Goal: Task Accomplishment & Management: Use online tool/utility

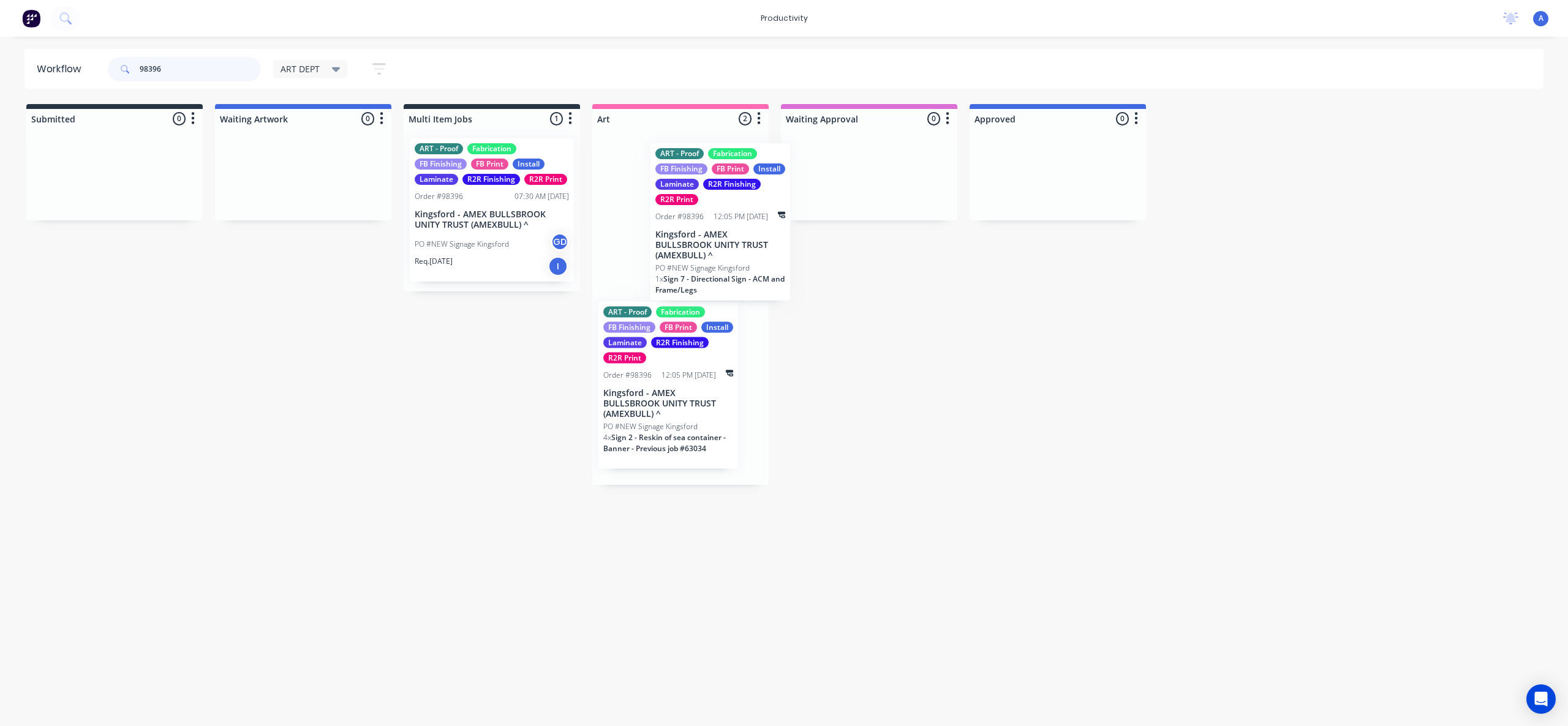
drag, startPoint x: 734, startPoint y: 270, endPoint x: 916, endPoint y: 277, distance: 182.1
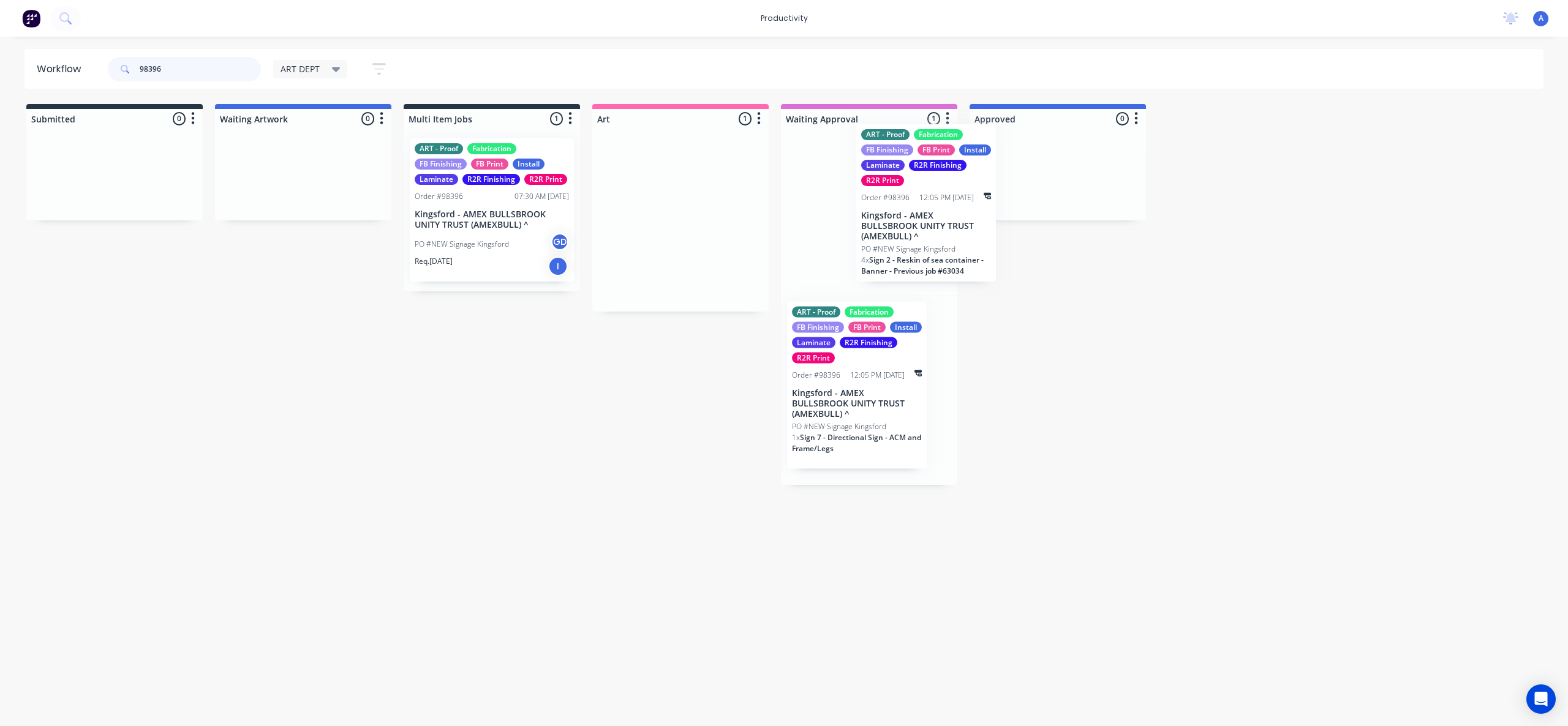
drag, startPoint x: 625, startPoint y: 264, endPoint x: 842, endPoint y: 264, distance: 217.0
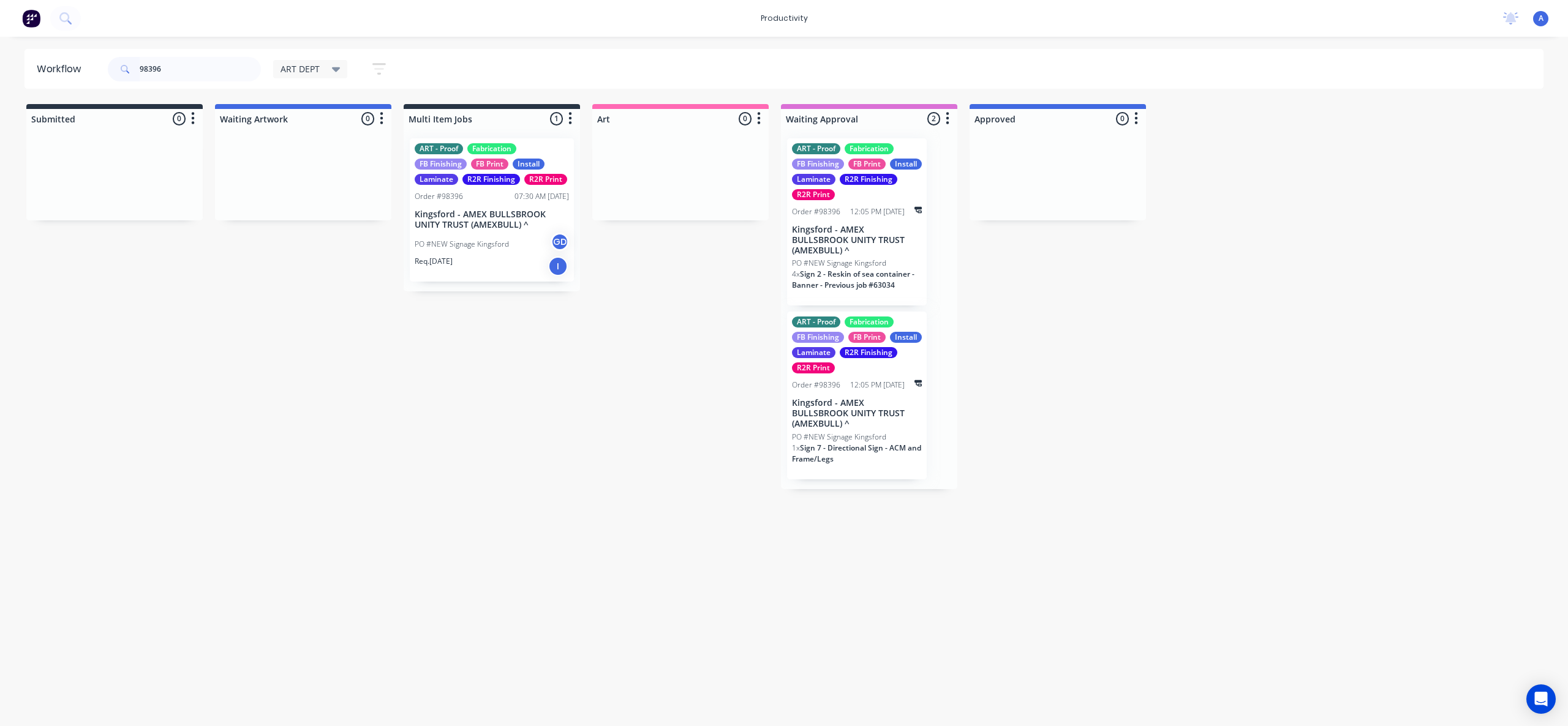
click at [498, 253] on div "PO #NEW Signage Kingsford GD" at bounding box center [492, 245] width 154 height 24
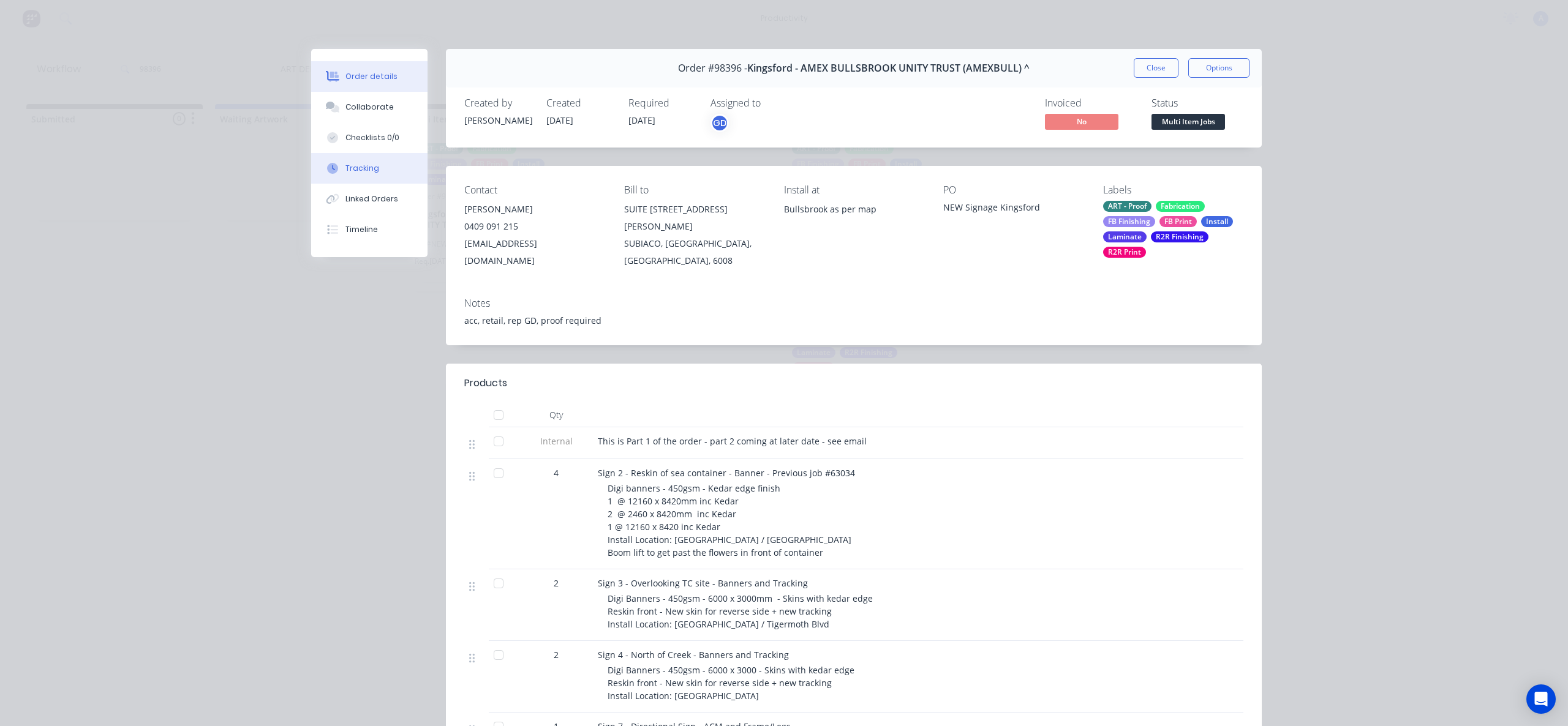
click at [358, 172] on div "Tracking" at bounding box center [362, 168] width 34 height 11
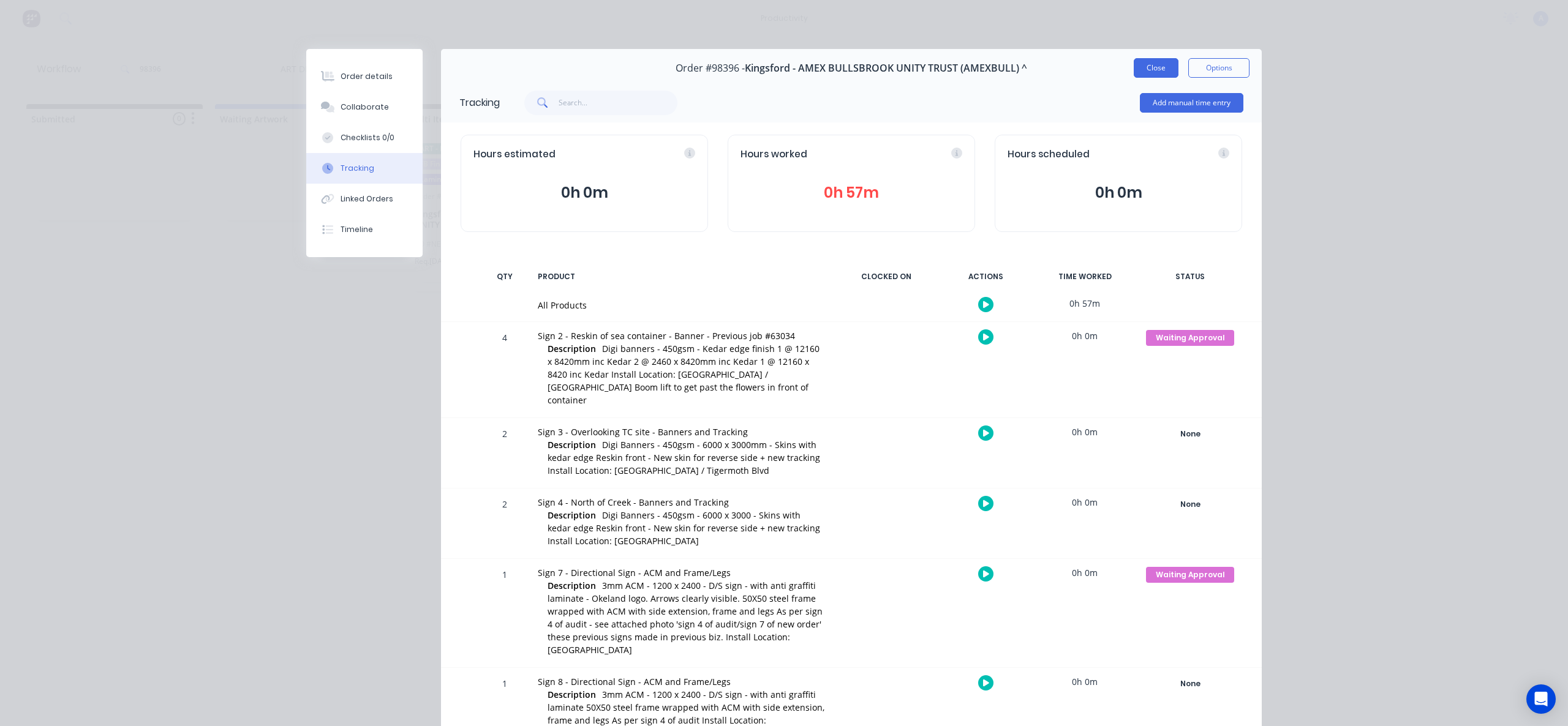
click at [1149, 66] on button "Close" at bounding box center [1156, 67] width 45 height 19
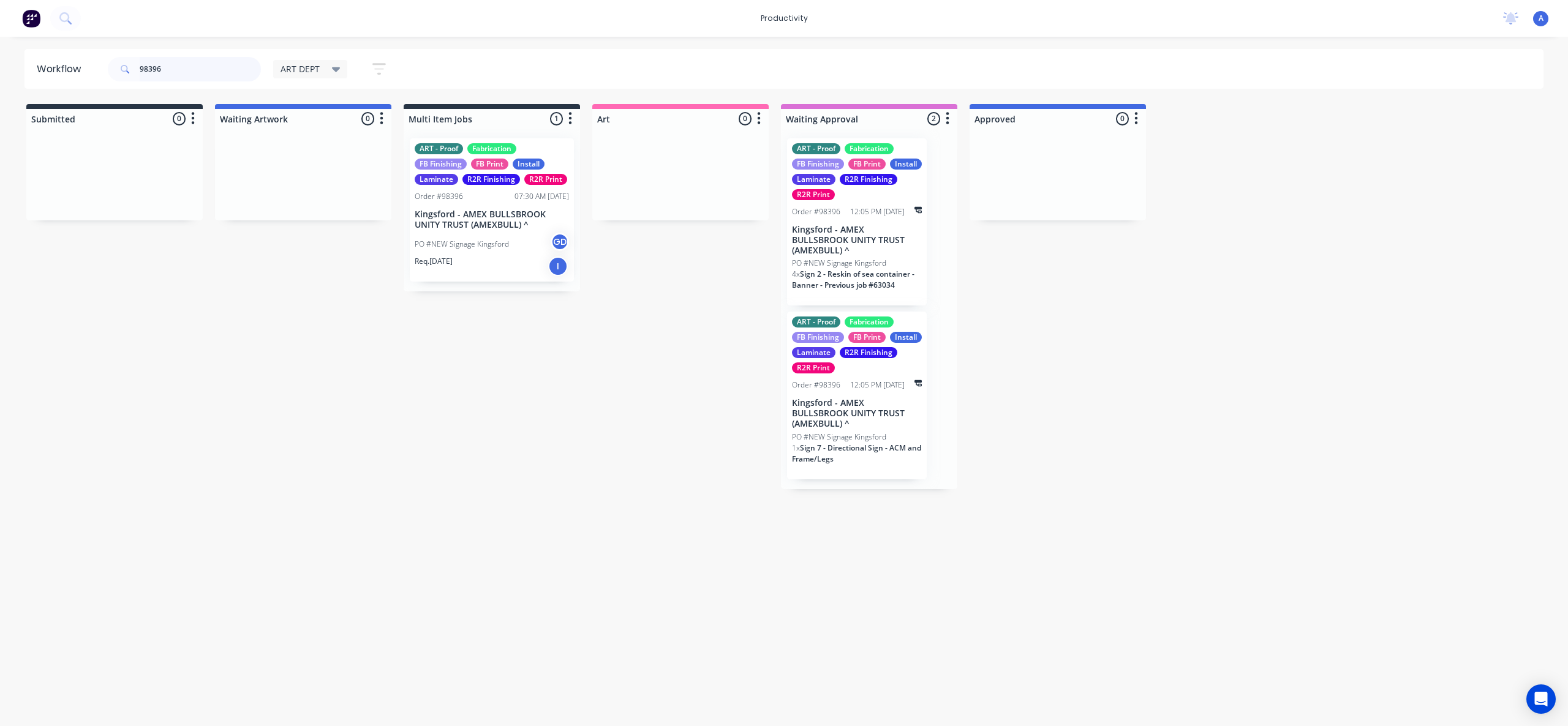
click at [185, 62] on input "98396" at bounding box center [200, 69] width 121 height 24
click at [188, 71] on input "98396" at bounding box center [200, 69] width 121 height 24
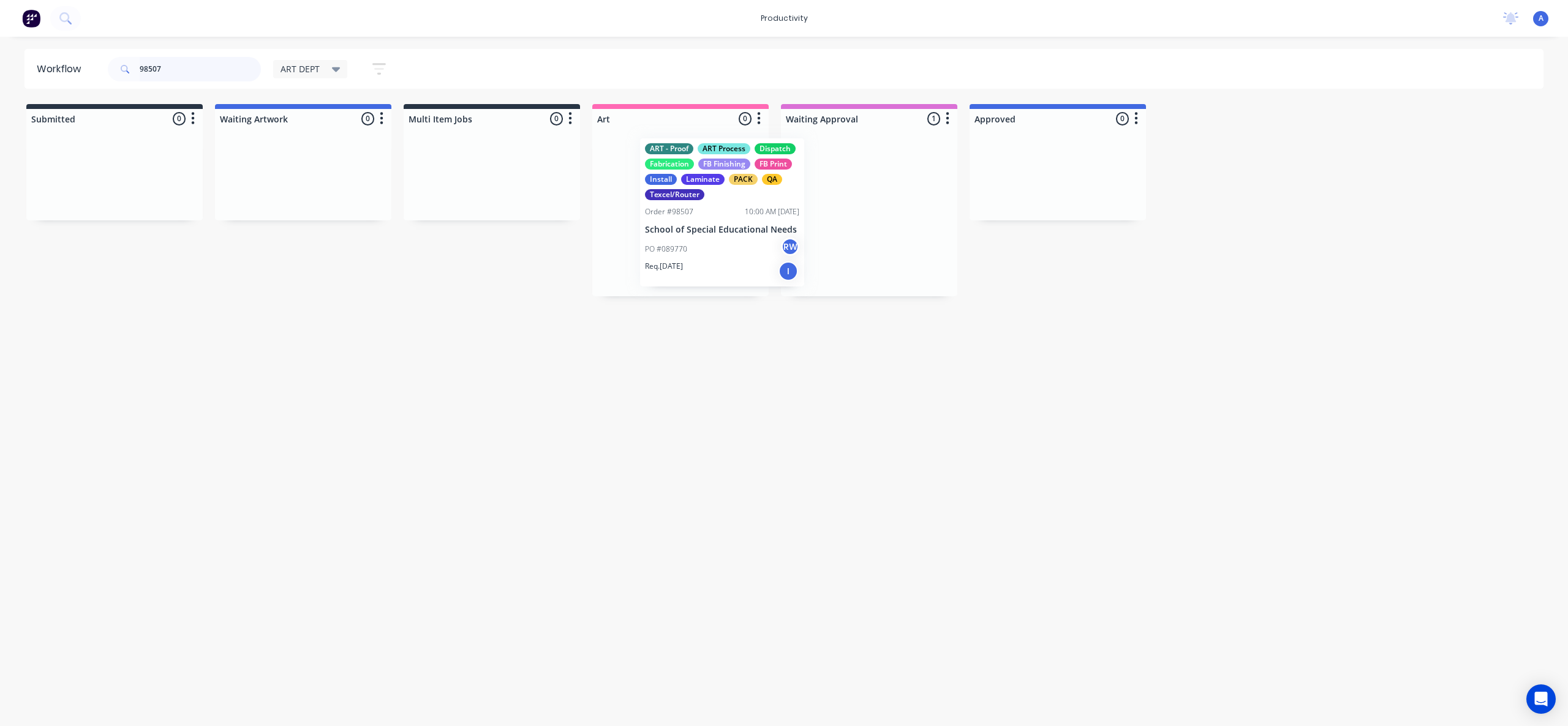
drag, startPoint x: 753, startPoint y: 252, endPoint x: 669, endPoint y: 252, distance: 84.0
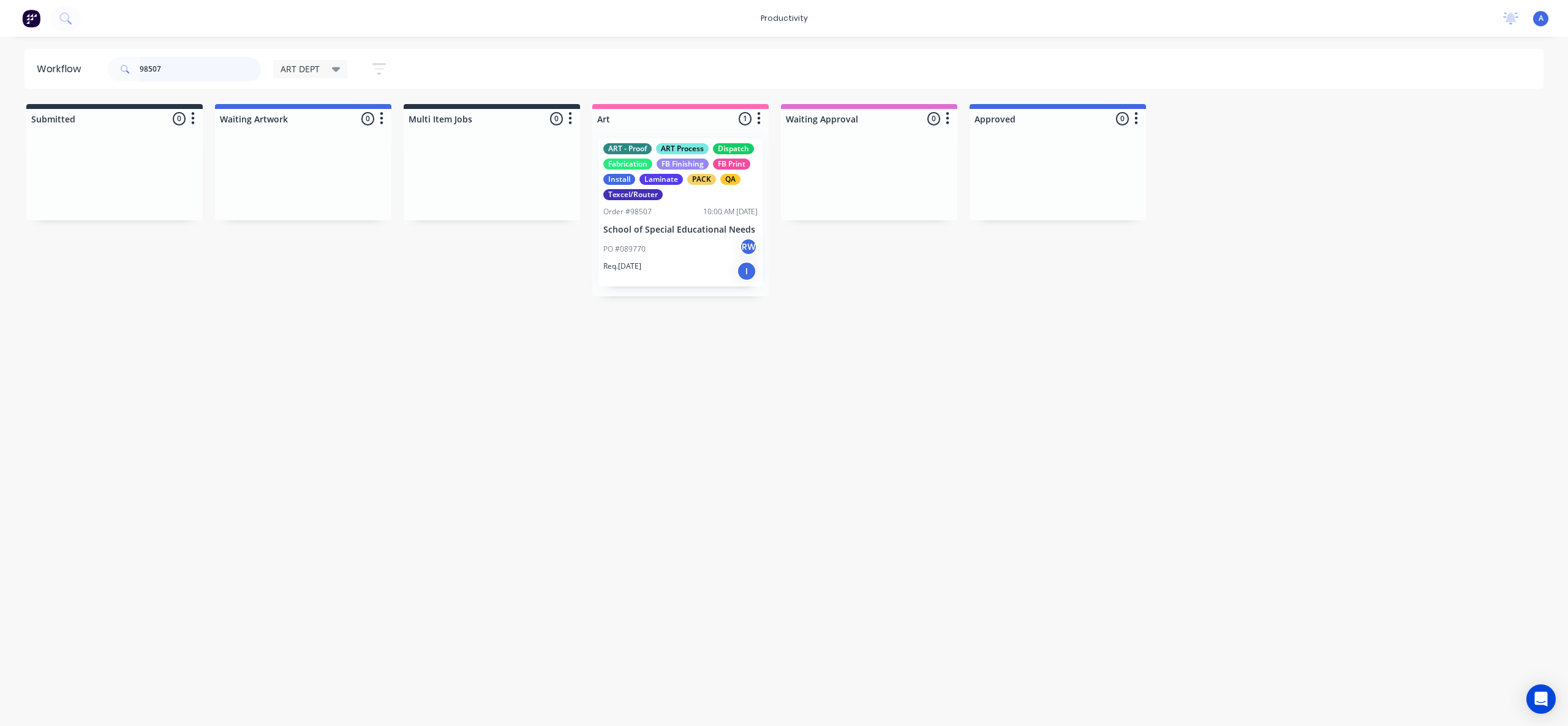
type input "98507"
click at [669, 250] on div "PO #089770 RW" at bounding box center [680, 249] width 154 height 24
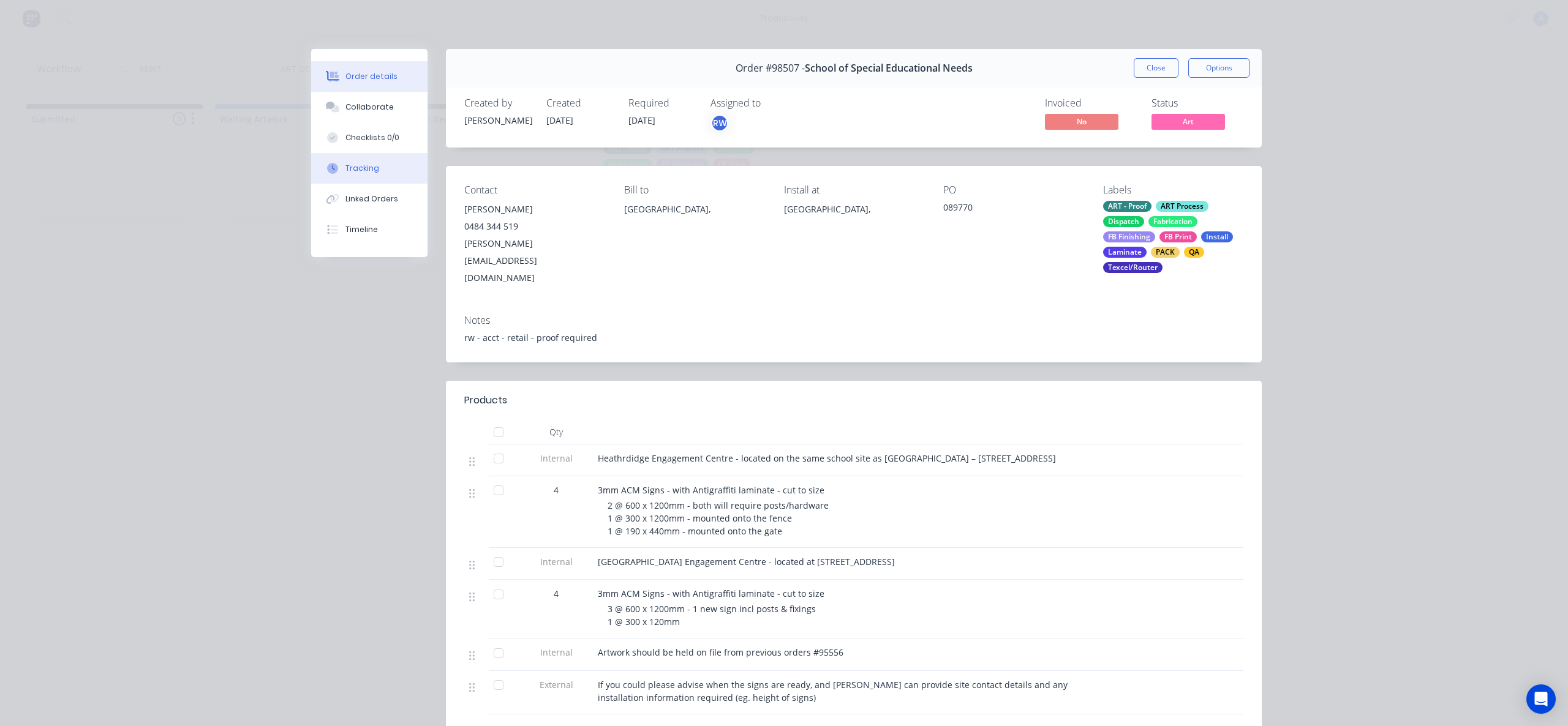
click at [380, 167] on button "Tracking" at bounding box center [369, 168] width 116 height 30
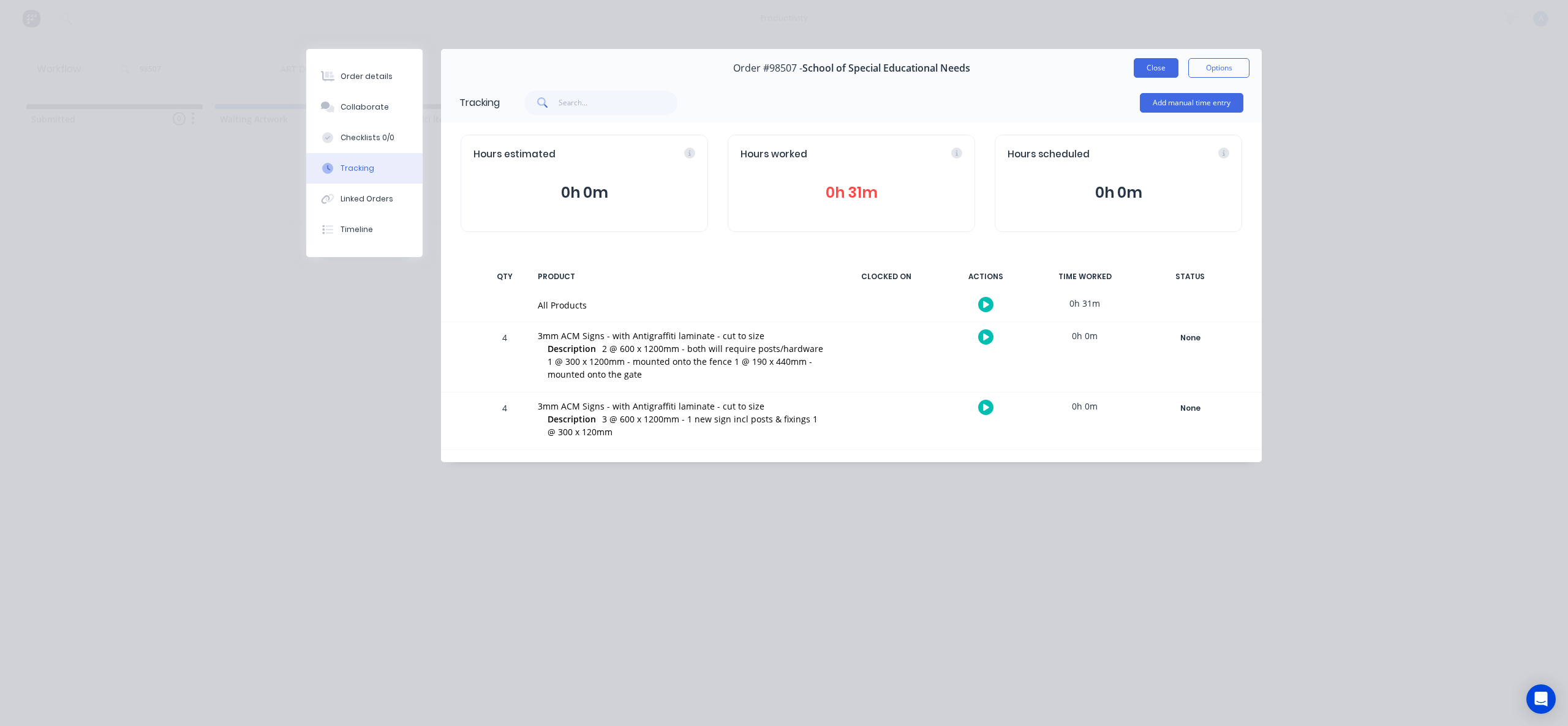
click at [1162, 69] on button "Close" at bounding box center [1156, 67] width 45 height 19
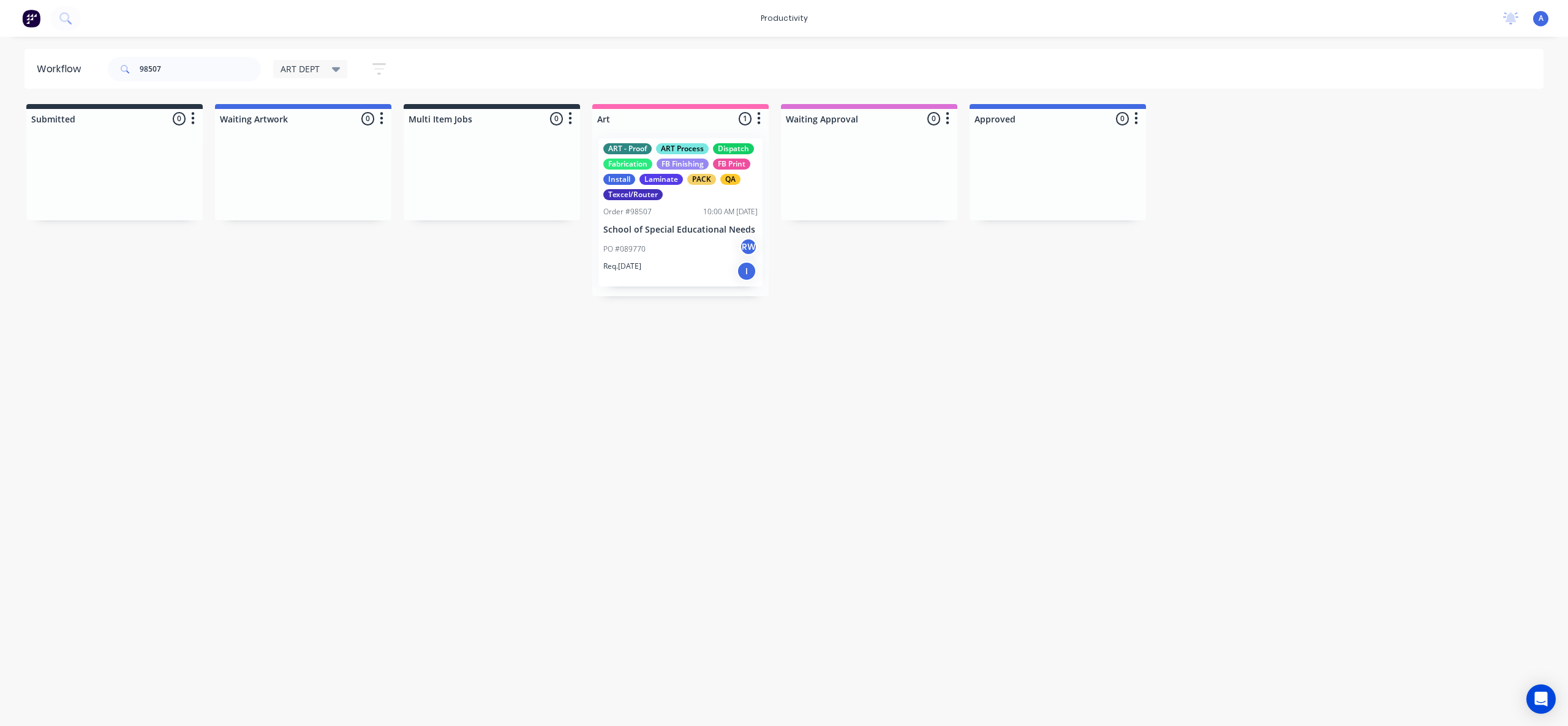
drag, startPoint x: 874, startPoint y: 479, endPoint x: 719, endPoint y: 681, distance: 254.6
click at [874, 480] on div "Workflow 98507 ART DEPT Save new view None edit ART DEPT (Default) edit Banner …" at bounding box center [784, 375] width 1568 height 653
click at [688, 254] on div "PO #089770 RW" at bounding box center [680, 249] width 154 height 24
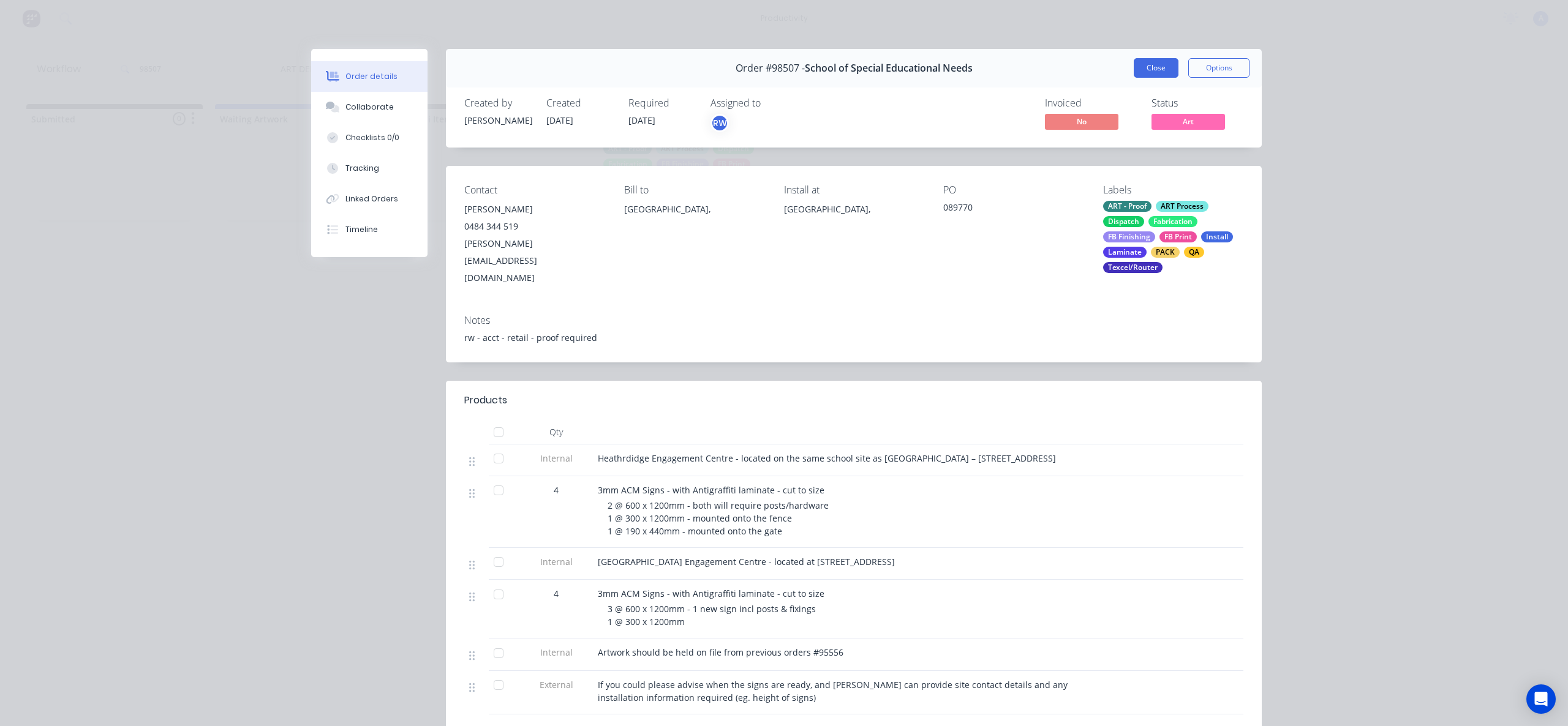
click at [1158, 77] on button "Close" at bounding box center [1156, 67] width 45 height 19
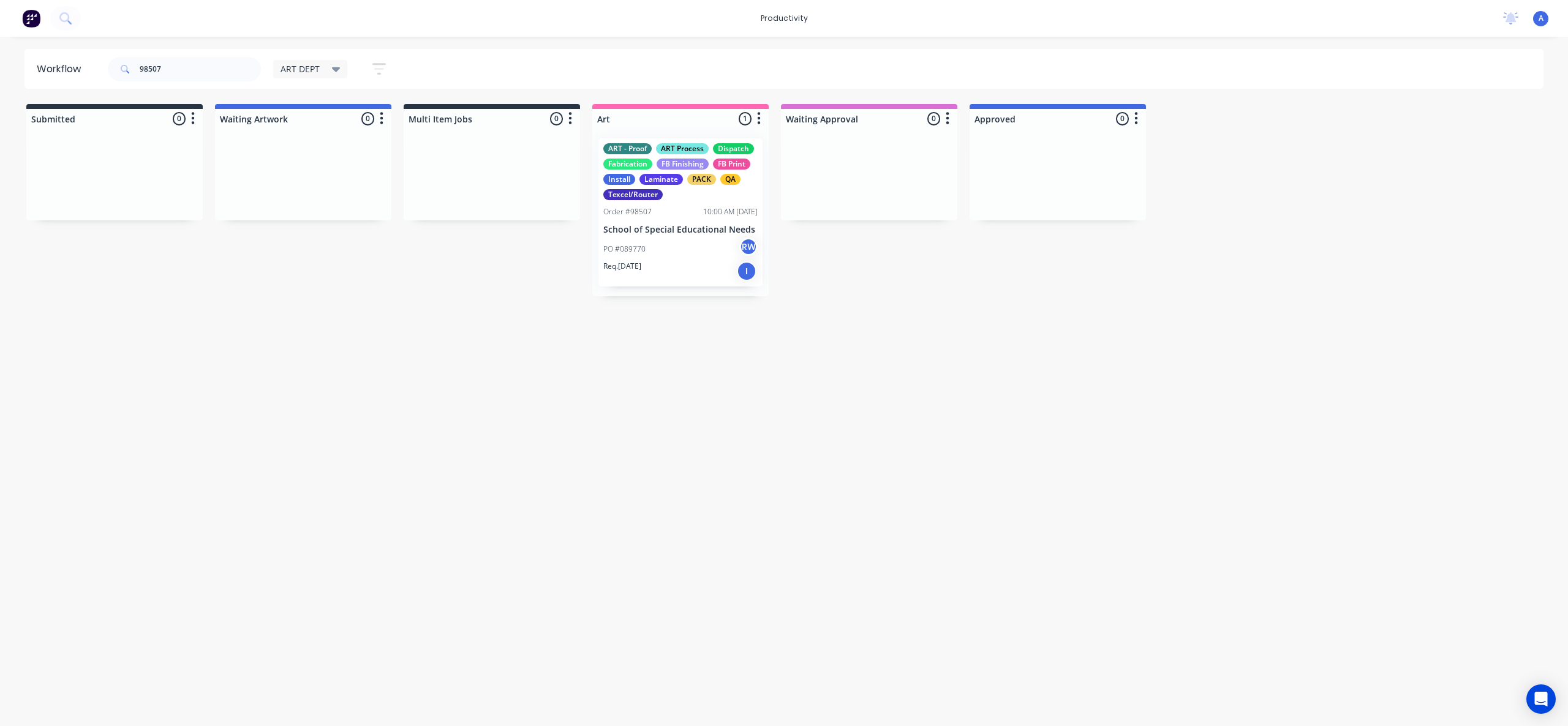
click at [718, 228] on p "School of Special Educational Needs" at bounding box center [680, 230] width 154 height 10
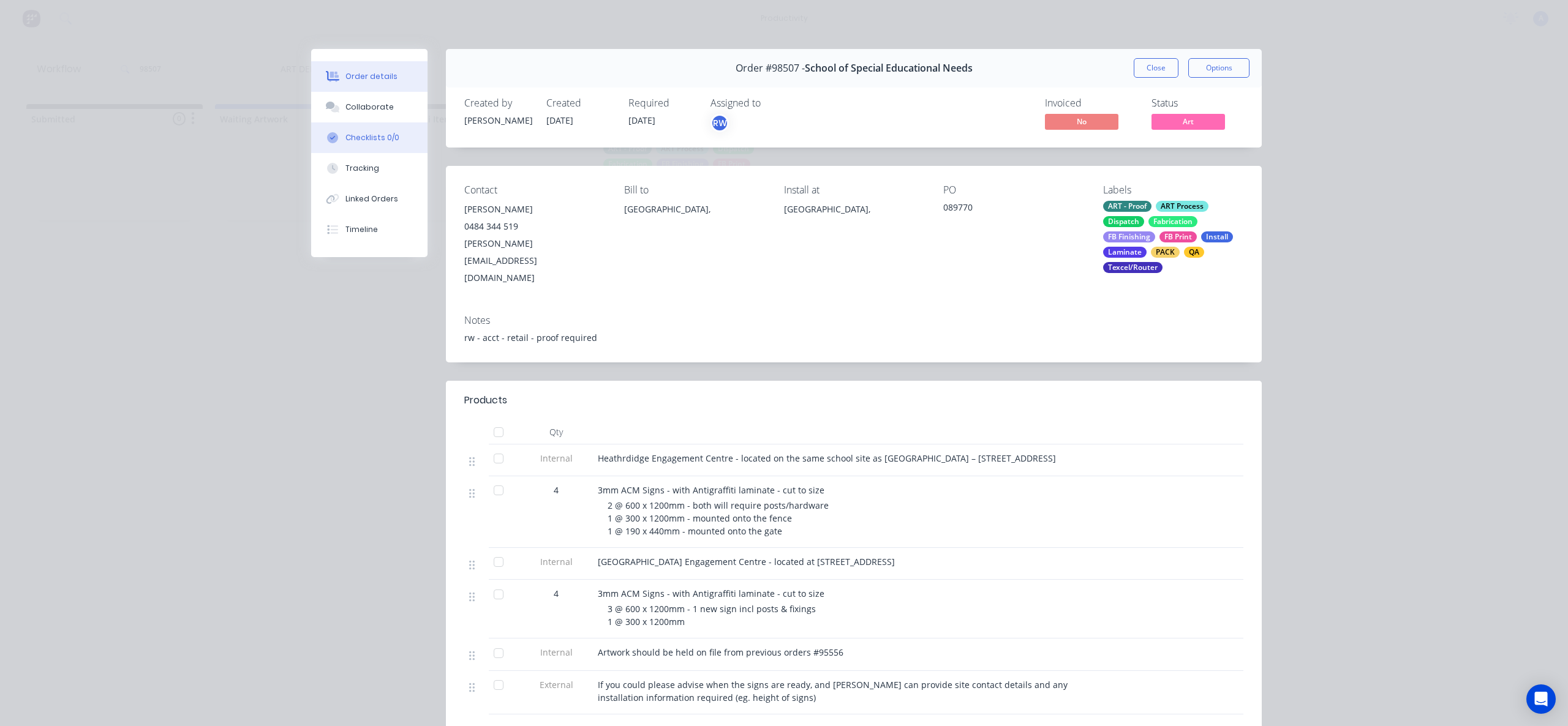
click at [355, 138] on div "Checklists 0/0" at bounding box center [372, 137] width 54 height 11
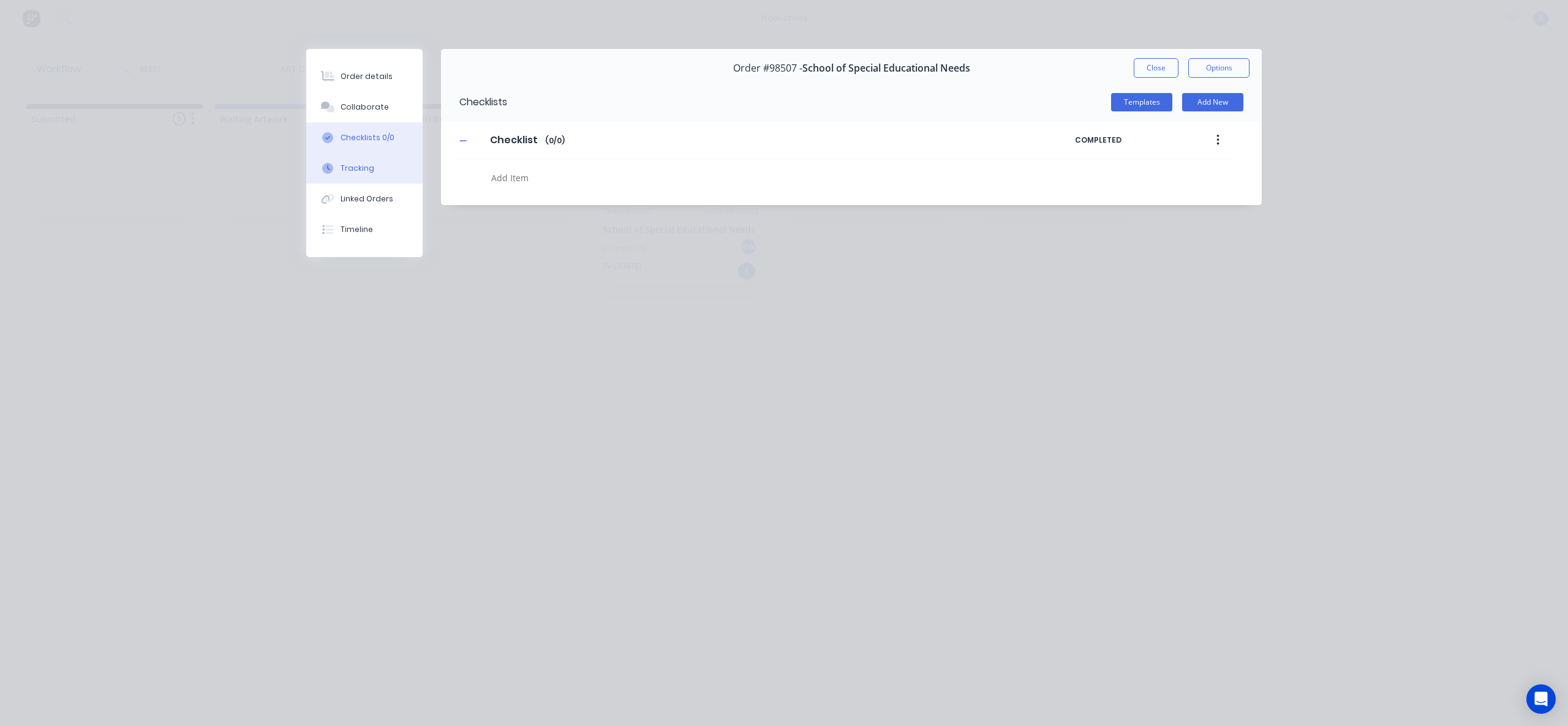
click at [359, 154] on button "Tracking" at bounding box center [364, 168] width 116 height 30
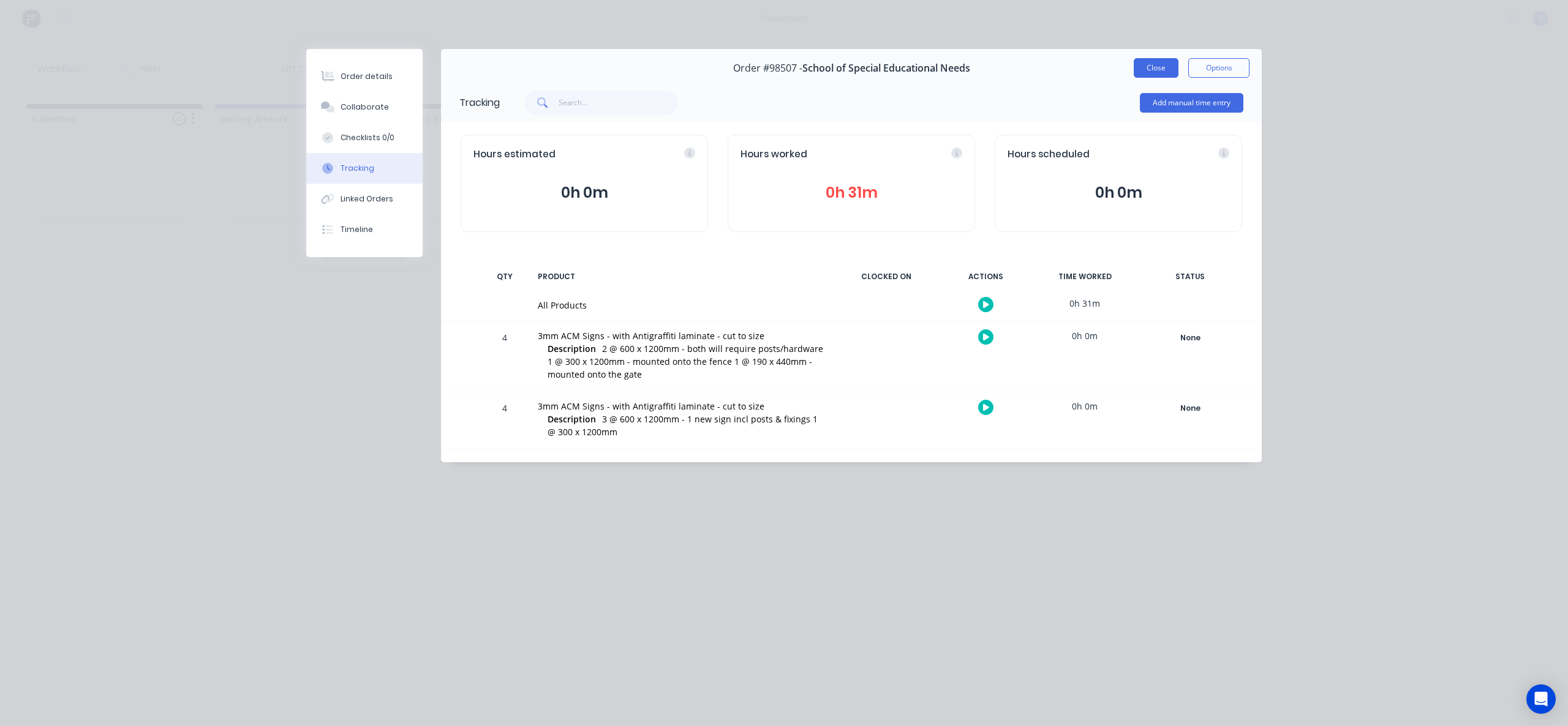
click at [1158, 62] on button "Close" at bounding box center [1156, 67] width 45 height 19
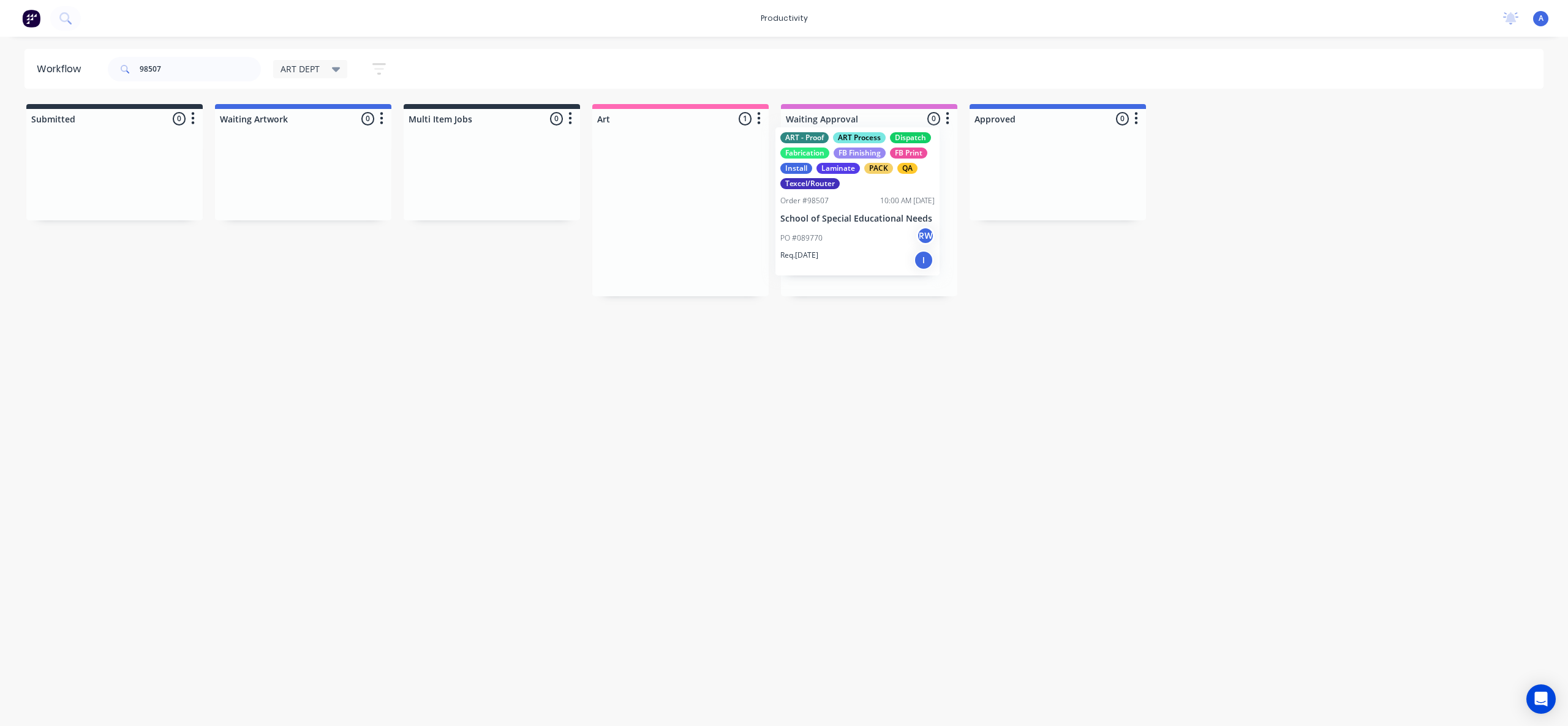
drag, startPoint x: 663, startPoint y: 252, endPoint x: 842, endPoint y: 246, distance: 179.1
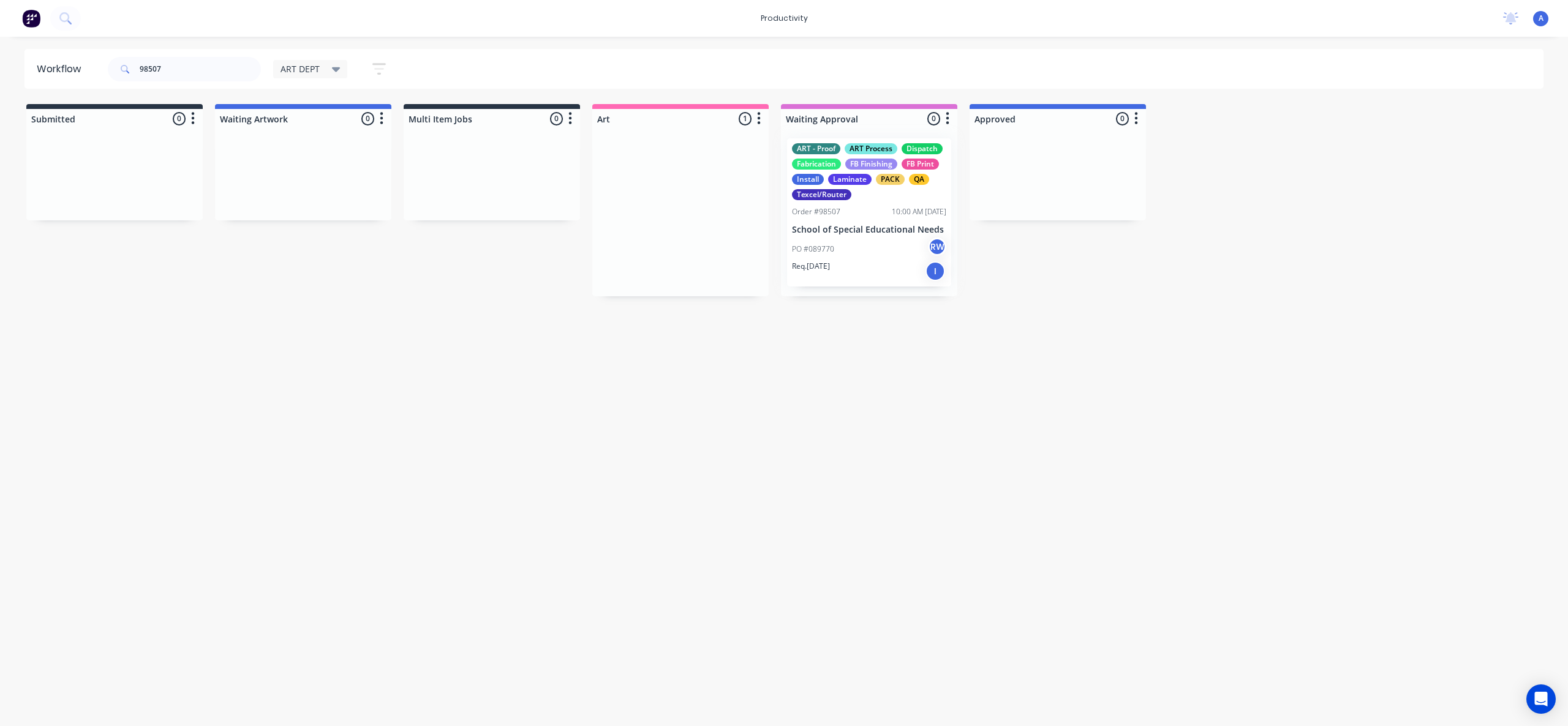
click at [904, 432] on div "Workflow 98507 ART DEPT Save new view None edit ART DEPT (Default) edit Banner …" at bounding box center [784, 375] width 1568 height 653
click at [863, 393] on div "Workflow 98507 ART DEPT Save new view None edit ART DEPT (Default) edit Banner …" at bounding box center [784, 375] width 1568 height 653
click at [821, 420] on div "Workflow 98507 ART DEPT Save new view None edit ART DEPT (Default) edit Banner …" at bounding box center [784, 375] width 1568 height 653
click at [731, 436] on div "Workflow 98507 ART DEPT Save new view None edit ART DEPT (Default) edit Banner …" at bounding box center [784, 375] width 1568 height 653
click at [919, 432] on div "Workflow 98507 ART DEPT Save new view None edit ART DEPT (Default) edit Banner …" at bounding box center [784, 375] width 1568 height 653
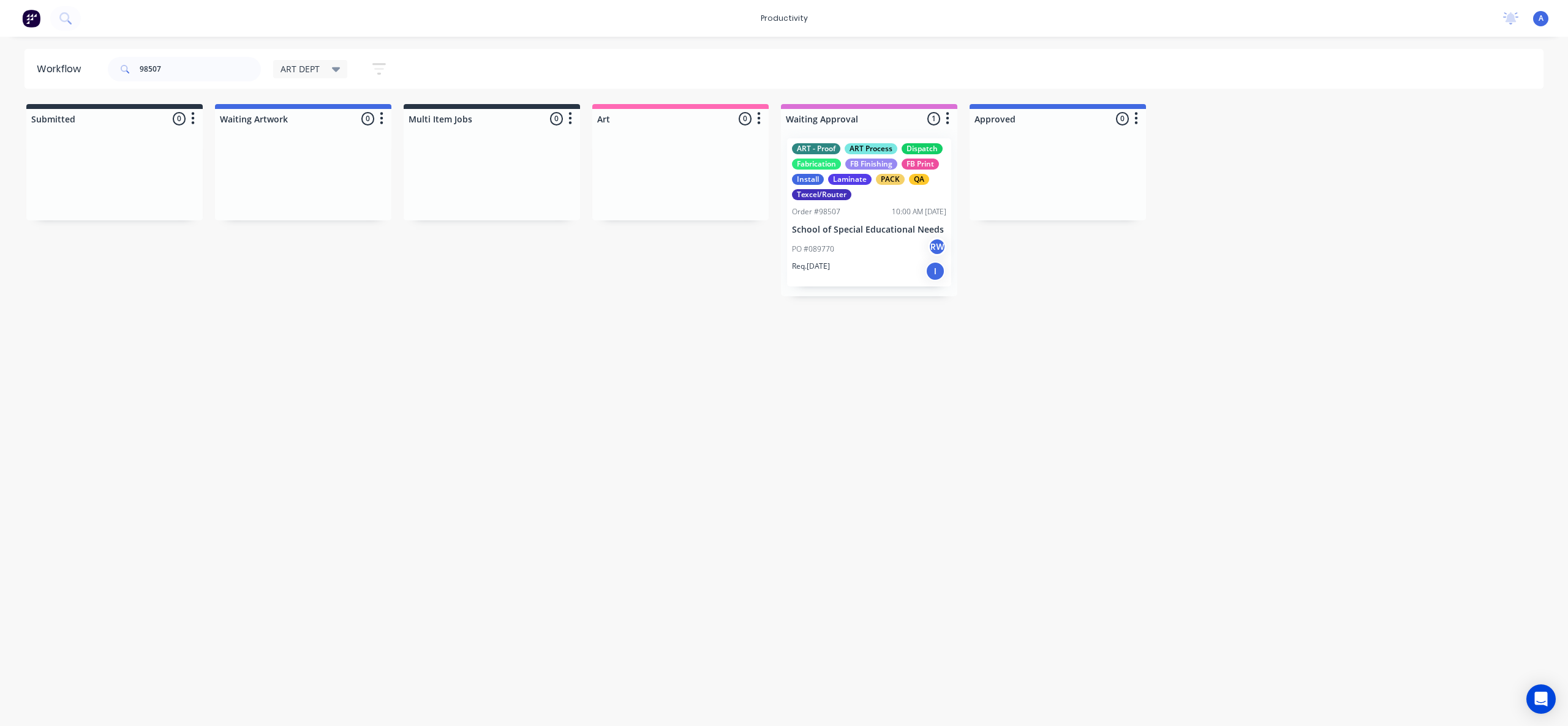
click at [724, 668] on div "Workflow 98507 ART DEPT Save new view None edit ART DEPT (Default) edit Banner …" at bounding box center [784, 375] width 1568 height 653
click at [1154, 556] on div "Workflow 98507 ART DEPT Save new view None edit ART DEPT (Default) edit Banner …" at bounding box center [784, 375] width 1568 height 653
drag, startPoint x: 836, startPoint y: 235, endPoint x: 770, endPoint y: 231, distance: 66.1
click at [914, 420] on div "Workflow 98507 ART DEPT Save new view None edit ART DEPT (Default) edit Banner …" at bounding box center [784, 375] width 1568 height 653
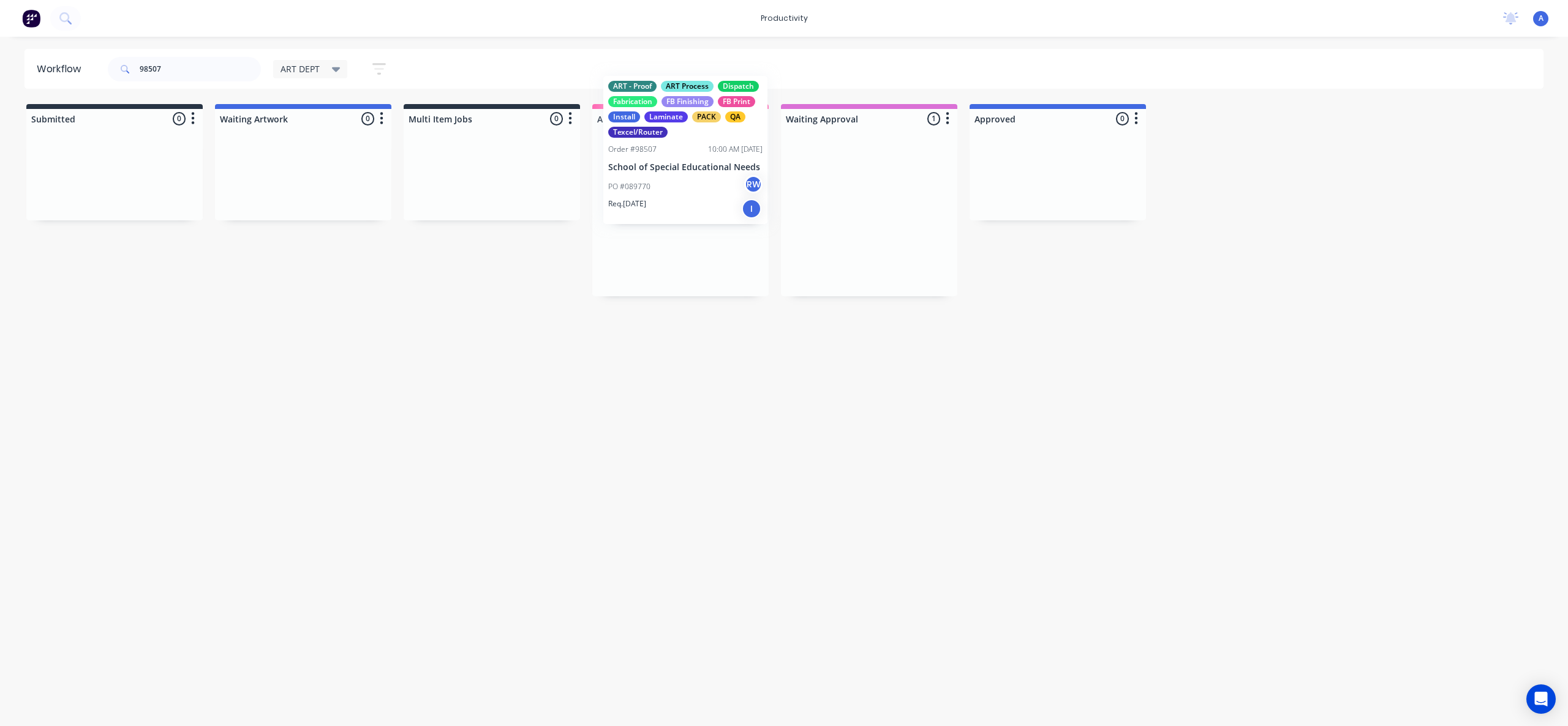
drag, startPoint x: 853, startPoint y: 257, endPoint x: 678, endPoint y: 194, distance: 186.0
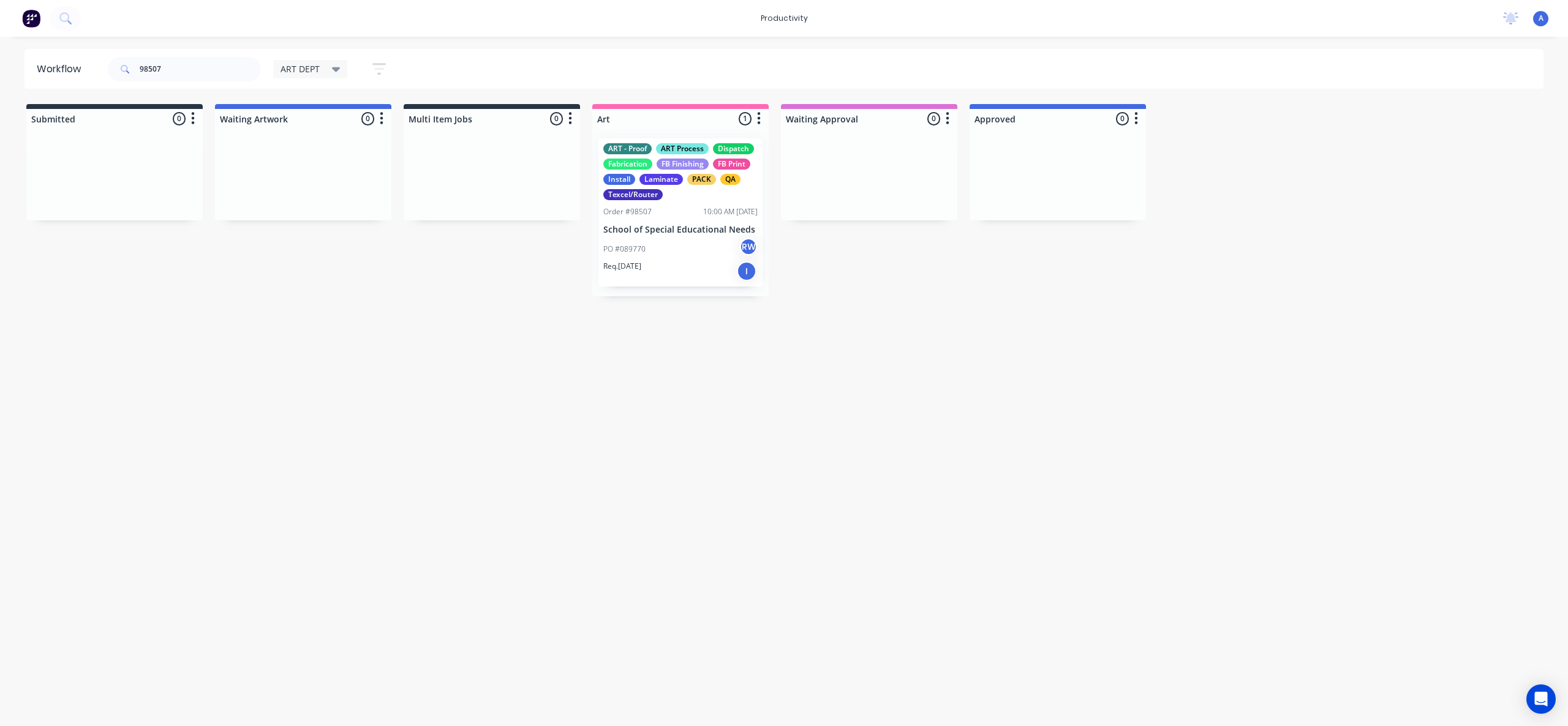
click at [715, 511] on div "Workflow 98507 ART DEPT Save new view None edit ART DEPT (Default) edit Banner …" at bounding box center [784, 375] width 1568 height 653
click at [667, 271] on div "Req. [DATE] I" at bounding box center [680, 271] width 154 height 21
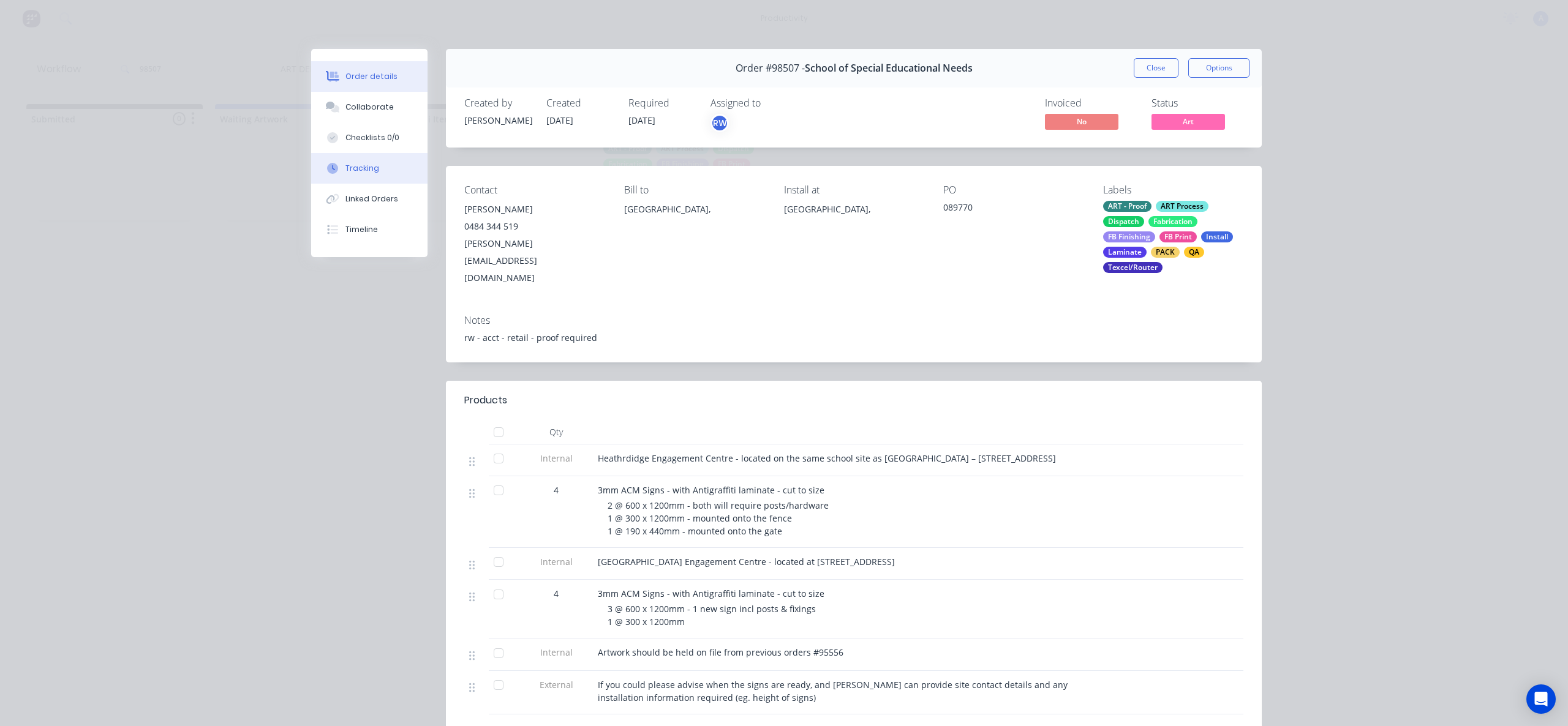
click at [361, 179] on button "Tracking" at bounding box center [369, 168] width 116 height 30
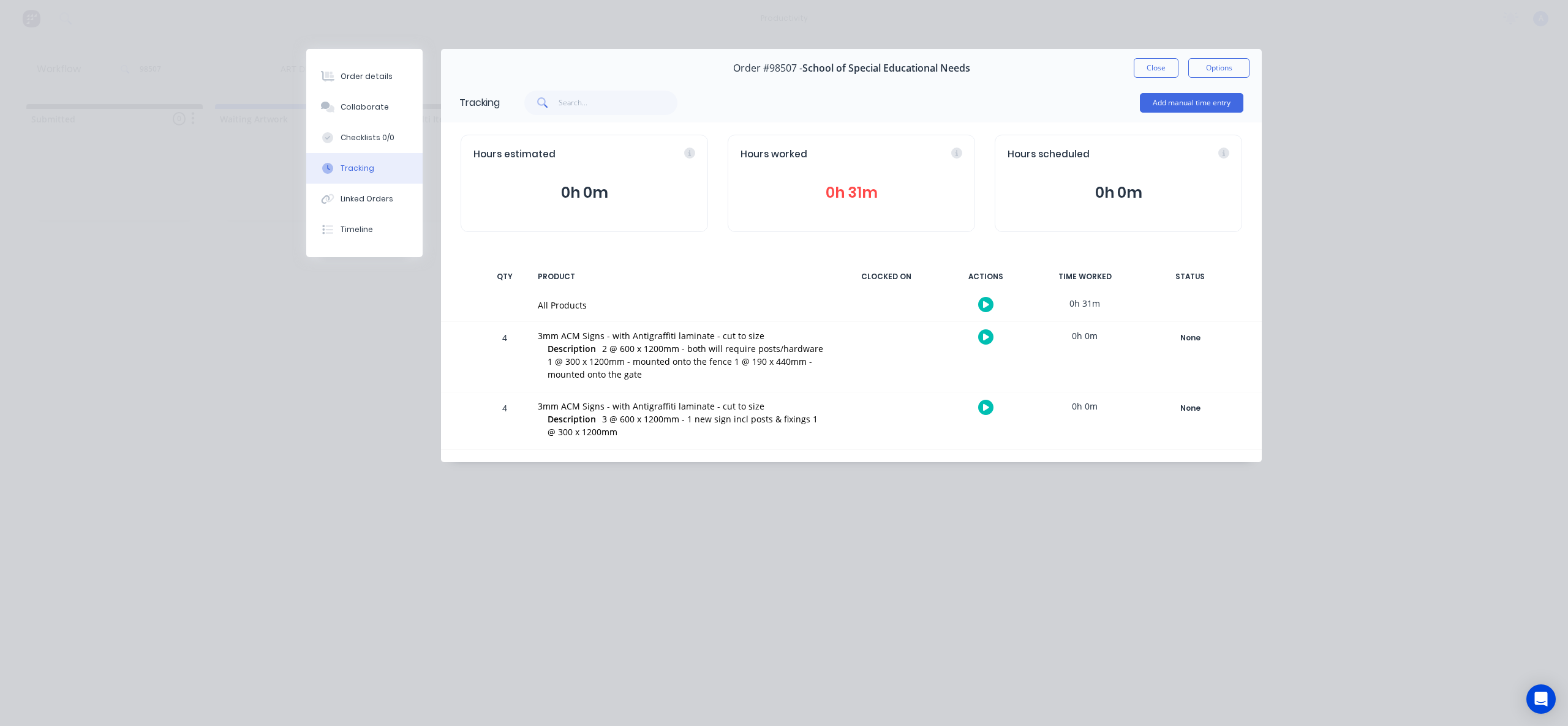
click at [986, 306] on icon "button" at bounding box center [986, 305] width 6 height 7
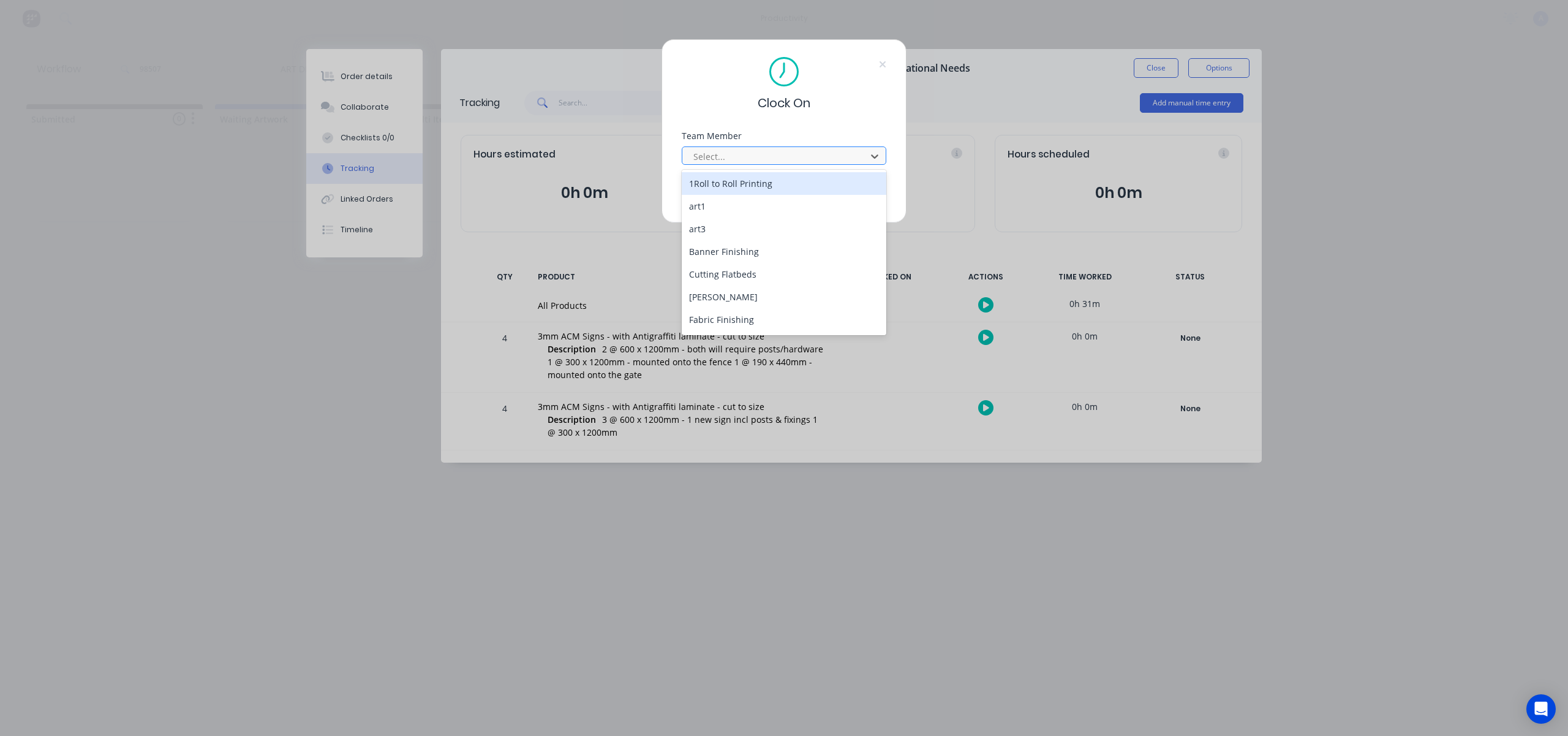
click at [785, 163] on div at bounding box center [775, 157] width 167 height 15
click at [751, 321] on div "[PERSON_NAME]" at bounding box center [784, 321] width 205 height 23
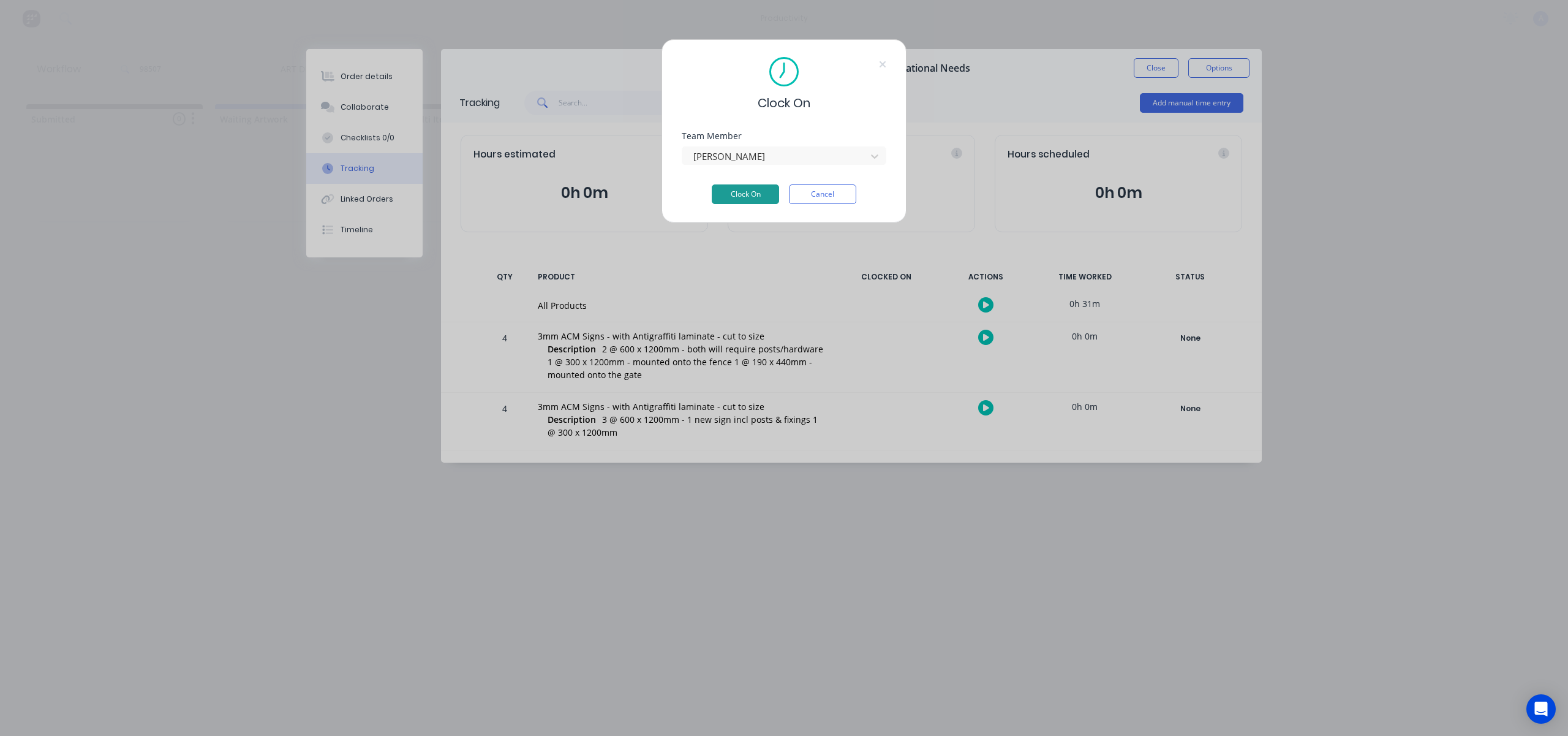
click at [763, 197] on button "Clock On" at bounding box center [746, 194] width 67 height 19
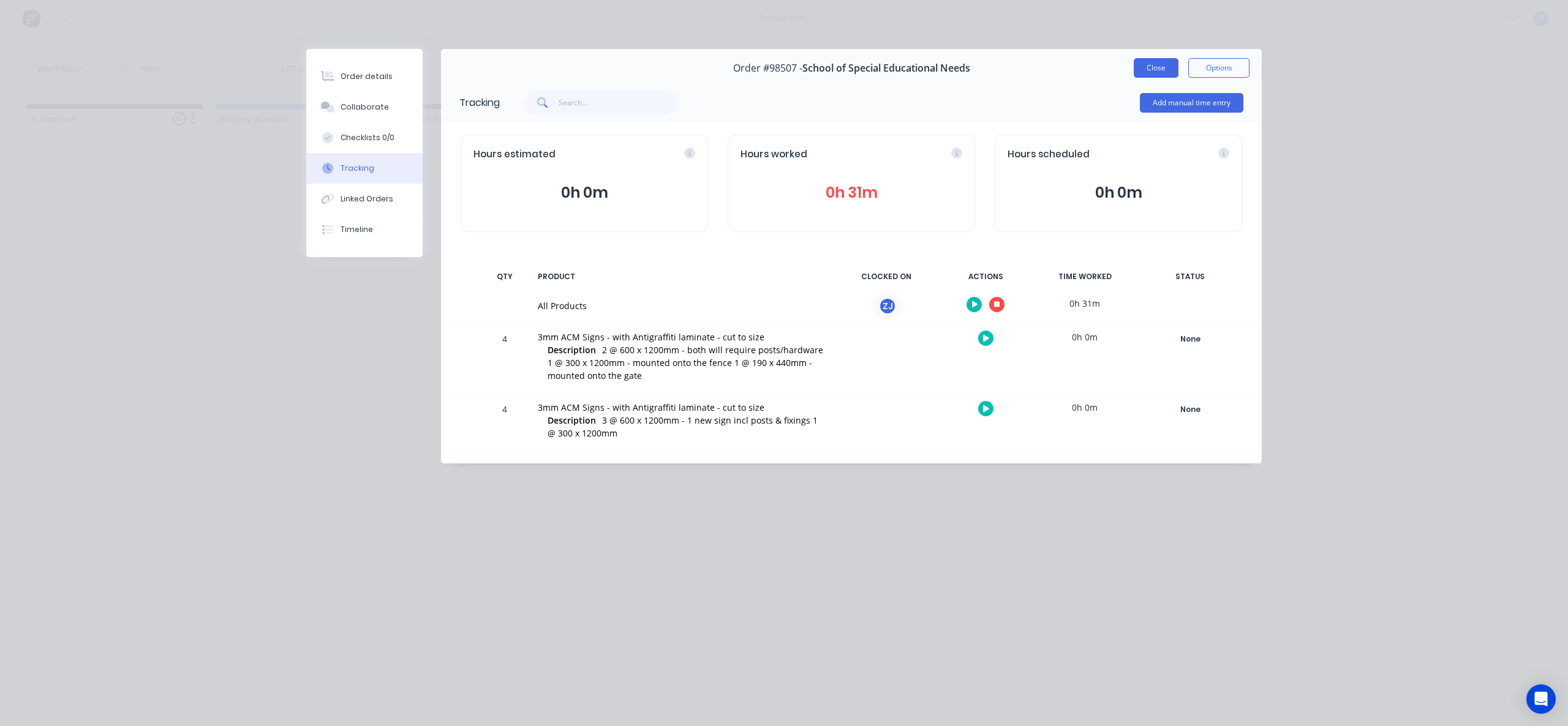
click at [1154, 66] on button "Close" at bounding box center [1156, 67] width 45 height 19
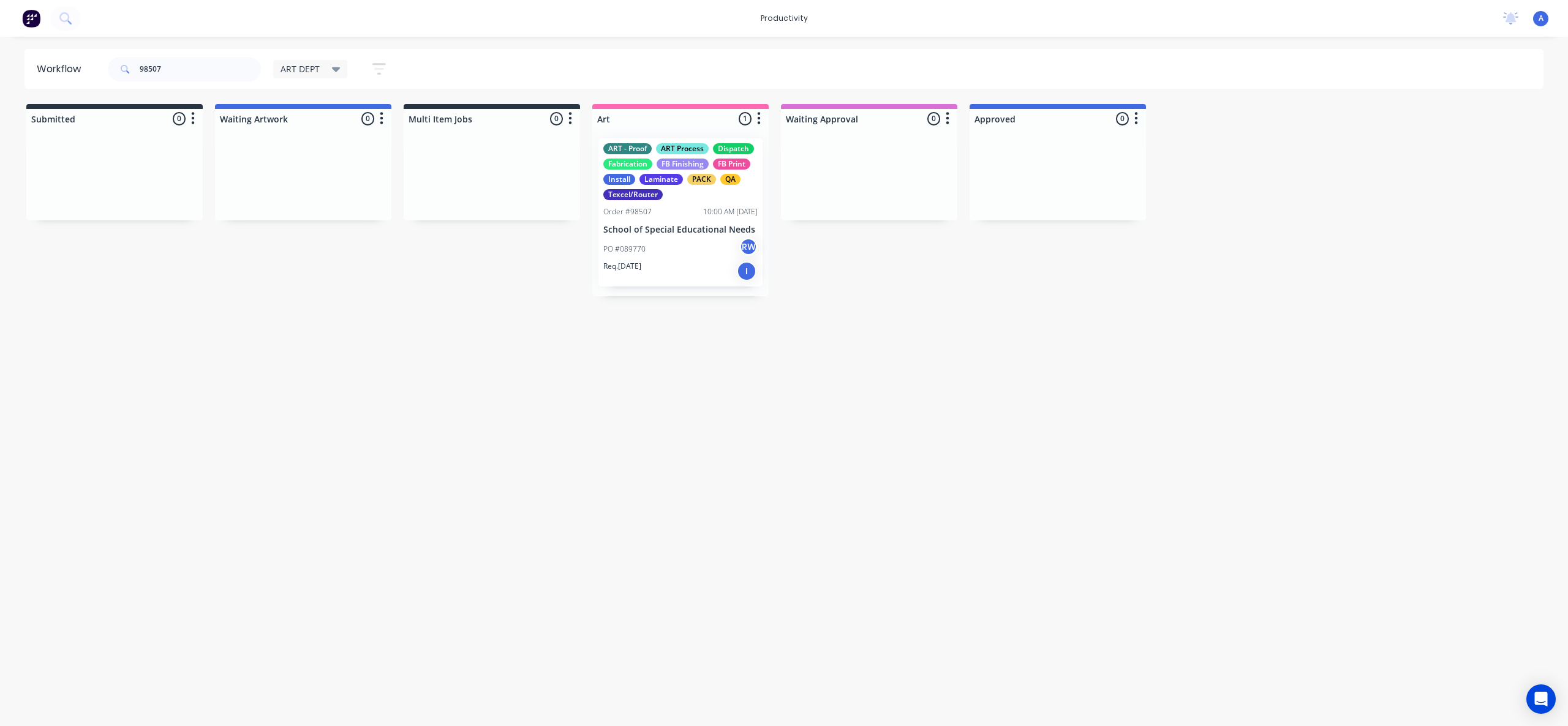
click at [822, 299] on div "Workflow 98507 ART DEPT Save new view None edit ART DEPT (Default) edit Banner …" at bounding box center [784, 375] width 1568 height 653
click at [658, 251] on div "PO #089770 RW" at bounding box center [680, 249] width 154 height 24
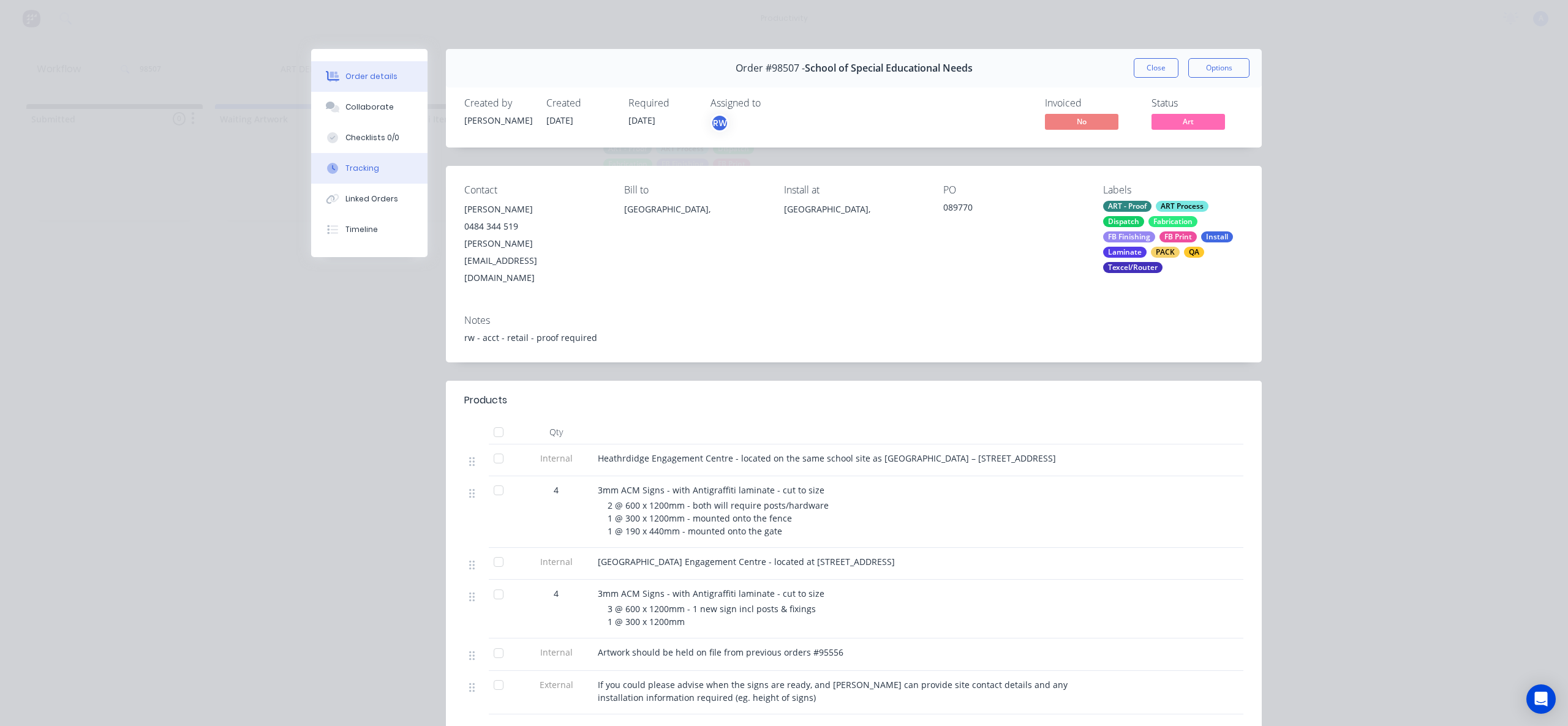
click at [369, 170] on div "Tracking" at bounding box center [362, 168] width 34 height 11
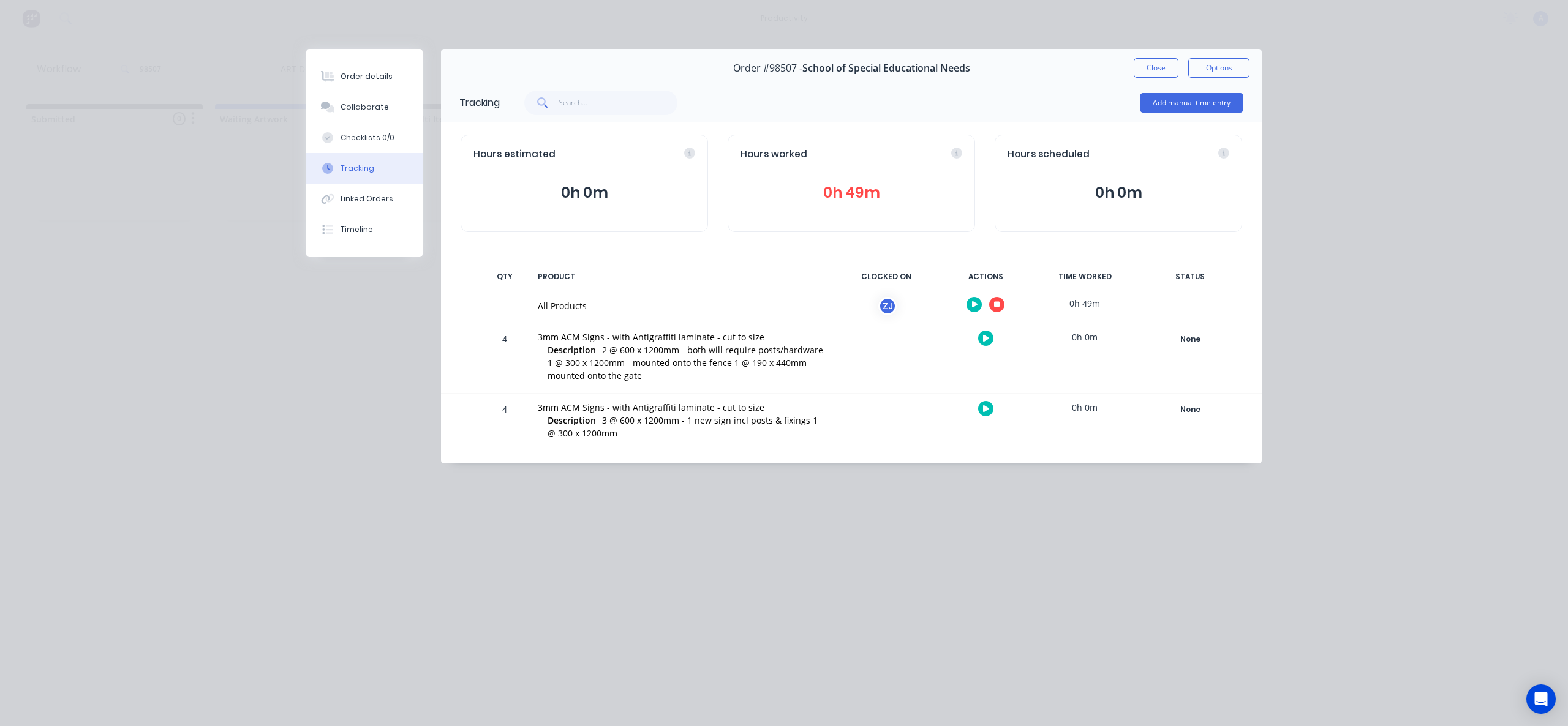
click at [998, 302] on icon "button" at bounding box center [997, 305] width 6 height 6
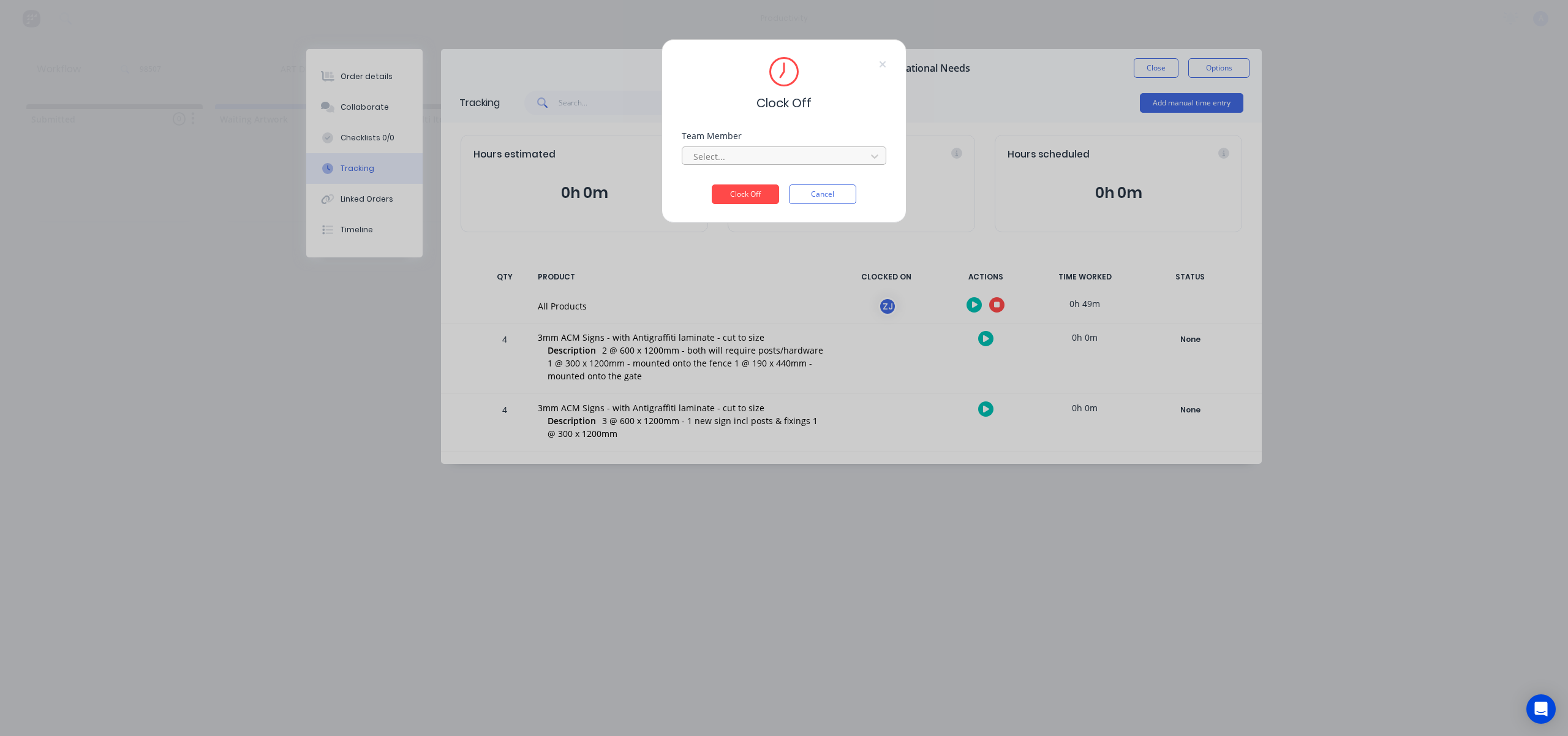
drag, startPoint x: 858, startPoint y: 145, endPoint x: 853, endPoint y: 150, distance: 7.1
click at [858, 145] on div "Select..." at bounding box center [784, 153] width 205 height 21
click at [852, 152] on div at bounding box center [775, 157] width 167 height 15
click at [745, 184] on div "[PERSON_NAME]" at bounding box center [784, 184] width 205 height 23
click at [748, 196] on button "Clock Off" at bounding box center [746, 194] width 67 height 19
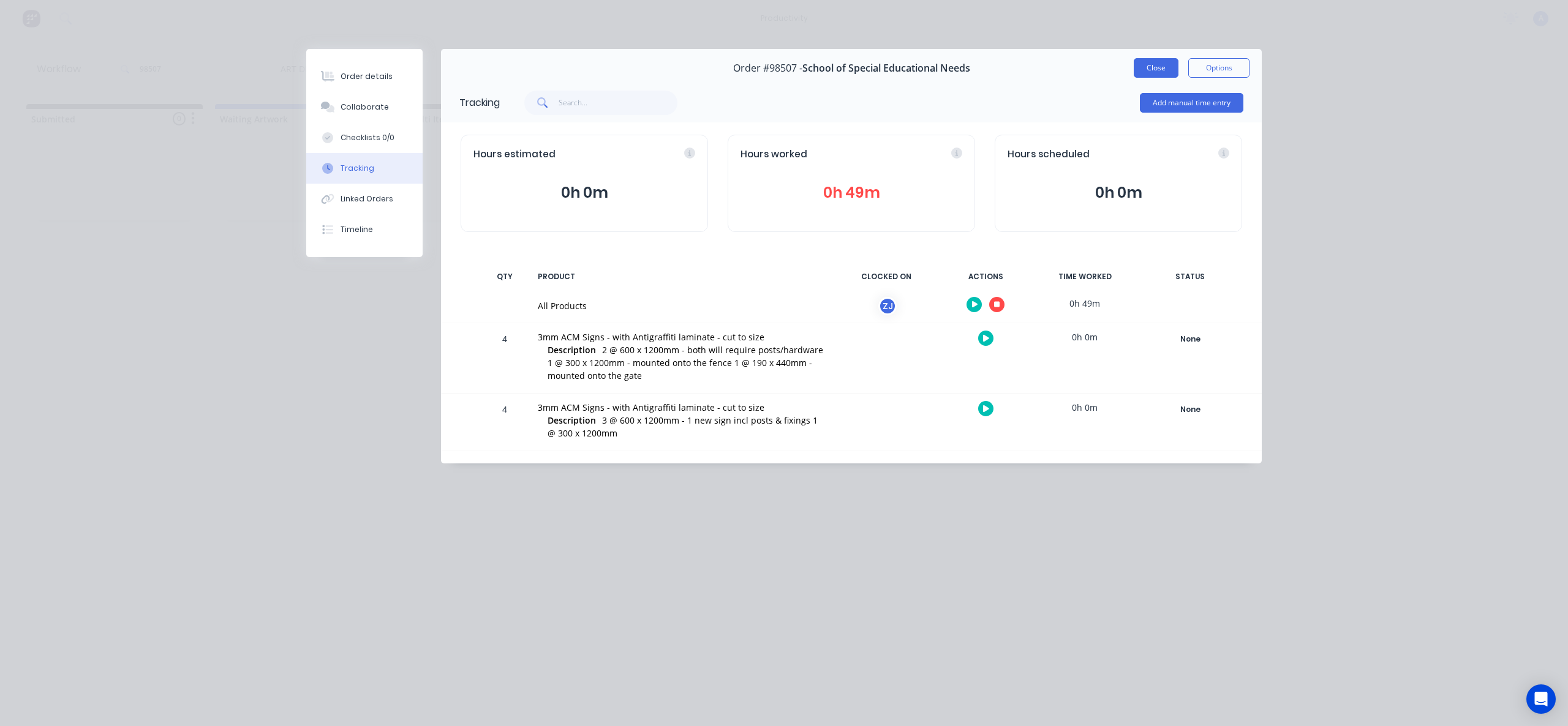
click at [1156, 64] on button "Close" at bounding box center [1156, 67] width 45 height 19
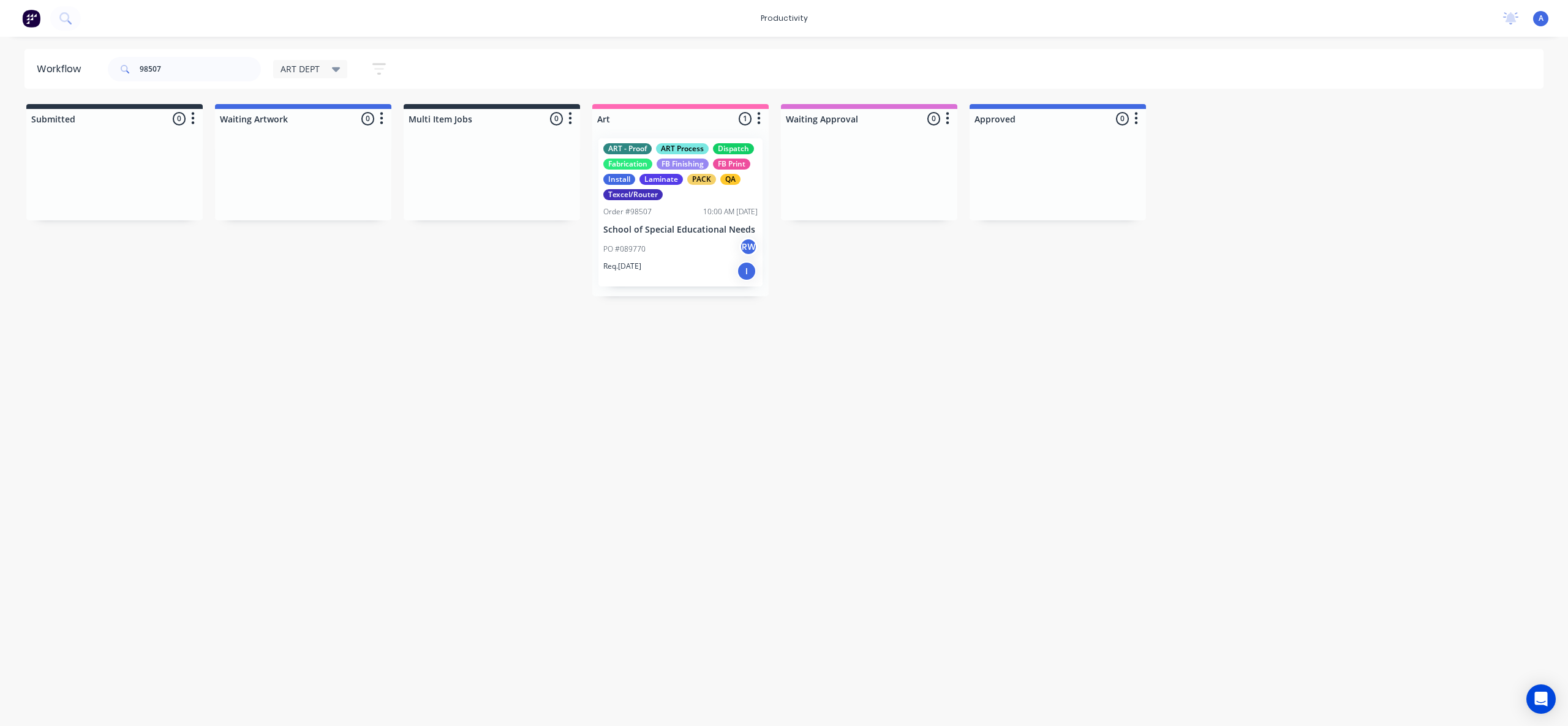
click at [671, 406] on div "Workflow 98507 ART DEPT Save new view None edit ART DEPT (Default) edit Banner …" at bounding box center [784, 375] width 1568 height 653
drag, startPoint x: 683, startPoint y: 235, endPoint x: 885, endPoint y: 230, distance: 202.1
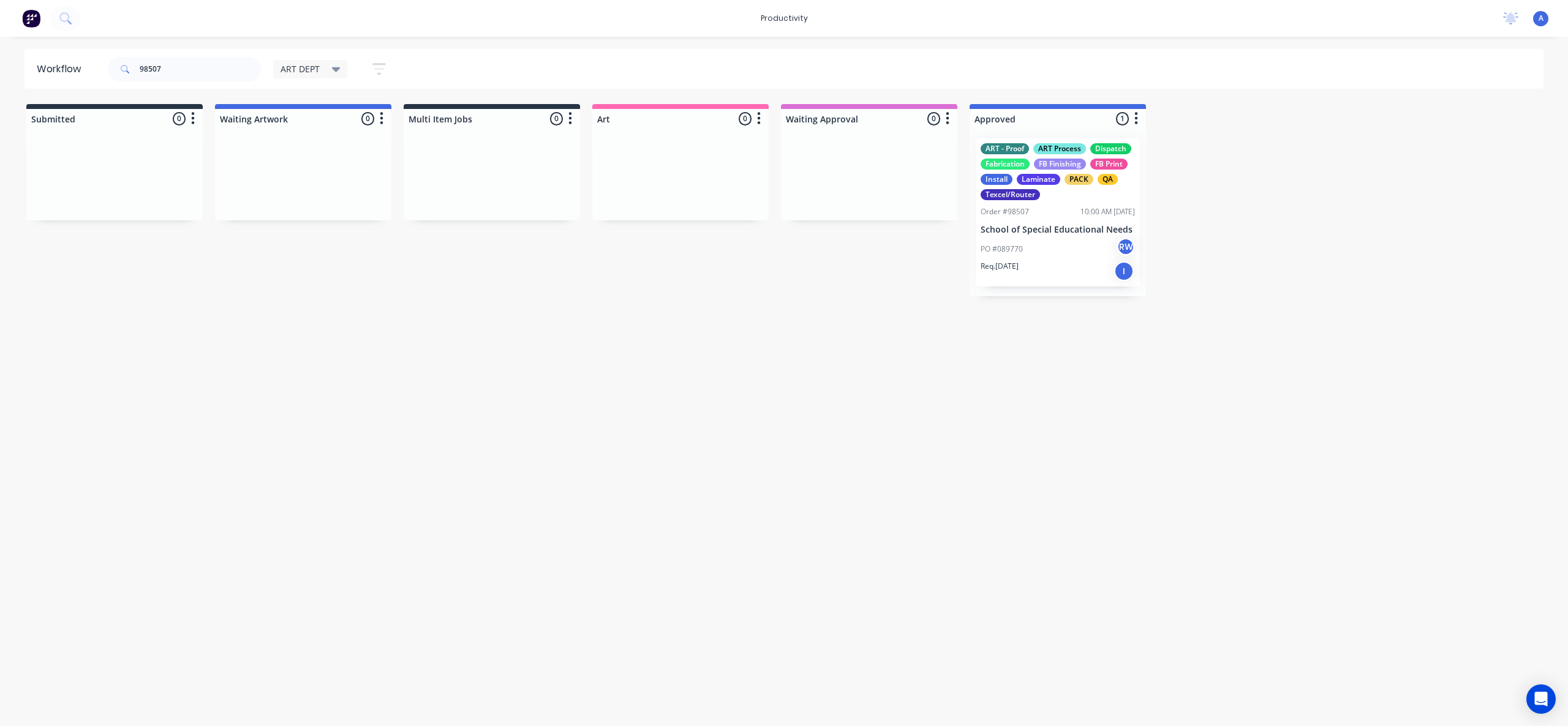
click at [1025, 216] on div "Order #98507" at bounding box center [1004, 211] width 48 height 11
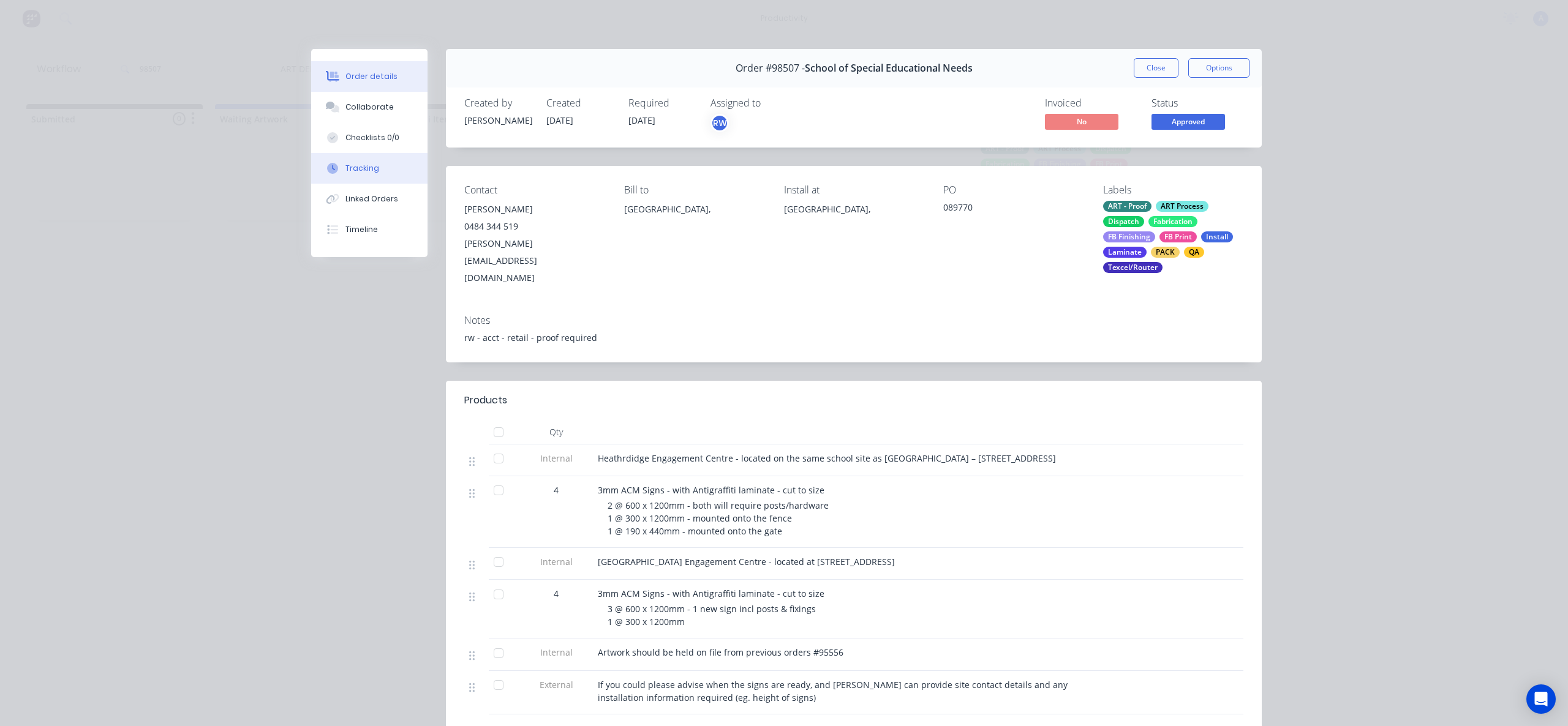
click at [364, 169] on div "Tracking" at bounding box center [362, 168] width 34 height 11
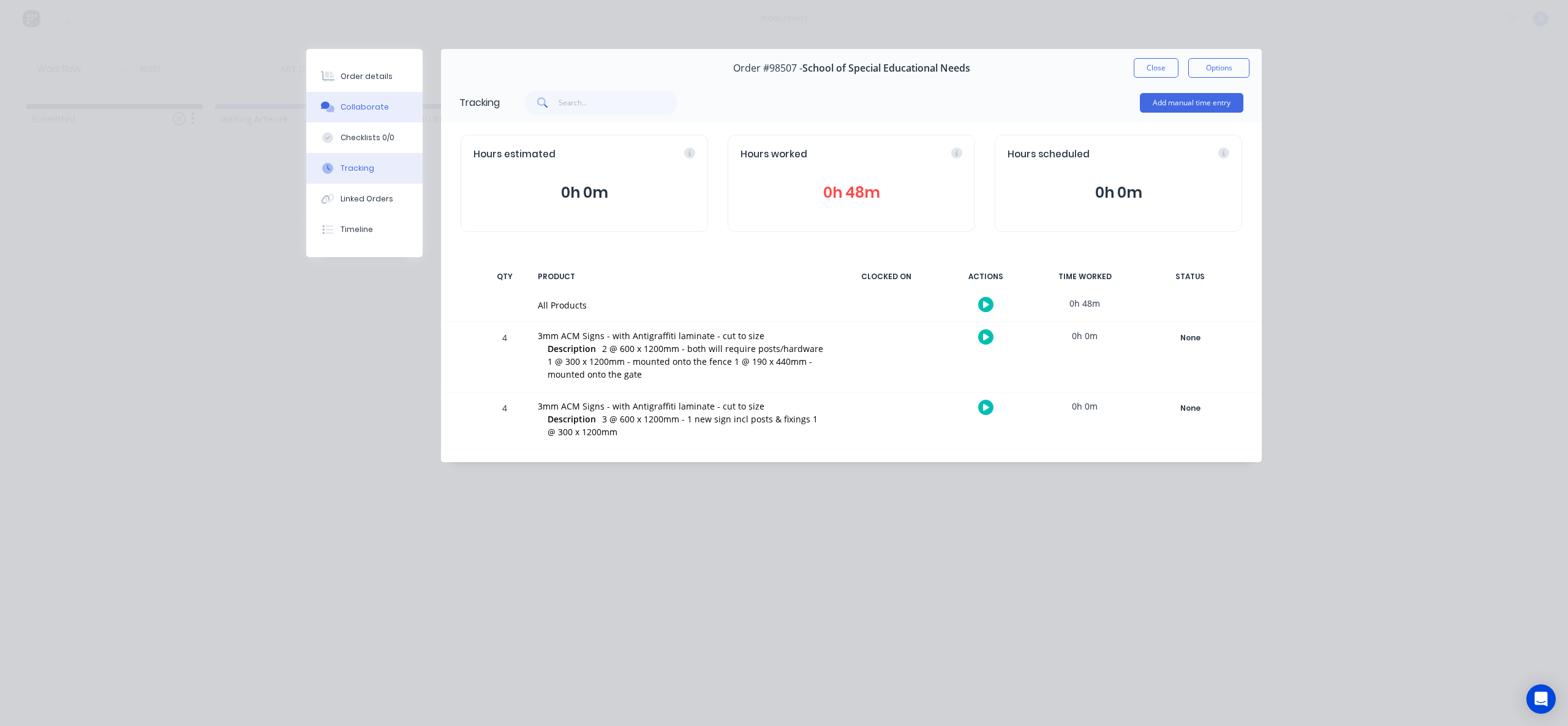
click at [381, 105] on div "Collaborate" at bounding box center [364, 107] width 48 height 11
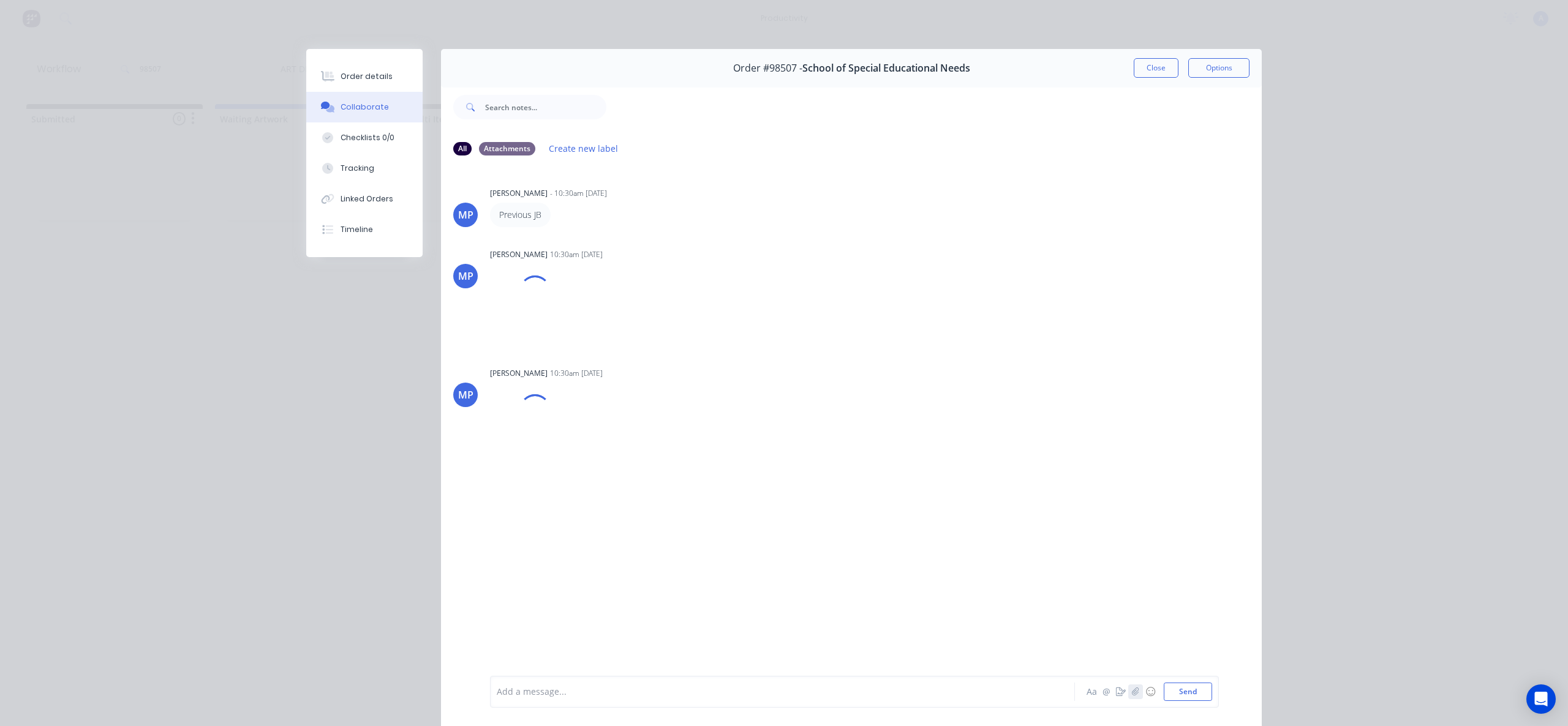
click at [1135, 693] on icon "button" at bounding box center [1135, 692] width 8 height 8
click at [1194, 690] on button "Send" at bounding box center [1188, 692] width 48 height 19
click at [342, 161] on button "Tracking" at bounding box center [364, 168] width 116 height 30
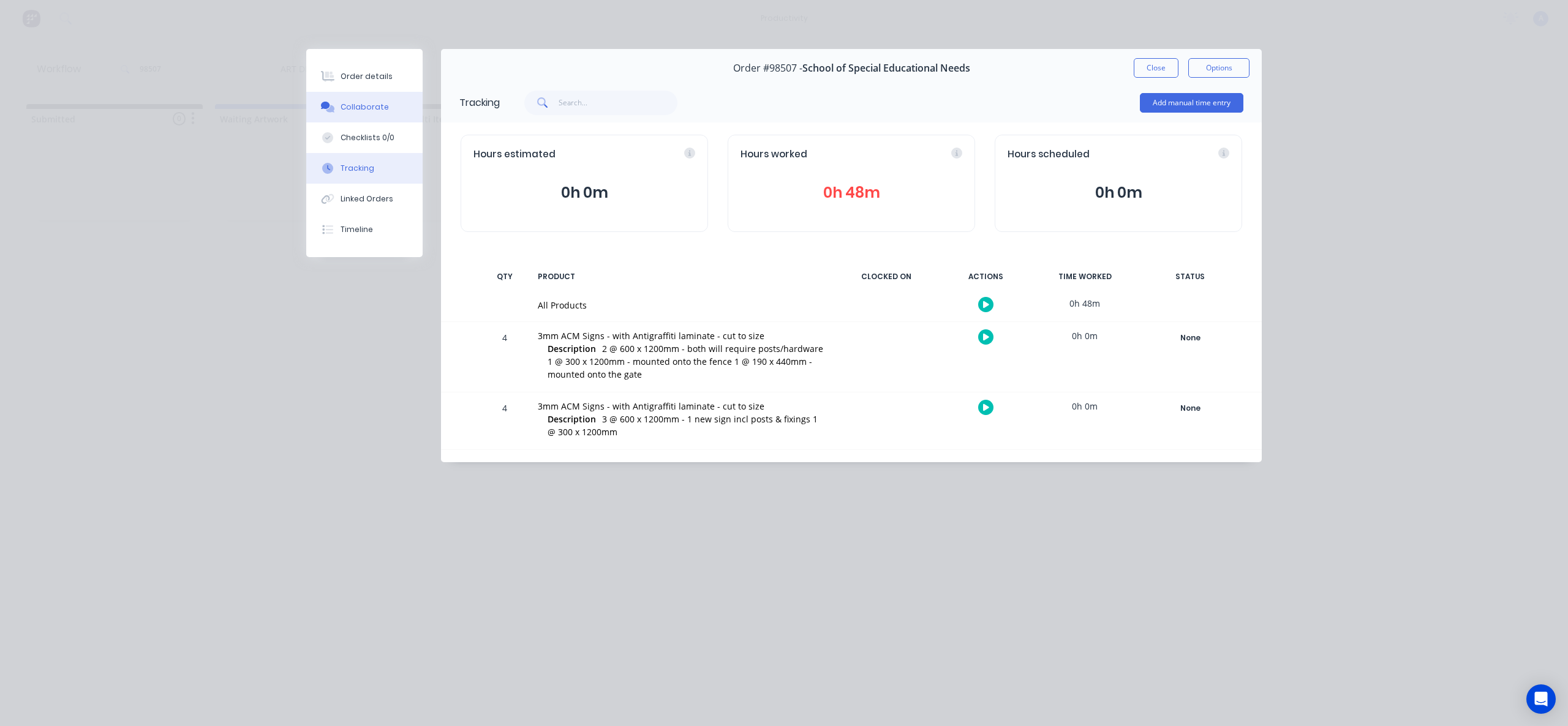
click at [354, 121] on button "Collaborate" at bounding box center [364, 107] width 116 height 30
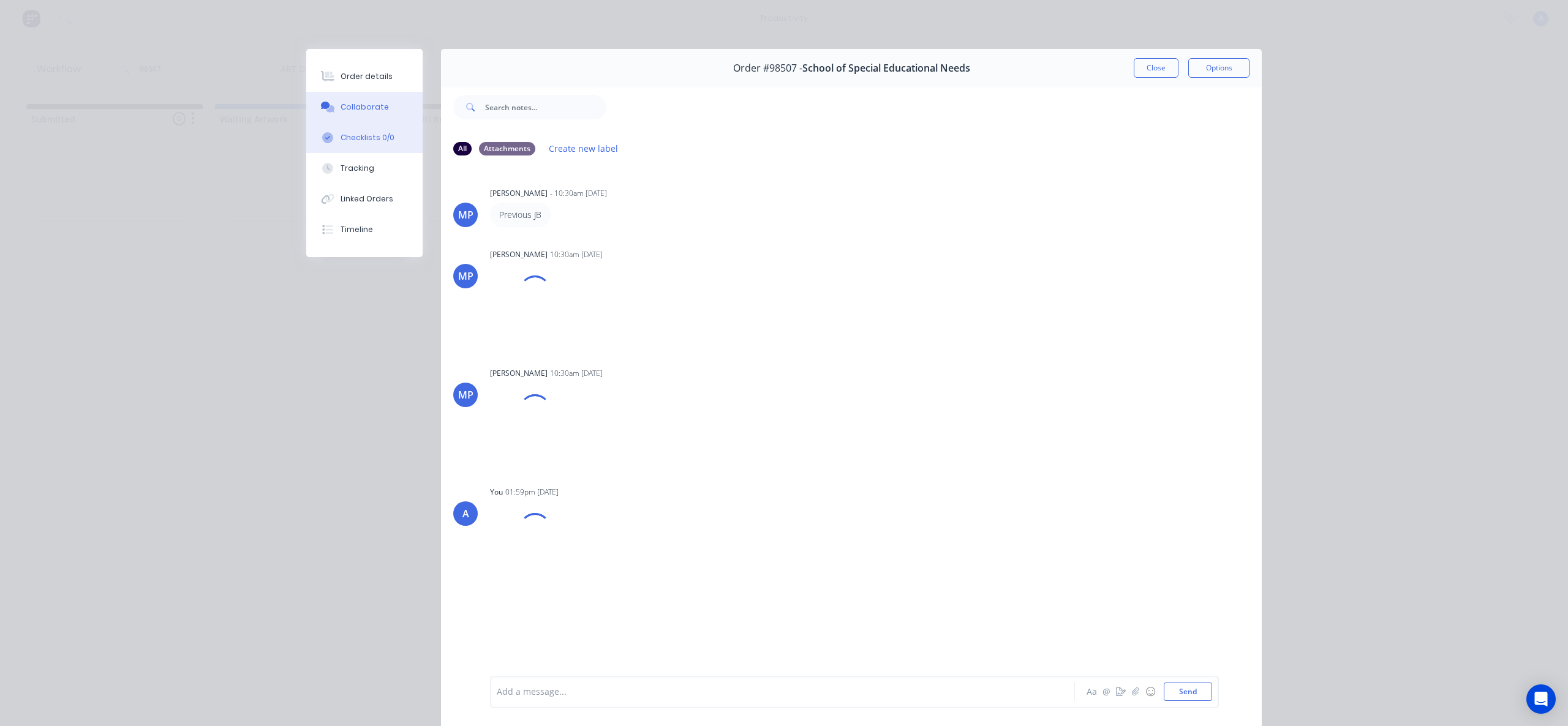
click at [362, 130] on button "Checklists 0/0" at bounding box center [364, 138] width 116 height 30
type textarea "x"
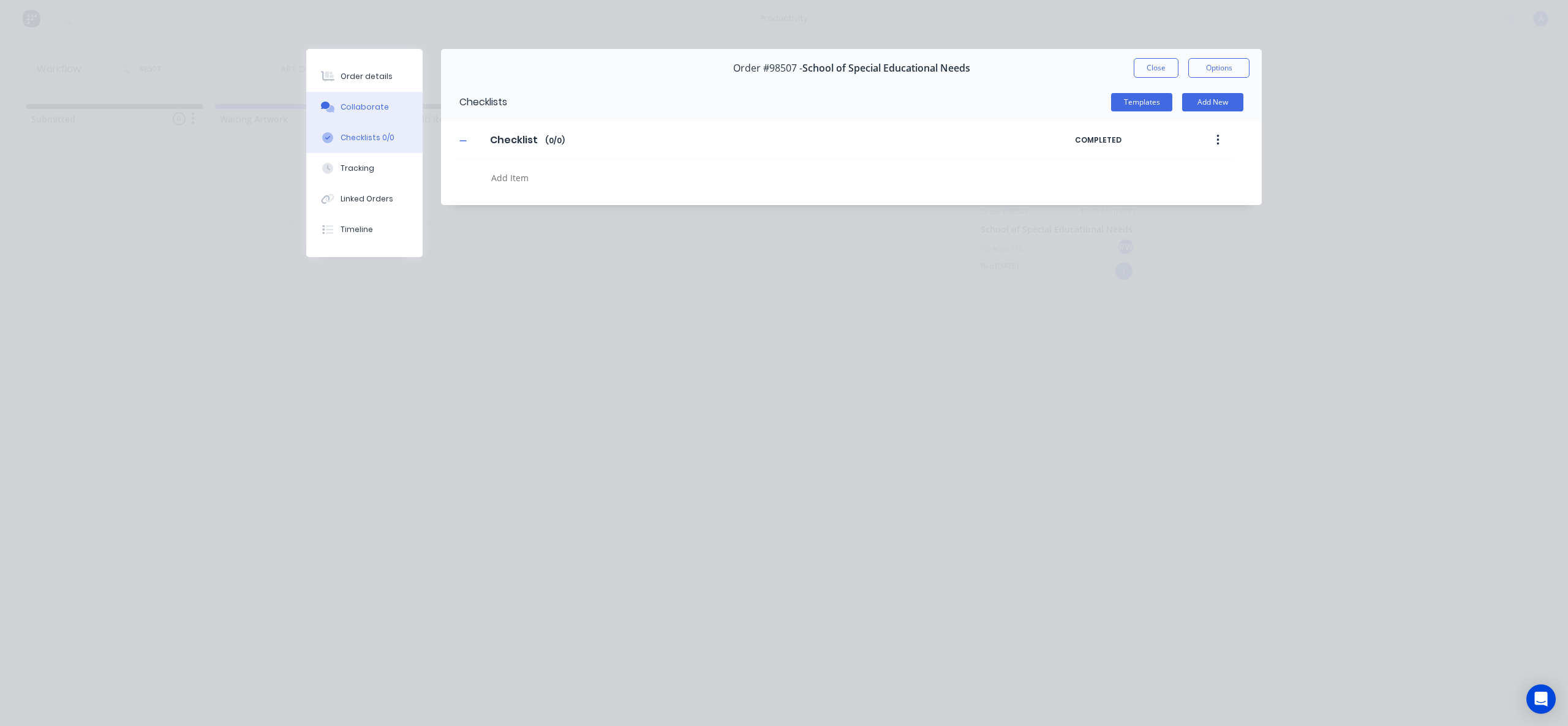
click at [364, 109] on div "Collaborate" at bounding box center [364, 107] width 48 height 11
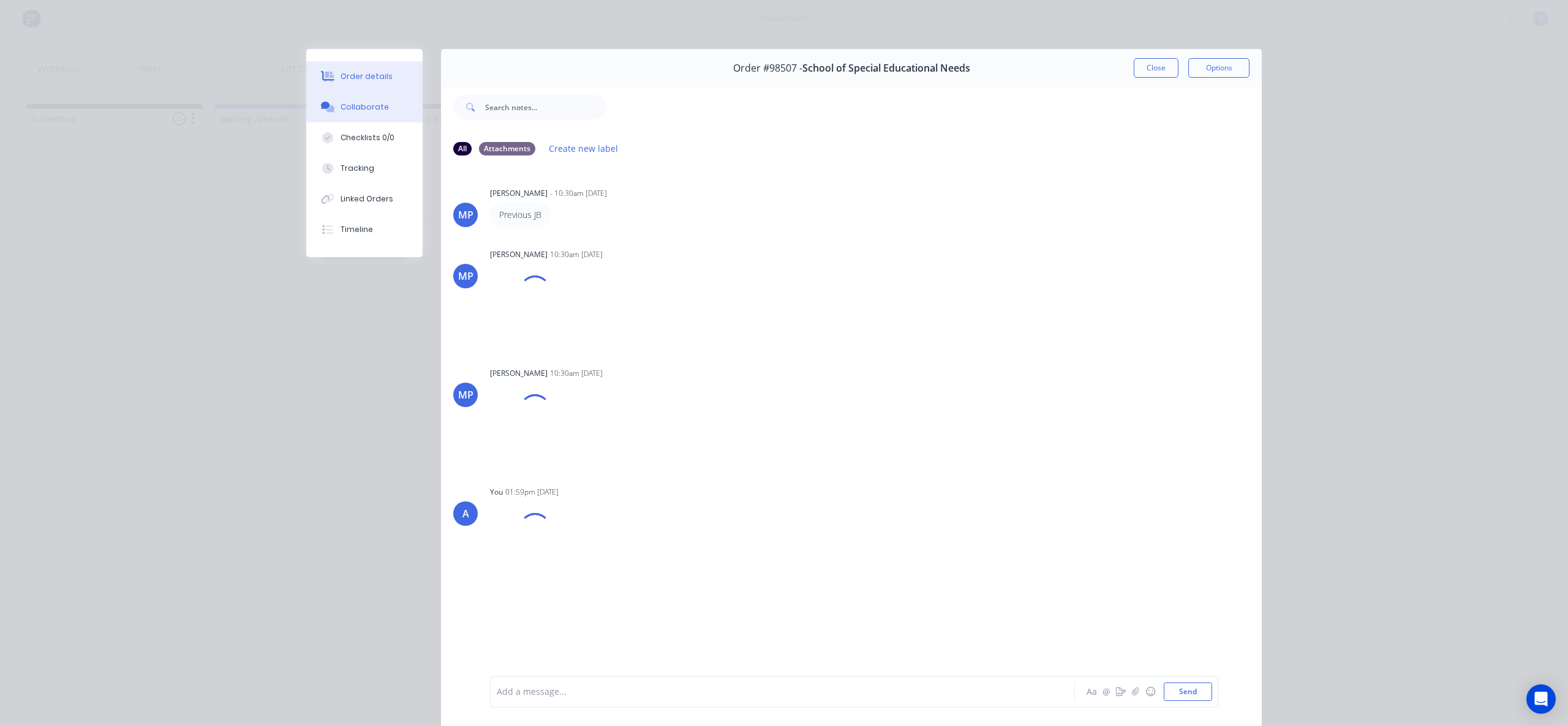
click at [375, 70] on button "Order details" at bounding box center [364, 77] width 116 height 30
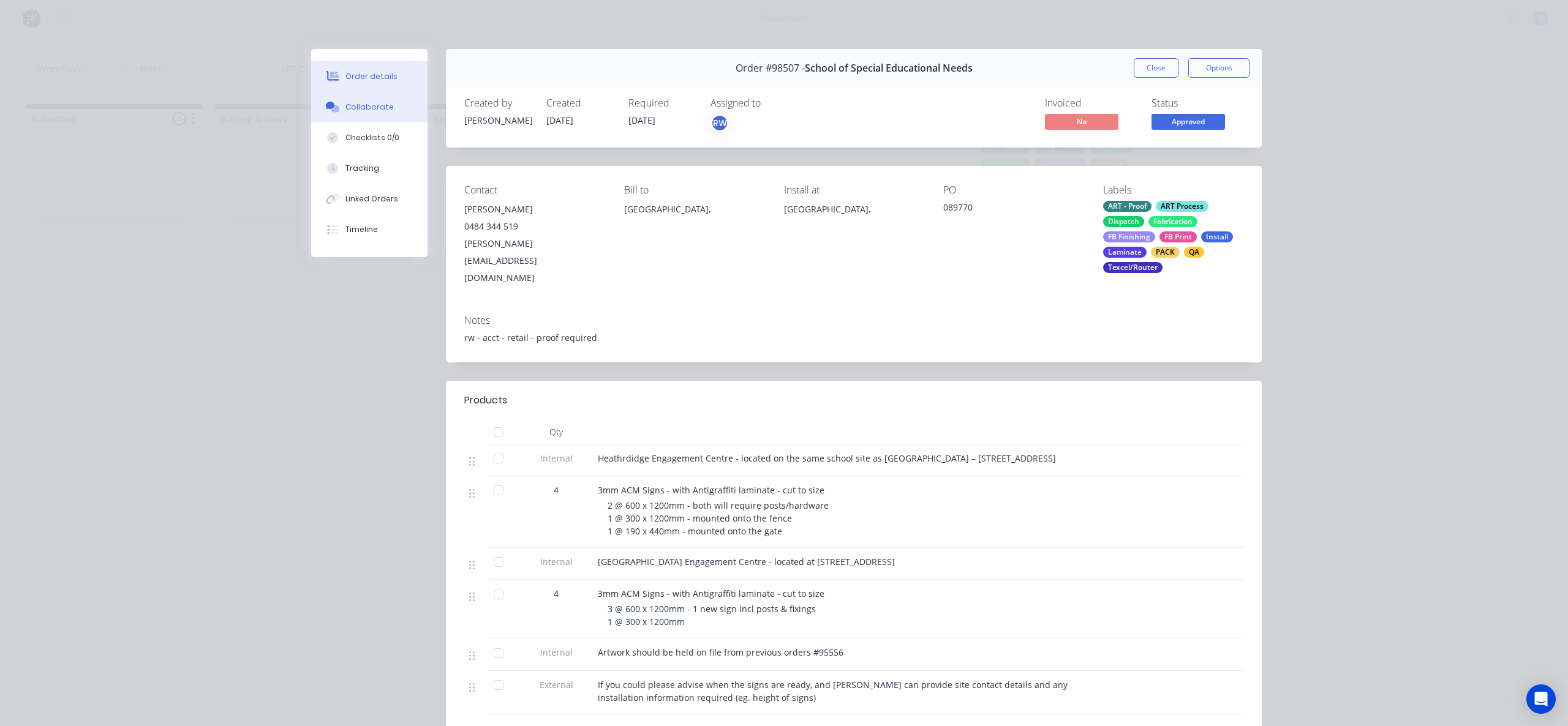
click at [368, 111] on div "Collaborate" at bounding box center [369, 107] width 48 height 11
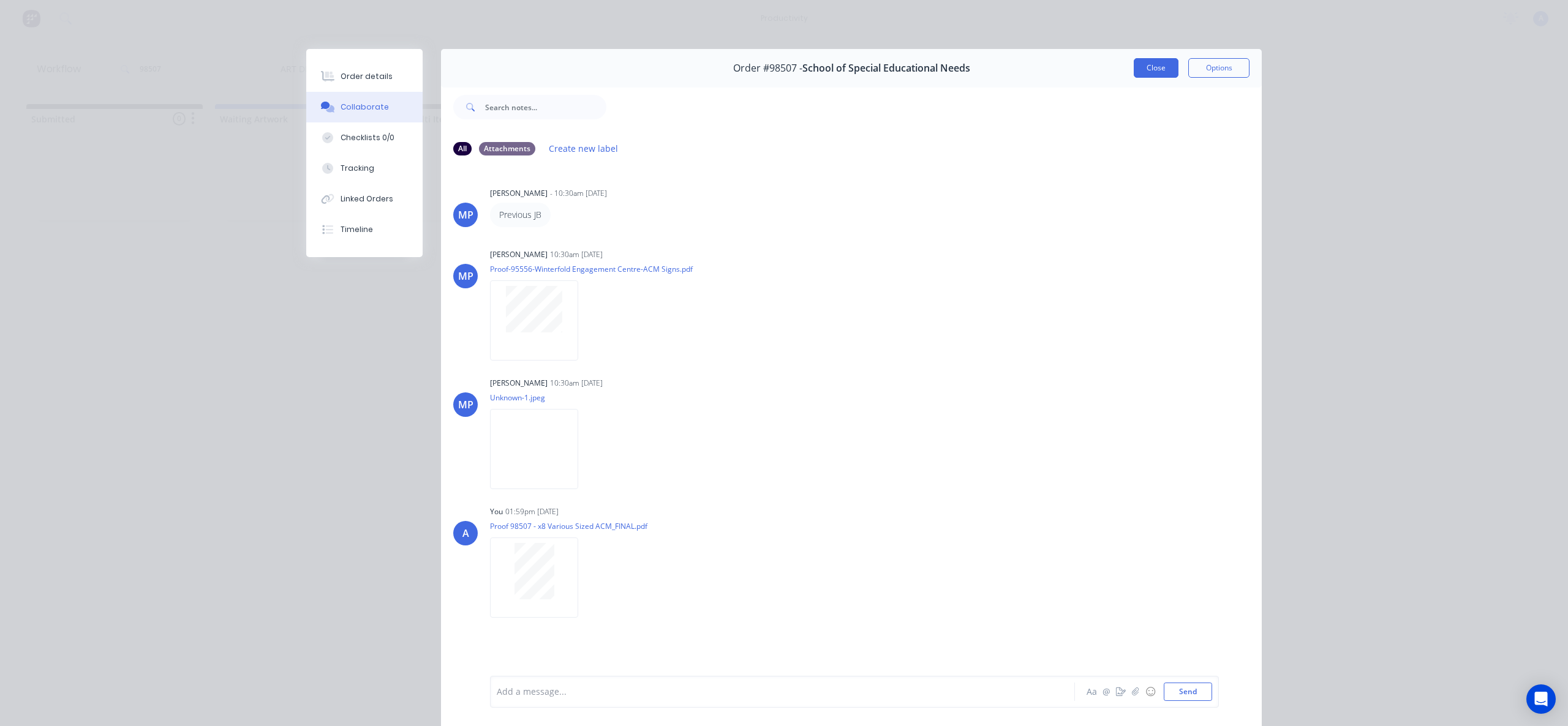
click at [1162, 71] on button "Close" at bounding box center [1156, 67] width 45 height 19
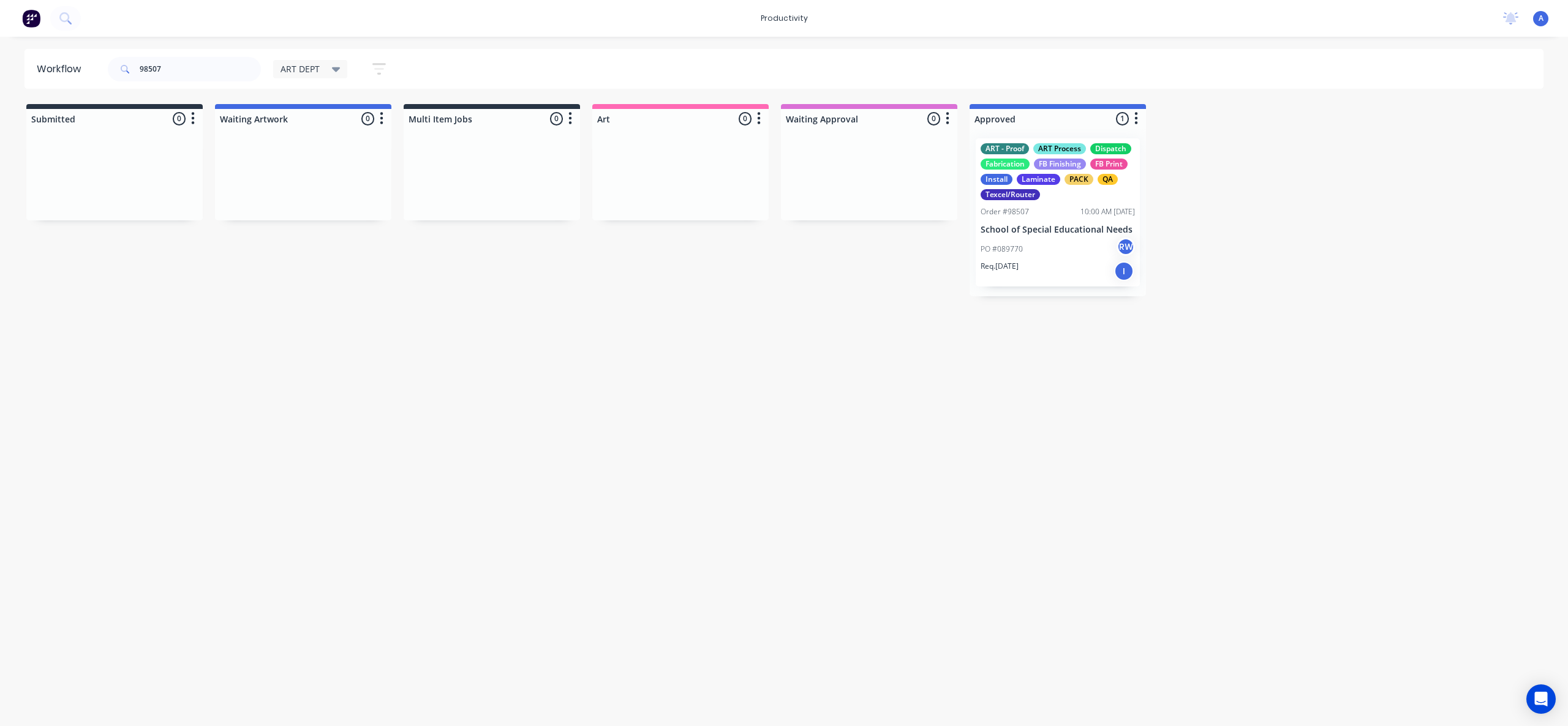
click at [1066, 367] on div "Workflow 98507 ART DEPT Save new view None edit ART DEPT (Default) edit Banner …" at bounding box center [784, 375] width 1568 height 653
click at [665, 338] on div "Workflow 98507 ART DEPT Save new view None edit ART DEPT (Default) edit Banner …" at bounding box center [784, 375] width 1568 height 653
click at [990, 236] on div "ART - Proof ART Process Dispatch Fabrication FB Finishing FB Print Install Lami…" at bounding box center [1057, 212] width 164 height 148
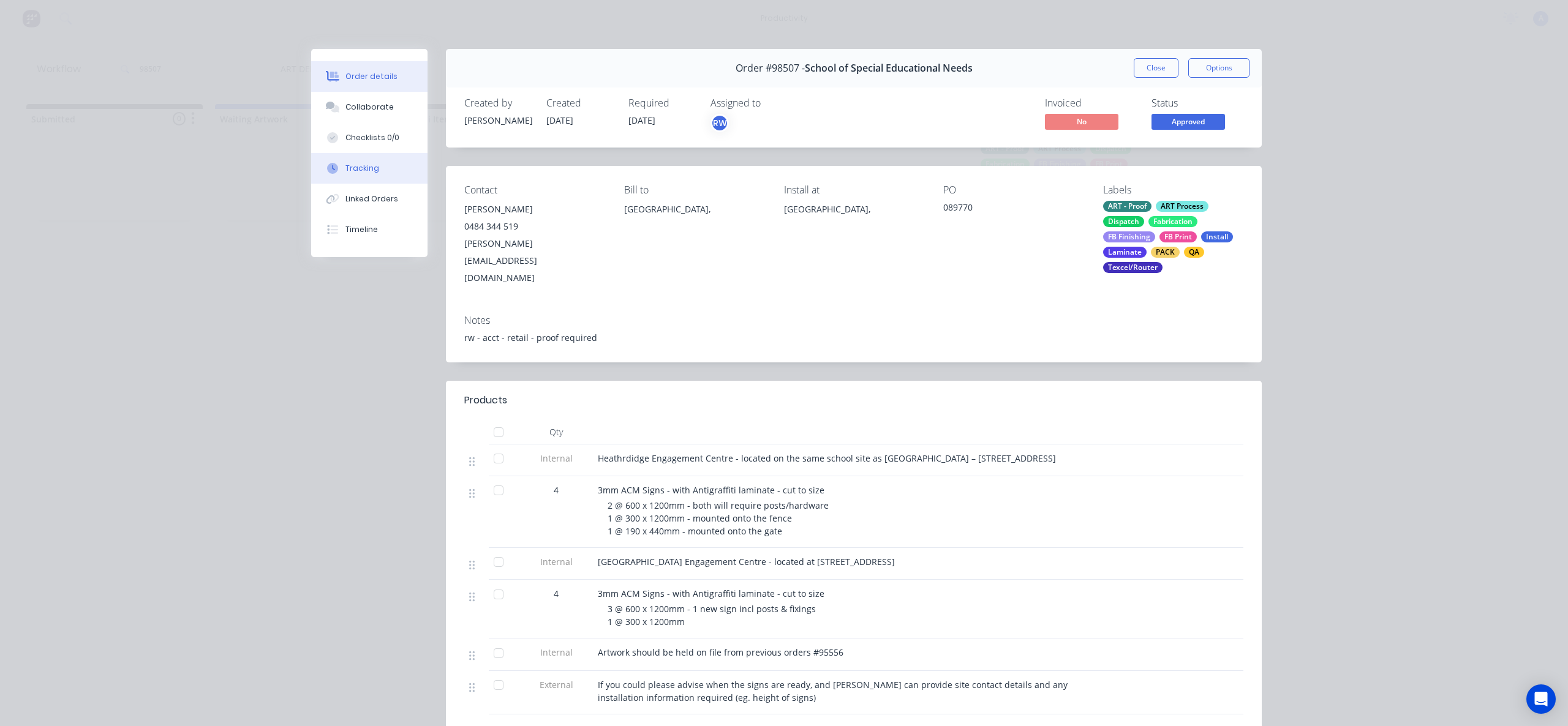
click at [335, 172] on div at bounding box center [332, 168] width 19 height 11
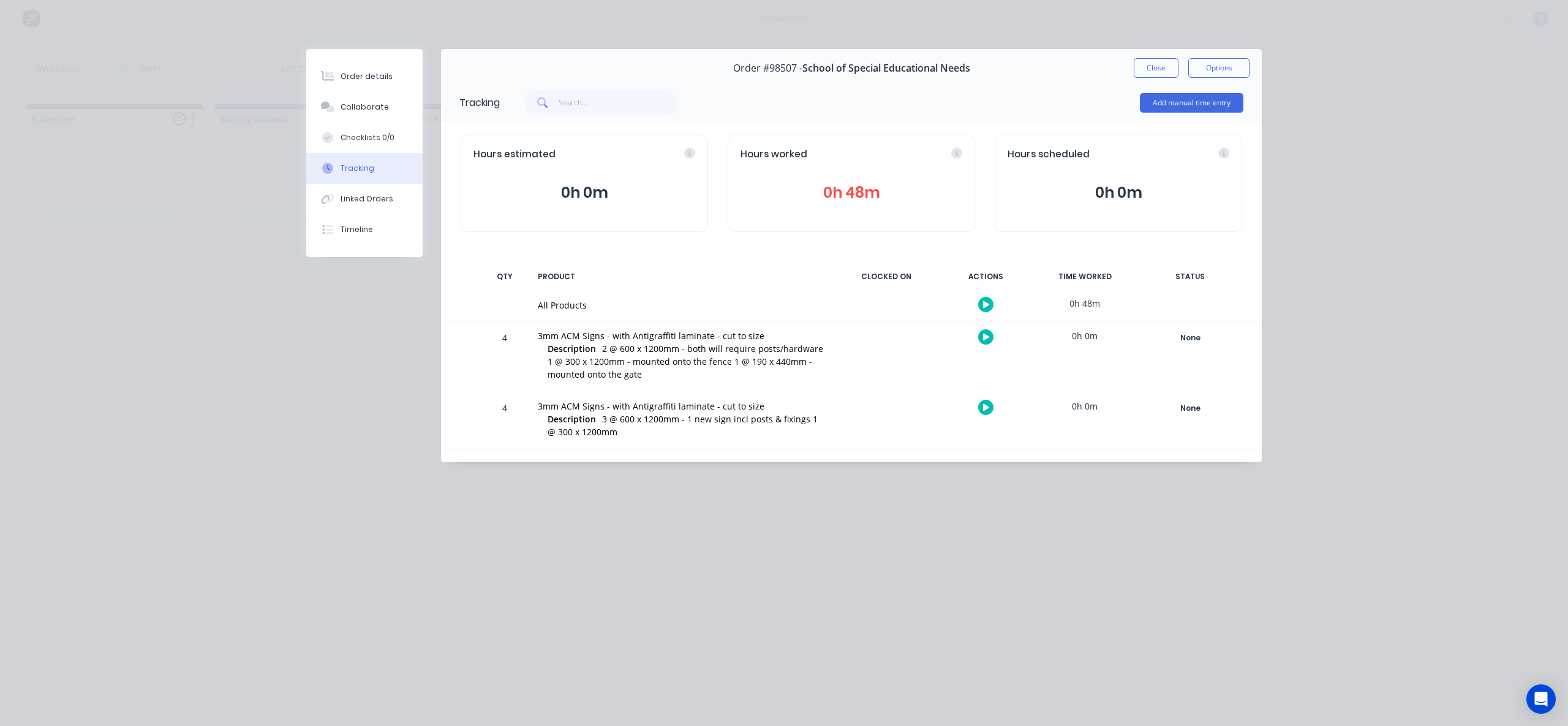
click at [1162, 78] on div "Order #98507 - School of Special Educational Needs Close Options" at bounding box center [851, 68] width 821 height 39
click at [1159, 71] on button "Close" at bounding box center [1156, 67] width 45 height 19
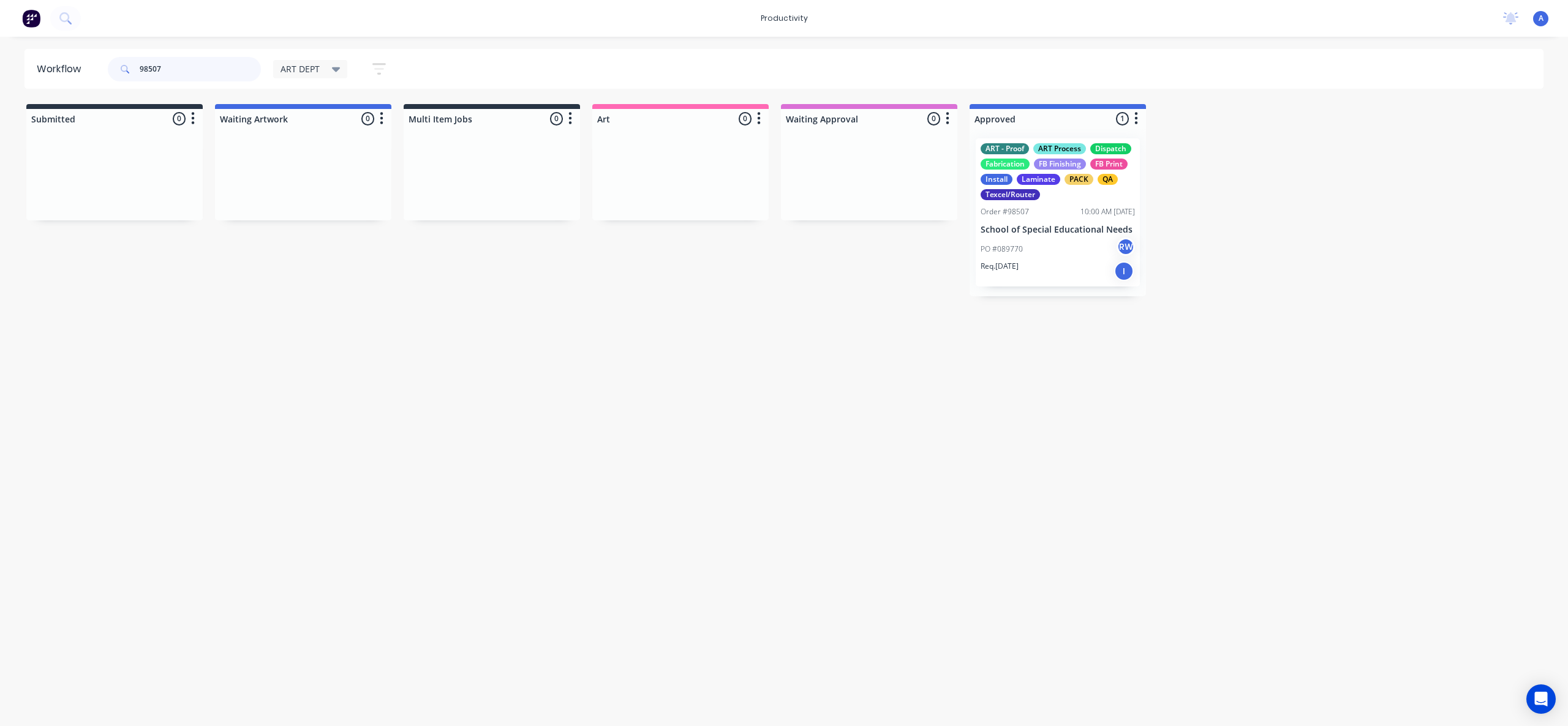
click at [228, 62] on input "98507" at bounding box center [200, 69] width 121 height 24
click at [208, 67] on input "98507" at bounding box center [200, 69] width 121 height 24
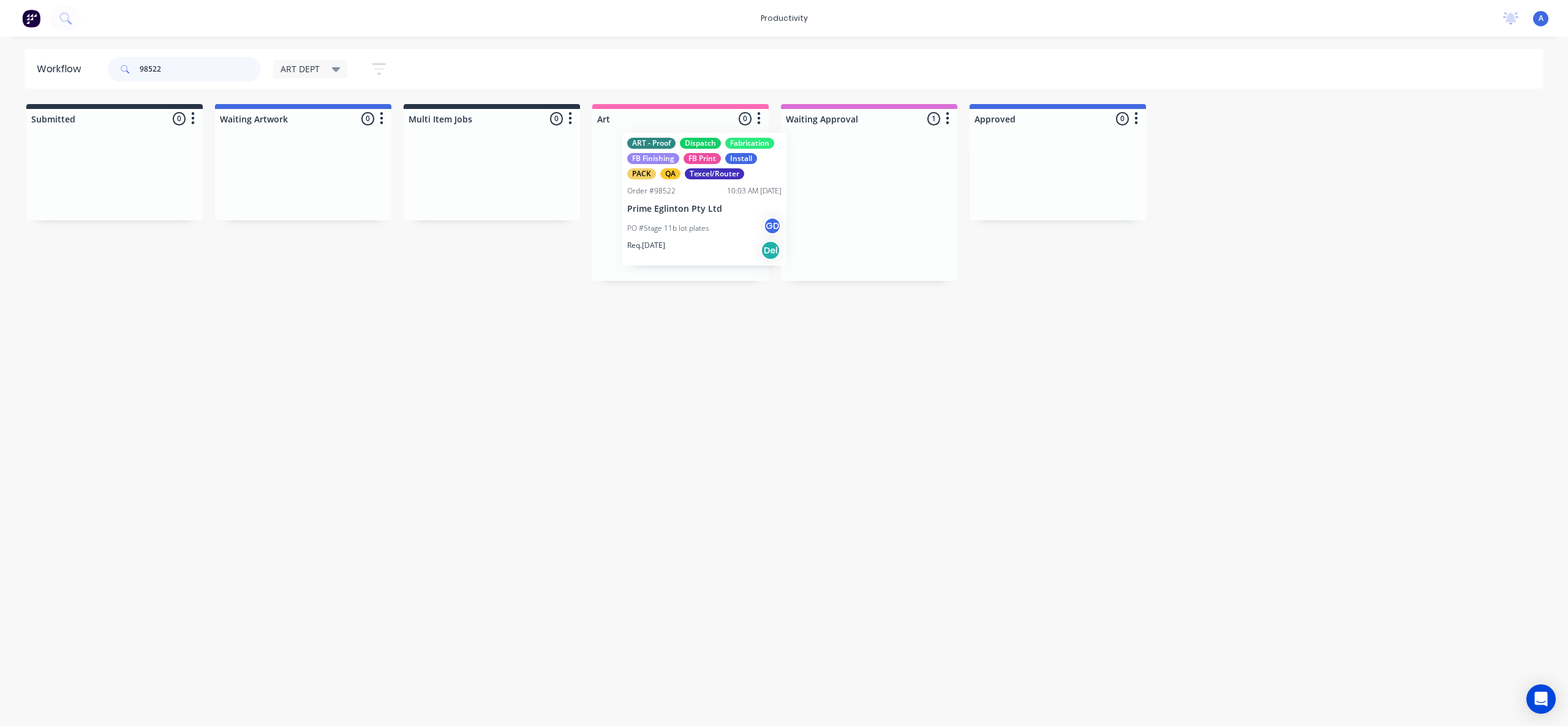
drag, startPoint x: 845, startPoint y: 228, endPoint x: 683, endPoint y: 221, distance: 162.2
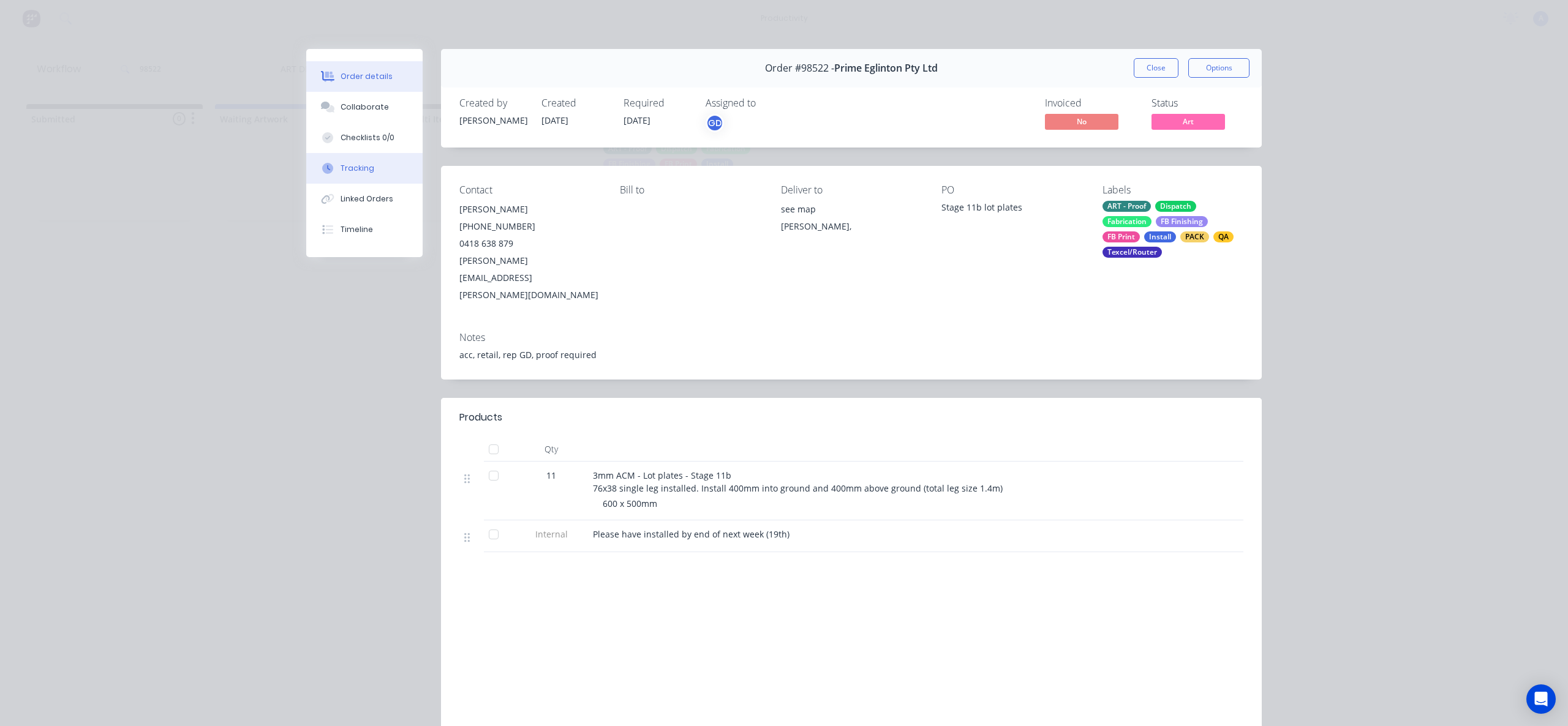
click at [341, 173] on div "Tracking" at bounding box center [358, 168] width 34 height 11
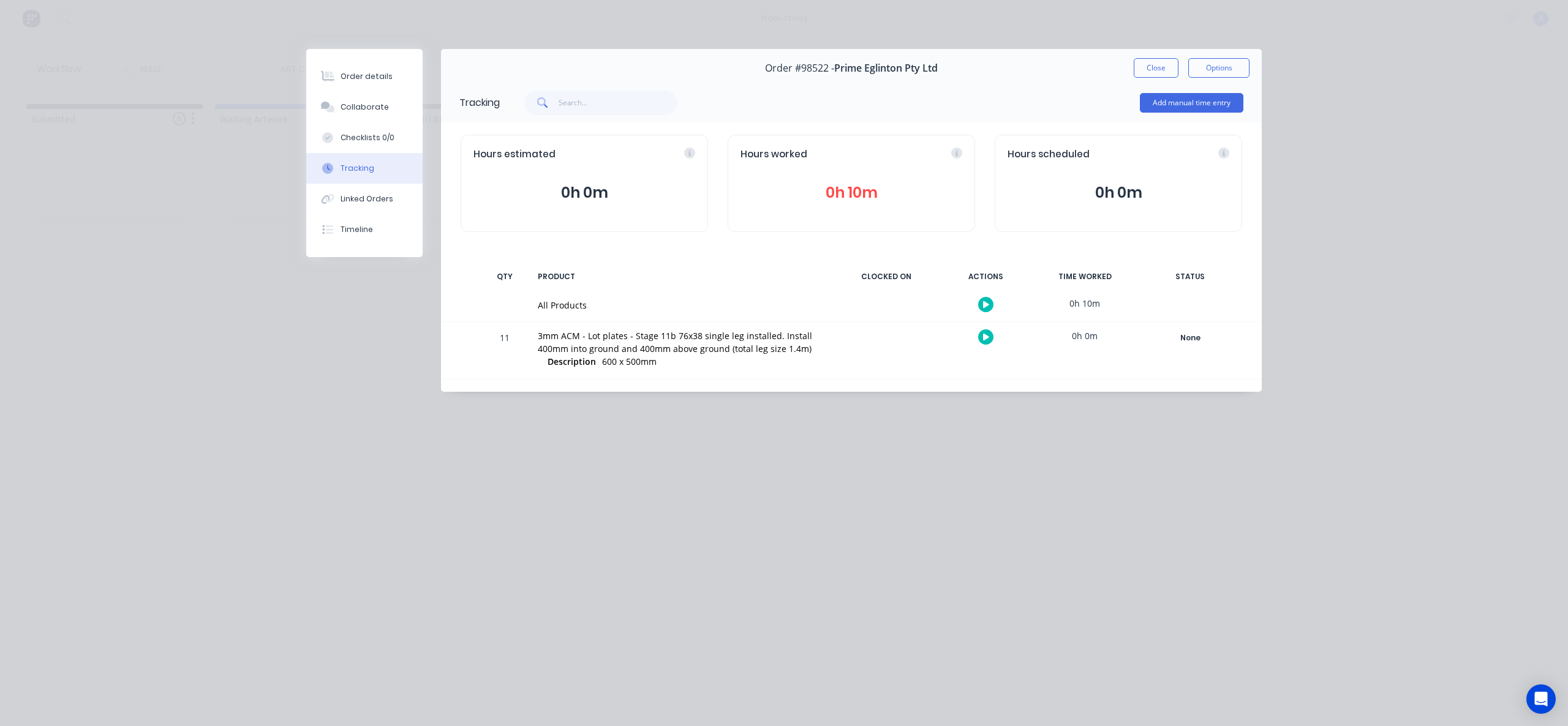
click at [984, 305] on button "button" at bounding box center [986, 305] width 15 height 15
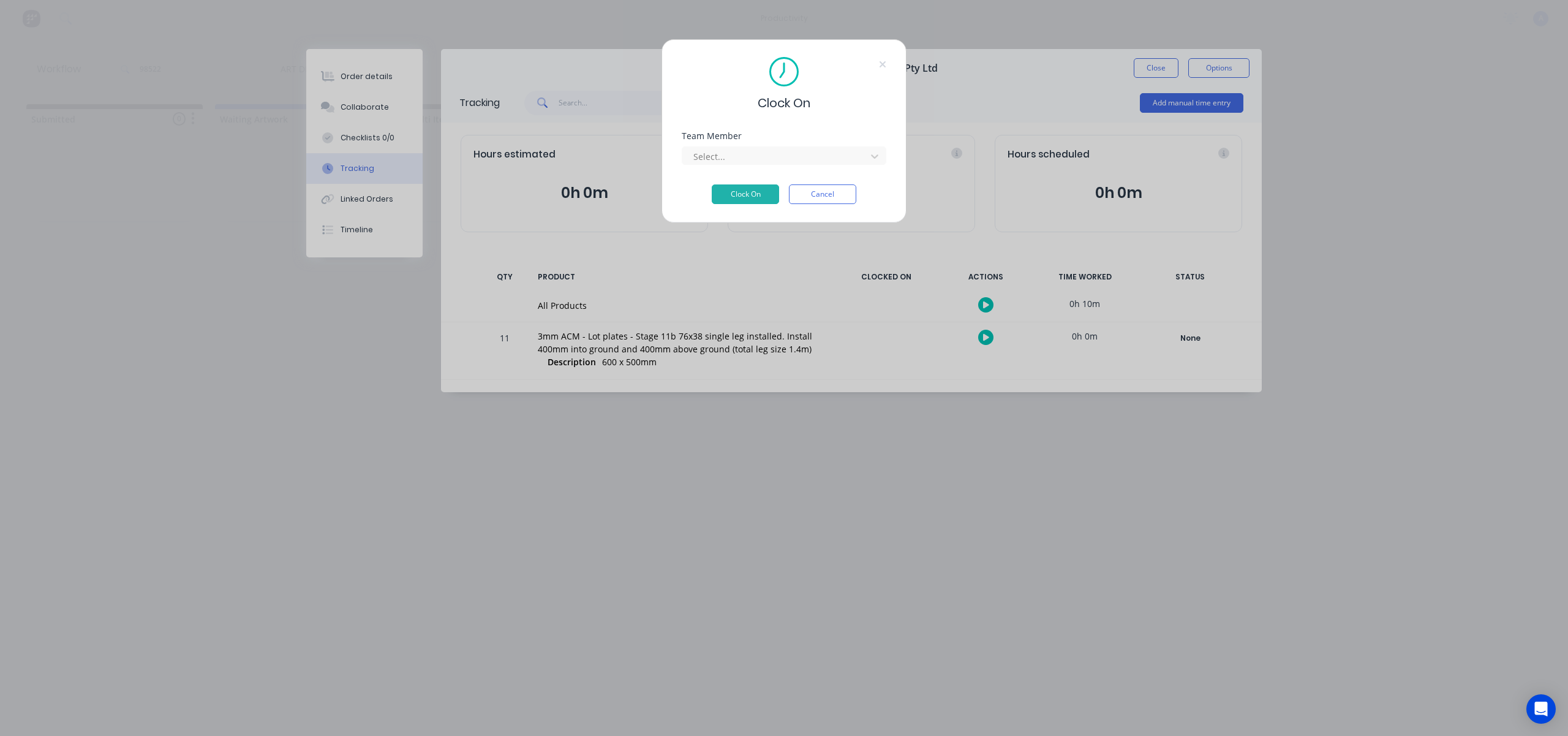
click at [807, 145] on div "Select..." at bounding box center [784, 153] width 205 height 21
click at [805, 151] on div at bounding box center [775, 157] width 167 height 15
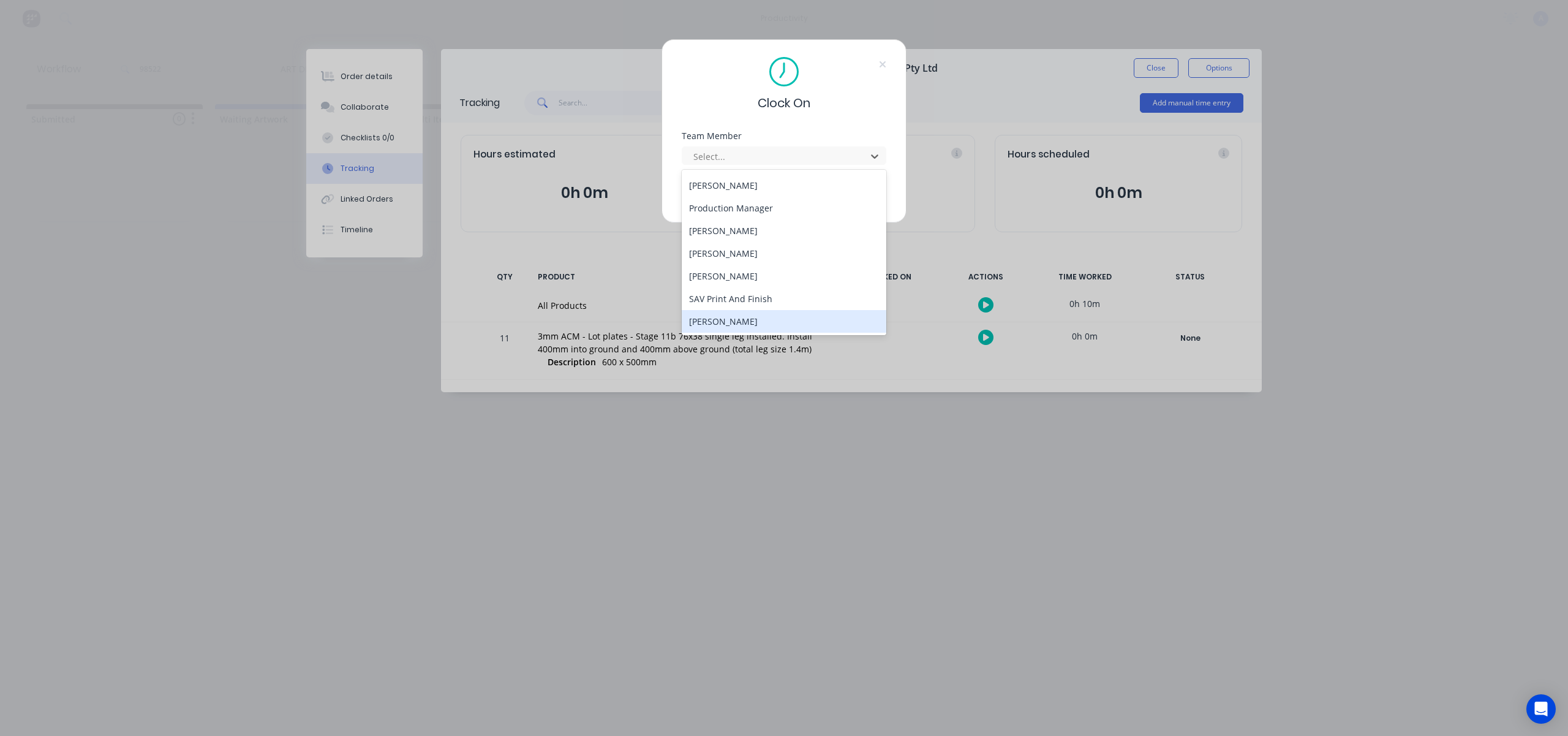
click at [746, 324] on div "[PERSON_NAME]" at bounding box center [784, 321] width 205 height 23
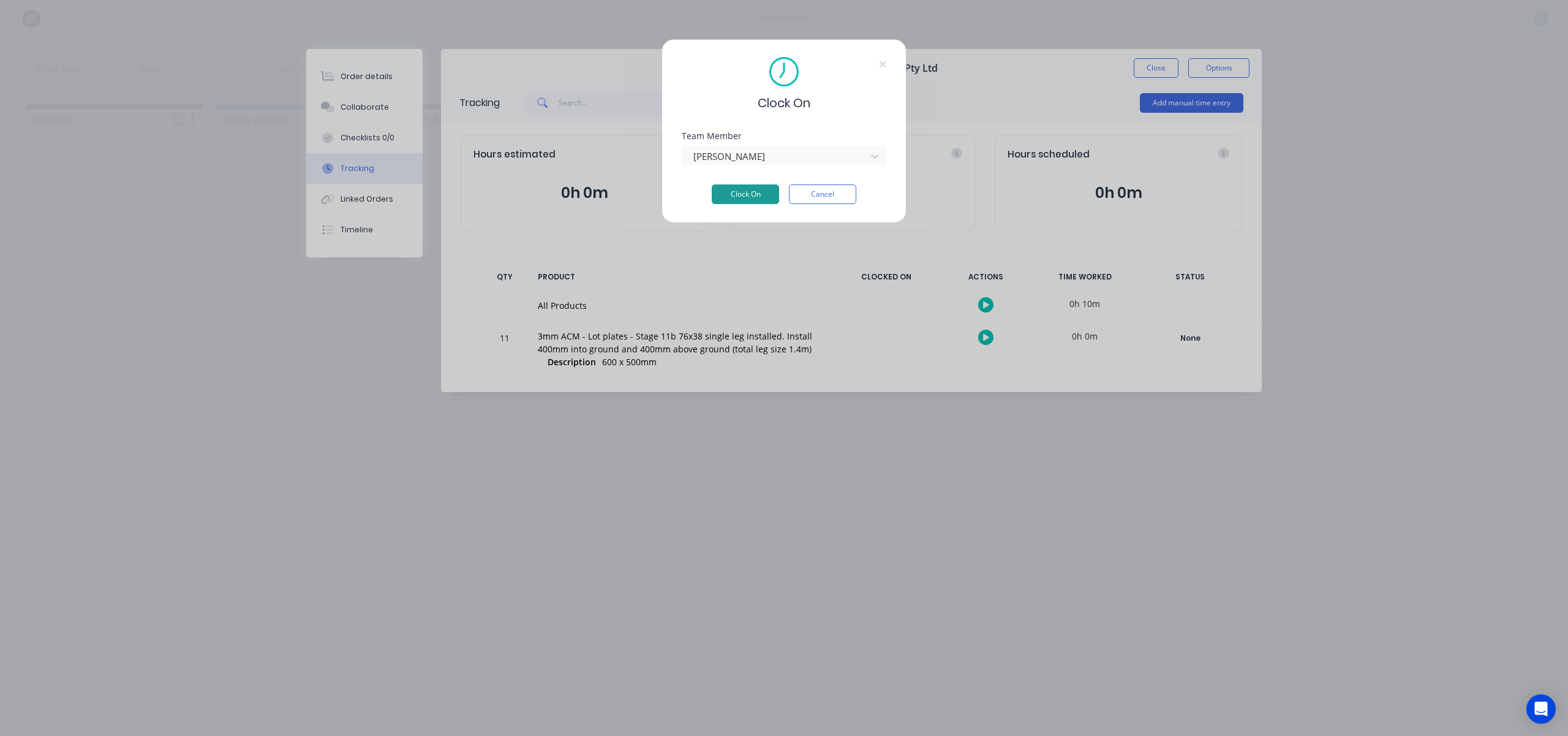
click at [743, 193] on button "Clock On" at bounding box center [746, 194] width 67 height 19
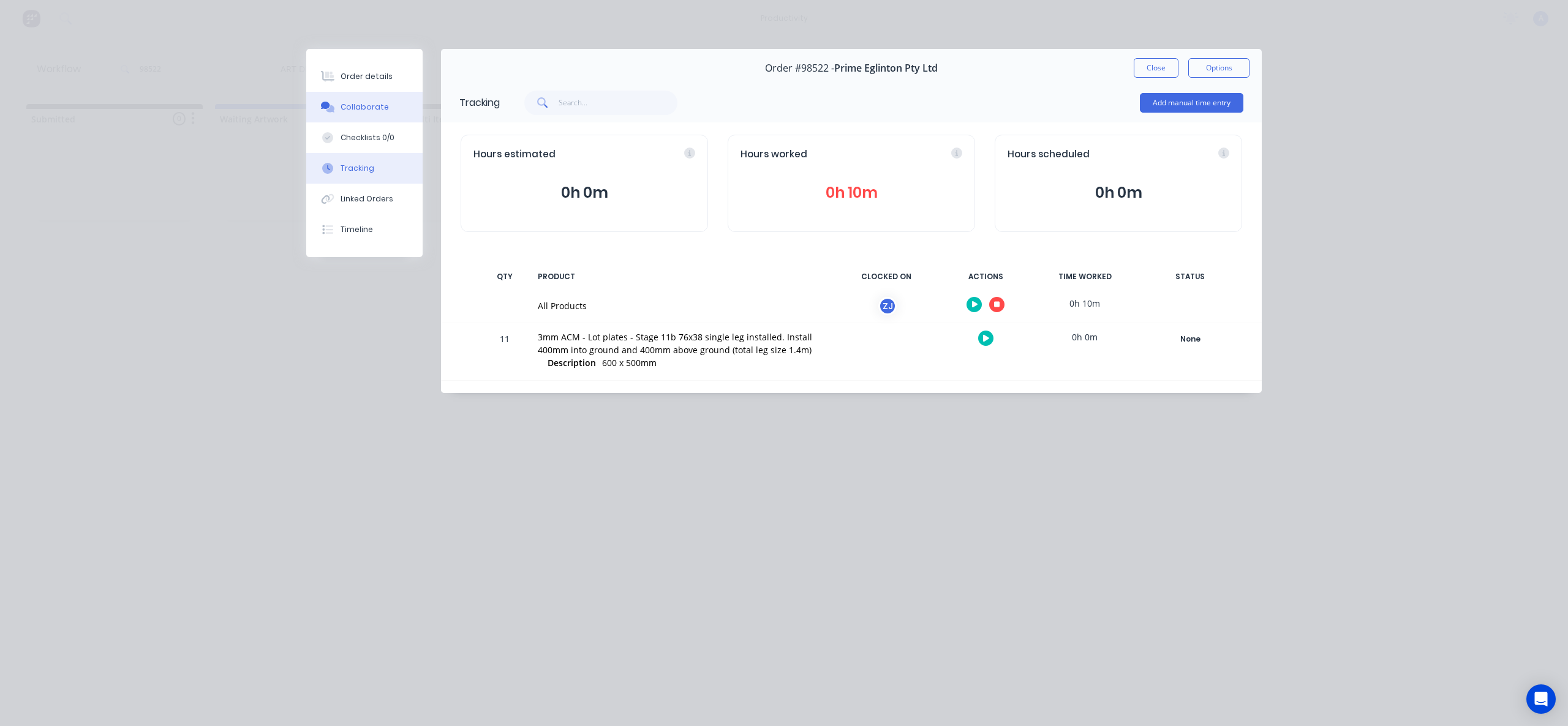
click at [381, 105] on div "Collaborate" at bounding box center [364, 107] width 48 height 11
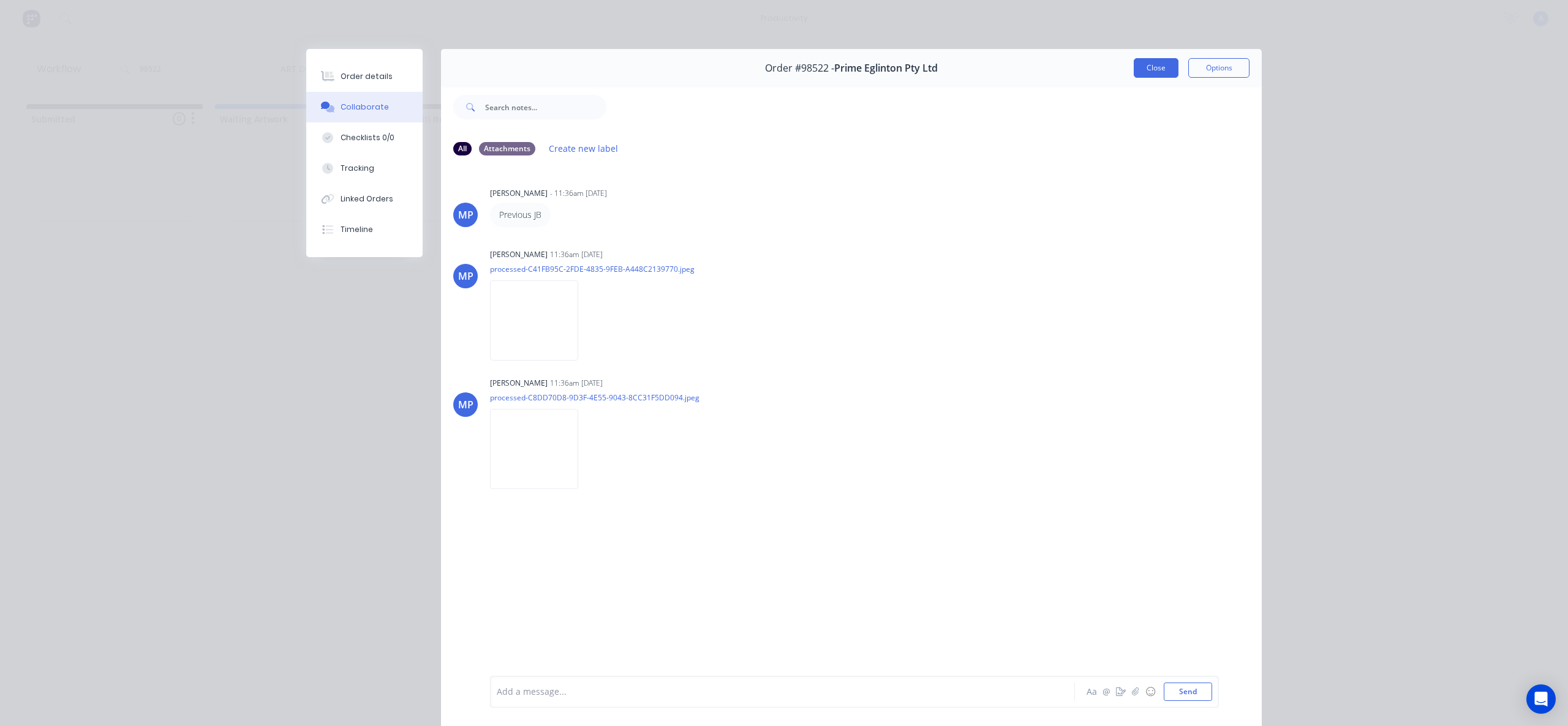
click at [1143, 71] on button "Close" at bounding box center [1156, 67] width 45 height 19
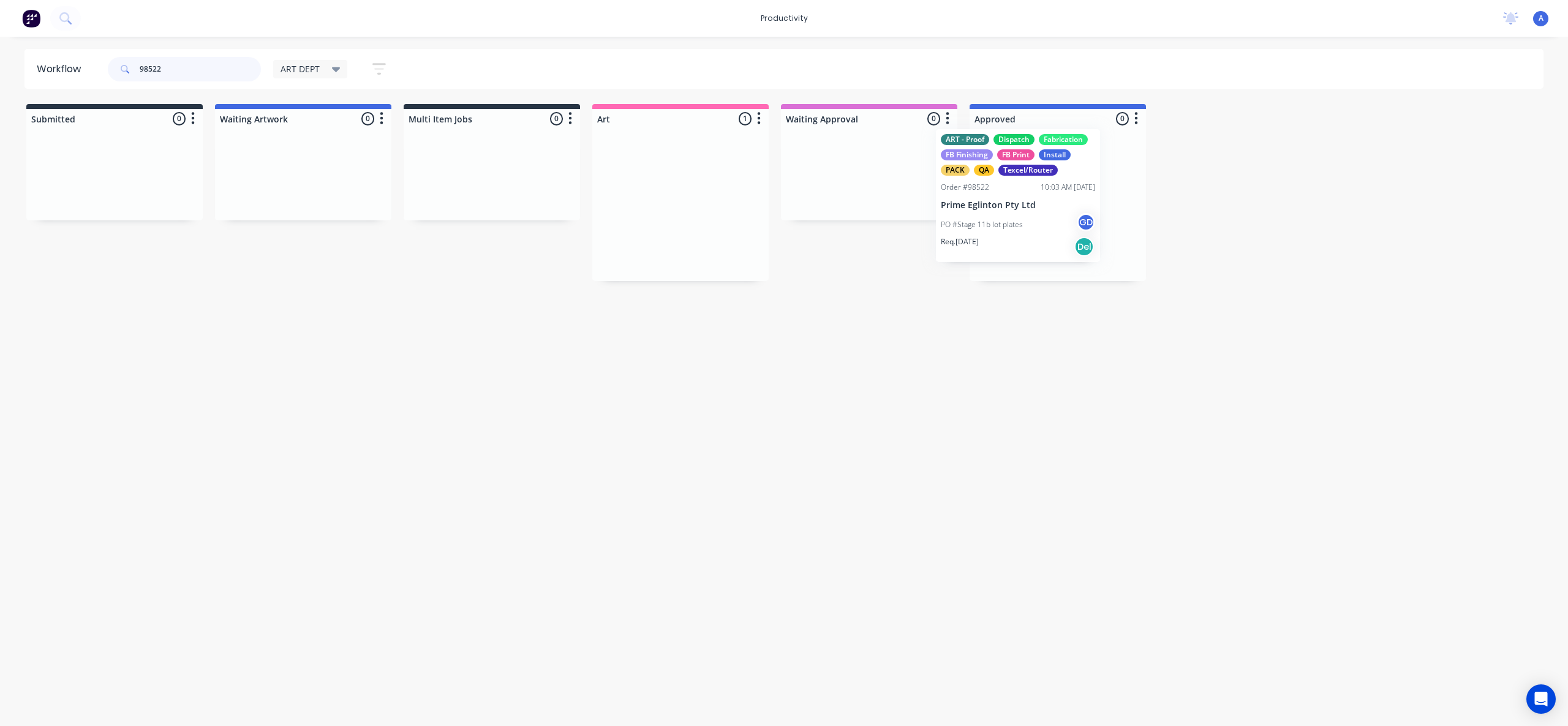
drag, startPoint x: 938, startPoint y: 213, endPoint x: 1036, endPoint y: 200, distance: 98.9
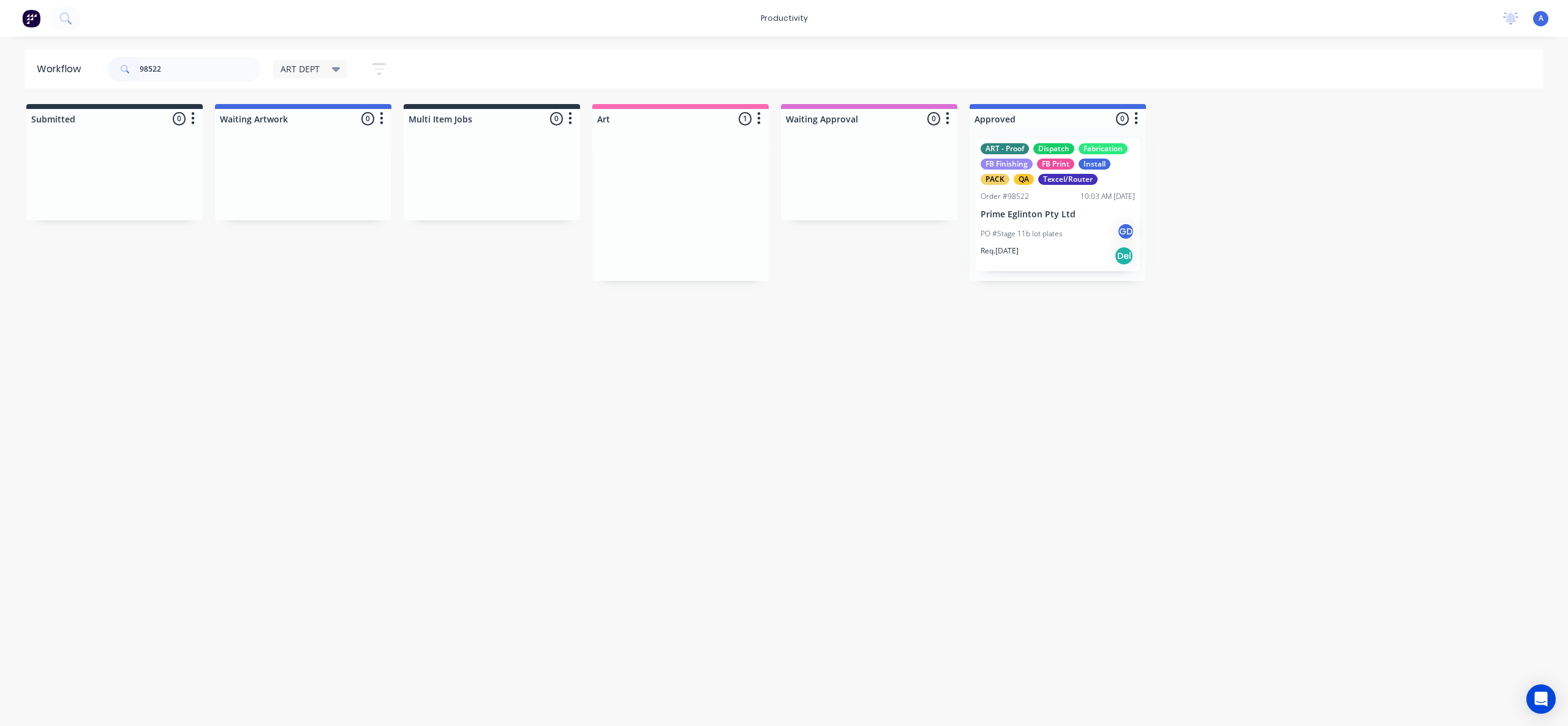
click at [1039, 201] on div at bounding box center [1058, 204] width 177 height 152
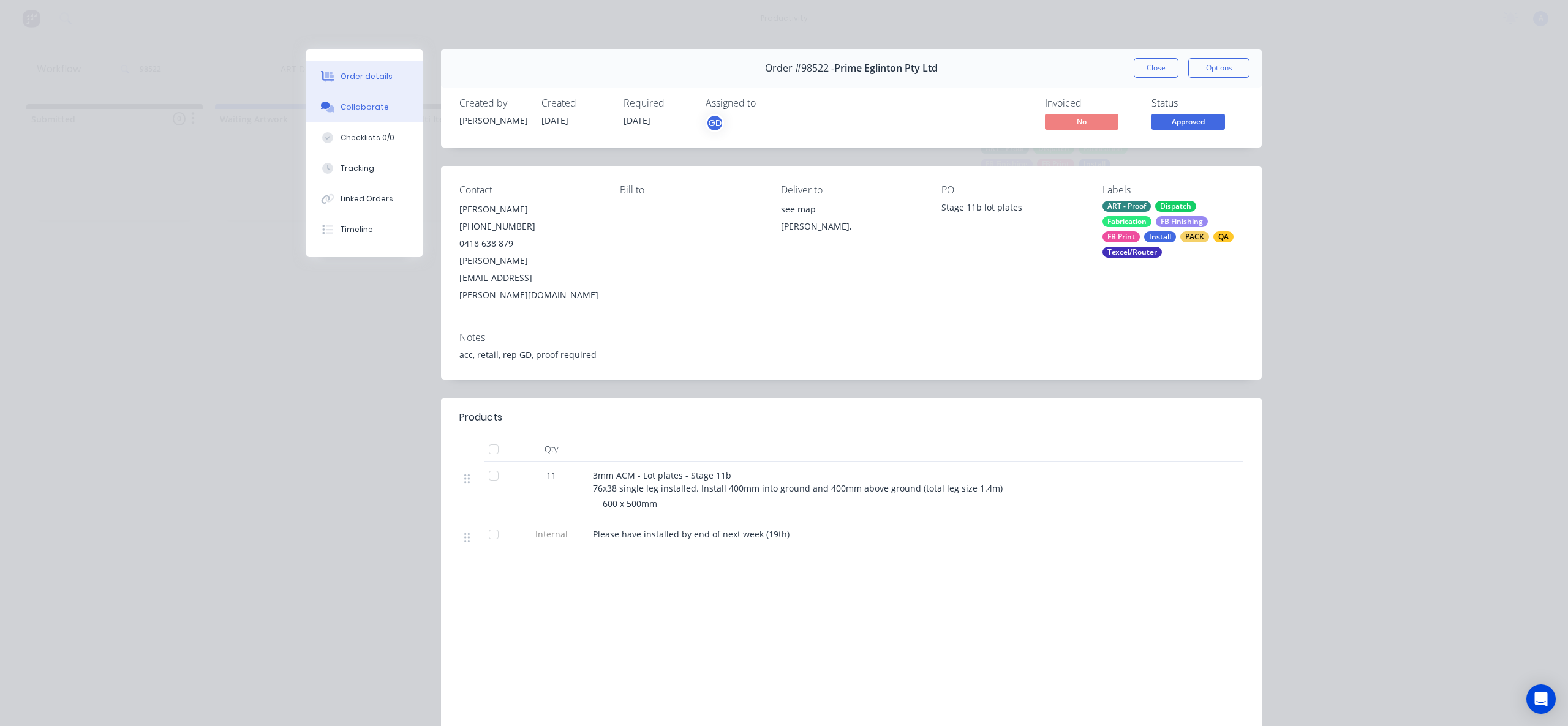
click at [380, 109] on button "Collaborate" at bounding box center [364, 107] width 116 height 30
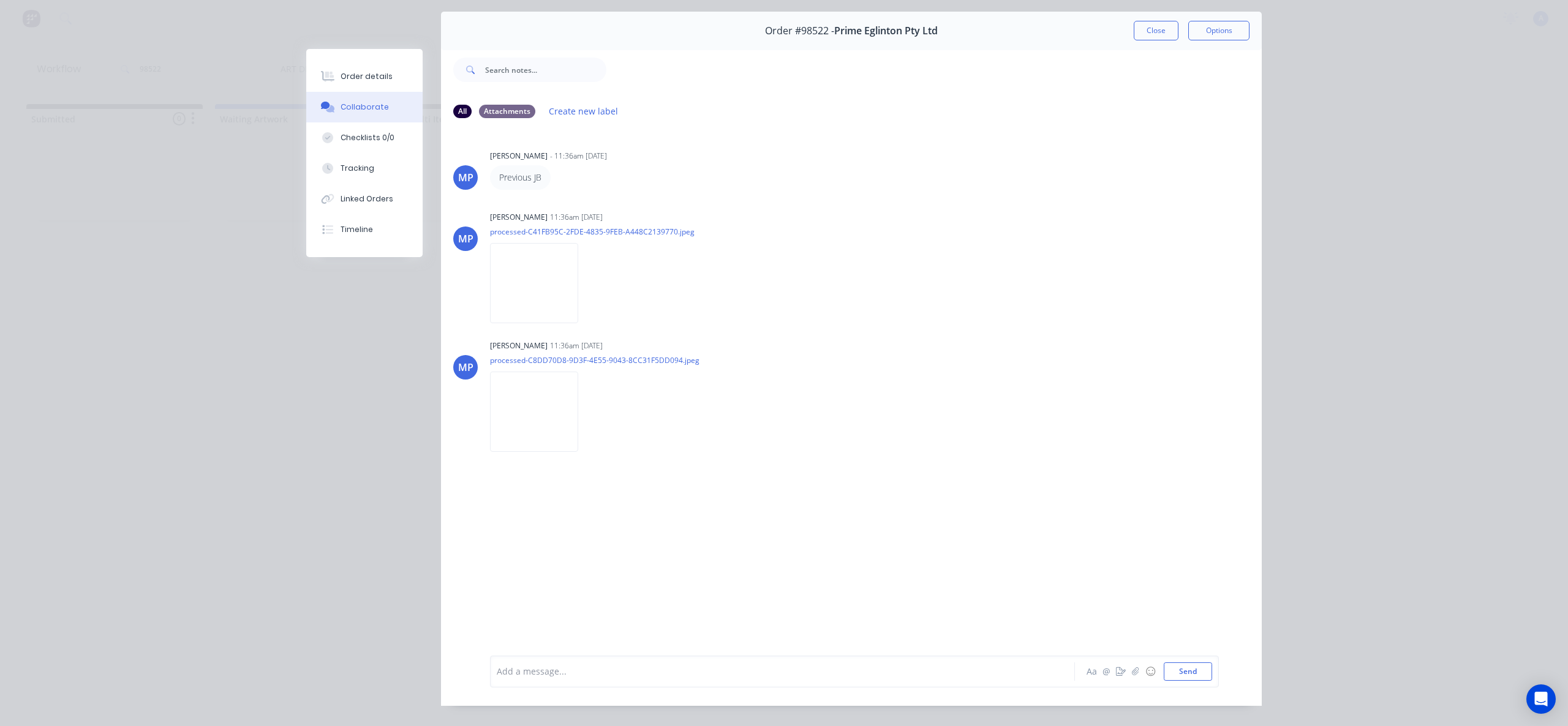
scroll to position [64, 0]
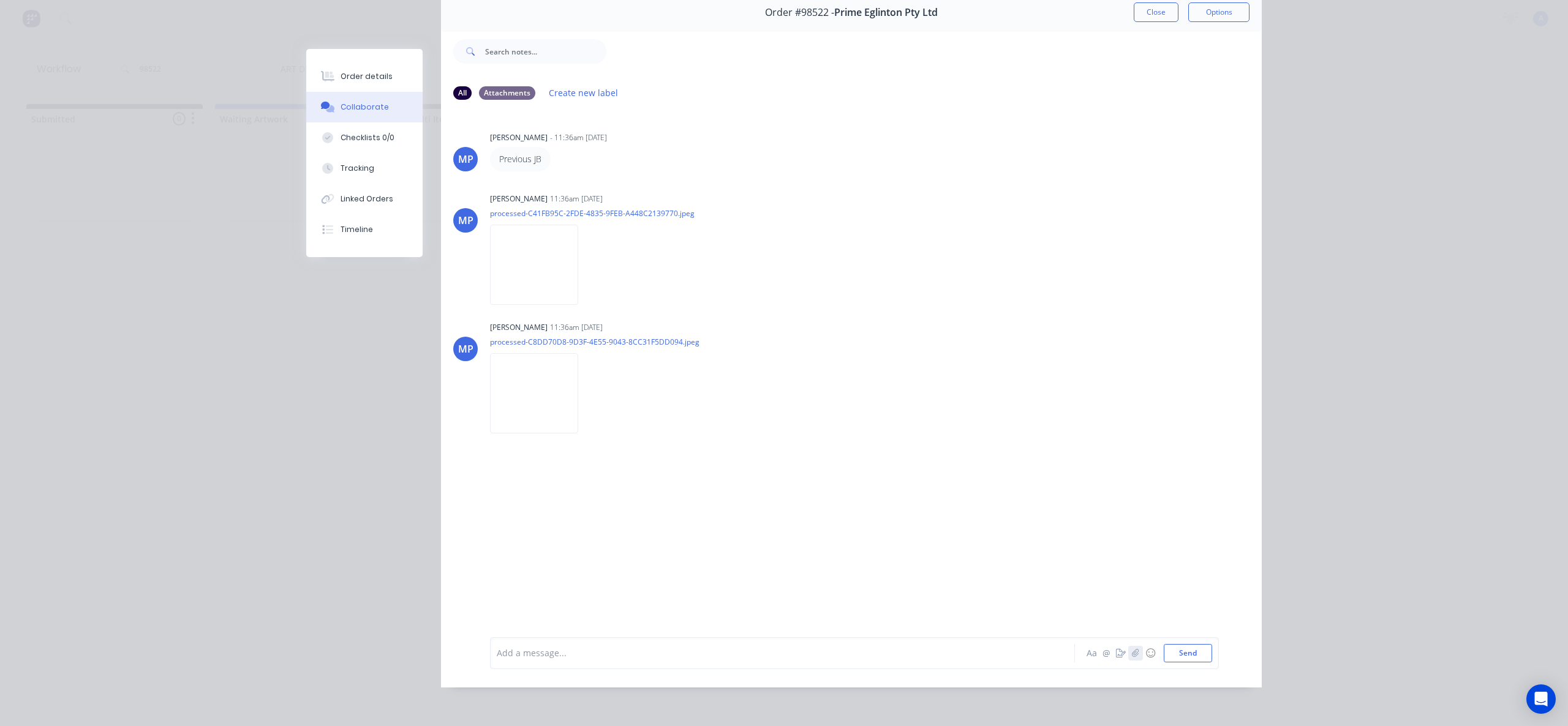
click at [1129, 654] on button "button" at bounding box center [1135, 653] width 14 height 14
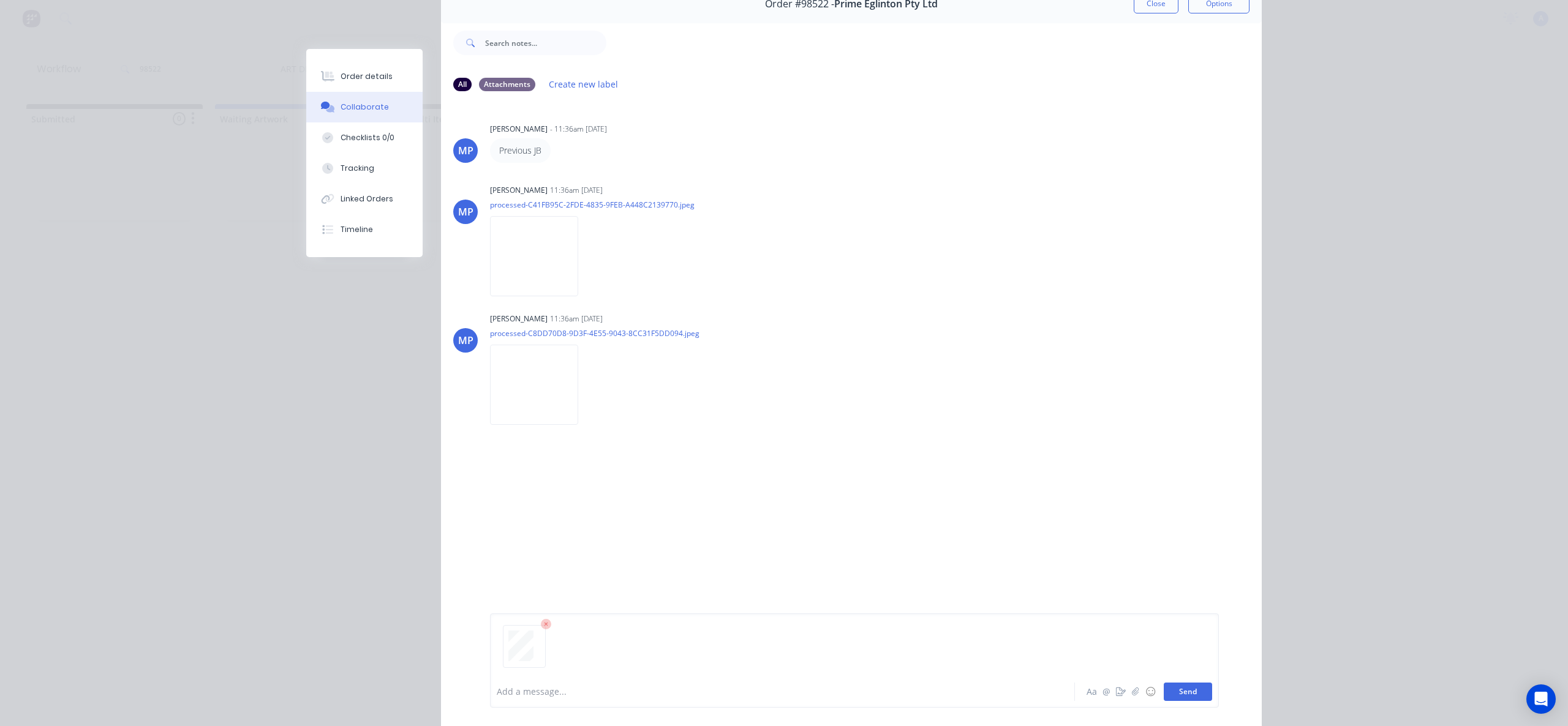
click at [1192, 690] on button "Send" at bounding box center [1188, 692] width 48 height 19
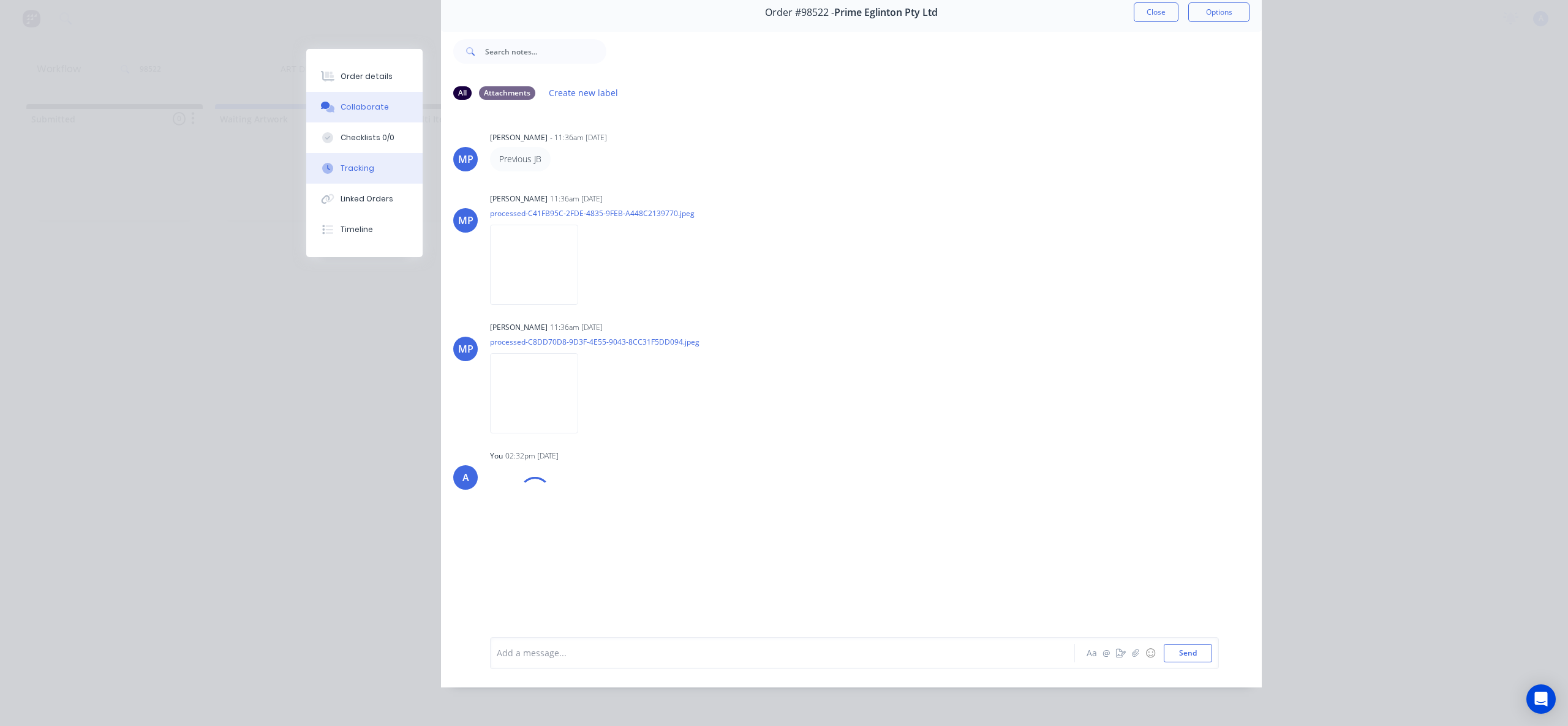
click at [349, 167] on div "Tracking" at bounding box center [358, 168] width 34 height 11
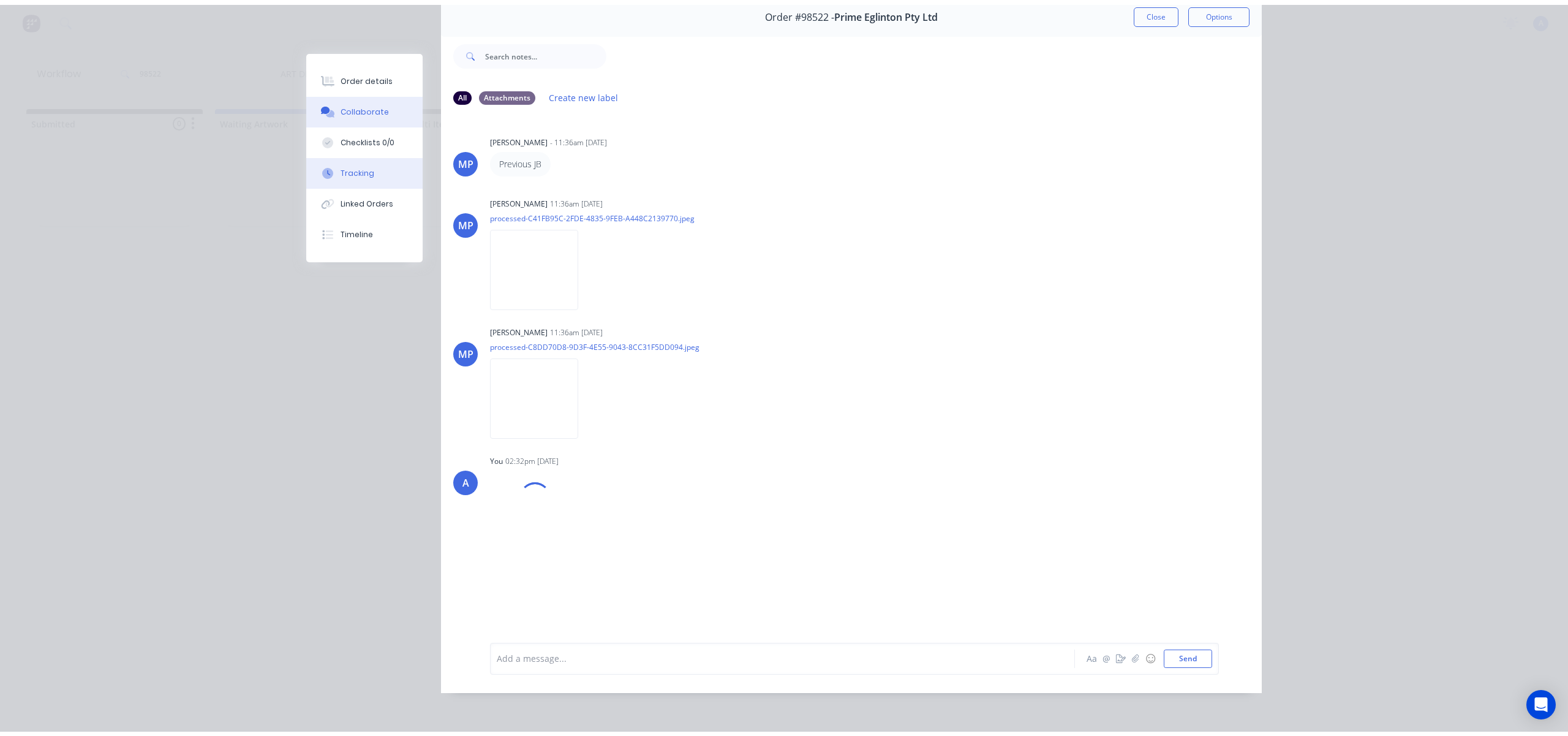
scroll to position [0, 0]
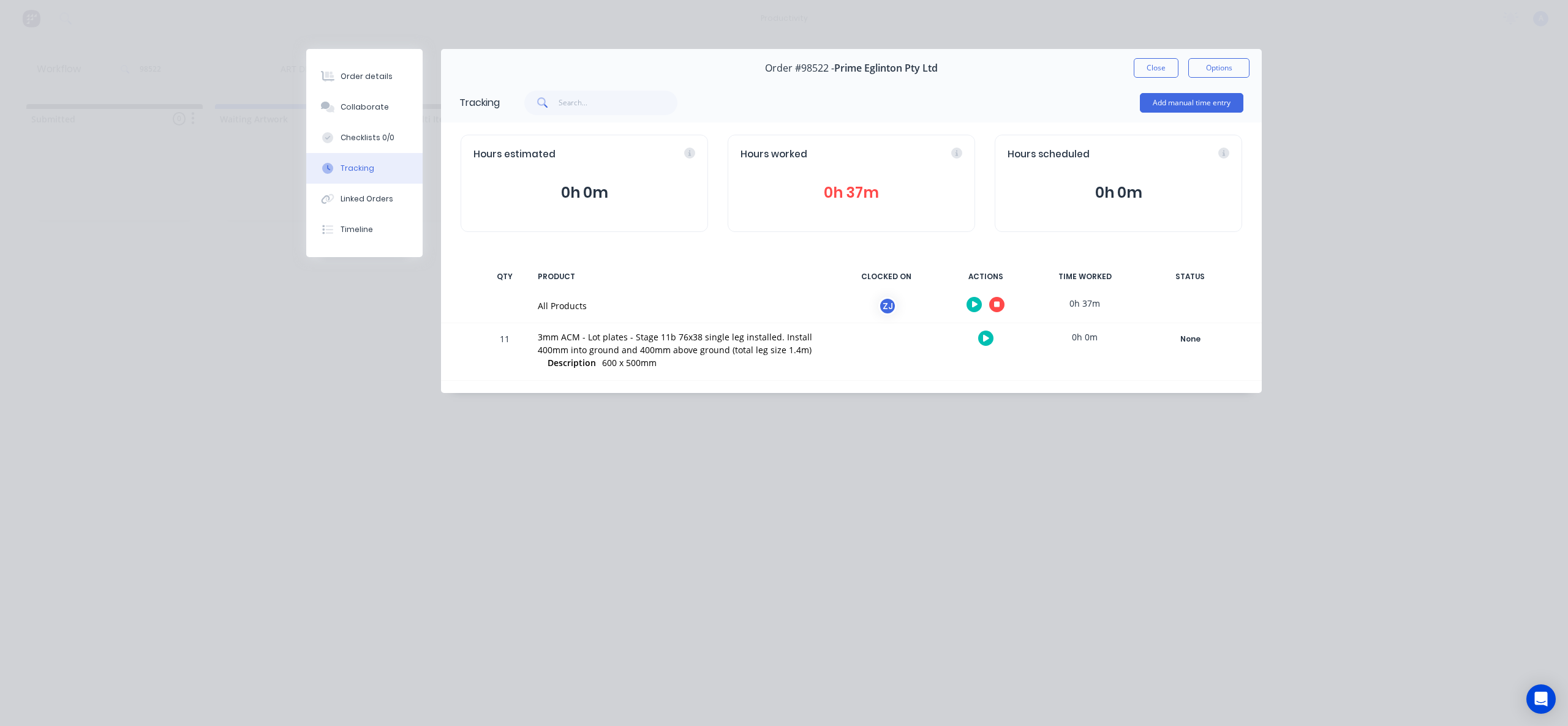
click at [997, 304] on icon "button" at bounding box center [997, 305] width 6 height 6
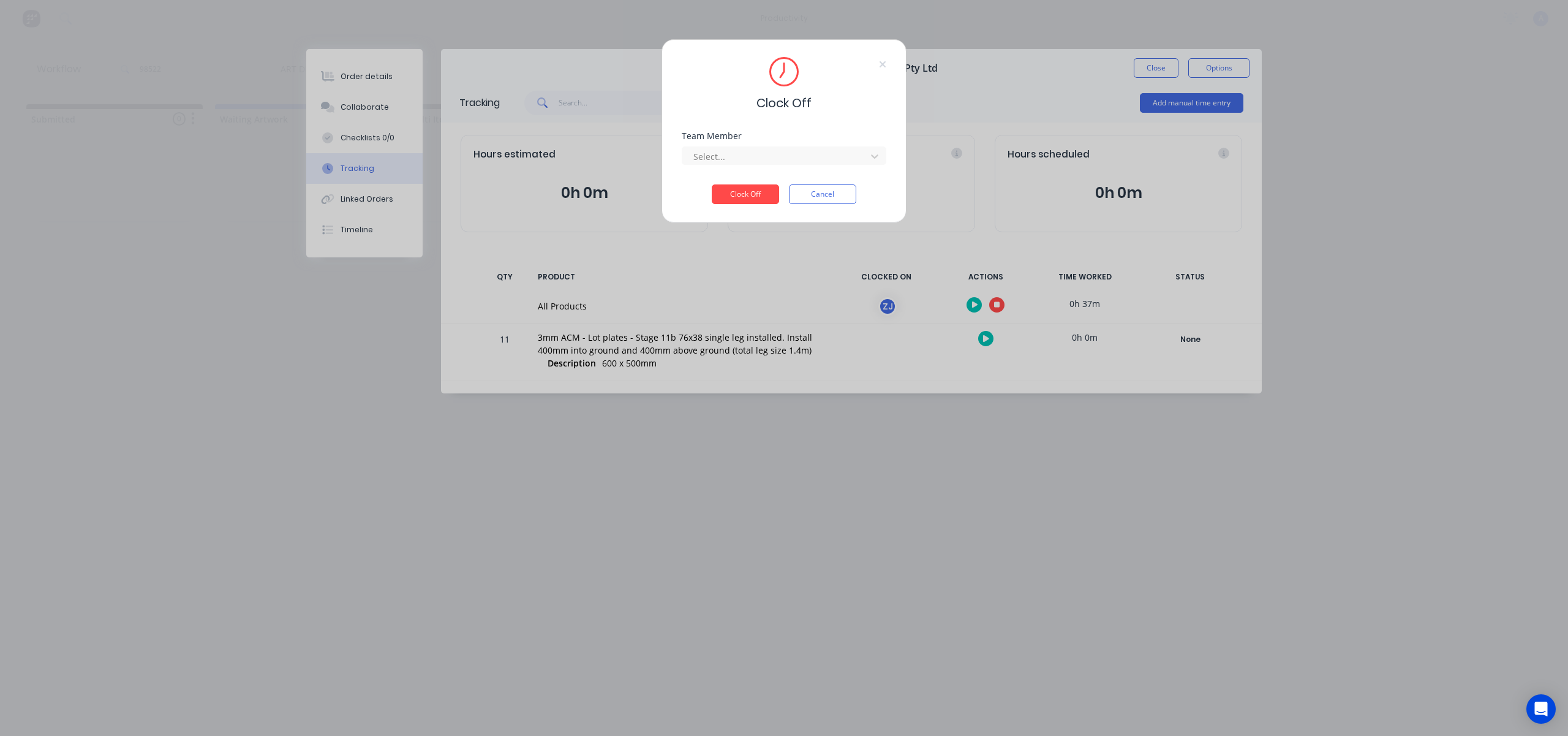
click at [842, 145] on div "Select..." at bounding box center [784, 153] width 205 height 21
click at [842, 147] on div "Select..." at bounding box center [784, 153] width 205 height 21
drag, startPoint x: 842, startPoint y: 148, endPoint x: 770, endPoint y: 171, distance: 75.6
click at [842, 149] on div at bounding box center [775, 157] width 167 height 15
drag, startPoint x: 762, startPoint y: 179, endPoint x: 762, endPoint y: 186, distance: 7.0
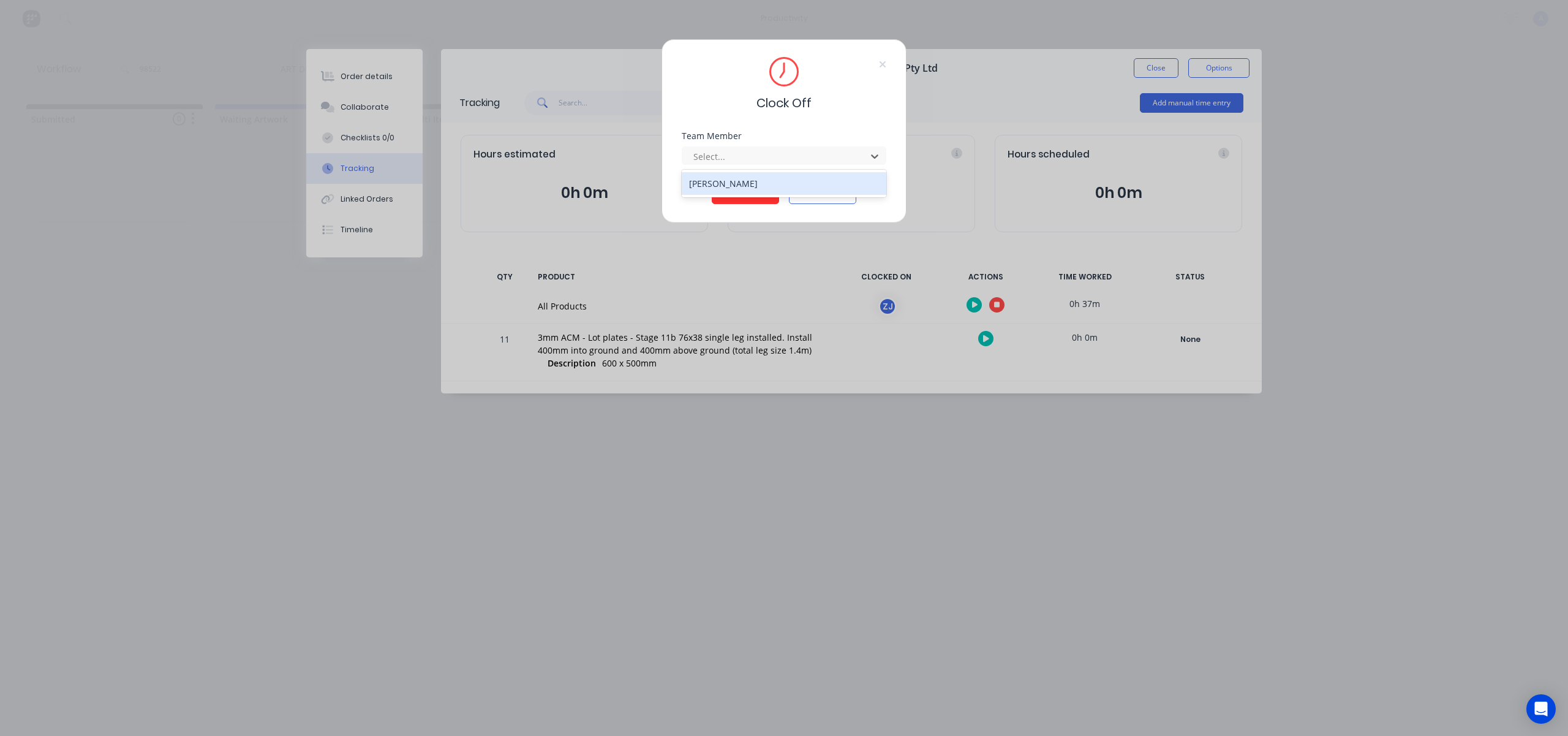
click at [762, 180] on div "[PERSON_NAME]" at bounding box center [784, 184] width 205 height 23
click at [760, 190] on button "Clock Off" at bounding box center [746, 194] width 67 height 19
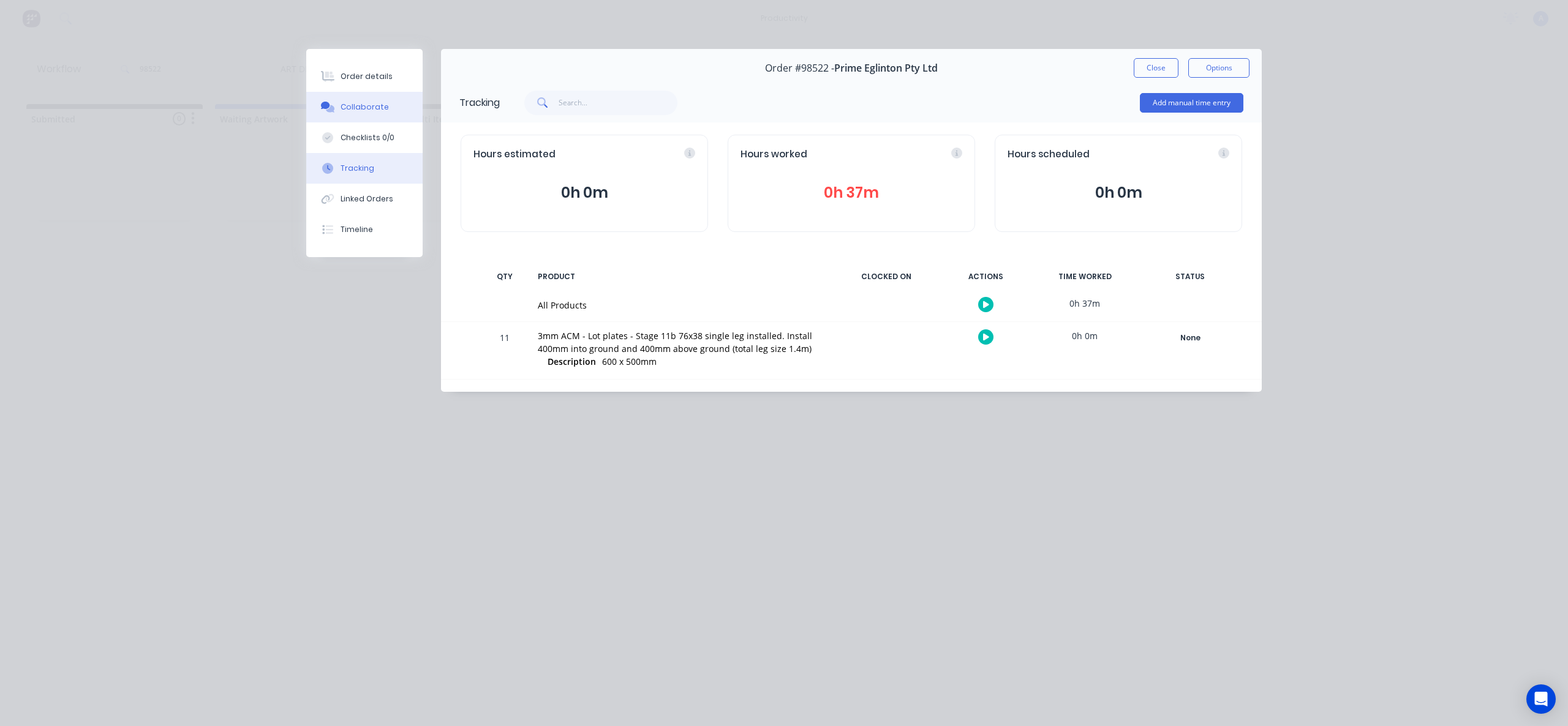
click at [371, 101] on button "Collaborate" at bounding box center [364, 107] width 116 height 30
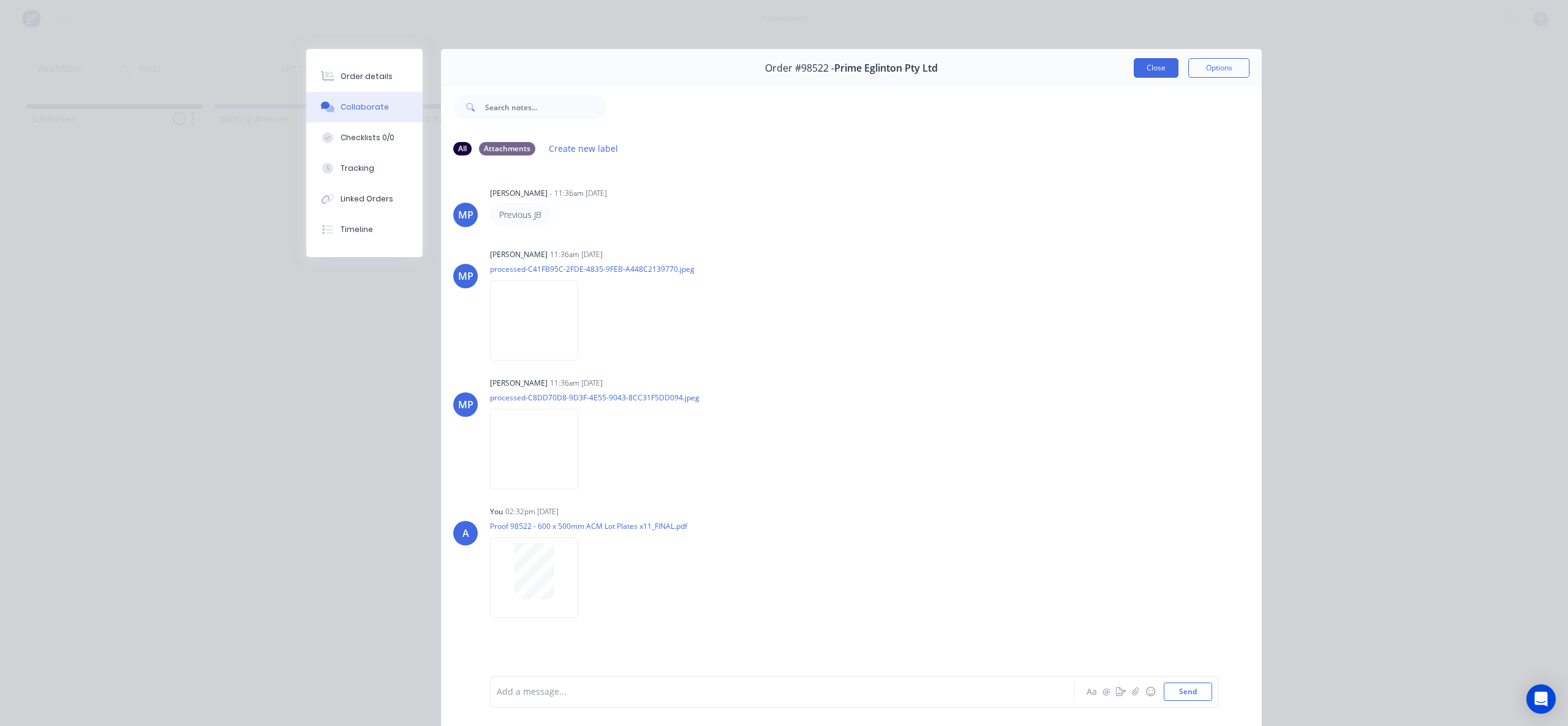
click at [1148, 61] on button "Close" at bounding box center [1156, 67] width 45 height 19
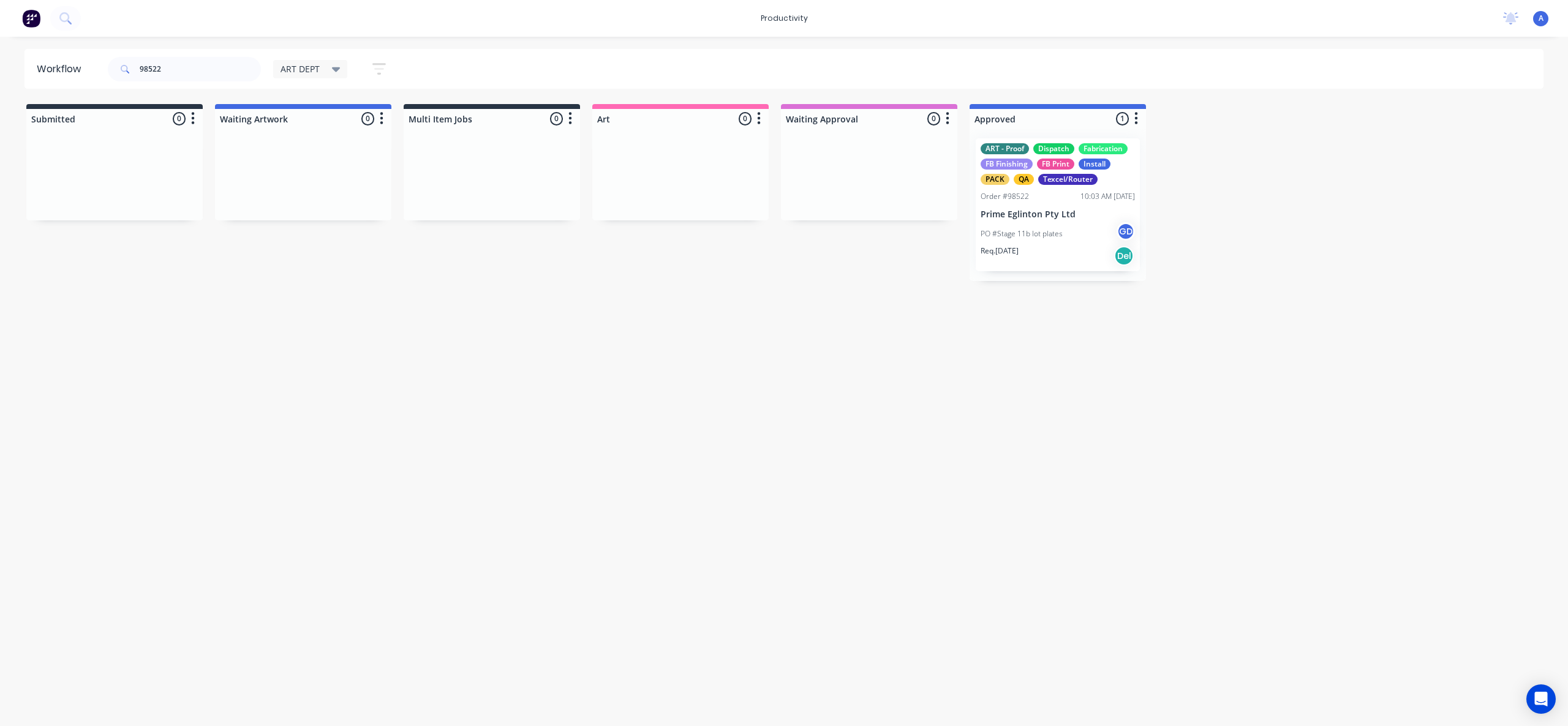
click at [1055, 220] on div "ART - Proof Dispatch Fabrication FB Finishing FB Print Install PACK QA Texcel/R…" at bounding box center [1057, 204] width 164 height 133
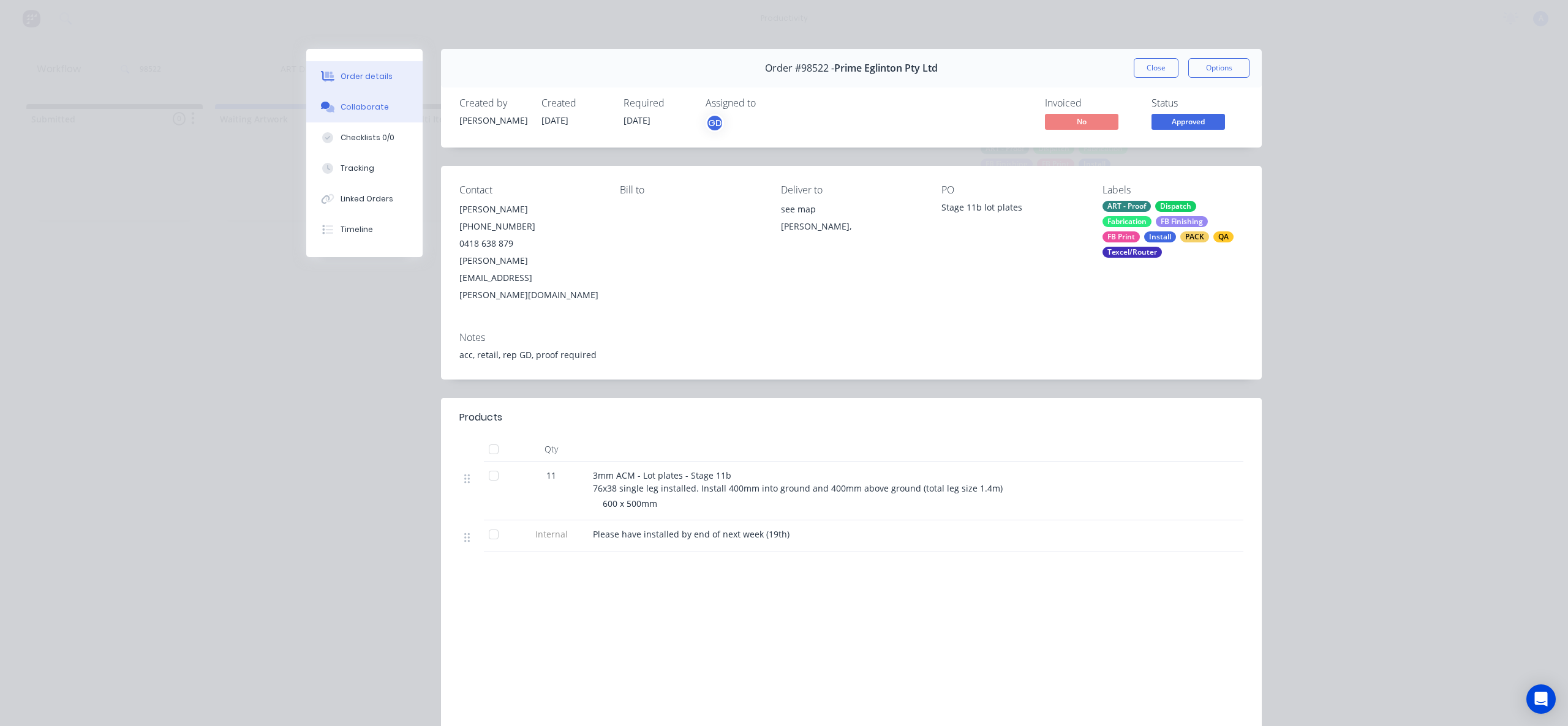
click at [353, 106] on div "Collaborate" at bounding box center [364, 107] width 48 height 11
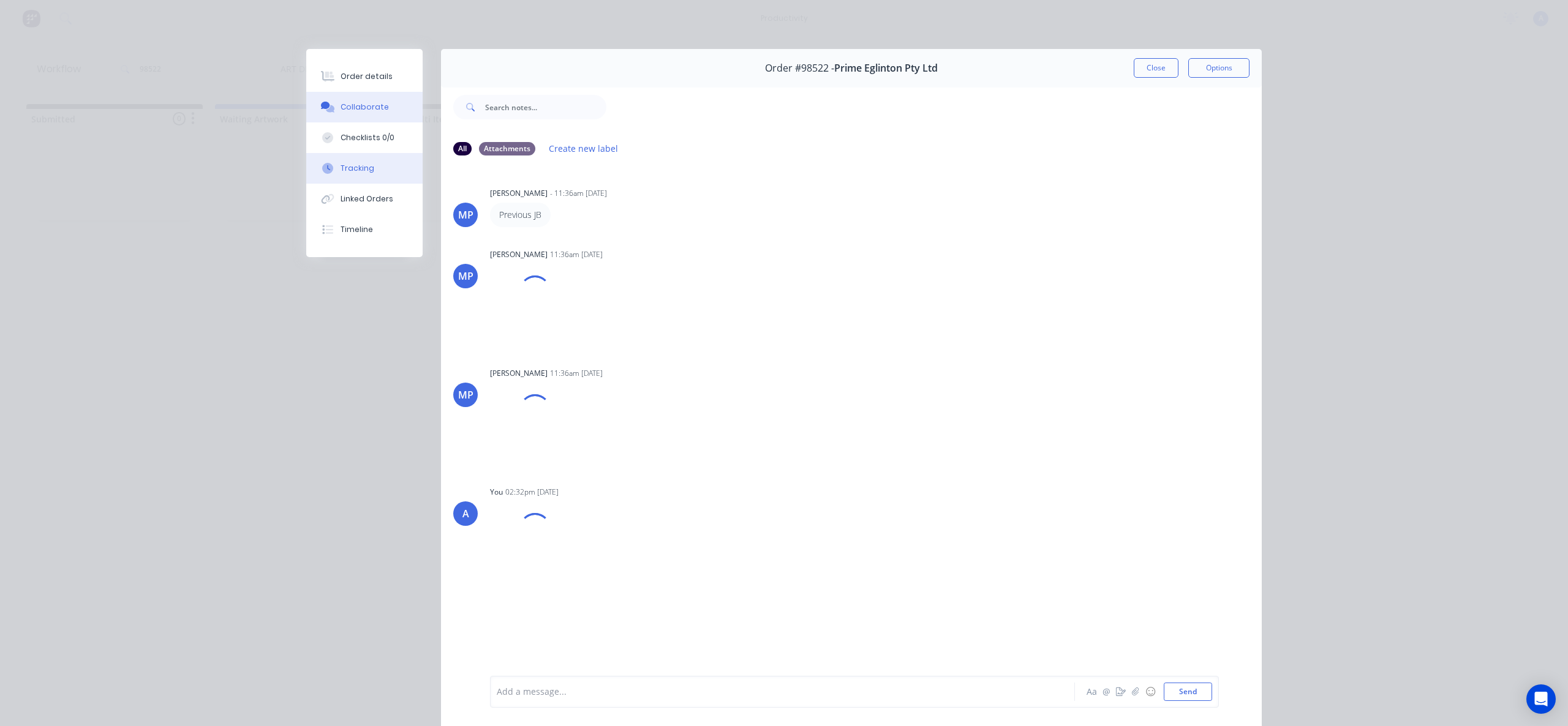
click at [348, 165] on div "Tracking" at bounding box center [358, 168] width 34 height 11
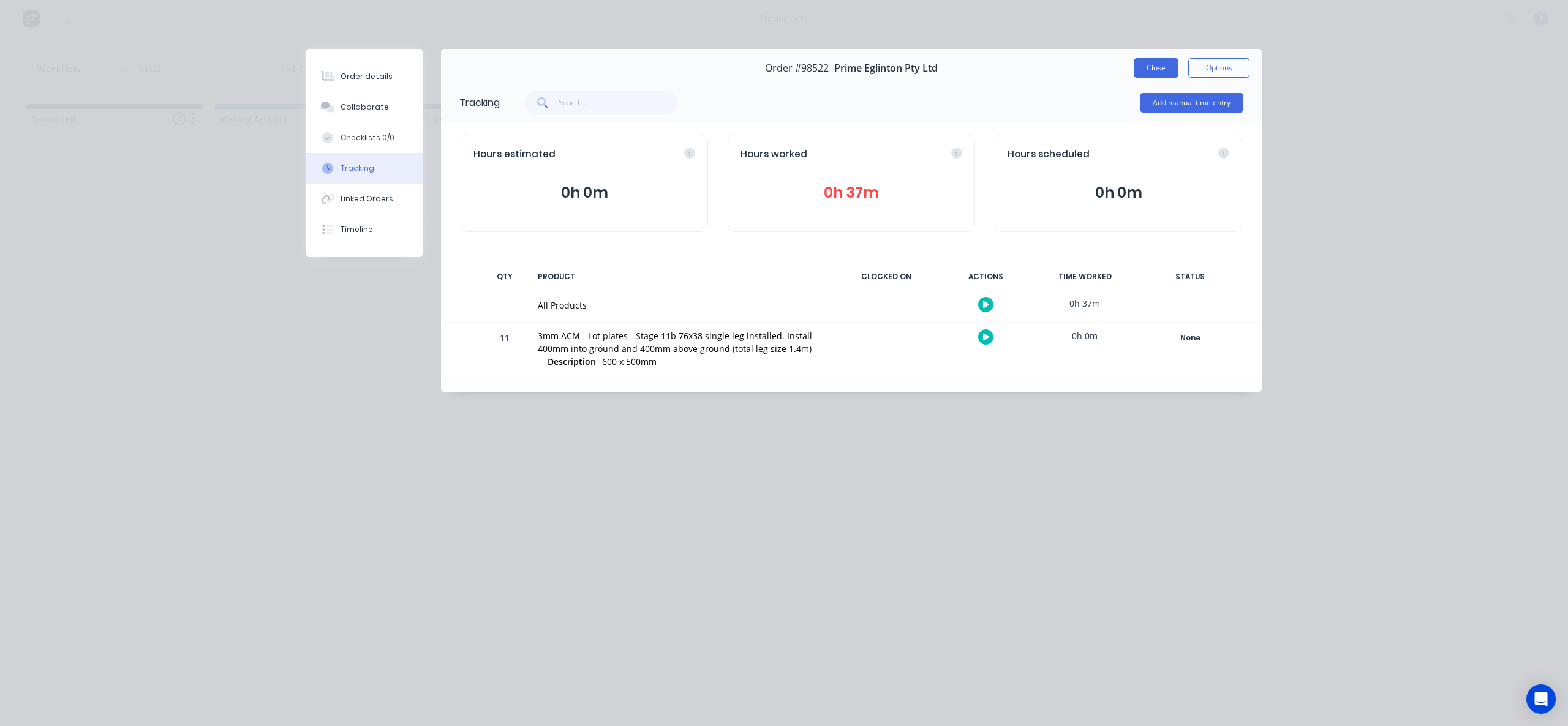
click at [1157, 60] on button "Close" at bounding box center [1156, 67] width 45 height 19
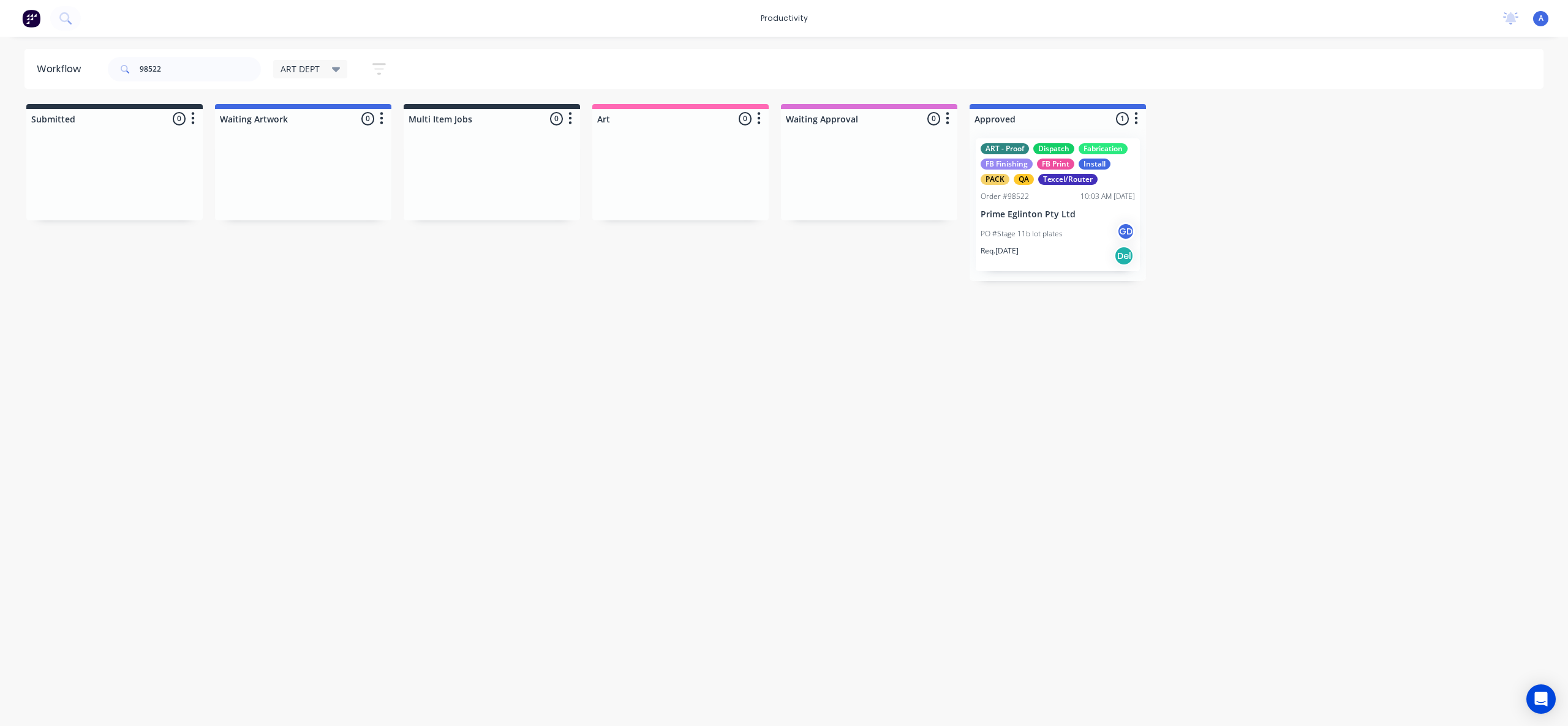
click at [1028, 210] on p "Prime Eglinton Pty Ltd" at bounding box center [1057, 215] width 154 height 10
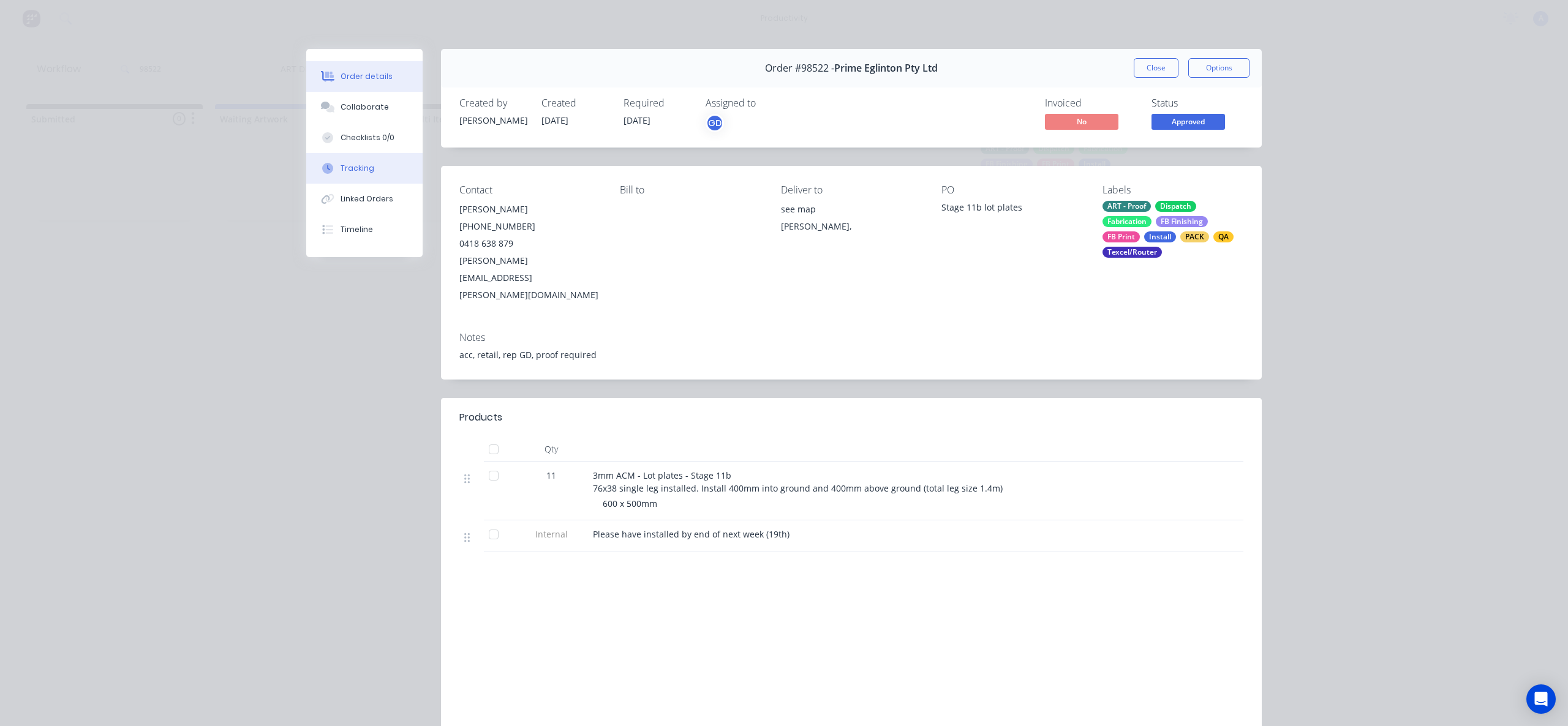
click at [354, 175] on button "Tracking" at bounding box center [364, 168] width 116 height 30
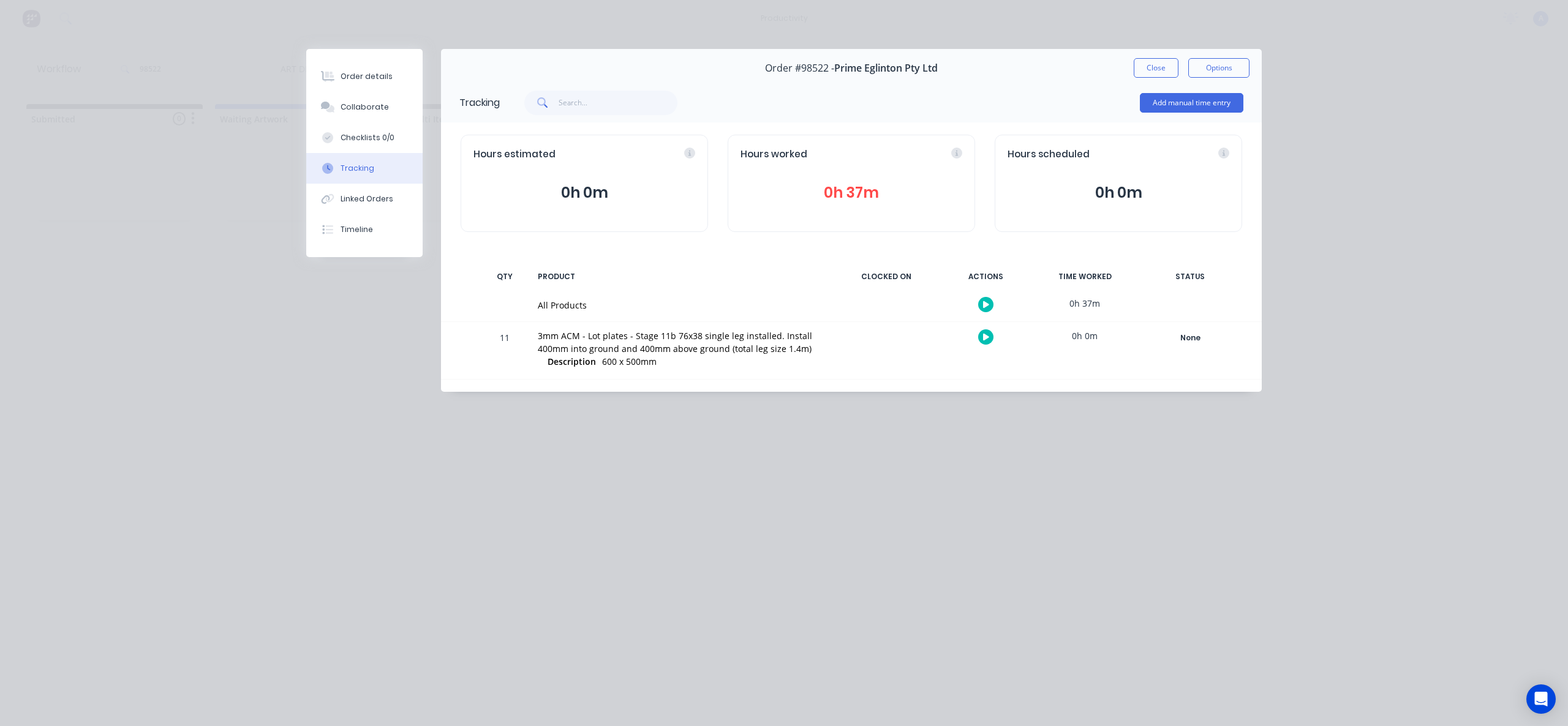
click at [1183, 68] on div "Close Options" at bounding box center [1192, 67] width 116 height 19
click at [1162, 66] on button "Close" at bounding box center [1156, 67] width 45 height 19
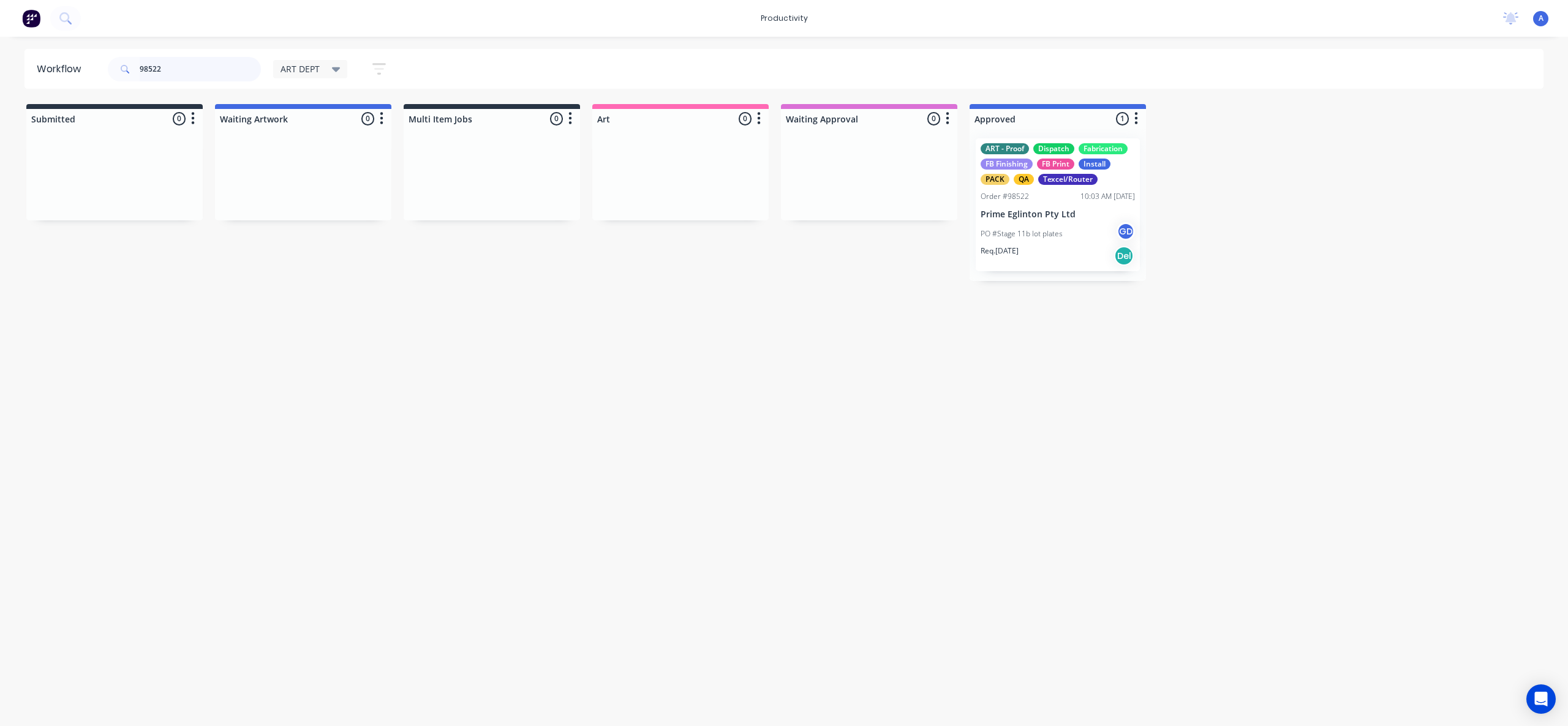
click at [190, 72] on input "98522" at bounding box center [200, 69] width 121 height 24
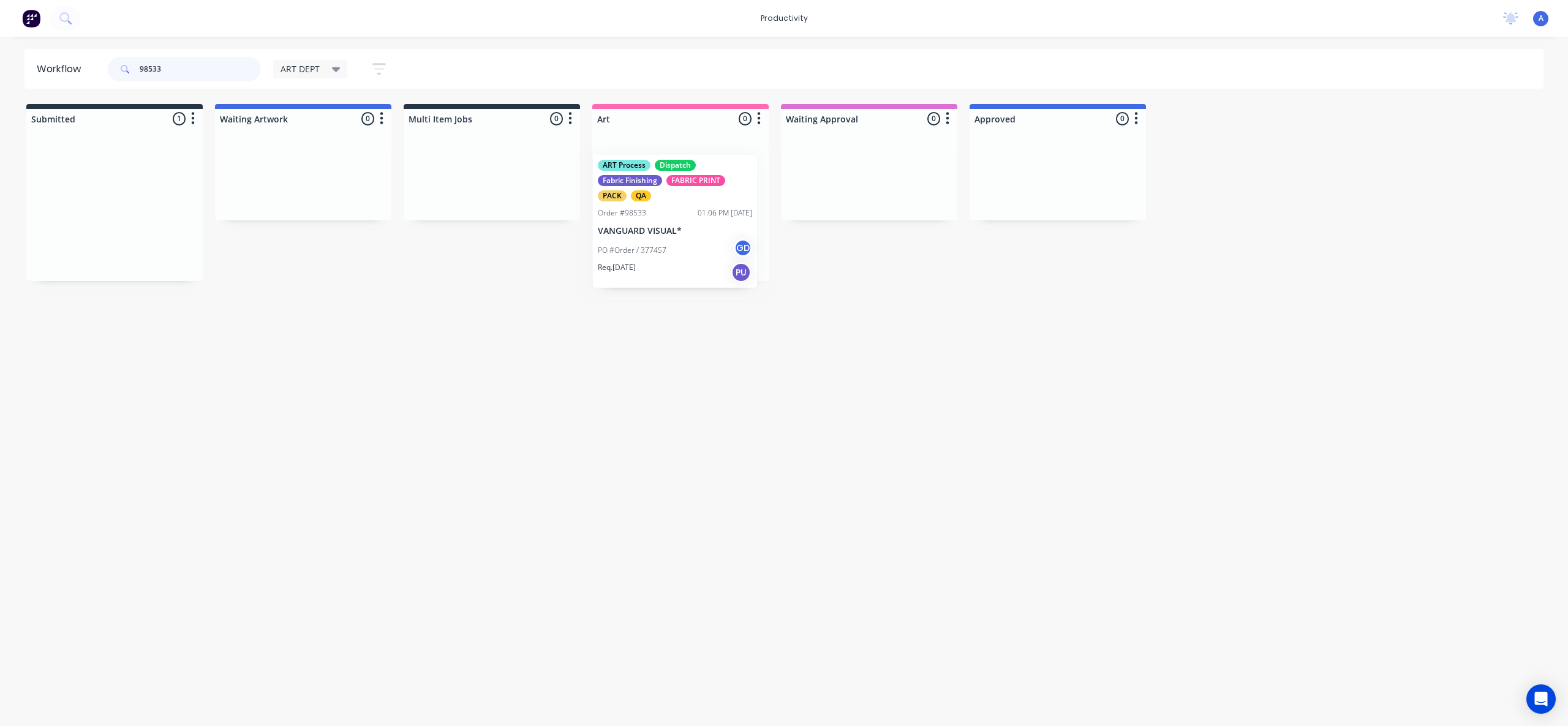
drag, startPoint x: 123, startPoint y: 223, endPoint x: 690, endPoint y: 240, distance: 567.3
click at [696, 238] on div "PO #Order / 377457 GD" at bounding box center [680, 234] width 154 height 24
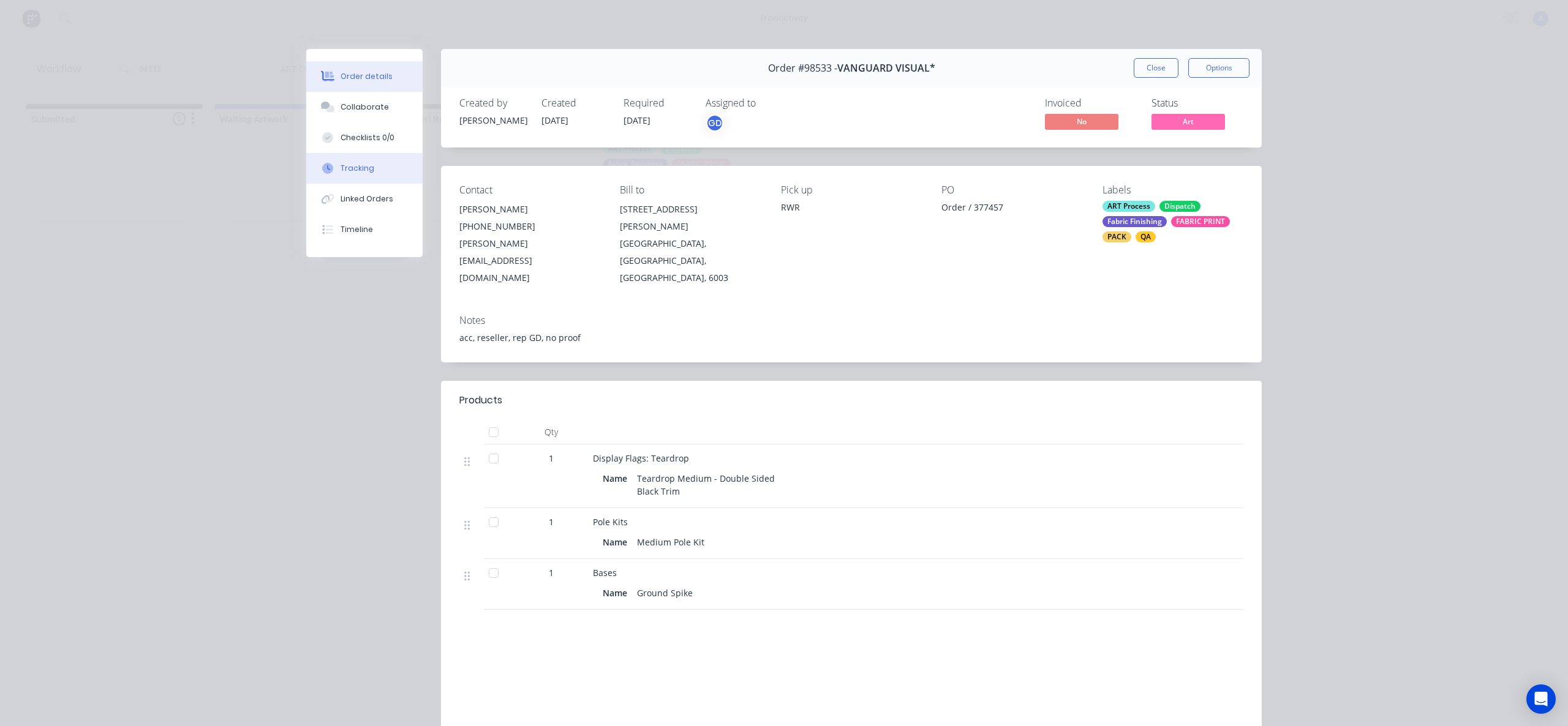
click at [385, 170] on button "Tracking" at bounding box center [364, 168] width 116 height 30
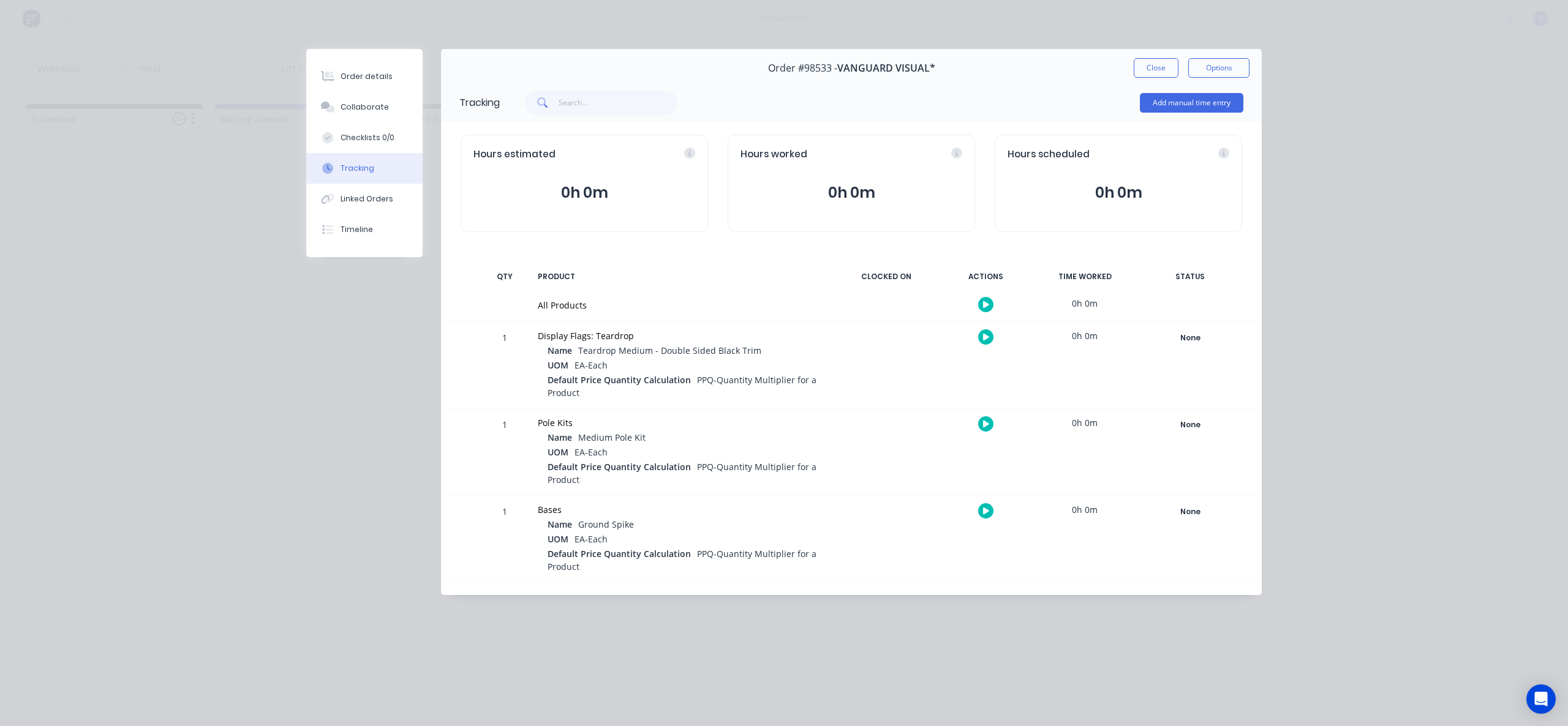
click at [983, 306] on icon "button" at bounding box center [986, 305] width 6 height 7
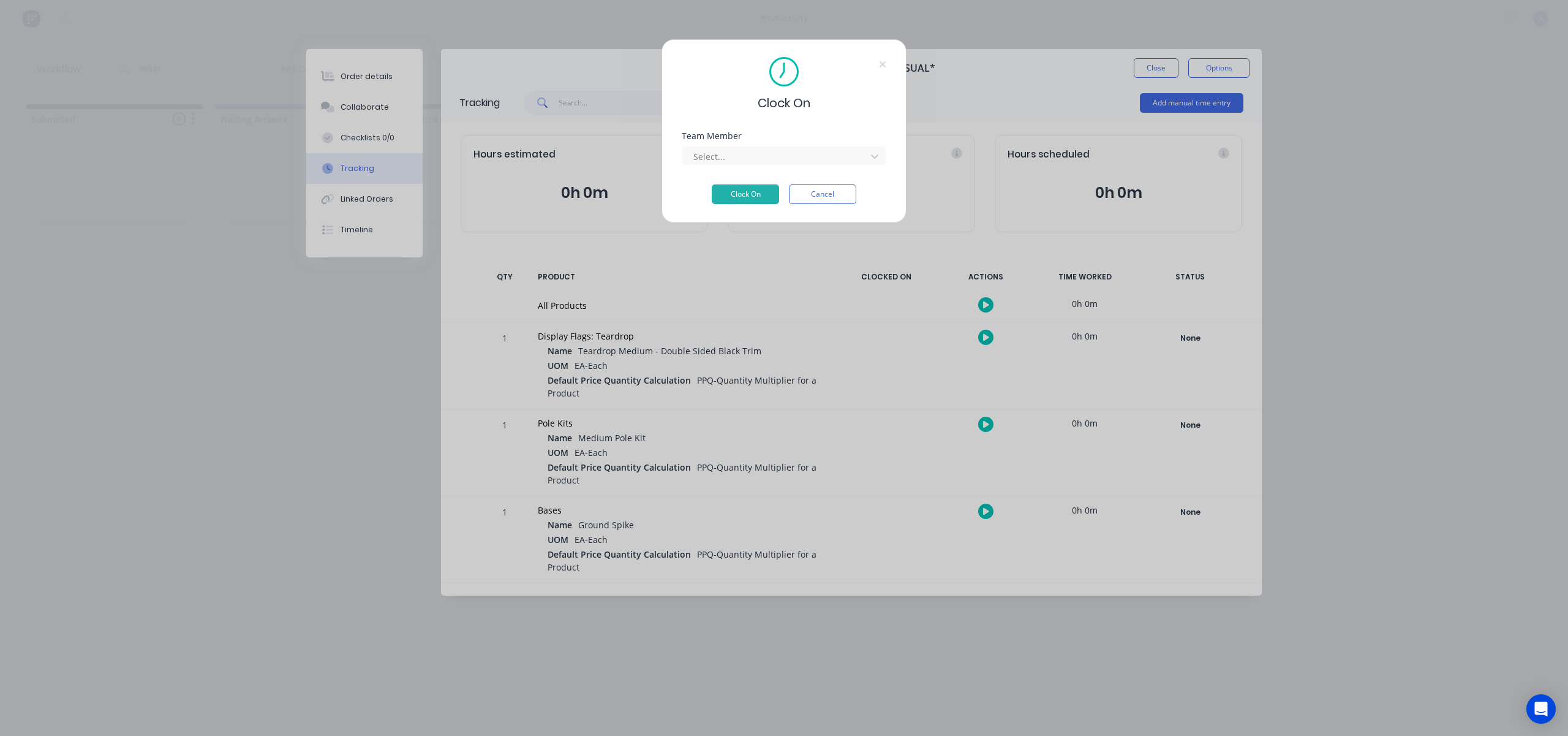
click at [790, 174] on div "Team Member Select..." at bounding box center [784, 157] width 205 height 53
click at [785, 157] on div at bounding box center [775, 157] width 167 height 15
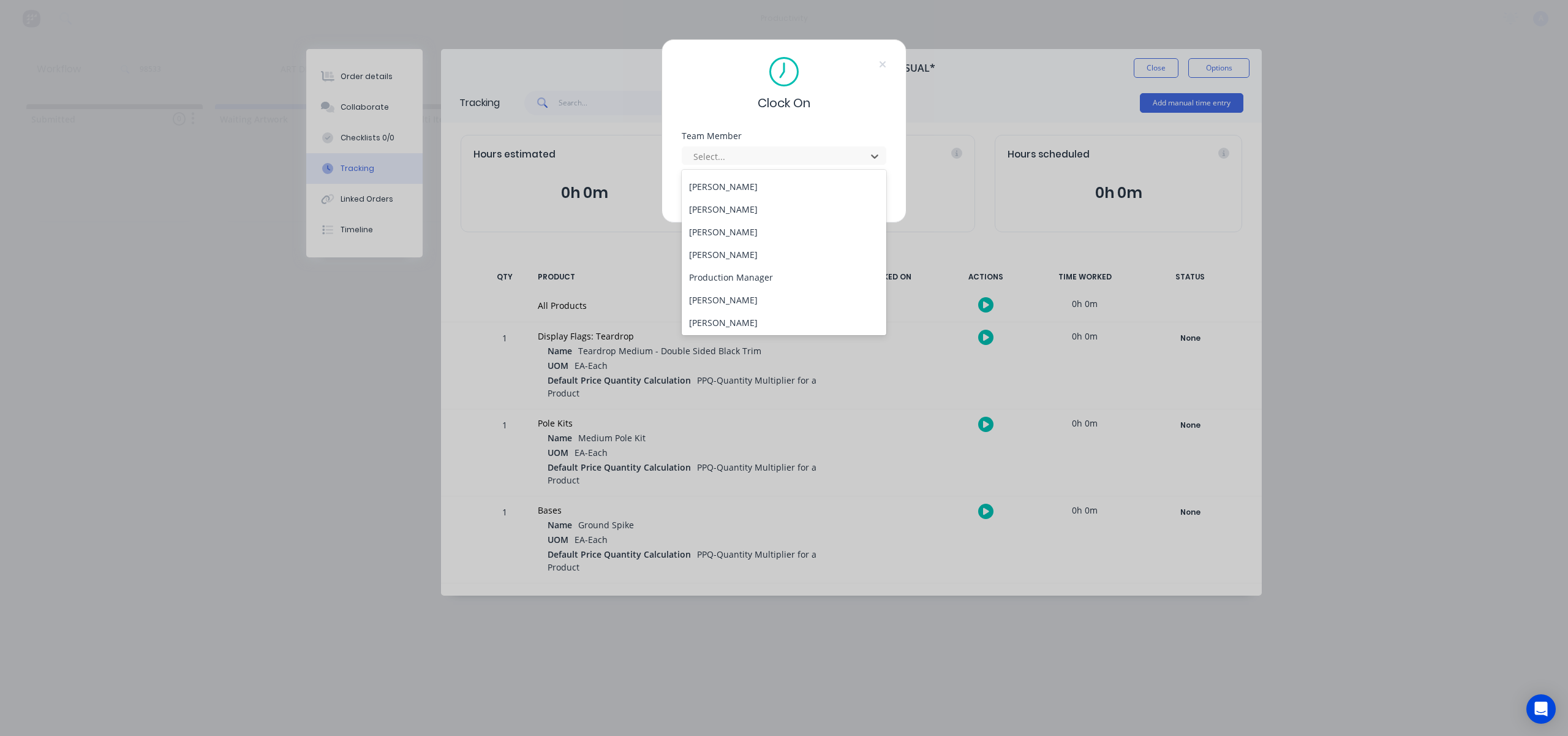
scroll to position [316, 0]
click at [747, 312] on div "[PERSON_NAME]" at bounding box center [784, 321] width 205 height 23
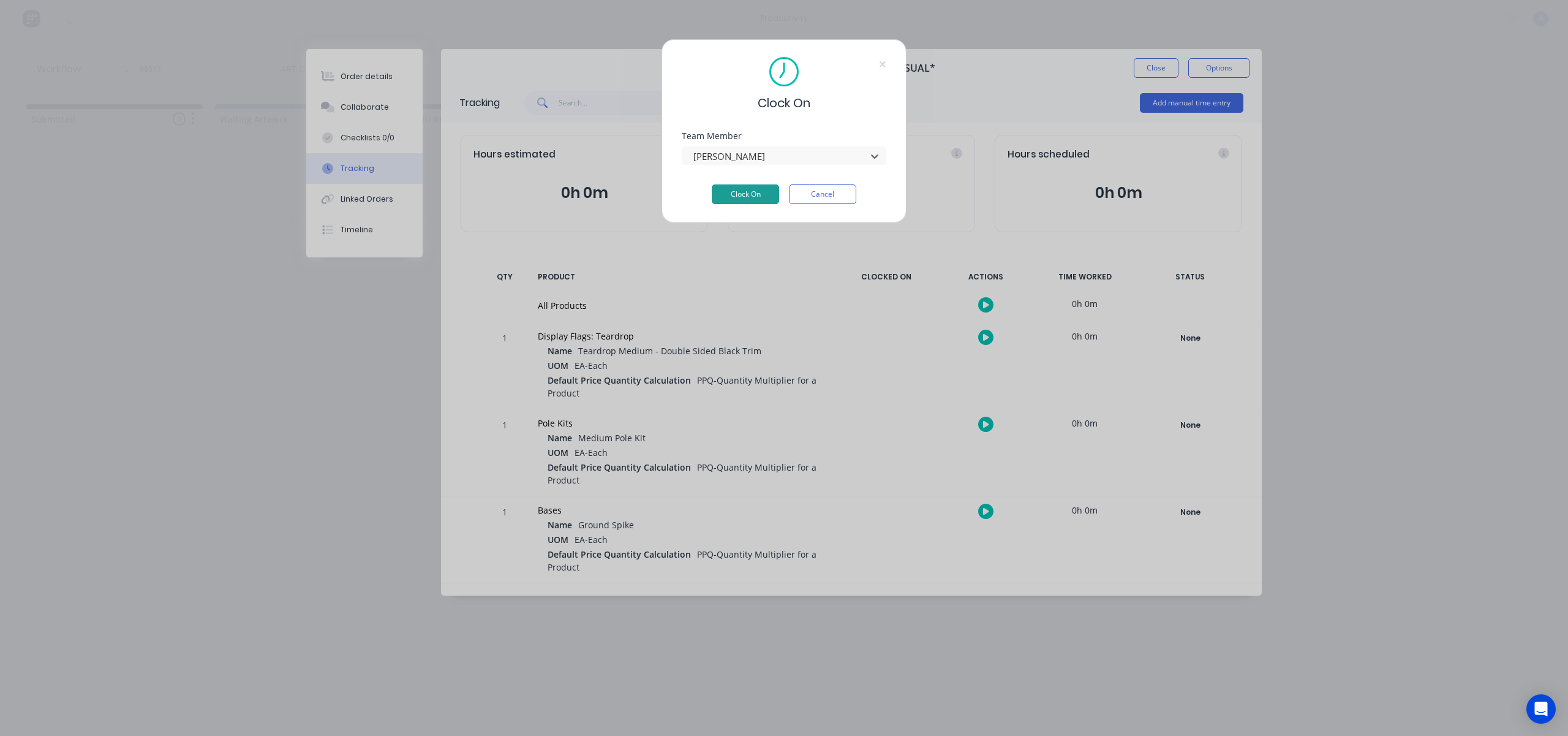
click at [732, 191] on button "Clock On" at bounding box center [746, 194] width 67 height 19
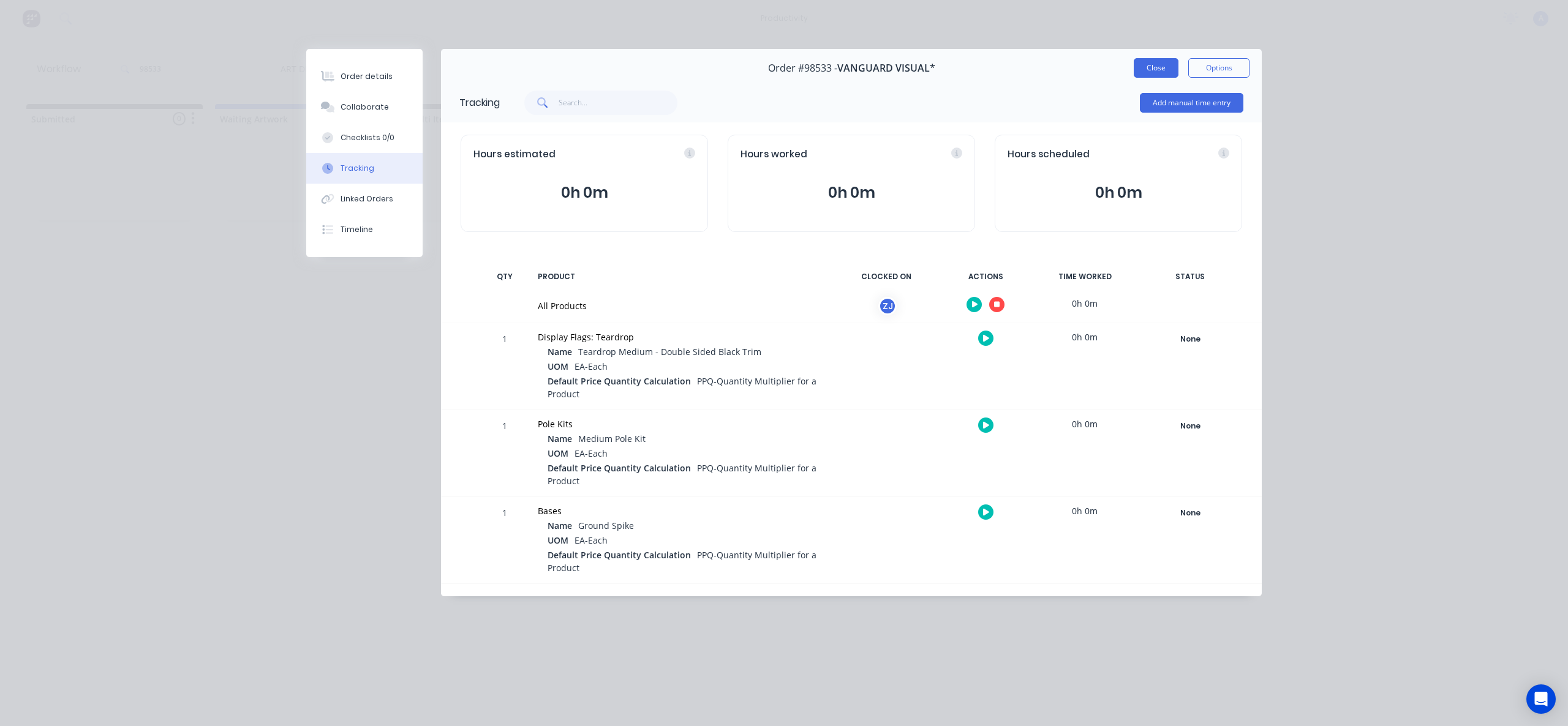
click at [1159, 60] on button "Close" at bounding box center [1156, 67] width 45 height 19
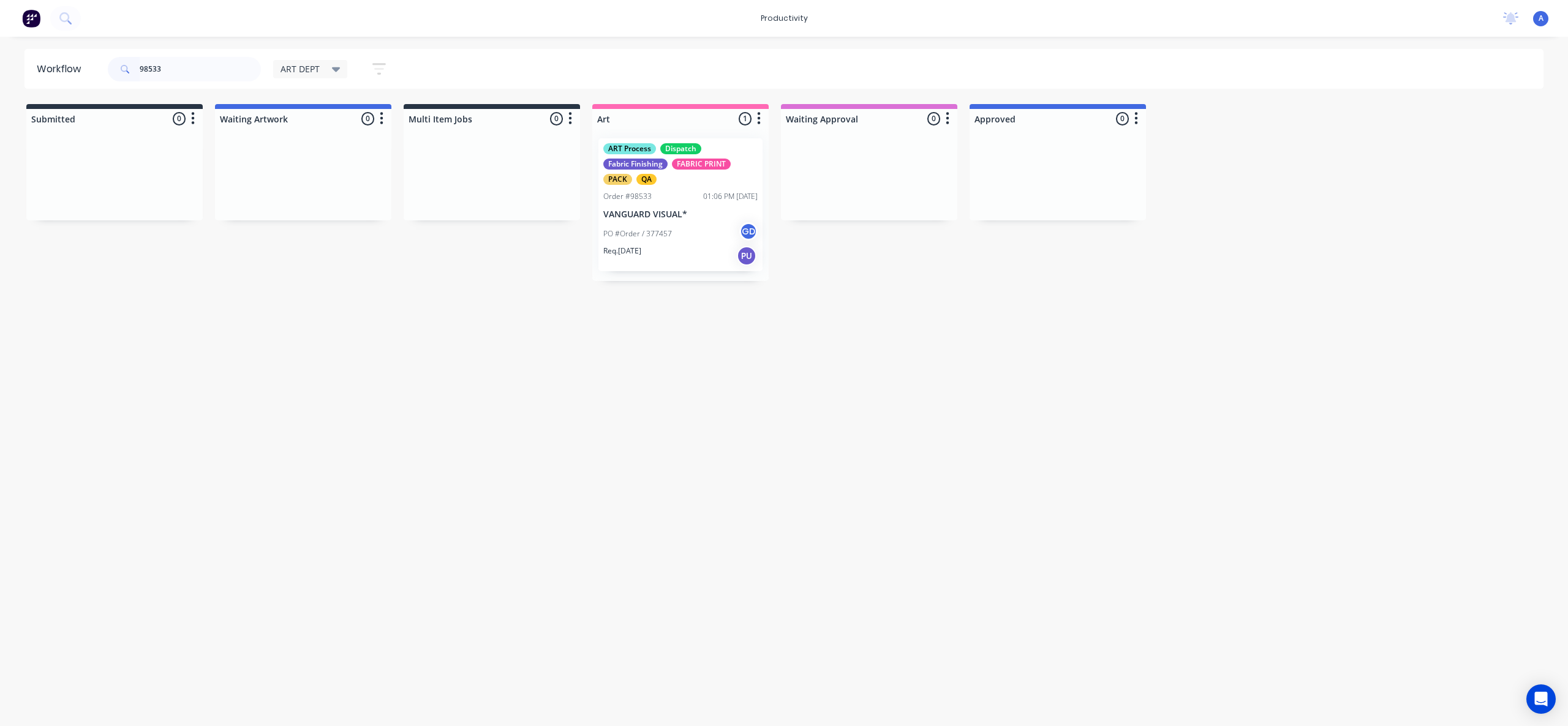
click at [687, 225] on div "PO #Order / 377457 GD" at bounding box center [680, 234] width 154 height 24
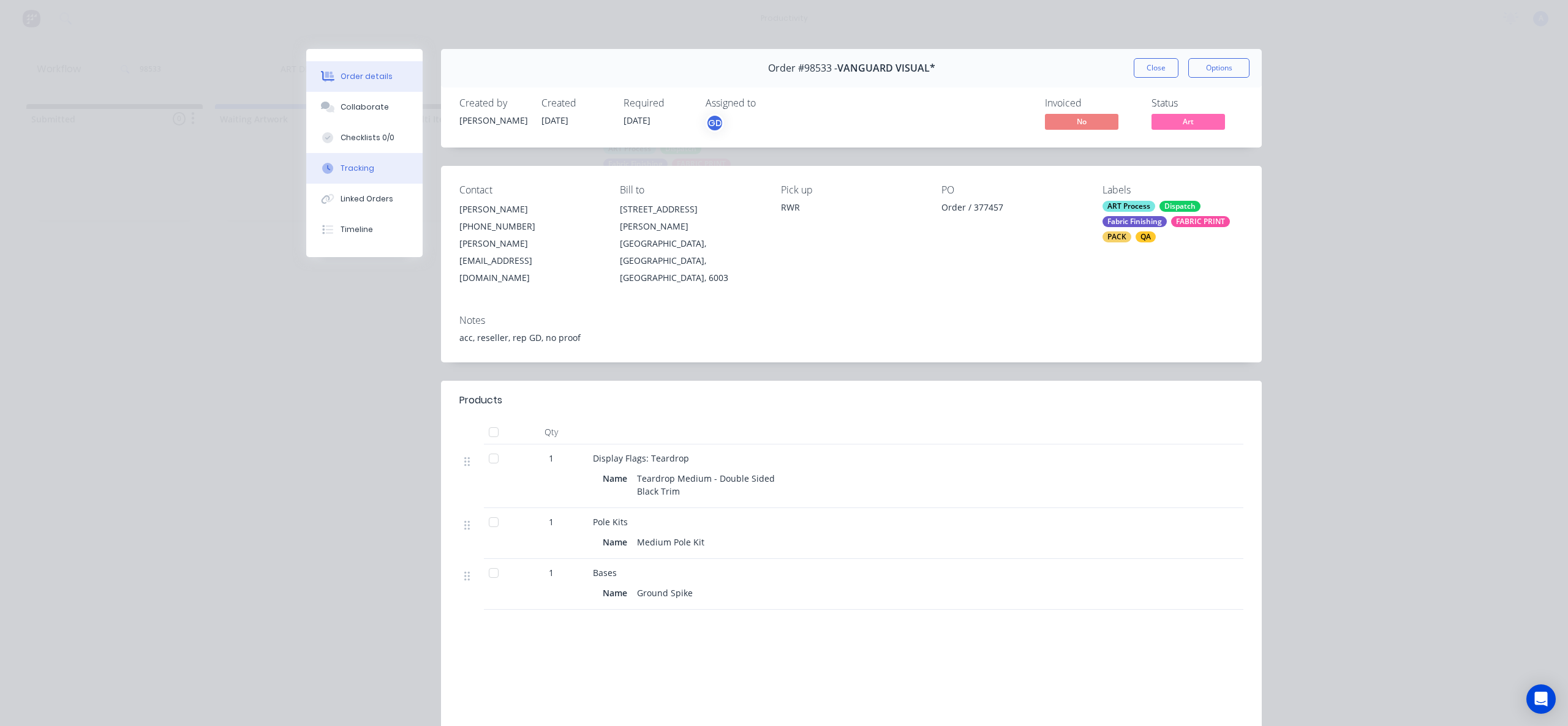
click at [354, 177] on button "Tracking" at bounding box center [364, 168] width 116 height 30
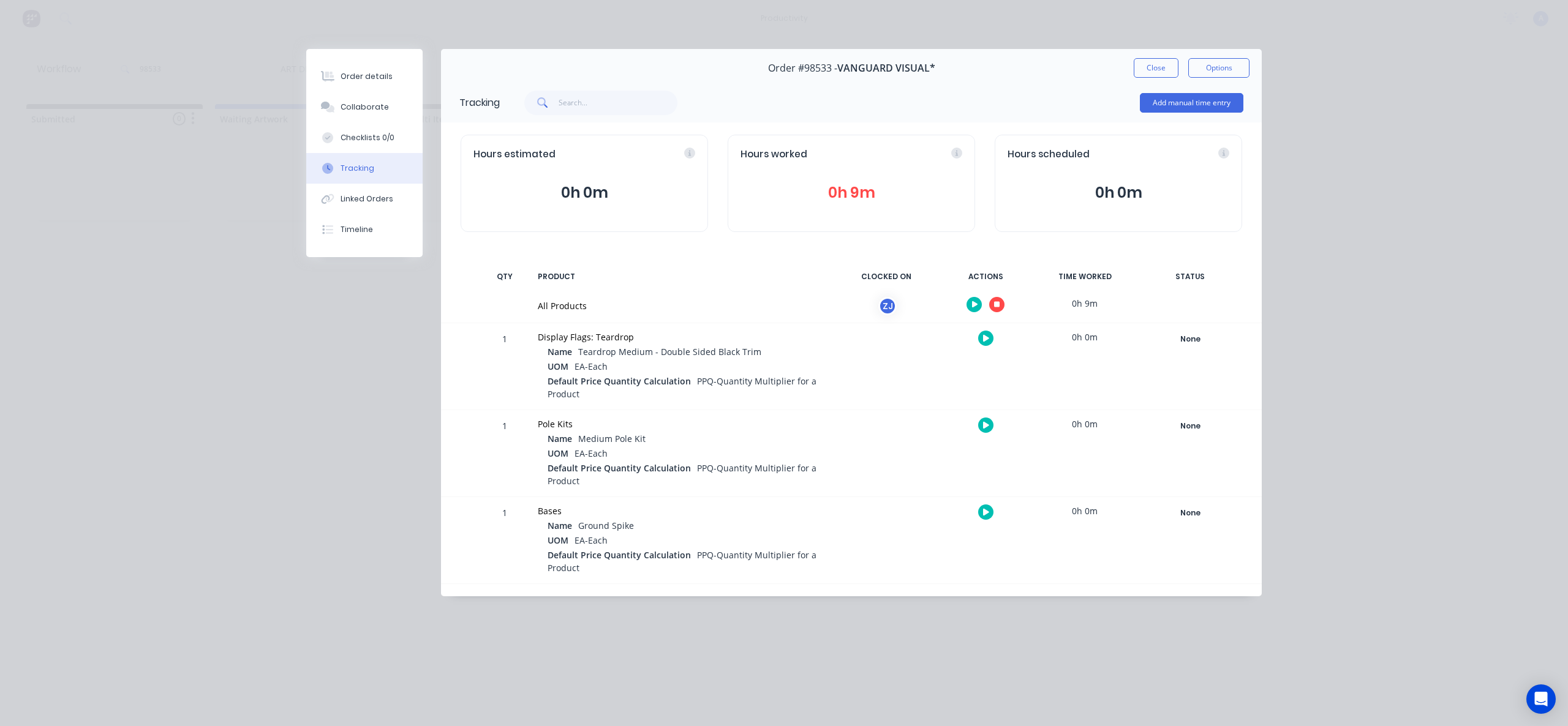
click at [996, 305] on icon "button" at bounding box center [997, 305] width 6 height 6
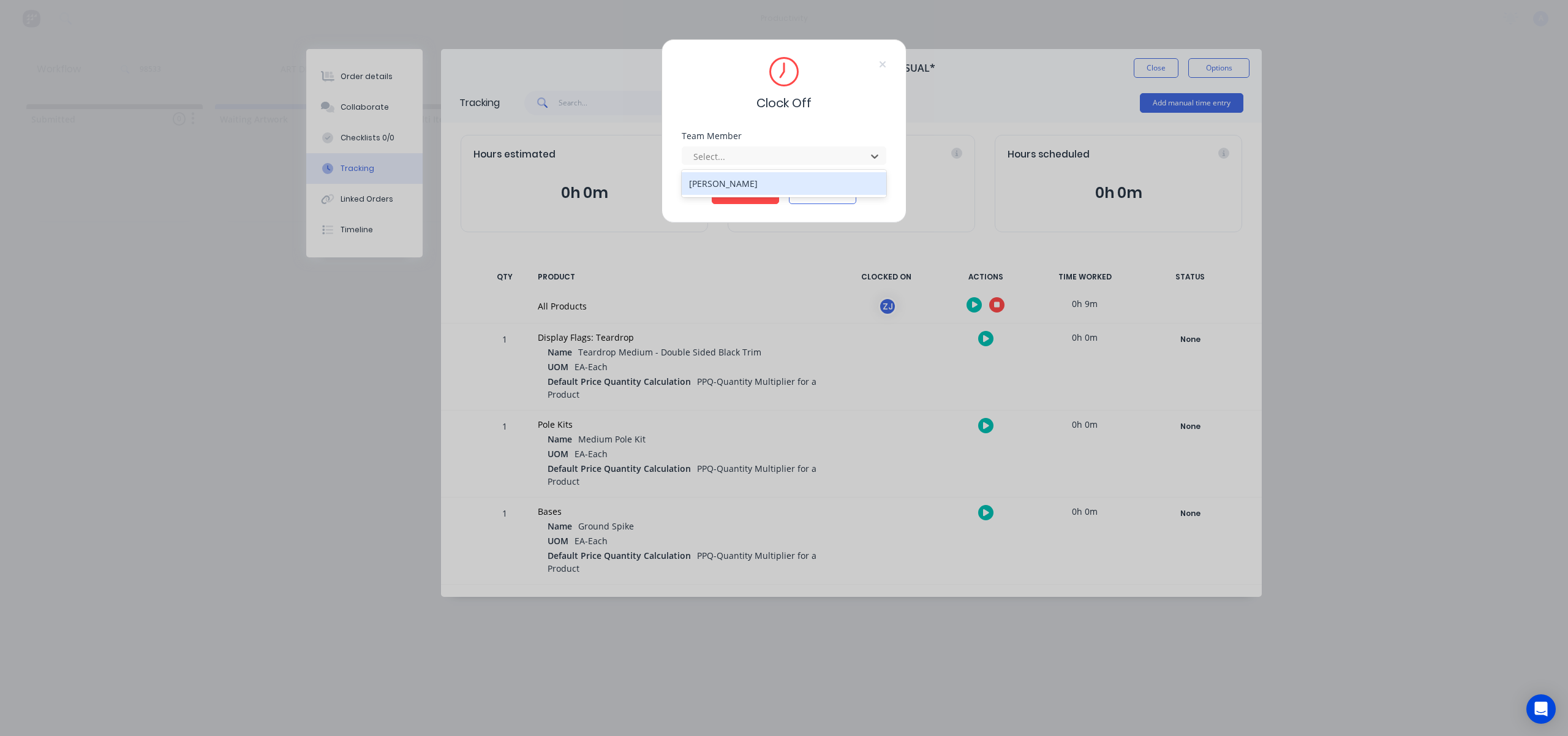
click at [832, 182] on div "[PERSON_NAME]" at bounding box center [784, 184] width 205 height 23
click at [741, 191] on button "Clock Off" at bounding box center [746, 194] width 67 height 19
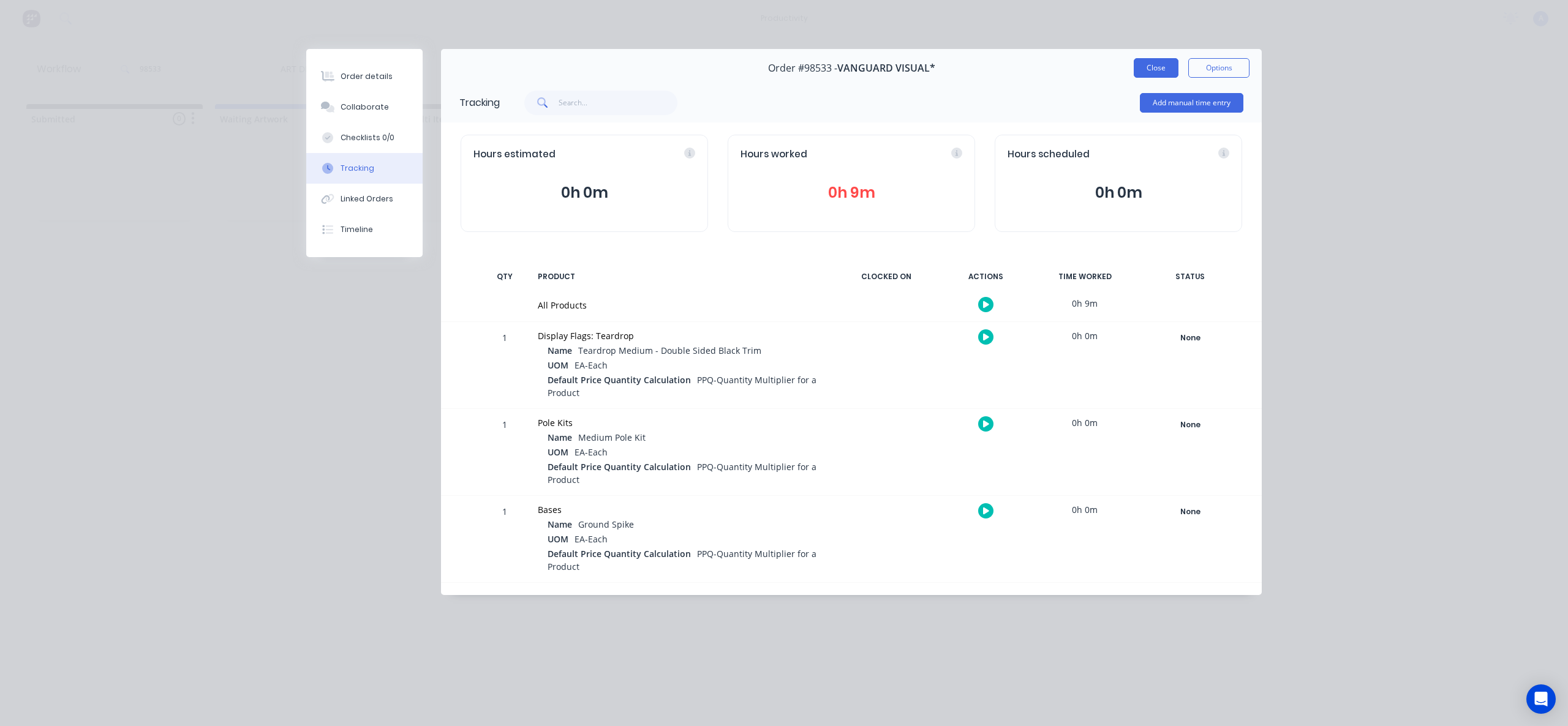
click at [1158, 76] on button "Close" at bounding box center [1156, 67] width 45 height 19
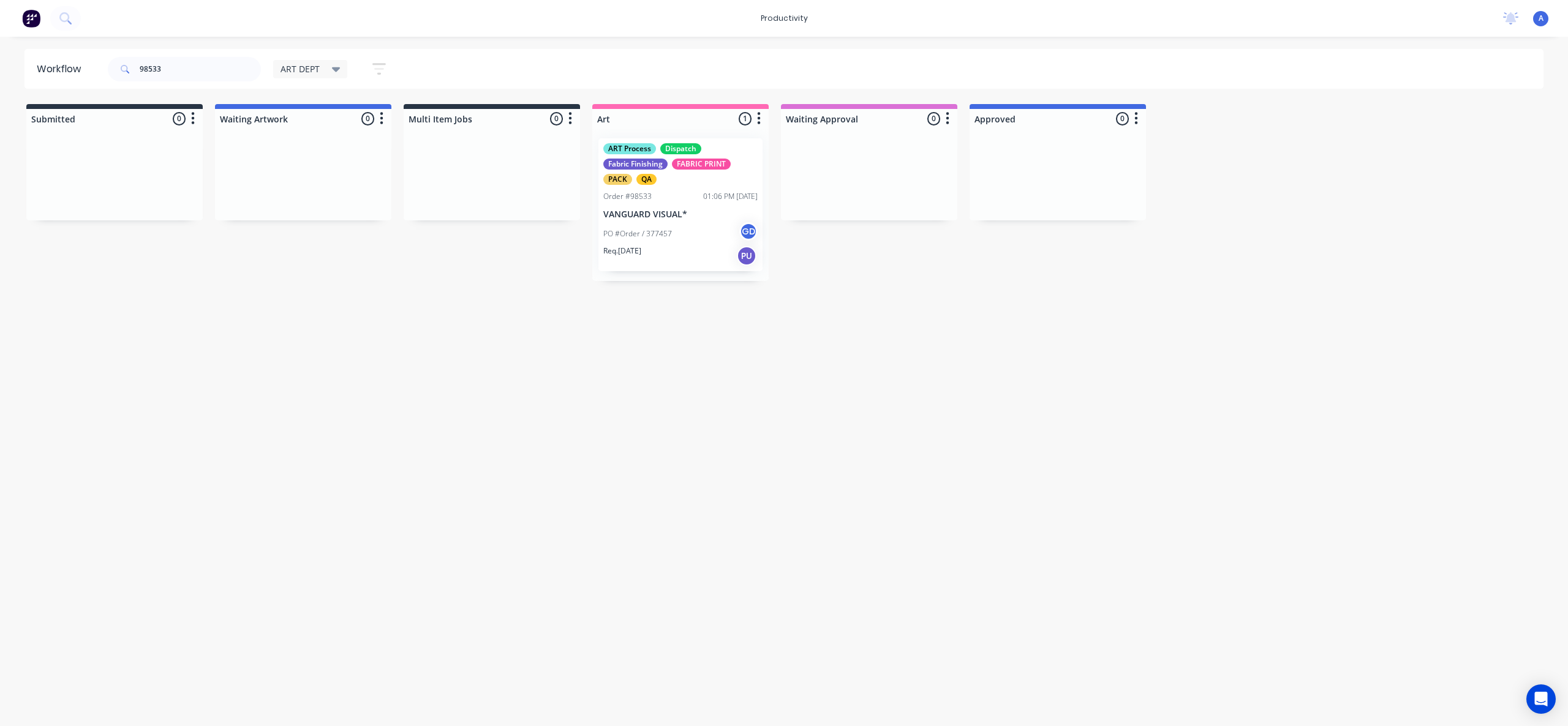
click at [1061, 372] on div "Workflow 98533 ART DEPT Save new view None edit ART DEPT (Default) edit Banner …" at bounding box center [784, 375] width 1568 height 653
click at [666, 228] on p "PO #Order / 377457" at bounding box center [638, 233] width 69 height 11
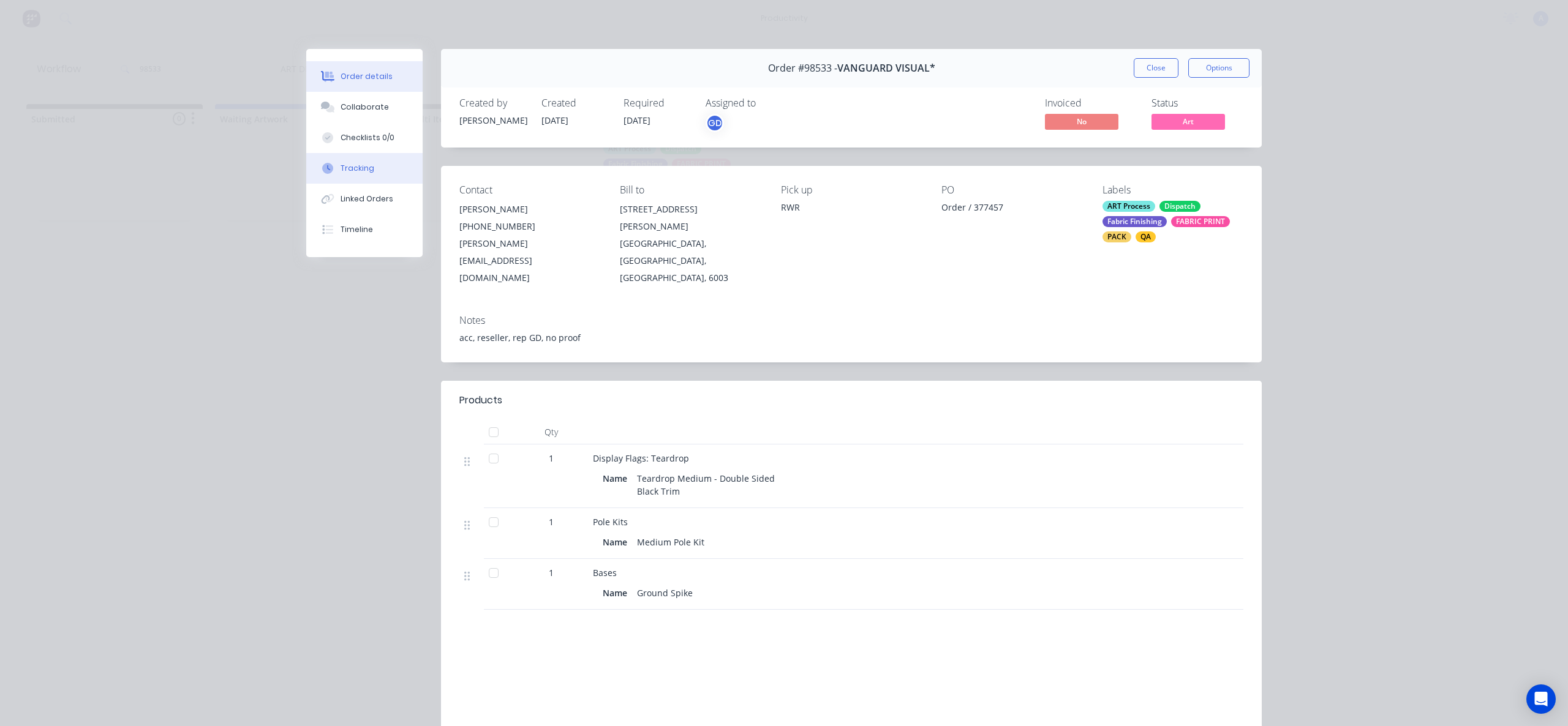
click at [359, 170] on div "Tracking" at bounding box center [358, 168] width 34 height 11
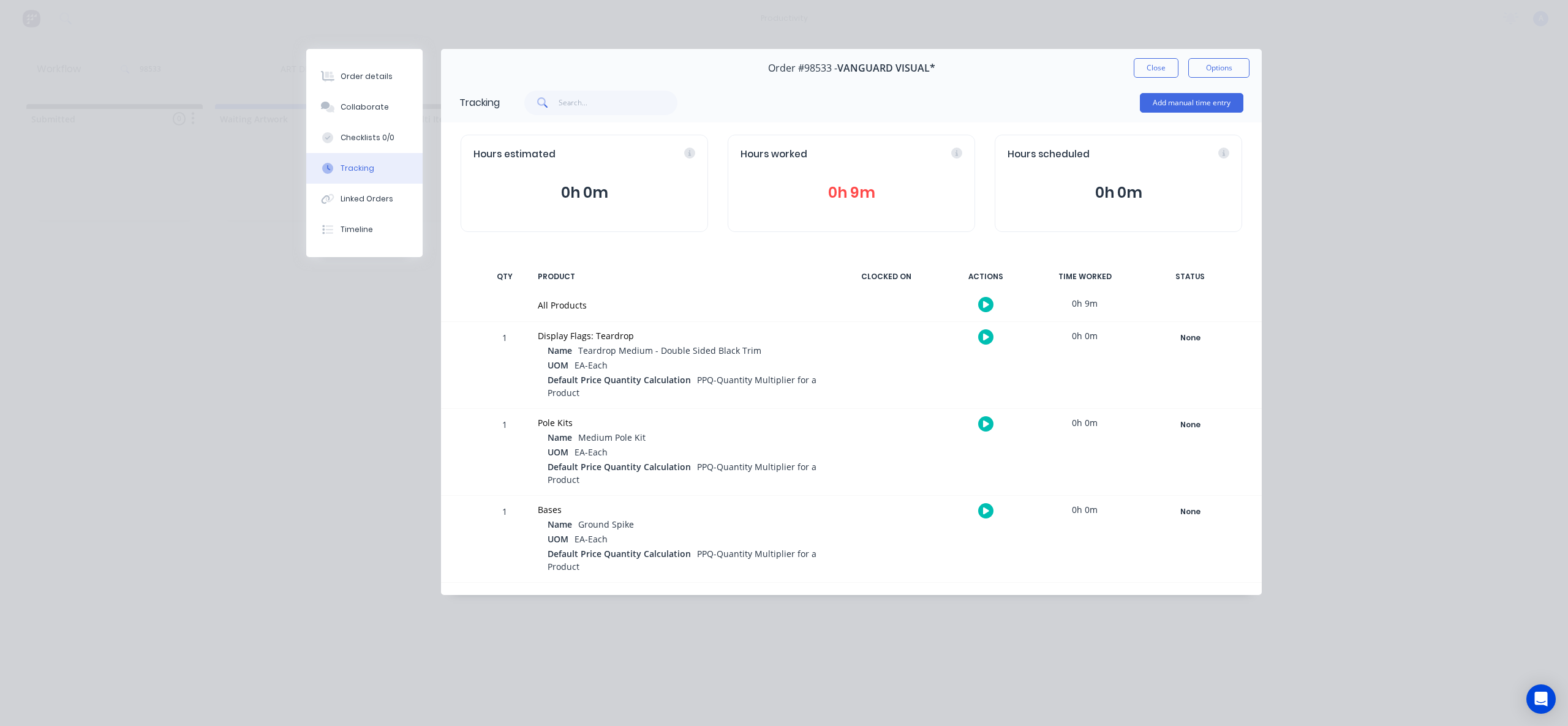
click at [983, 301] on icon "button" at bounding box center [986, 305] width 6 height 7
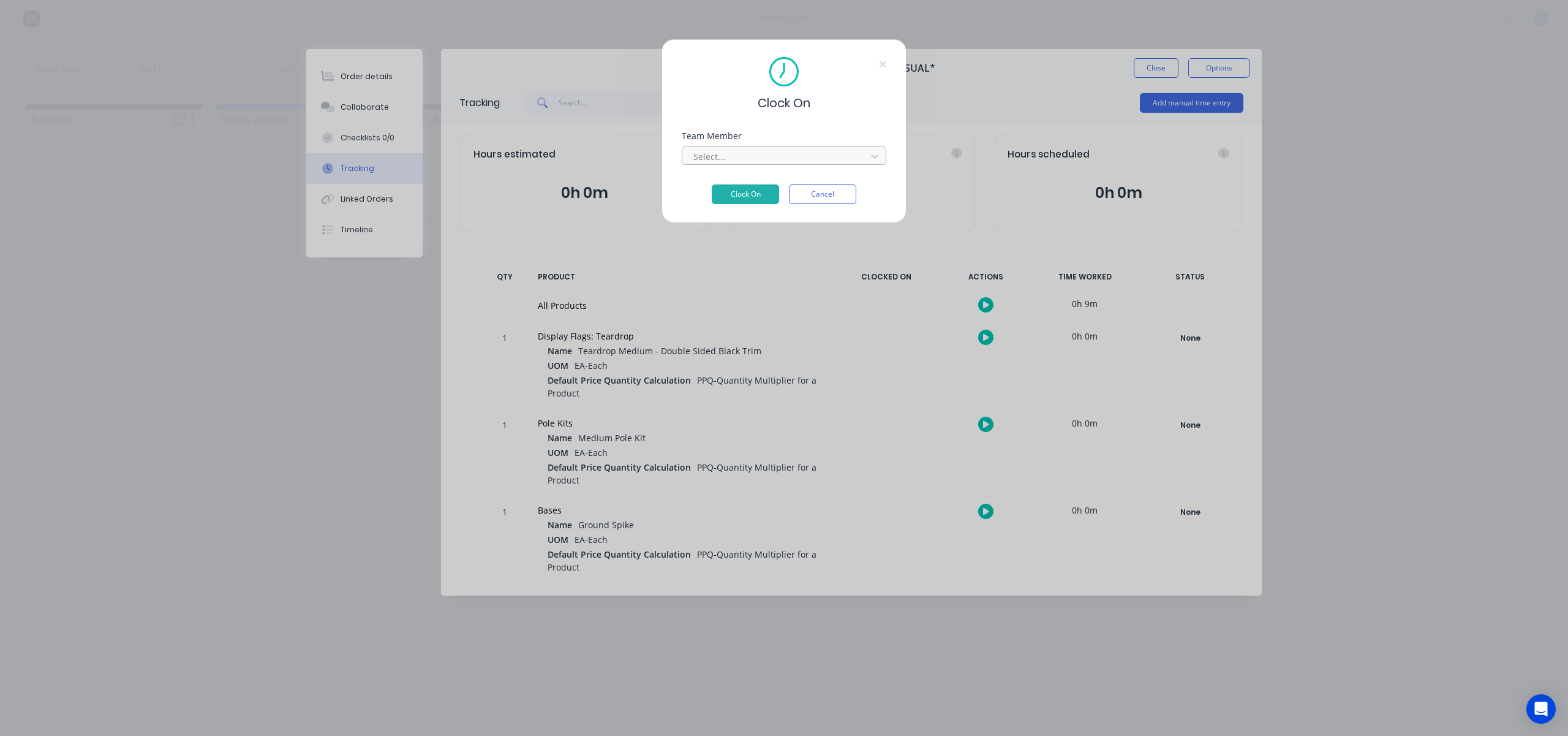
drag, startPoint x: 771, startPoint y: 147, endPoint x: 770, endPoint y: 161, distance: 14.0
click at [771, 147] on div "Select..." at bounding box center [784, 156] width 205 height 19
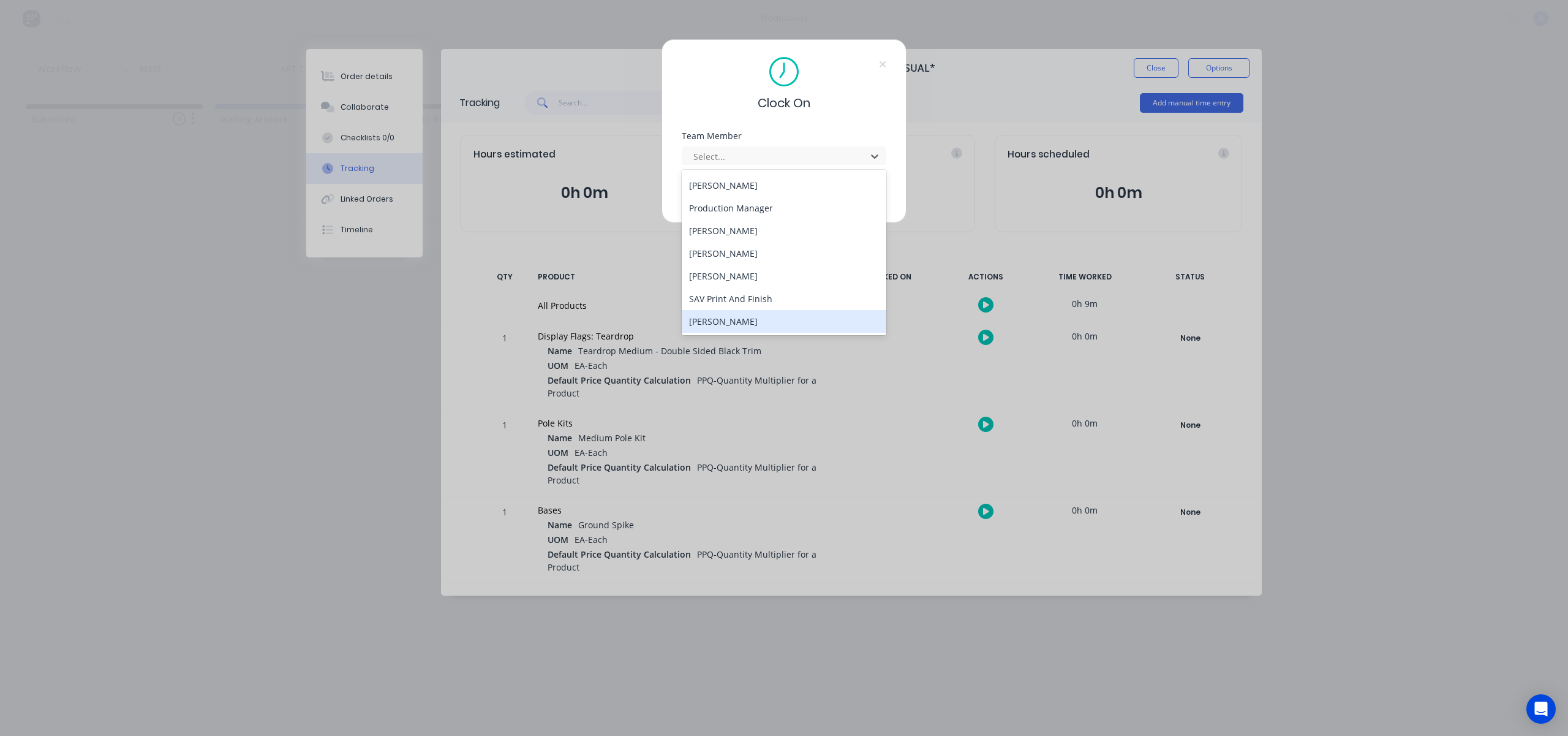
click at [736, 314] on div "[PERSON_NAME]" at bounding box center [784, 321] width 205 height 23
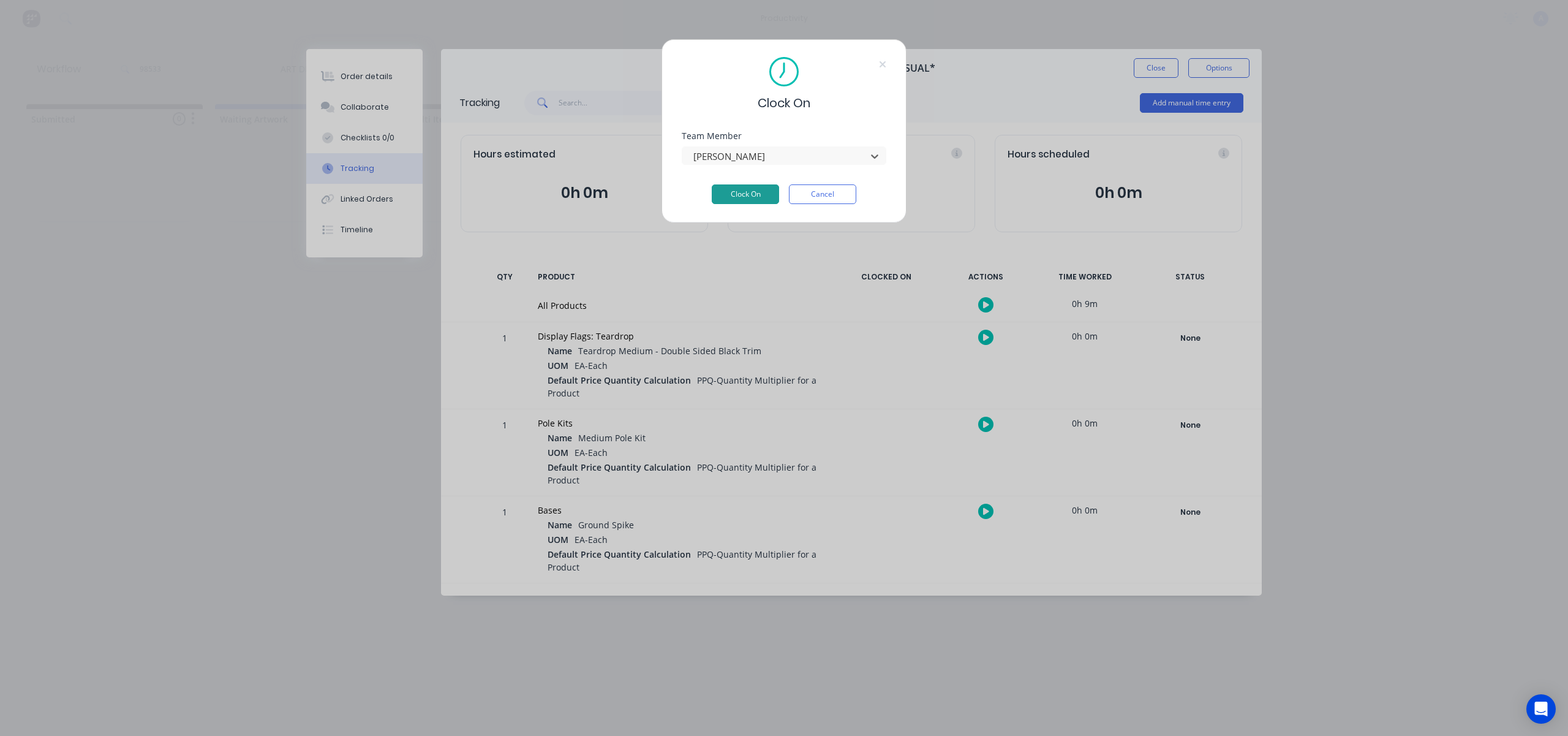
click at [753, 190] on button "Clock On" at bounding box center [746, 194] width 67 height 19
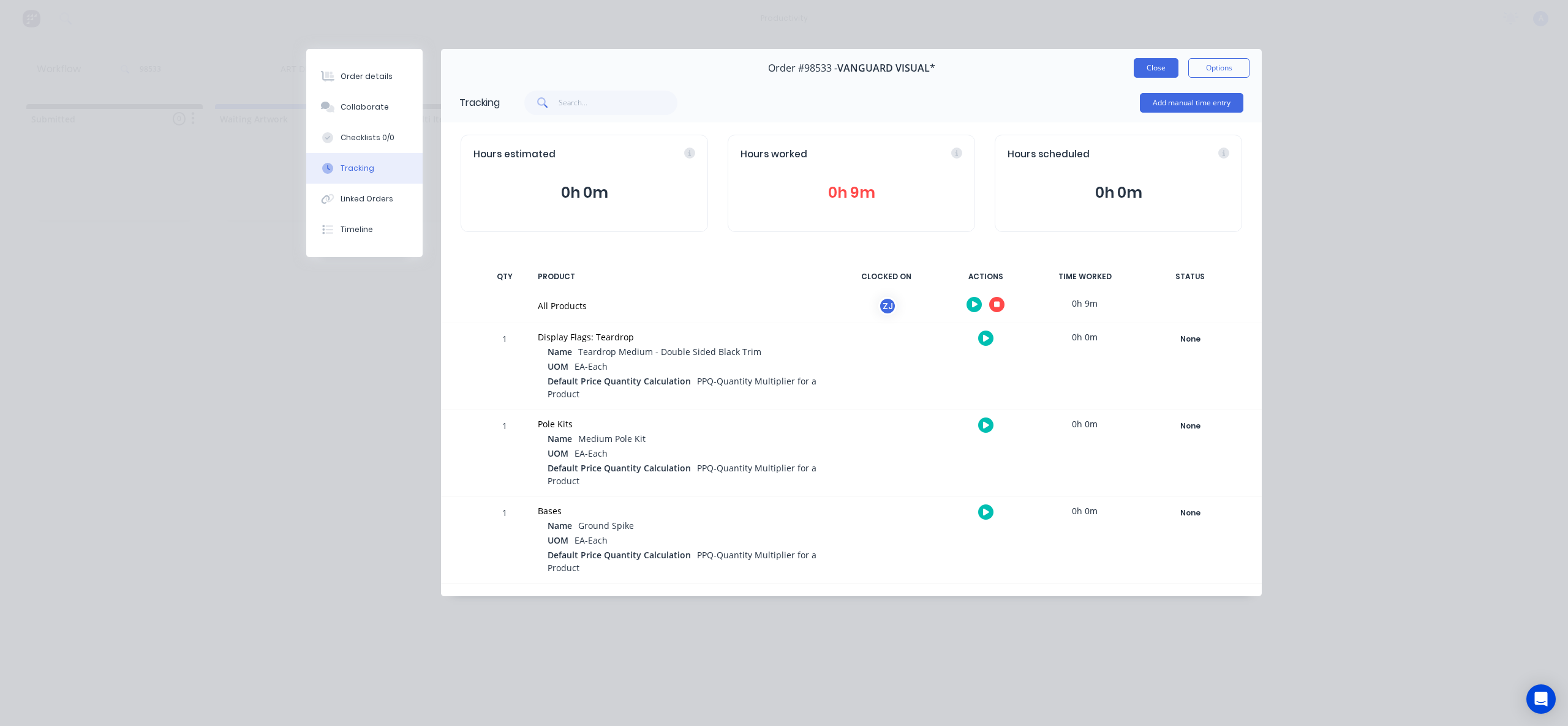
click at [1155, 74] on button "Close" at bounding box center [1156, 67] width 45 height 19
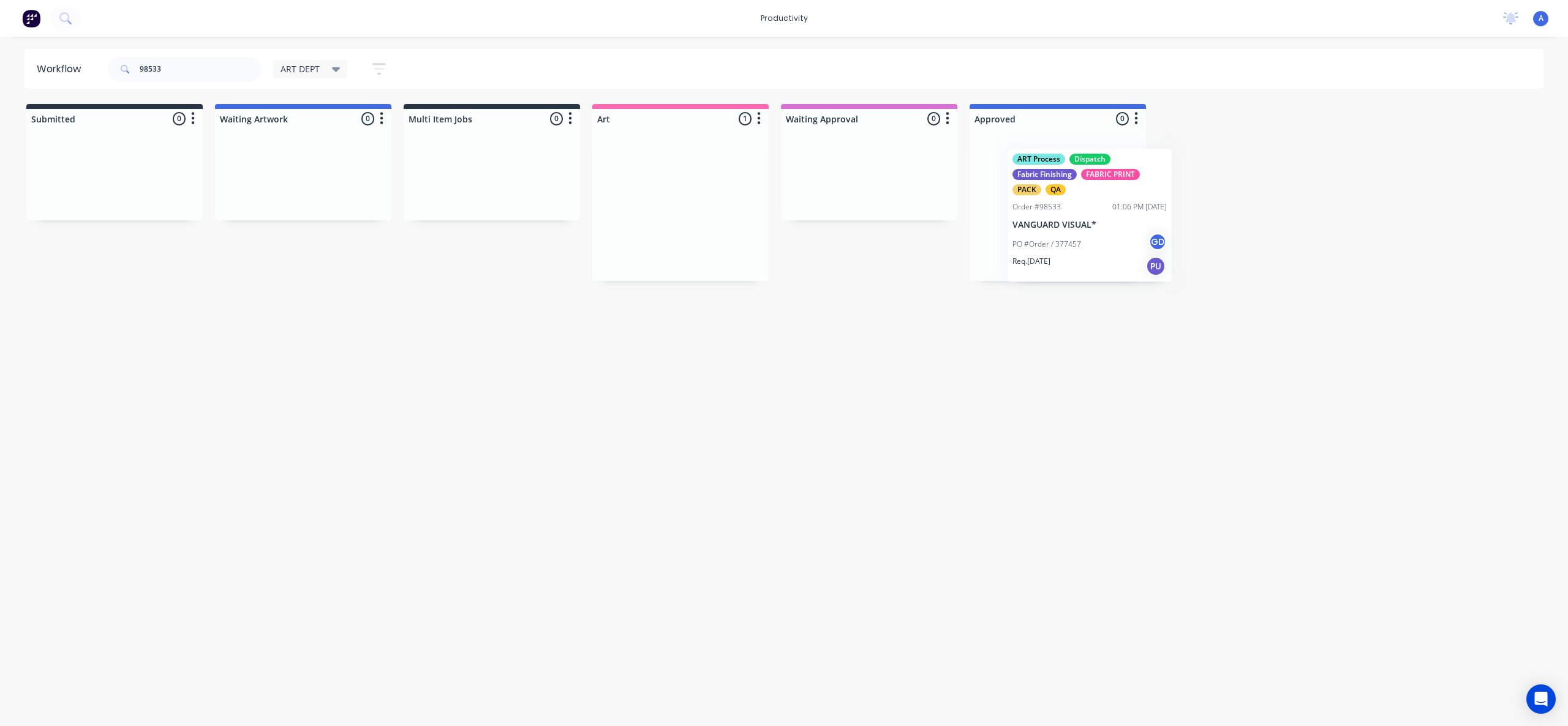
drag, startPoint x: 696, startPoint y: 206, endPoint x: 1101, endPoint y: 212, distance: 405.0
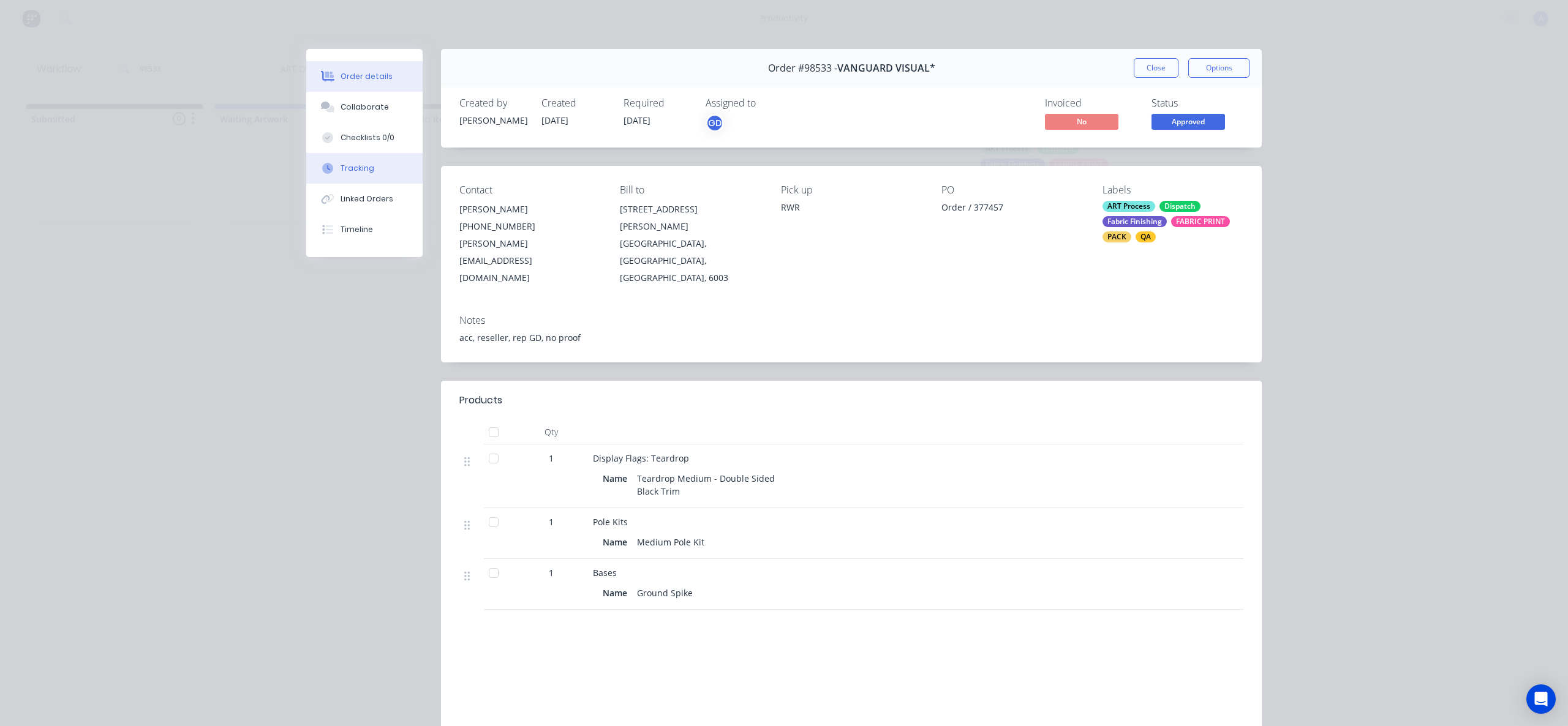
click at [345, 173] on div "Tracking" at bounding box center [358, 168] width 34 height 11
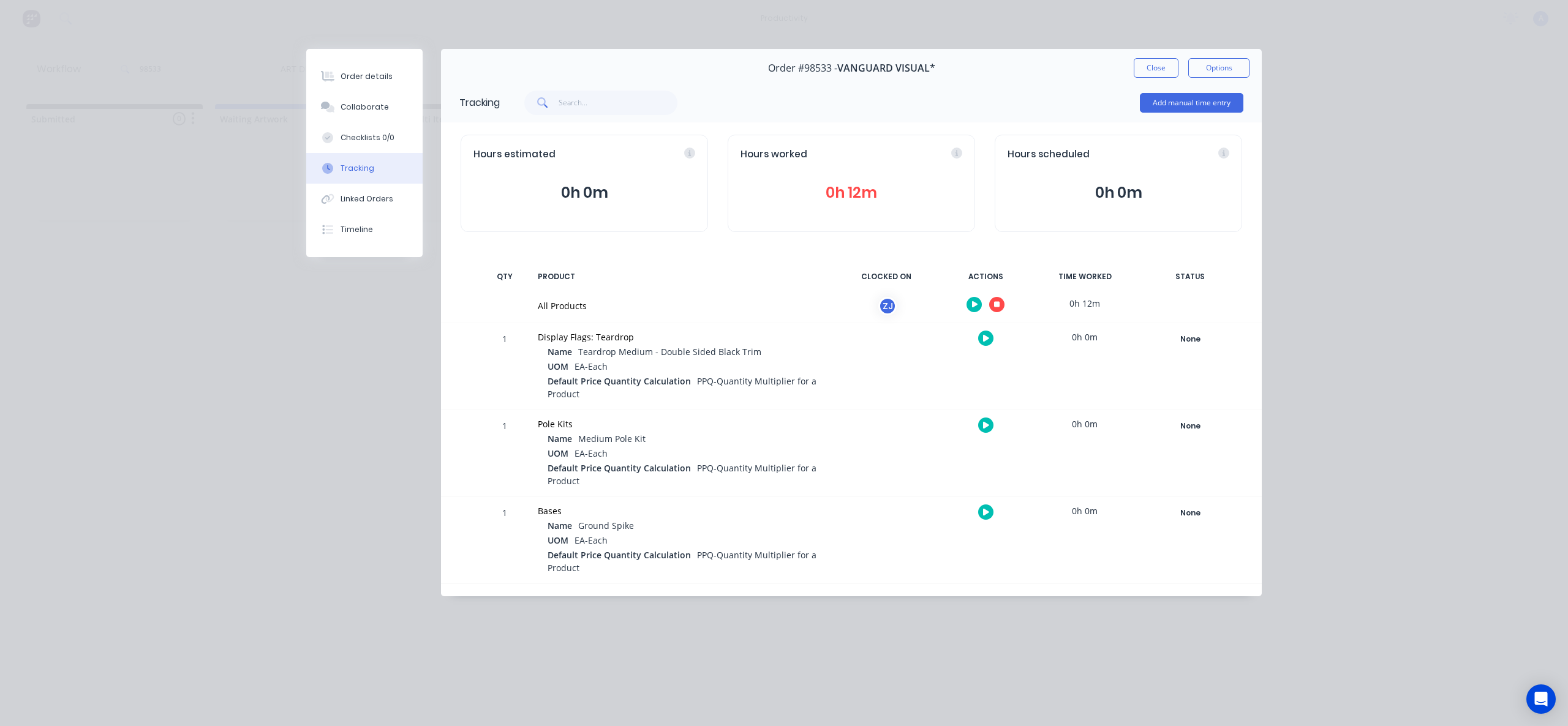
click at [993, 301] on button "button" at bounding box center [997, 305] width 15 height 15
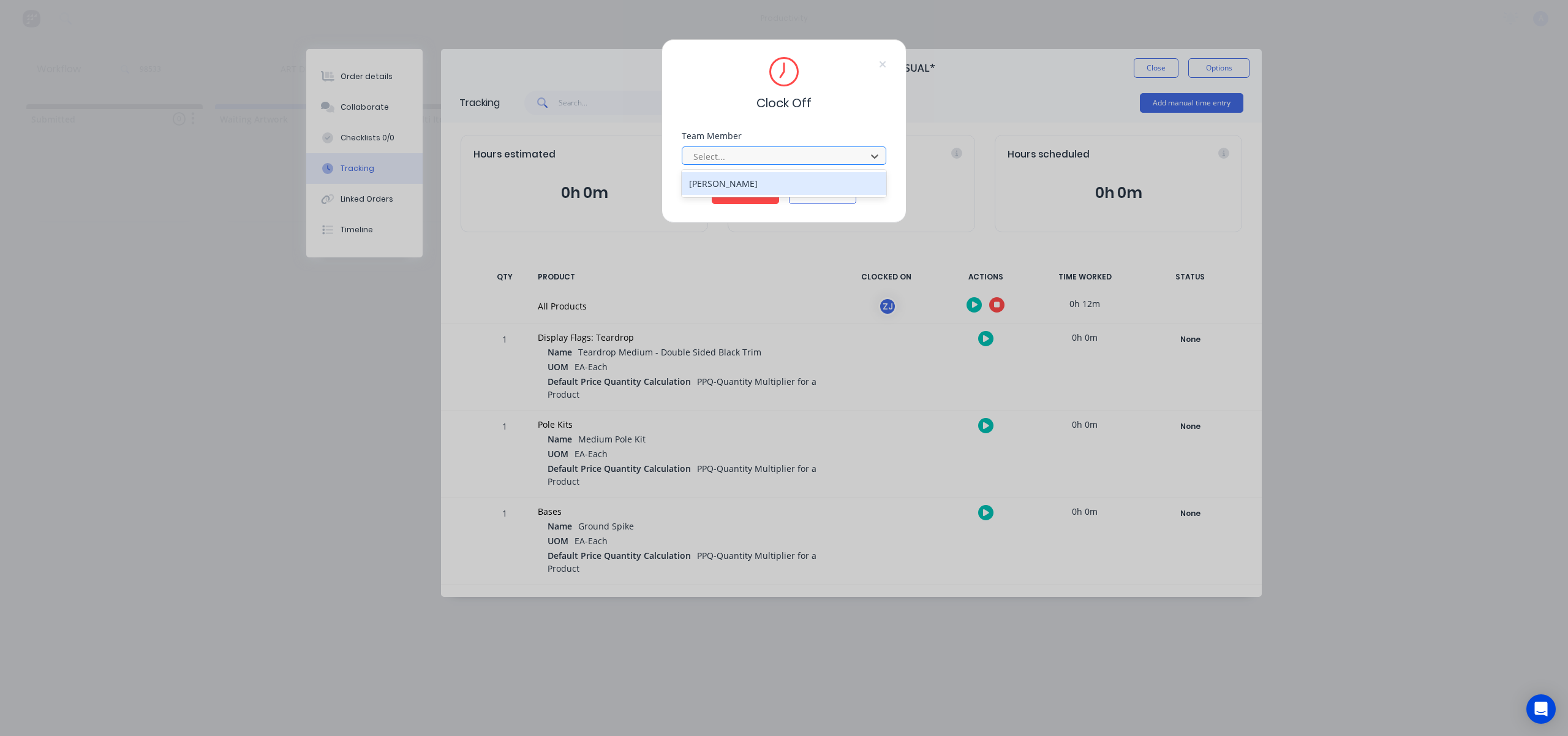
click at [858, 155] on div at bounding box center [775, 157] width 167 height 15
click at [779, 179] on div "[PERSON_NAME]" at bounding box center [784, 184] width 205 height 23
click at [737, 195] on button "Clock Off" at bounding box center [746, 194] width 67 height 19
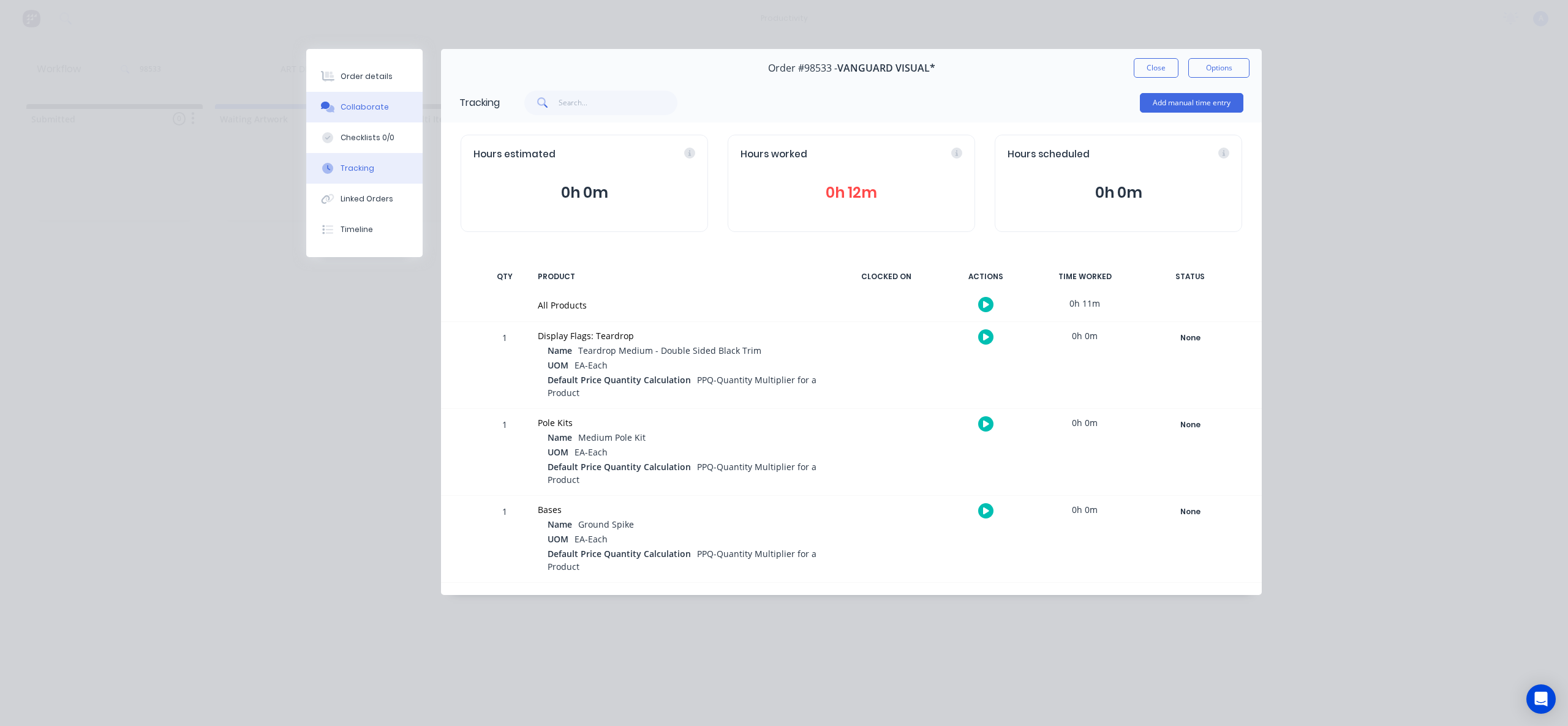
click at [384, 111] on div "Collaborate" at bounding box center [364, 107] width 48 height 11
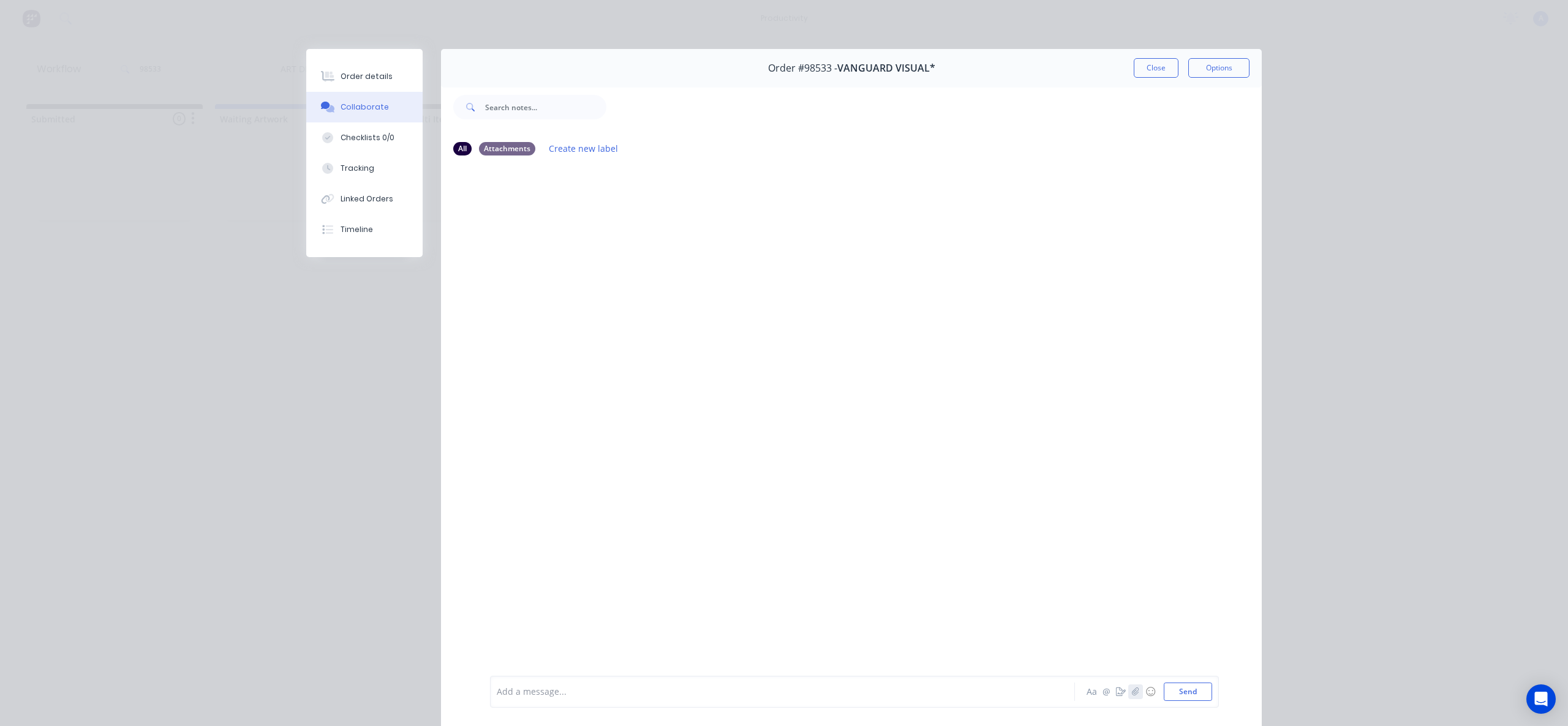
click at [1129, 697] on button "button" at bounding box center [1135, 692] width 14 height 14
click at [1193, 689] on button "Send" at bounding box center [1188, 692] width 48 height 19
click at [369, 156] on button "Tracking" at bounding box center [364, 168] width 116 height 30
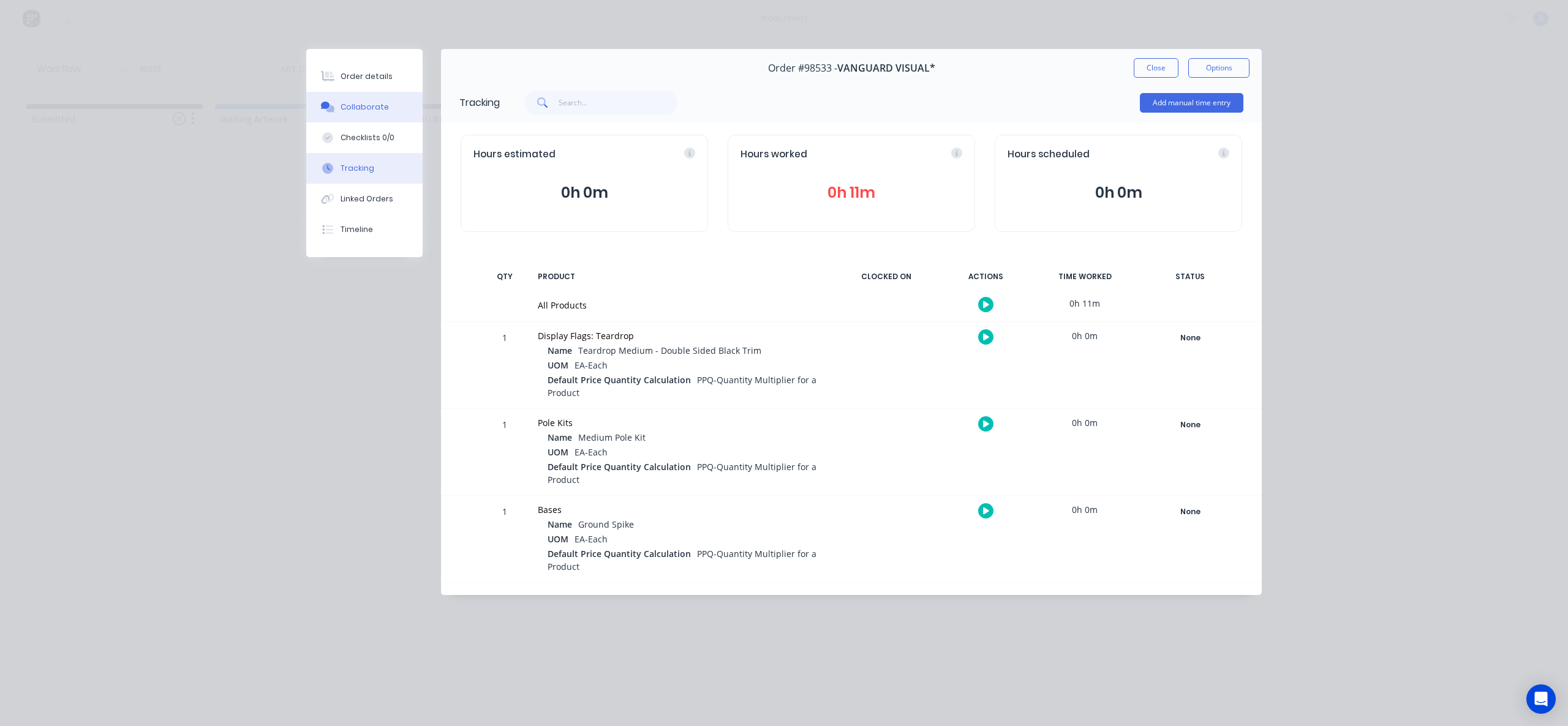
click at [354, 109] on div "Collaborate" at bounding box center [364, 107] width 48 height 11
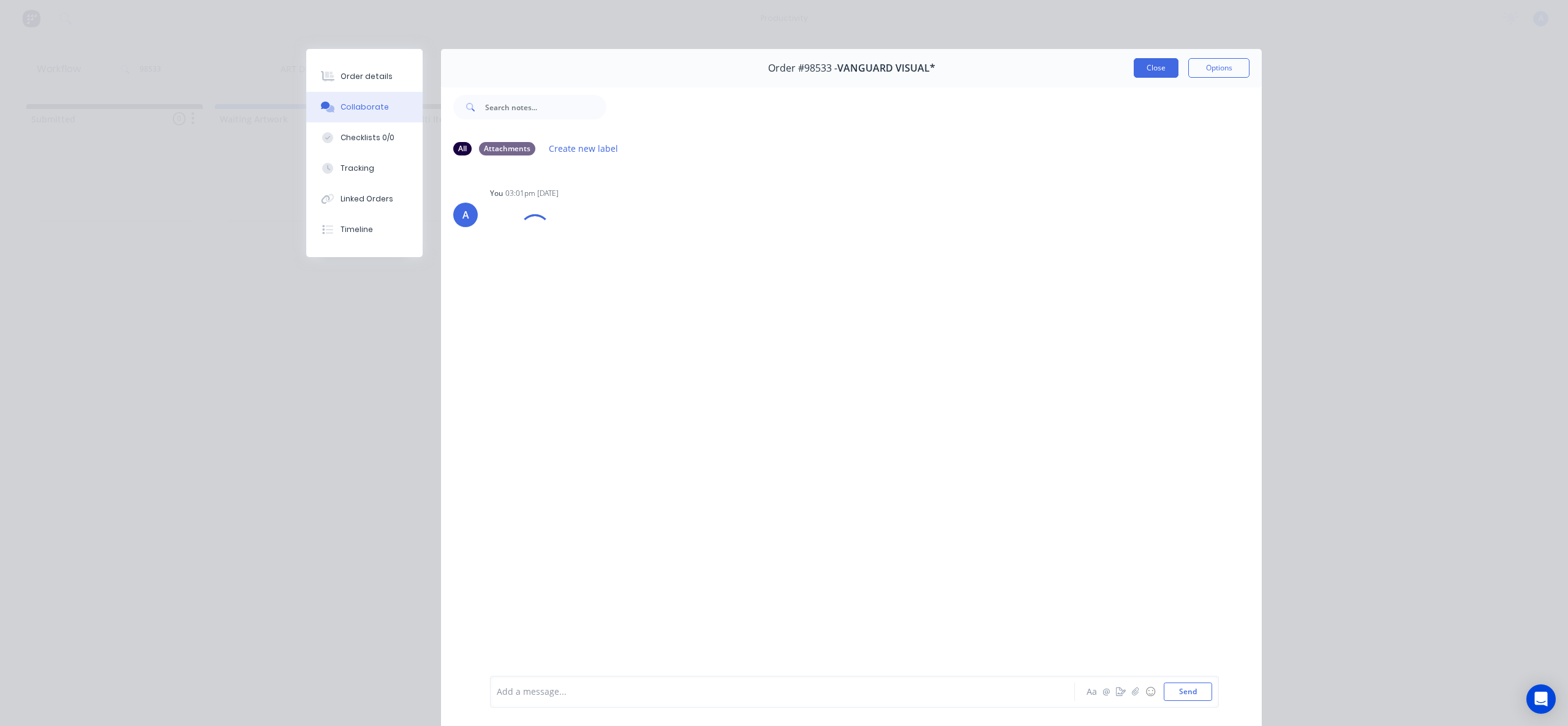
click at [1135, 73] on button "Close" at bounding box center [1156, 67] width 45 height 19
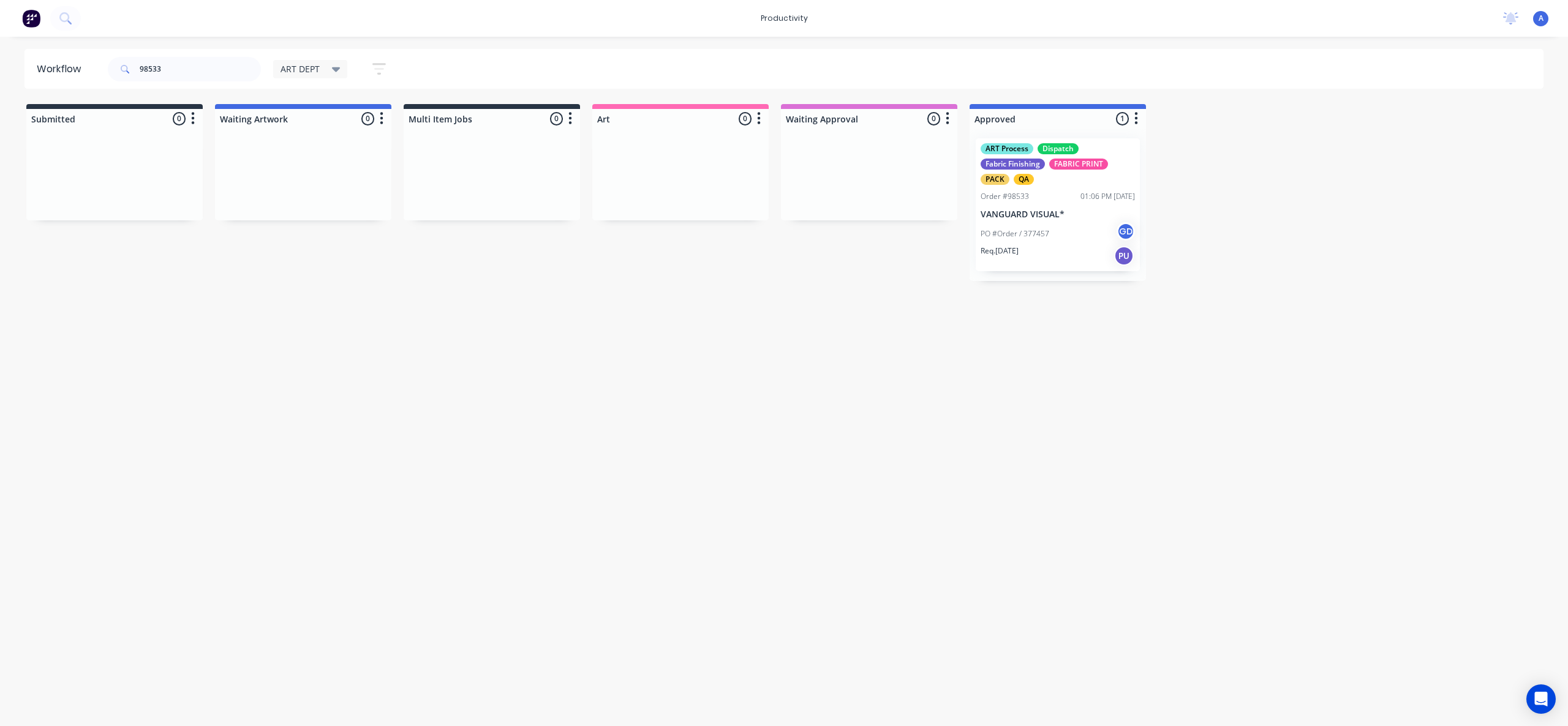
click at [1050, 226] on div "PO #Order / 377457 GD" at bounding box center [1057, 234] width 154 height 24
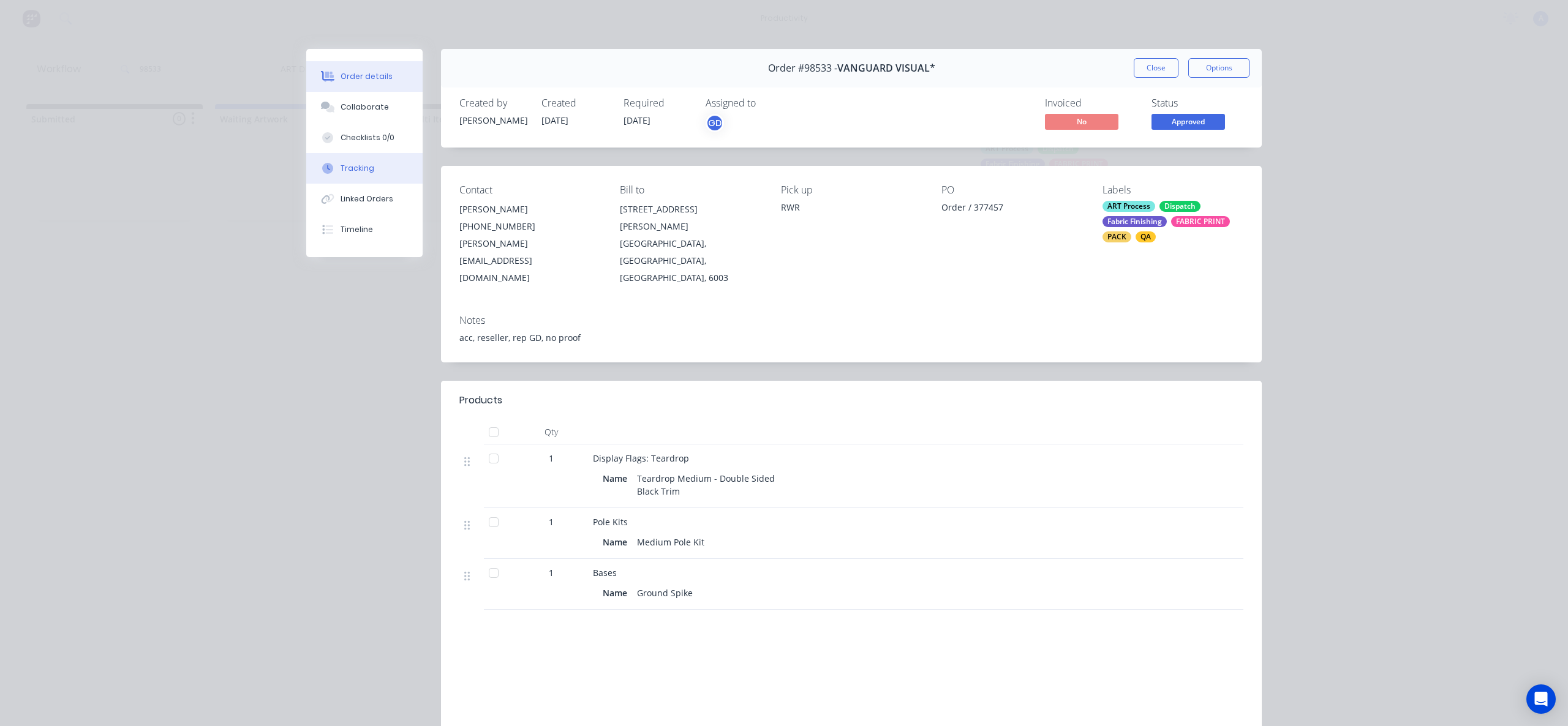
click at [338, 161] on button "Tracking" at bounding box center [364, 168] width 116 height 30
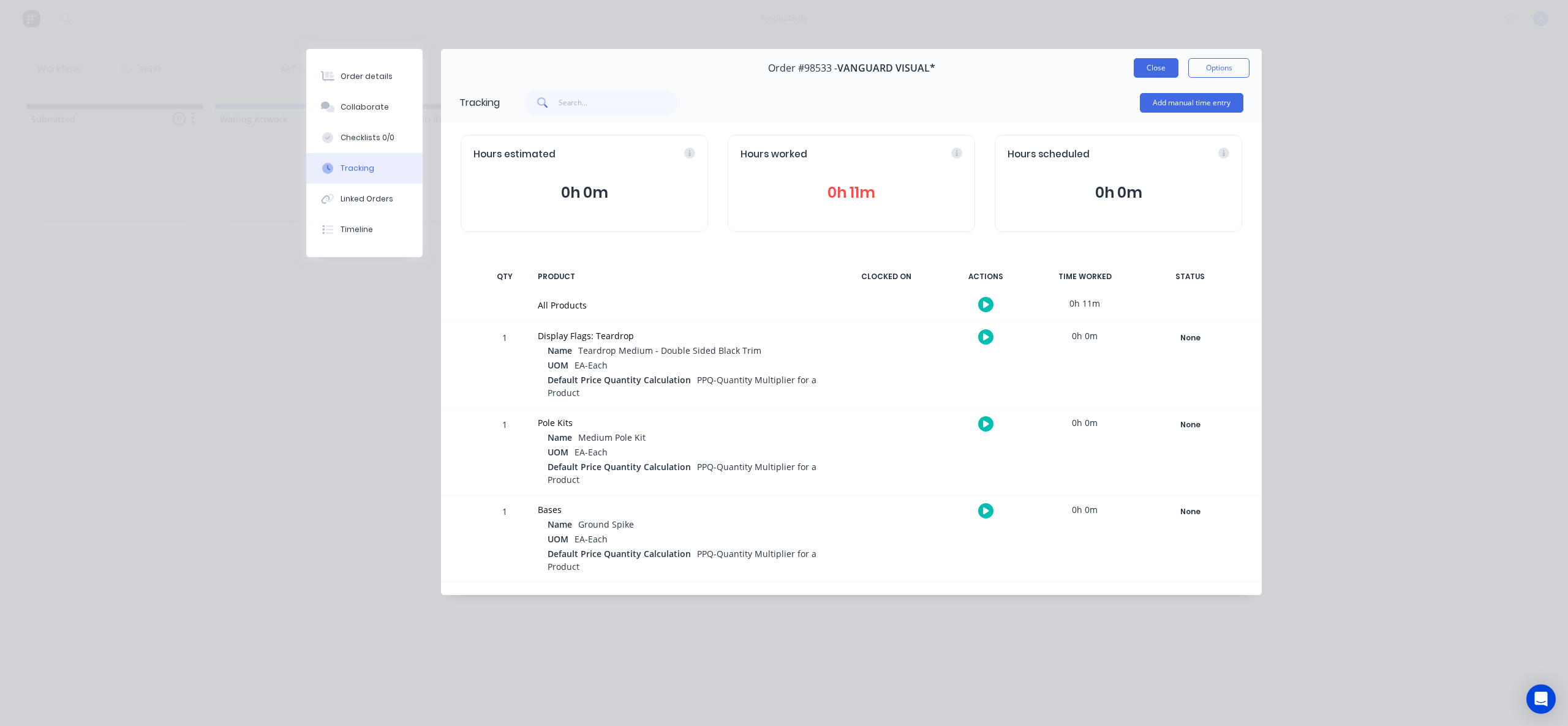
click at [1149, 69] on button "Close" at bounding box center [1156, 67] width 45 height 19
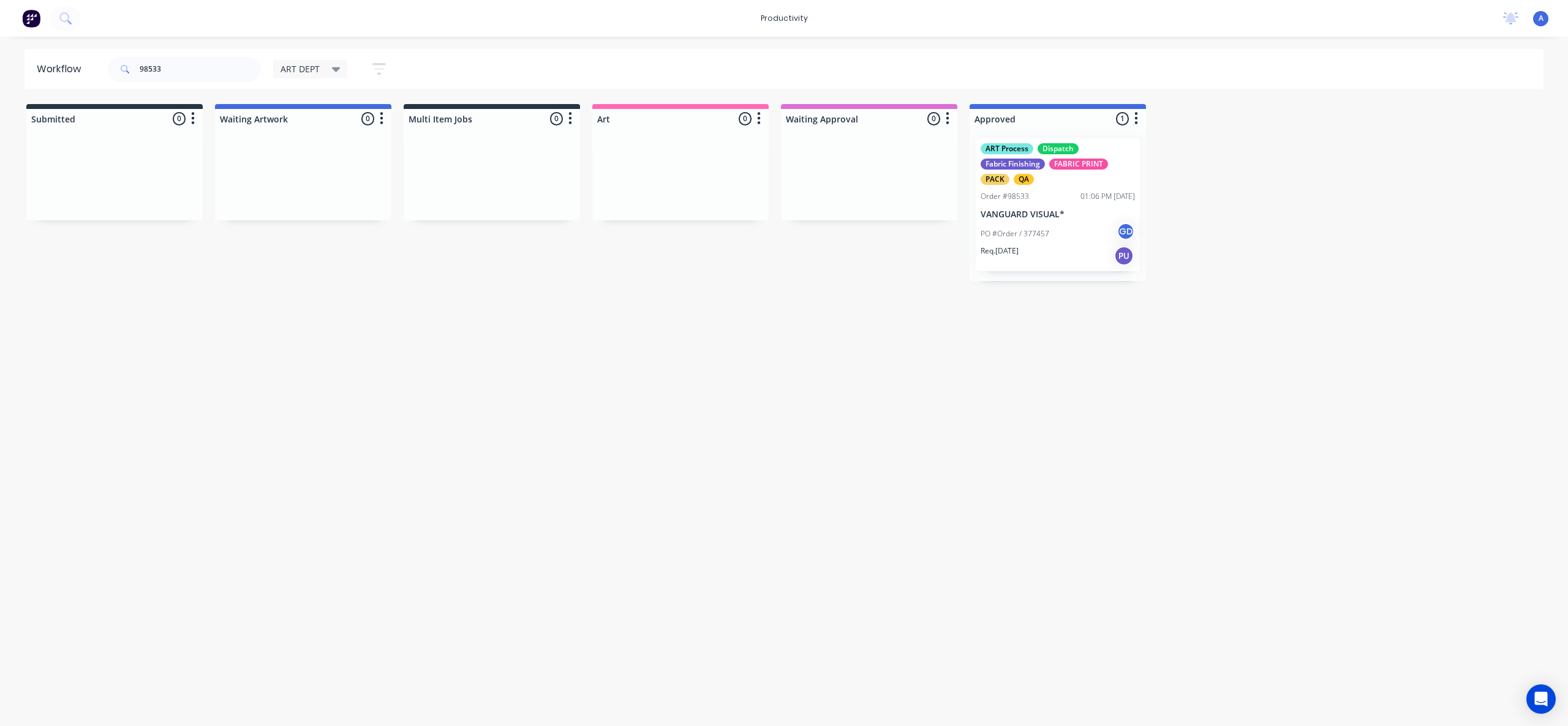
click at [1087, 343] on div "Workflow 98533 ART DEPT Save new view None edit ART DEPT (Default) edit Banner …" at bounding box center [784, 375] width 1568 height 653
click at [217, 68] on input "98533" at bounding box center [200, 69] width 121 height 24
click at [173, 61] on input "98533" at bounding box center [200, 69] width 121 height 24
click at [174, 64] on input "98533" at bounding box center [200, 69] width 121 height 24
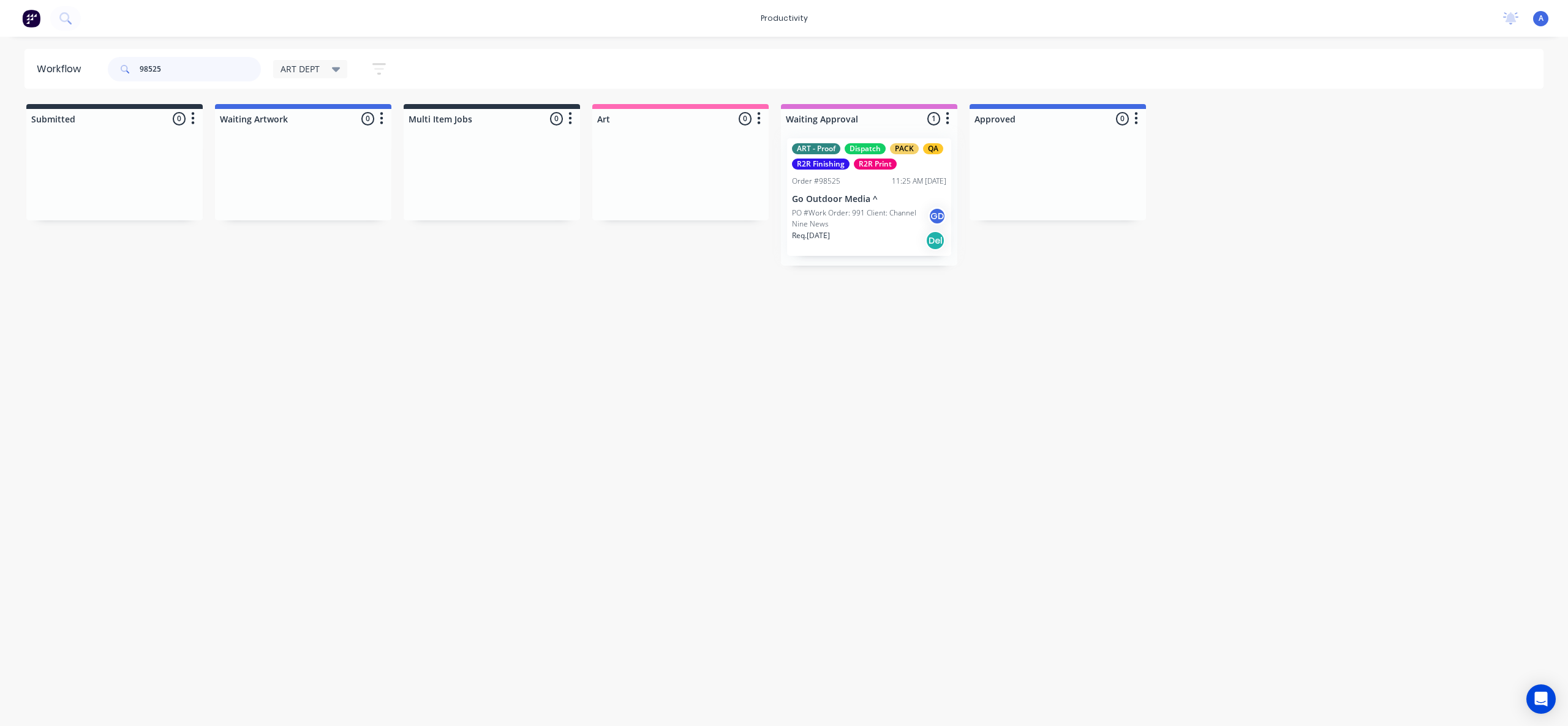
drag, startPoint x: 867, startPoint y: 240, endPoint x: 666, endPoint y: 233, distance: 201.1
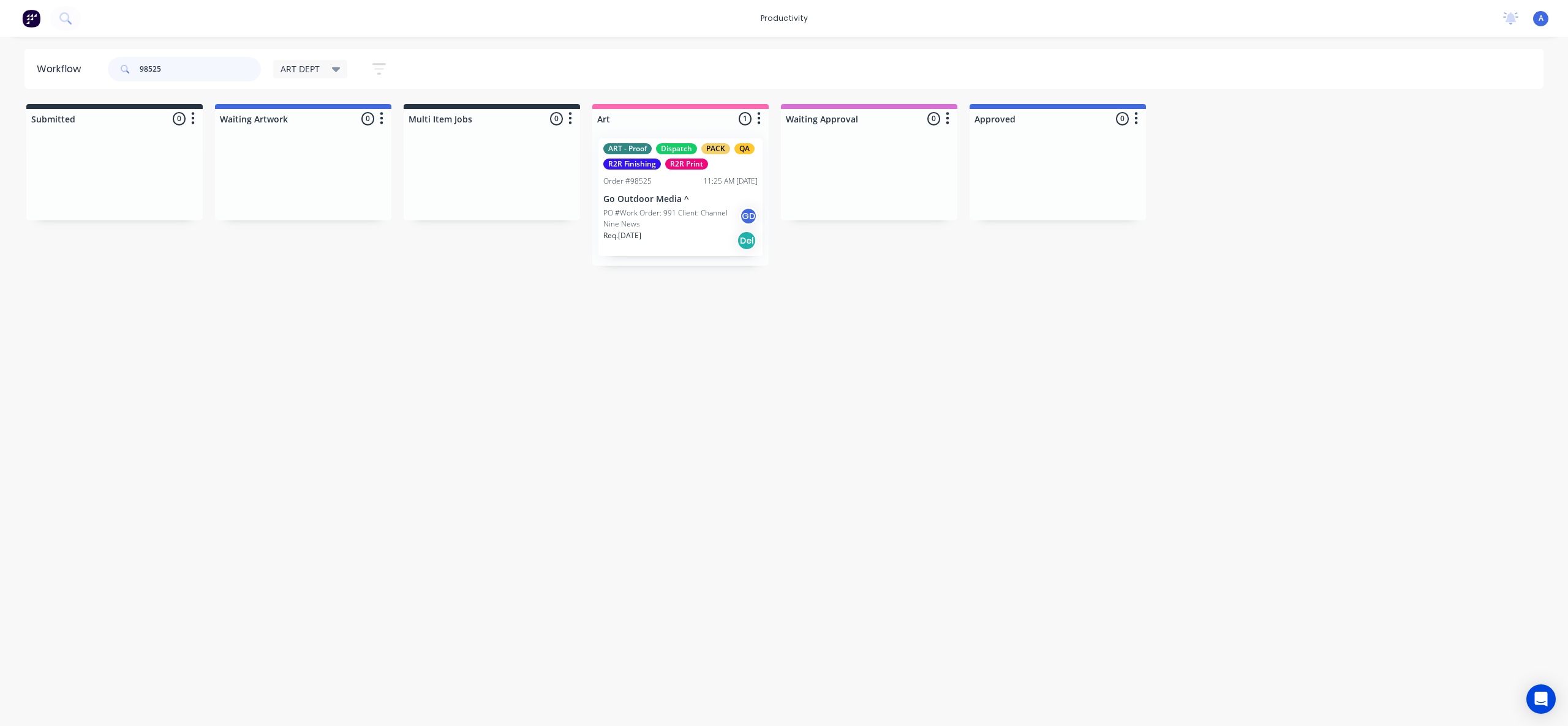
type input "98525"
click at [659, 233] on div "Req. [DATE] Del" at bounding box center [680, 241] width 154 height 21
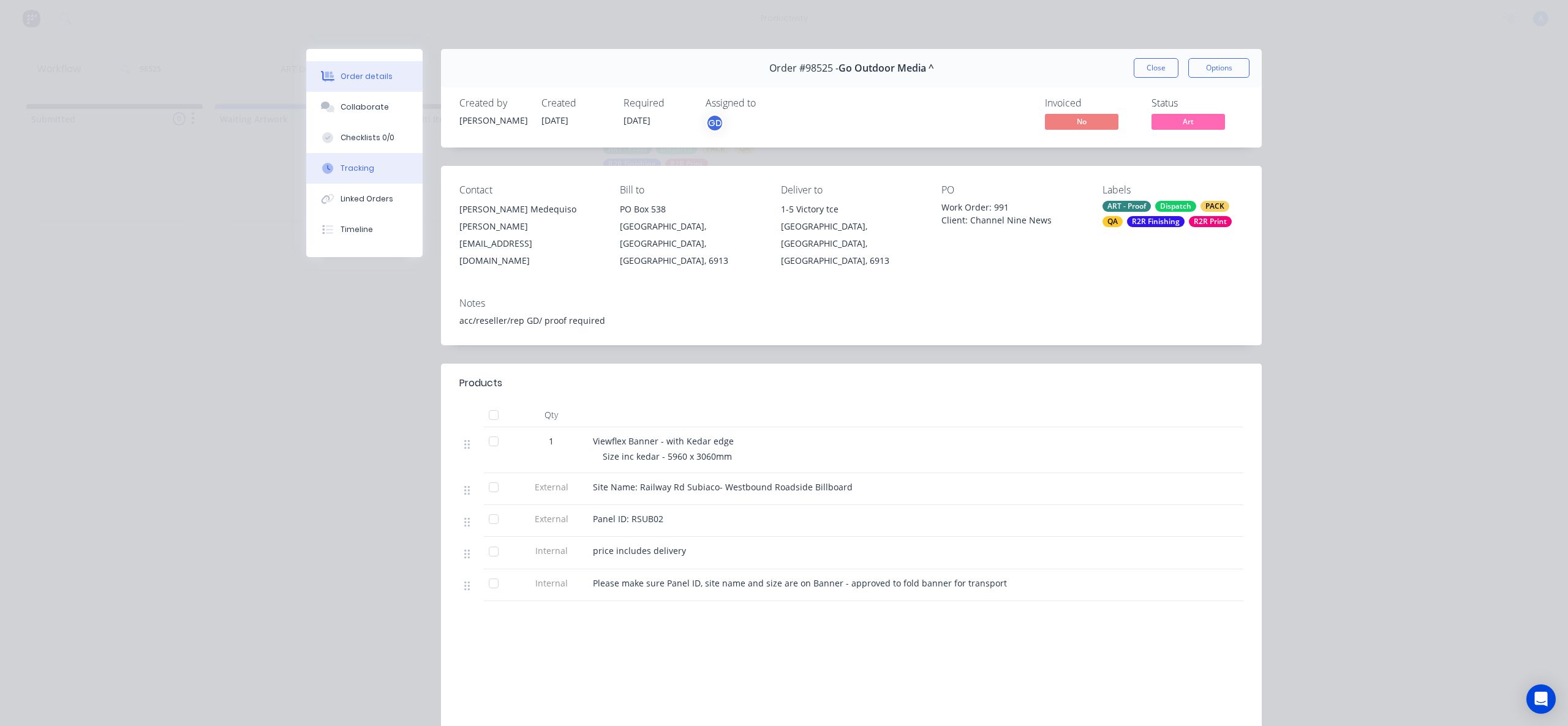
click at [353, 167] on div "Tracking" at bounding box center [358, 168] width 34 height 11
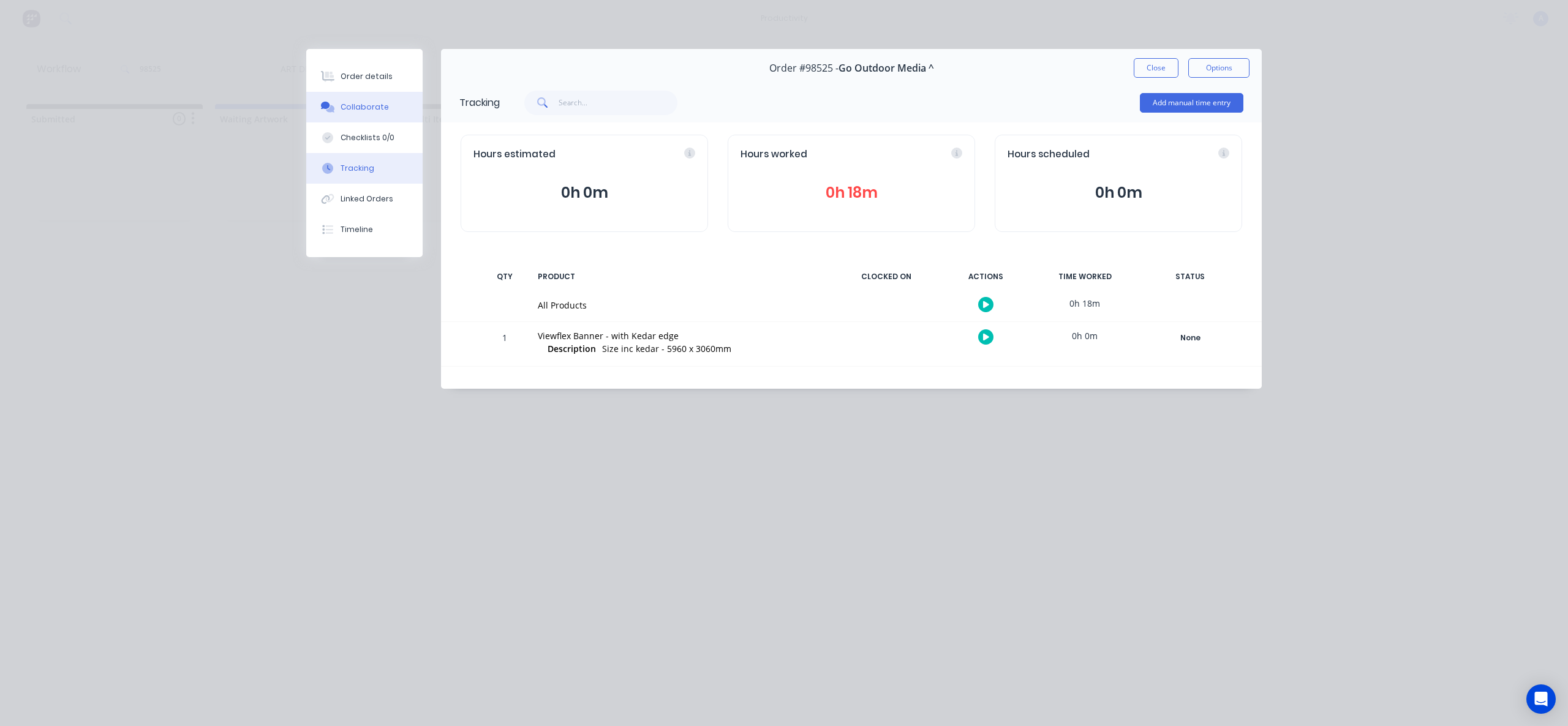
click at [364, 114] on button "Collaborate" at bounding box center [364, 107] width 116 height 30
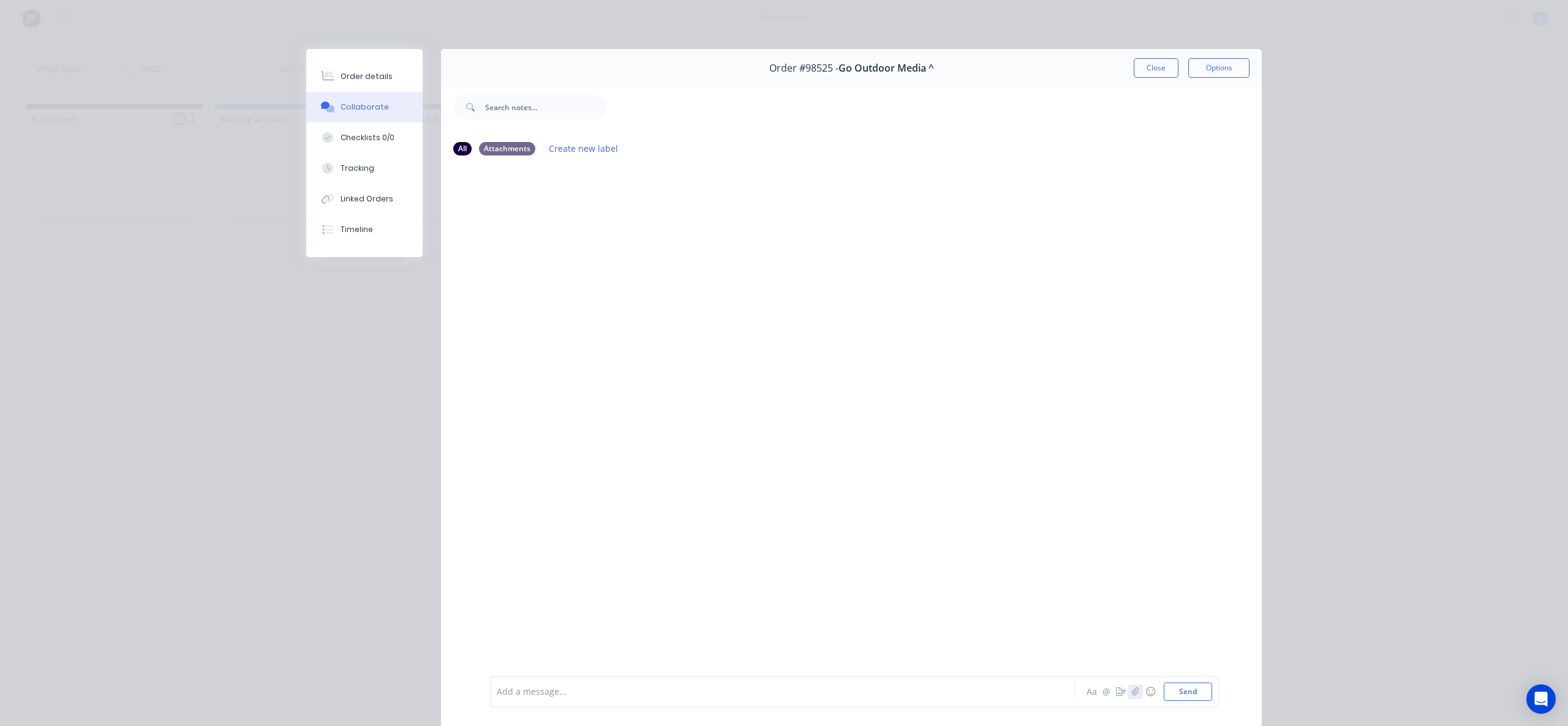
click at [1133, 692] on icon "button" at bounding box center [1135, 692] width 8 height 8
drag, startPoint x: 730, startPoint y: 347, endPoint x: 844, endPoint y: 412, distance: 131.2
click at [732, 347] on div at bounding box center [851, 420] width 821 height 509
click at [1136, 694] on button "button" at bounding box center [1135, 692] width 14 height 14
click at [1175, 692] on button "Send" at bounding box center [1188, 692] width 48 height 19
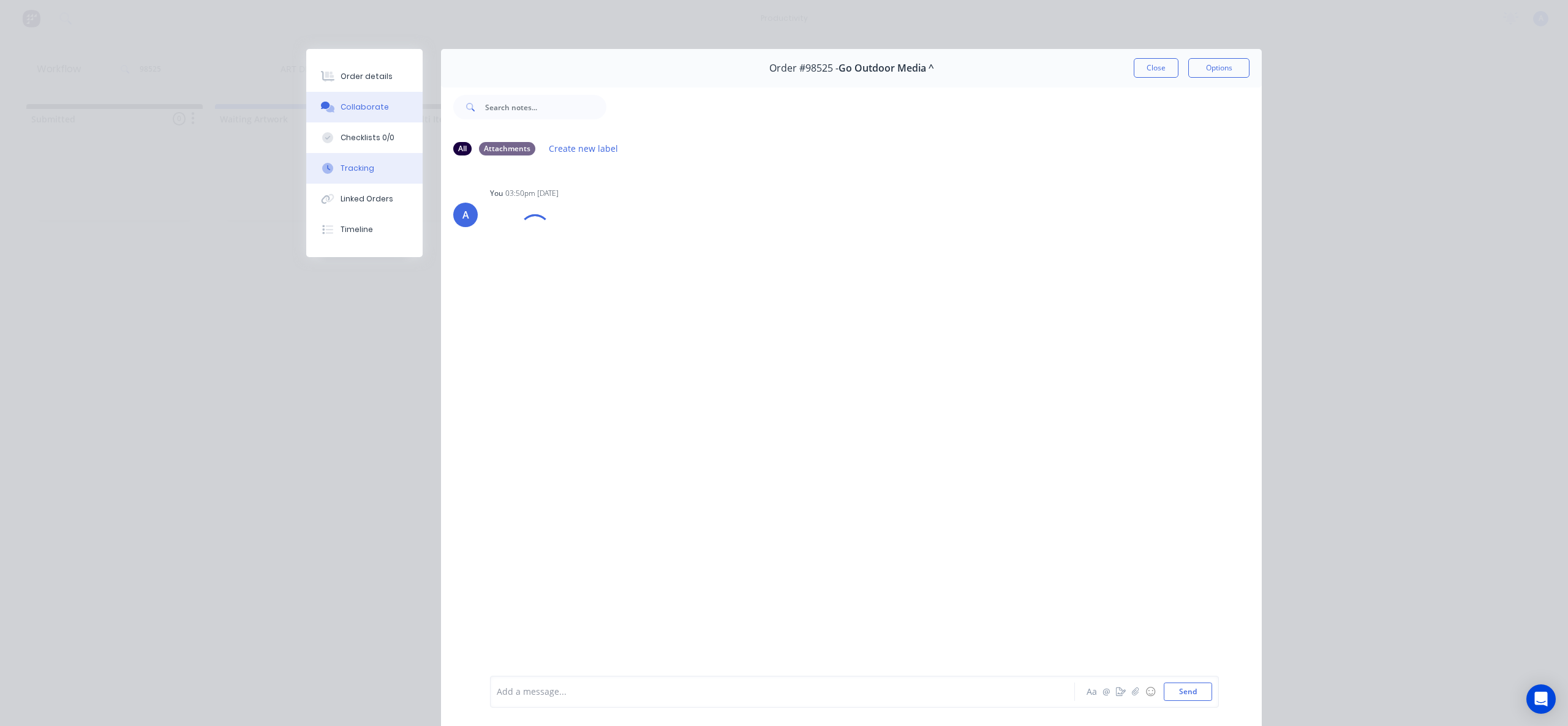
click at [341, 173] on div "Tracking" at bounding box center [358, 168] width 34 height 11
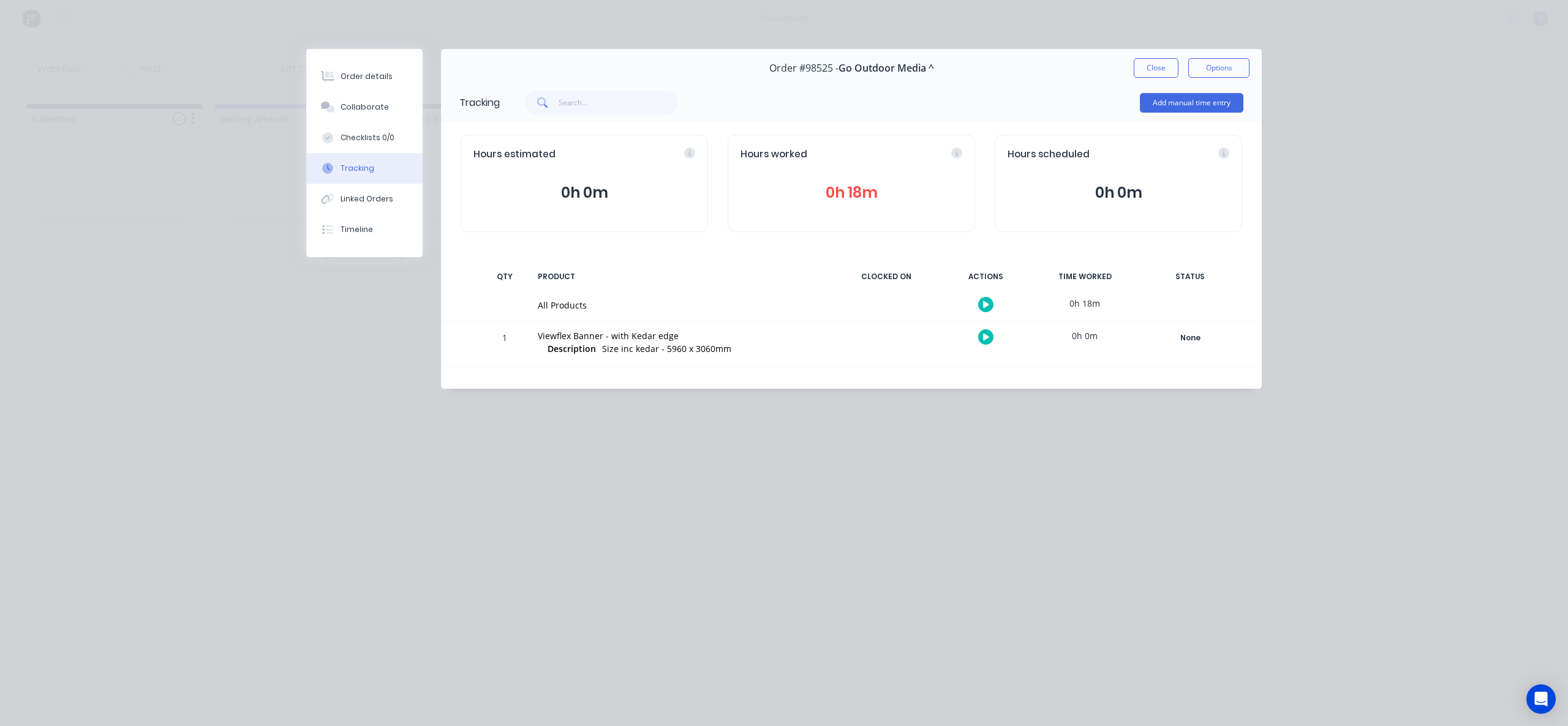
click at [985, 305] on icon "button" at bounding box center [986, 305] width 6 height 7
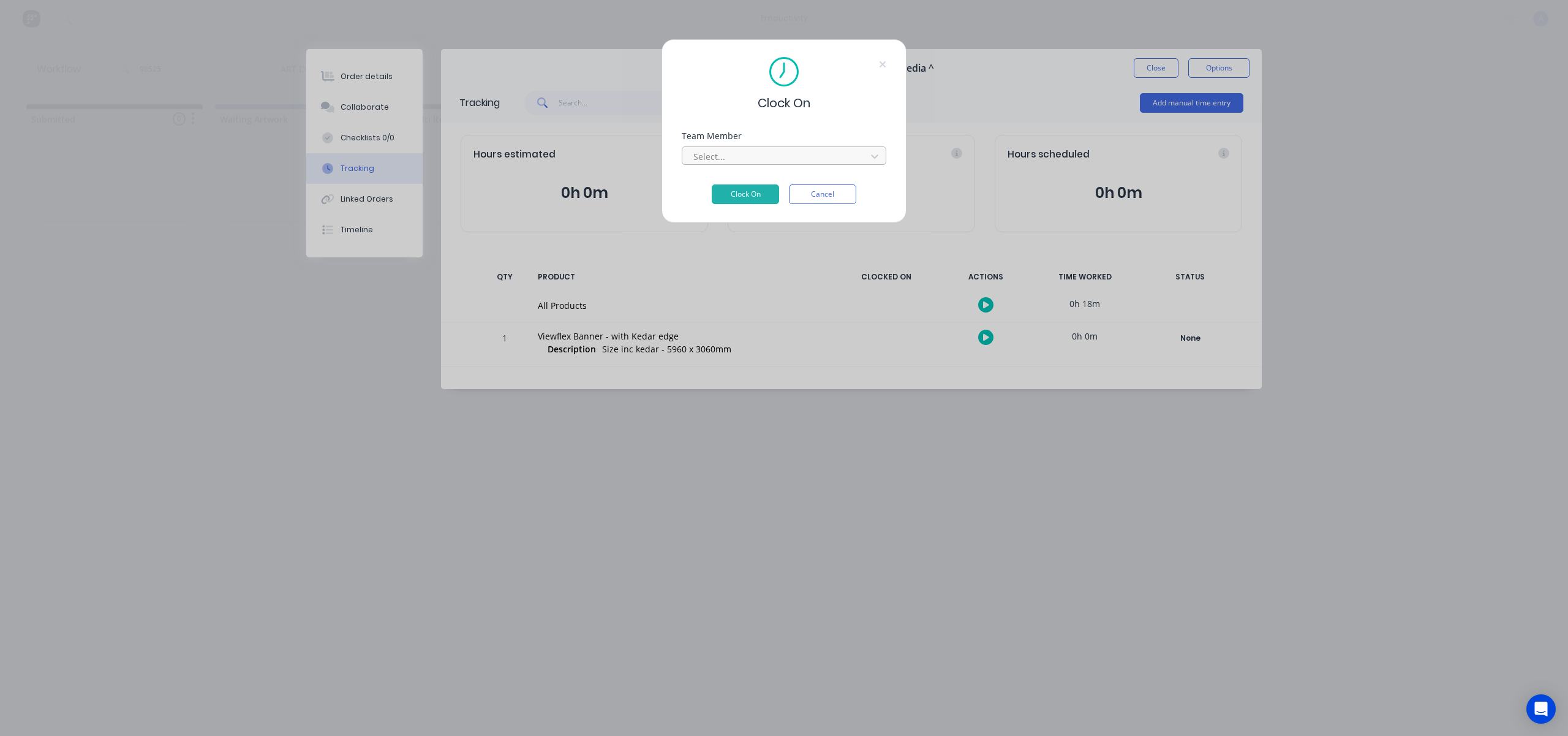
click at [729, 162] on div at bounding box center [775, 157] width 167 height 15
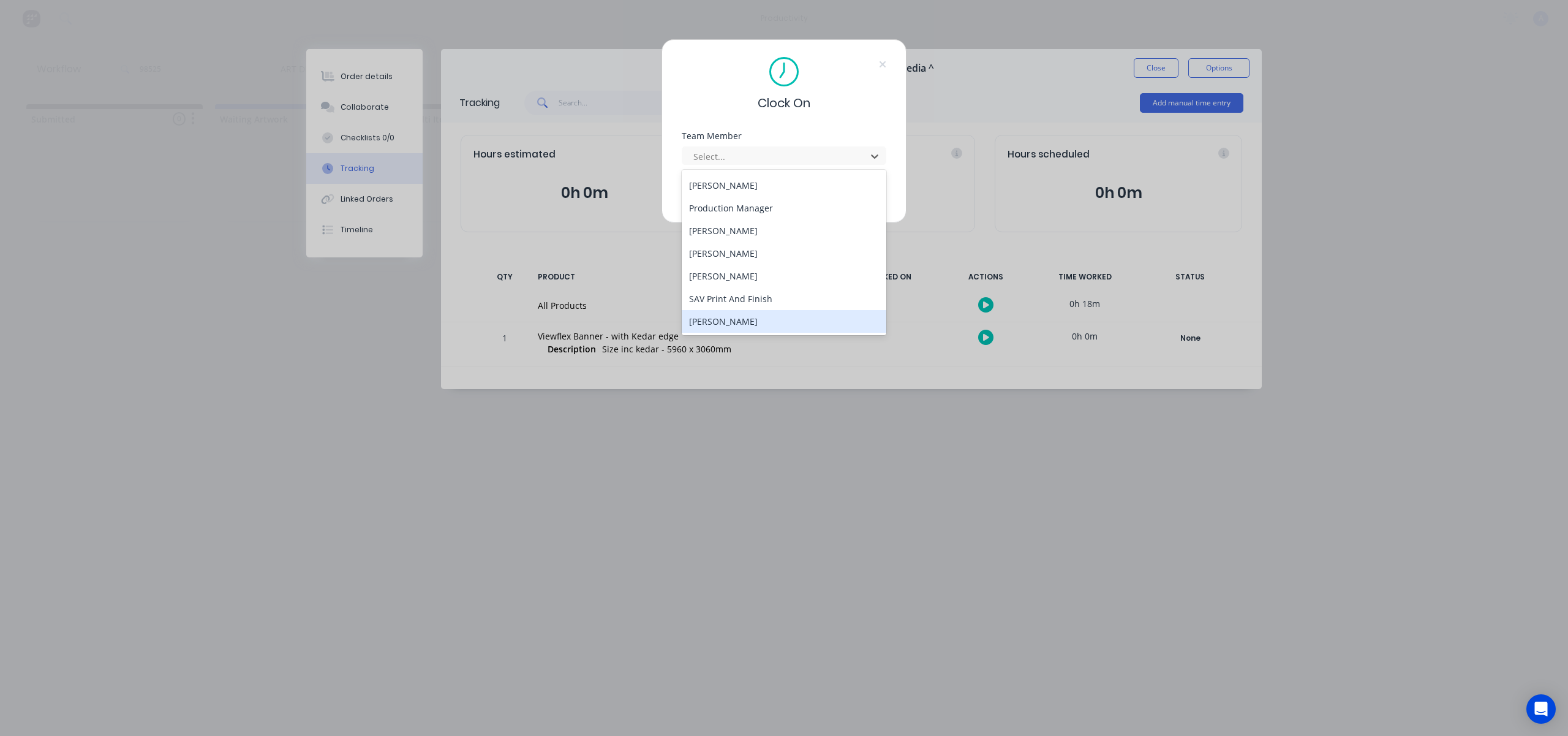
click at [730, 320] on div "[PERSON_NAME]" at bounding box center [784, 321] width 205 height 23
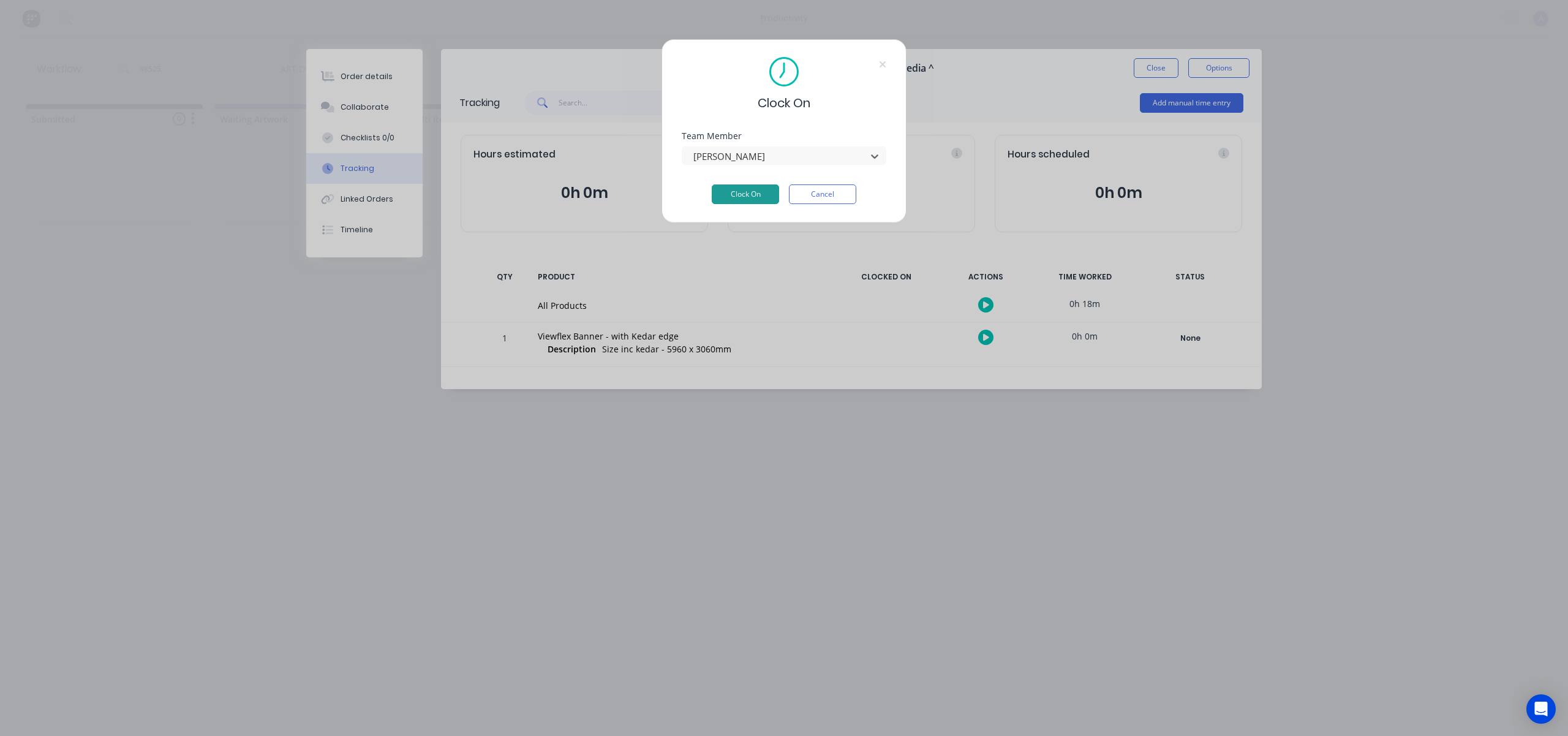
click at [747, 195] on button "Clock On" at bounding box center [746, 194] width 67 height 19
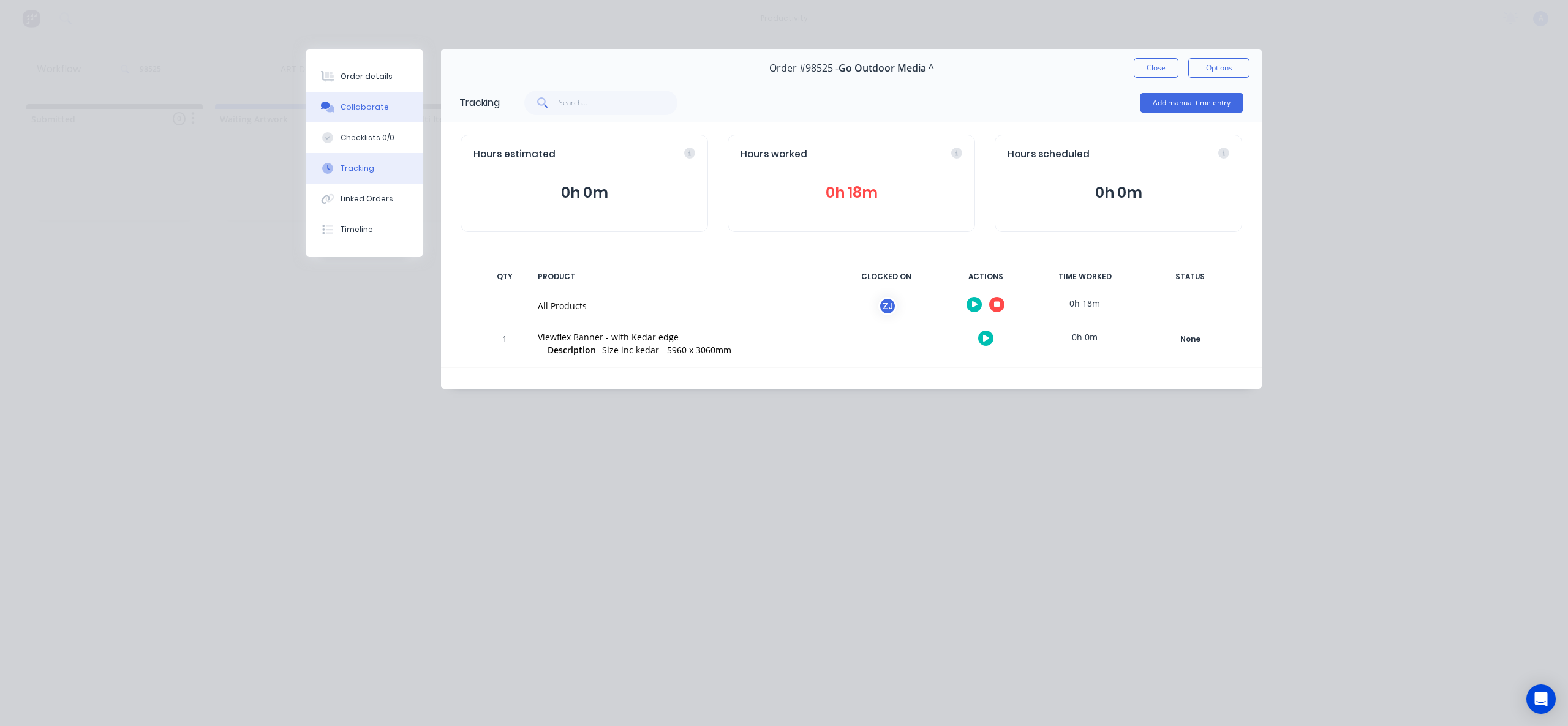
click at [397, 112] on button "Collaborate" at bounding box center [364, 107] width 116 height 30
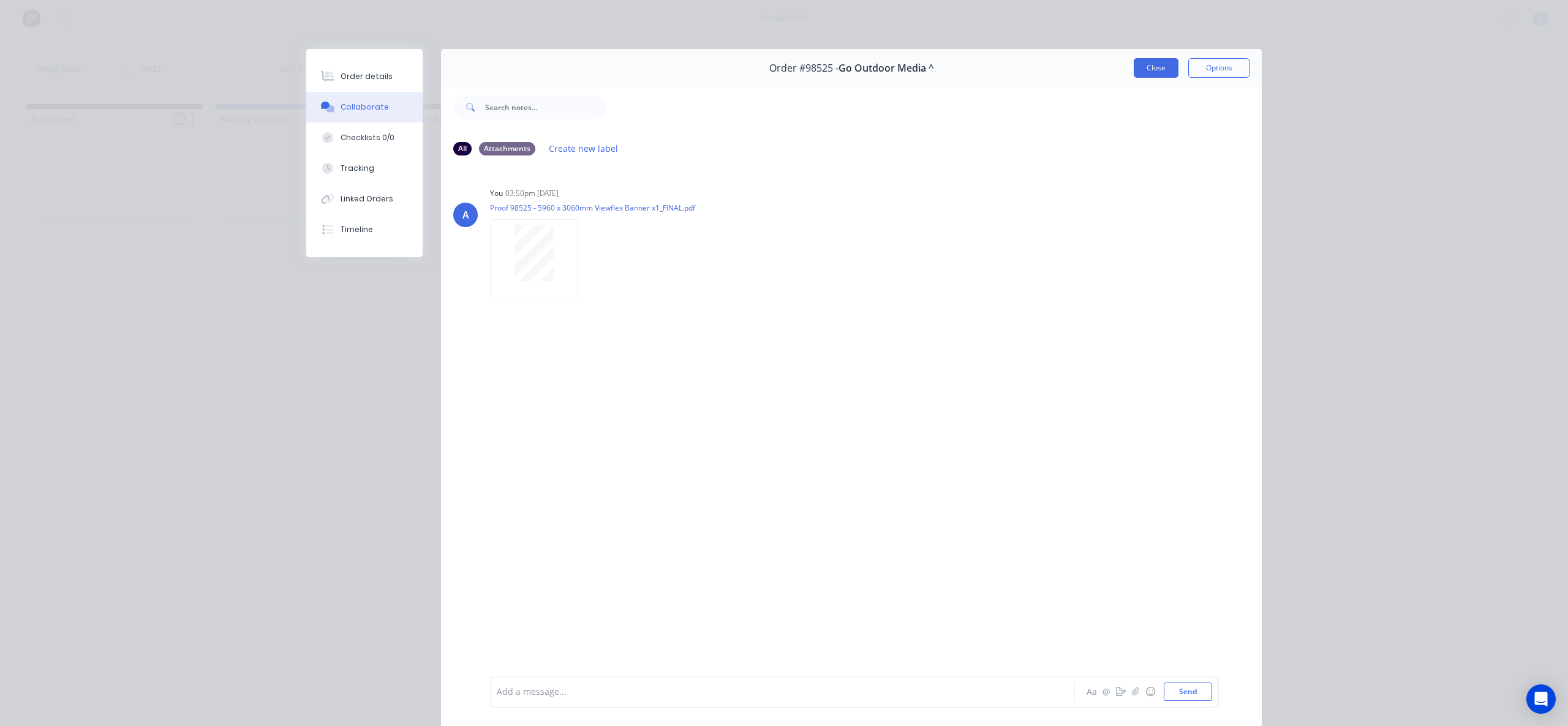
click at [1138, 62] on button "Close" at bounding box center [1156, 67] width 45 height 19
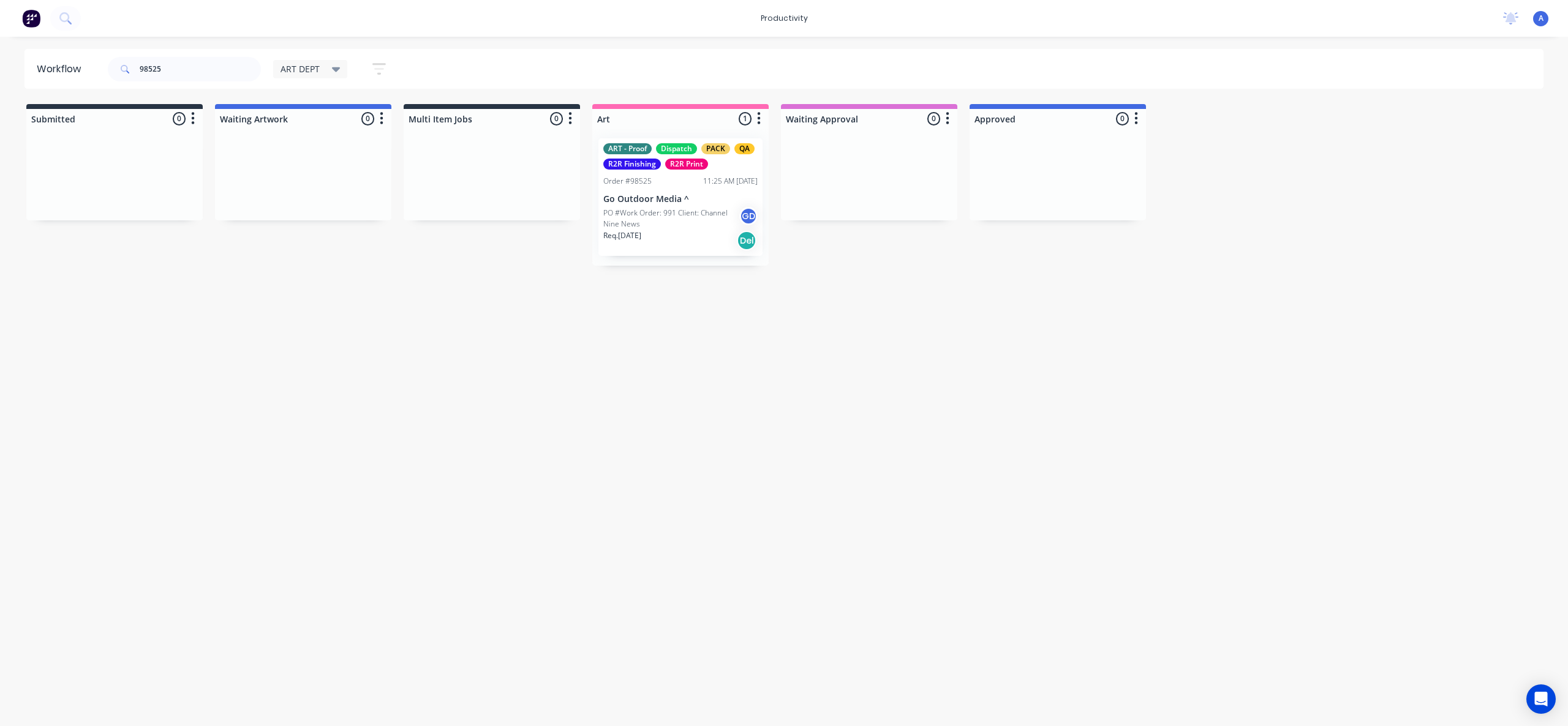
click at [683, 530] on div "Workflow 98525 ART DEPT Save new view None edit ART DEPT (Default) edit Banner …" at bounding box center [784, 375] width 1568 height 653
click at [692, 220] on p "PO #Work Order: 991 Client: Channel Nine News" at bounding box center [672, 219] width 136 height 22
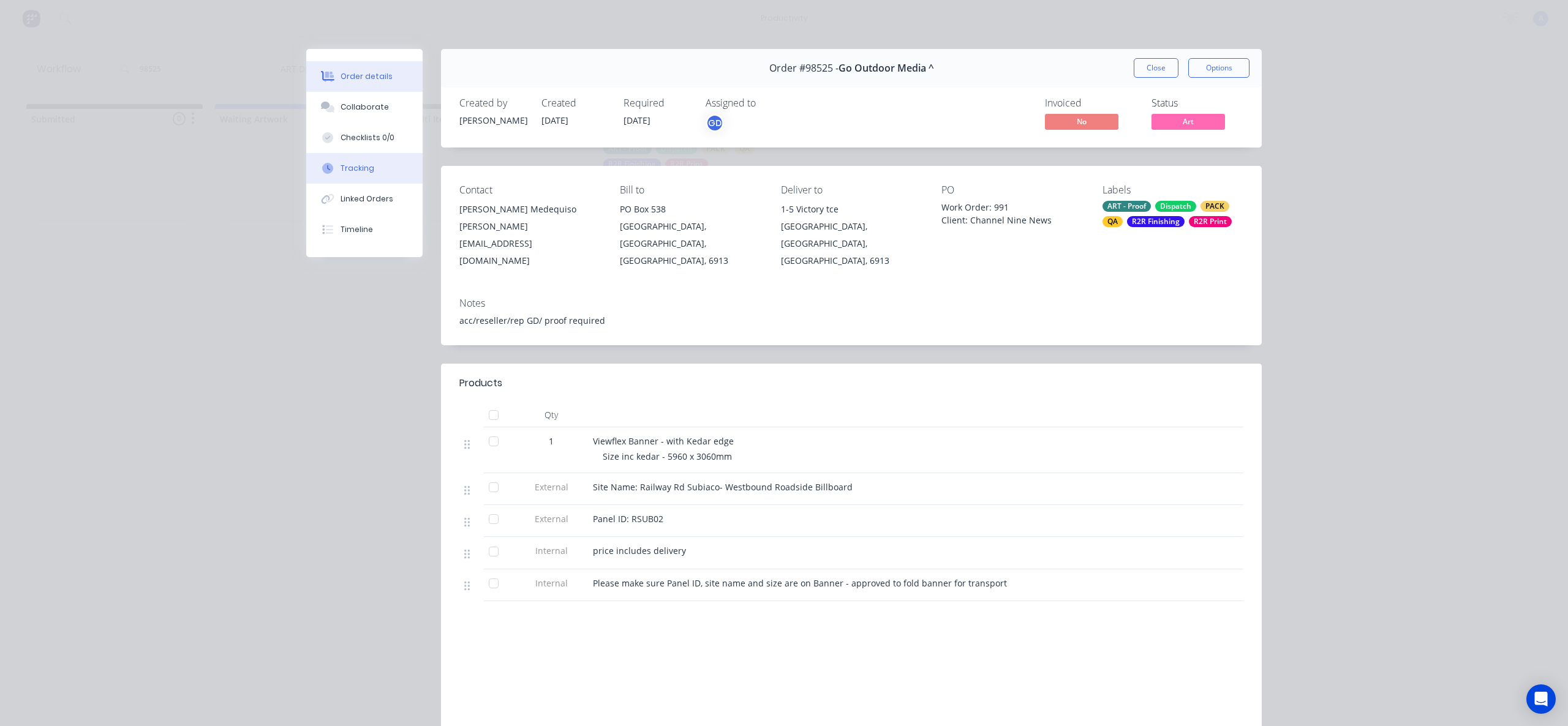
click at [400, 159] on button "Tracking" at bounding box center [364, 168] width 116 height 30
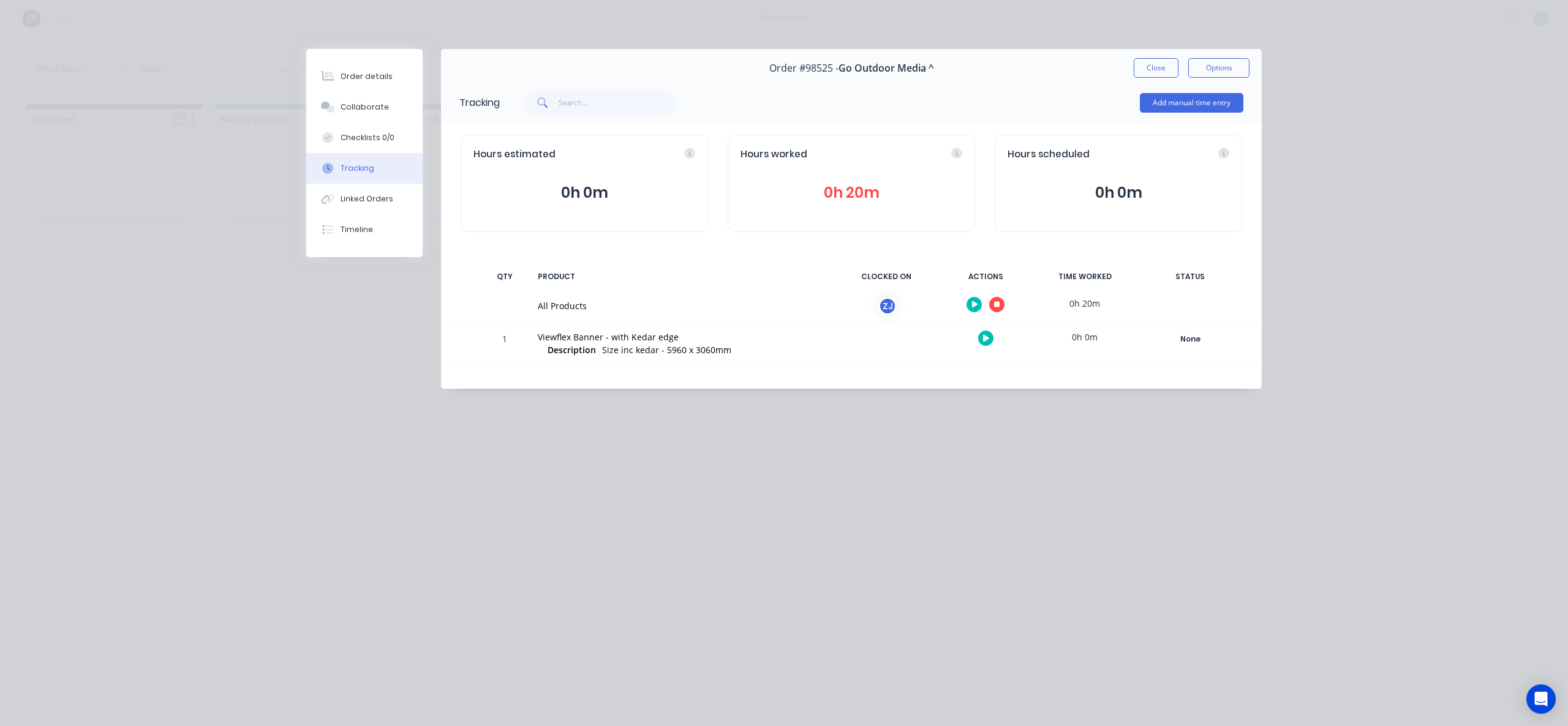
click at [994, 303] on icon "button" at bounding box center [997, 305] width 6 height 6
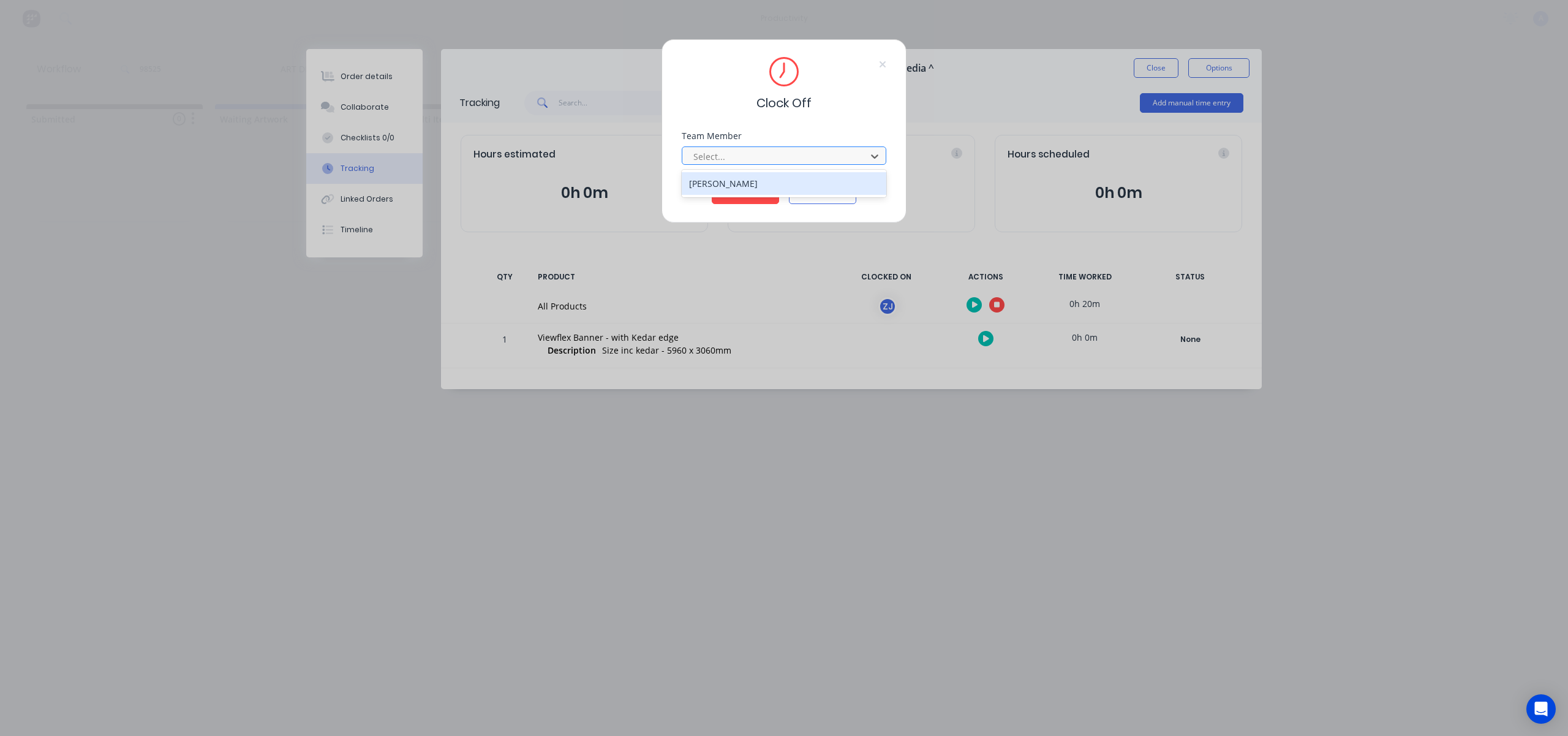
click at [798, 153] on div at bounding box center [775, 157] width 167 height 15
click at [748, 172] on div "[PERSON_NAME]" at bounding box center [784, 184] width 205 height 28
click at [751, 193] on div "[PERSON_NAME]" at bounding box center [784, 184] width 205 height 23
click at [752, 195] on button "Clock Off" at bounding box center [746, 194] width 67 height 19
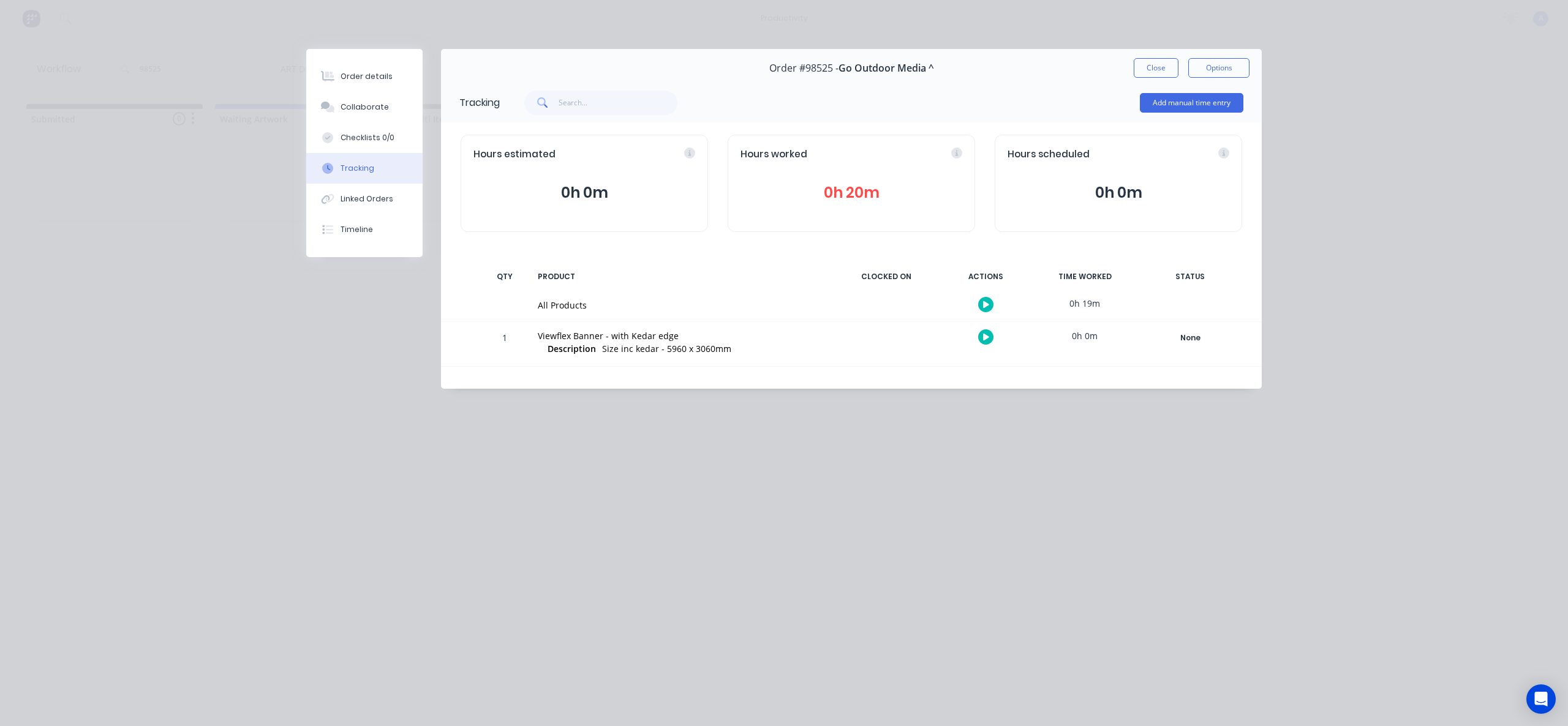
click at [1133, 68] on div "Order #98525 - Go Outdoor Media ^ Close Options" at bounding box center [851, 68] width 821 height 39
click at [1161, 69] on button "Close" at bounding box center [1156, 67] width 45 height 19
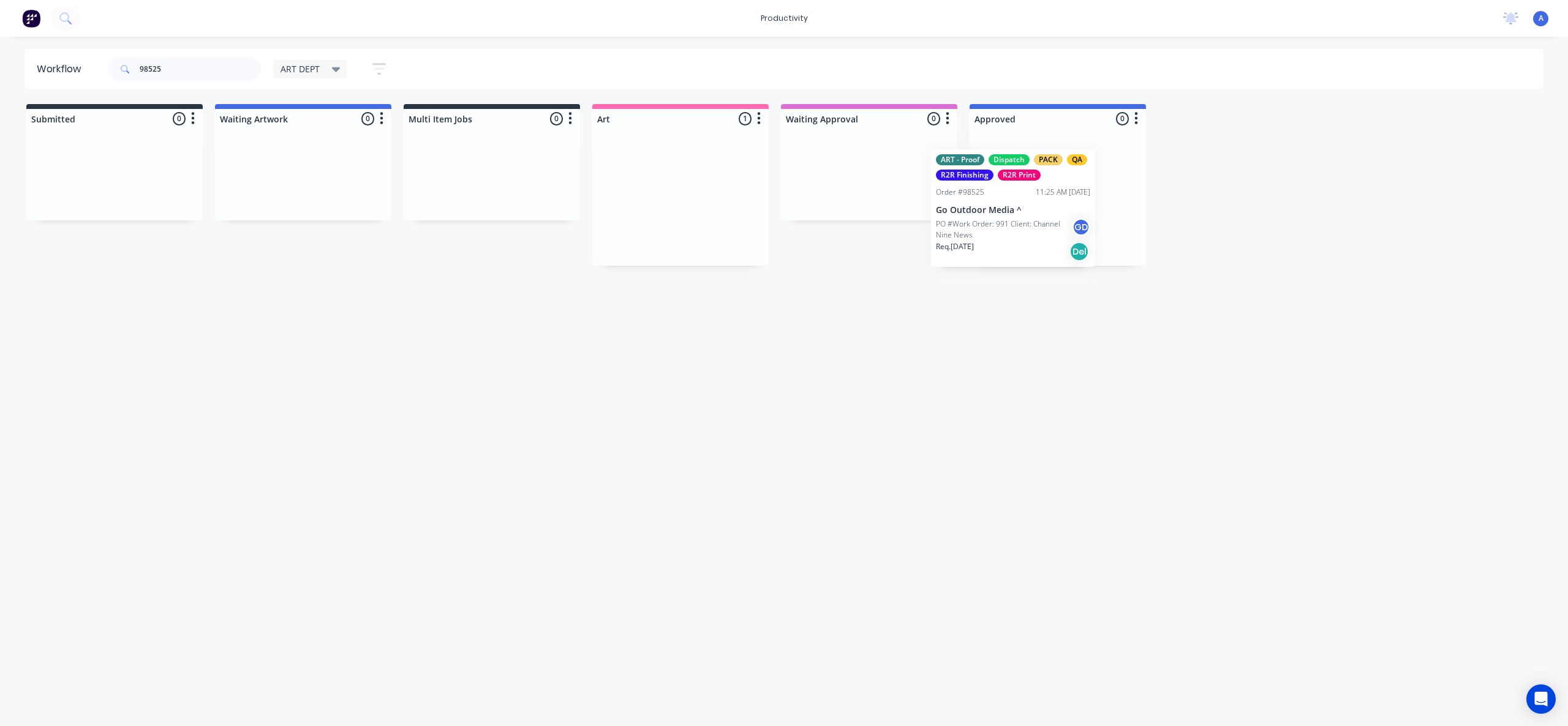
drag, startPoint x: 686, startPoint y: 216, endPoint x: 1072, endPoint y: 225, distance: 386.1
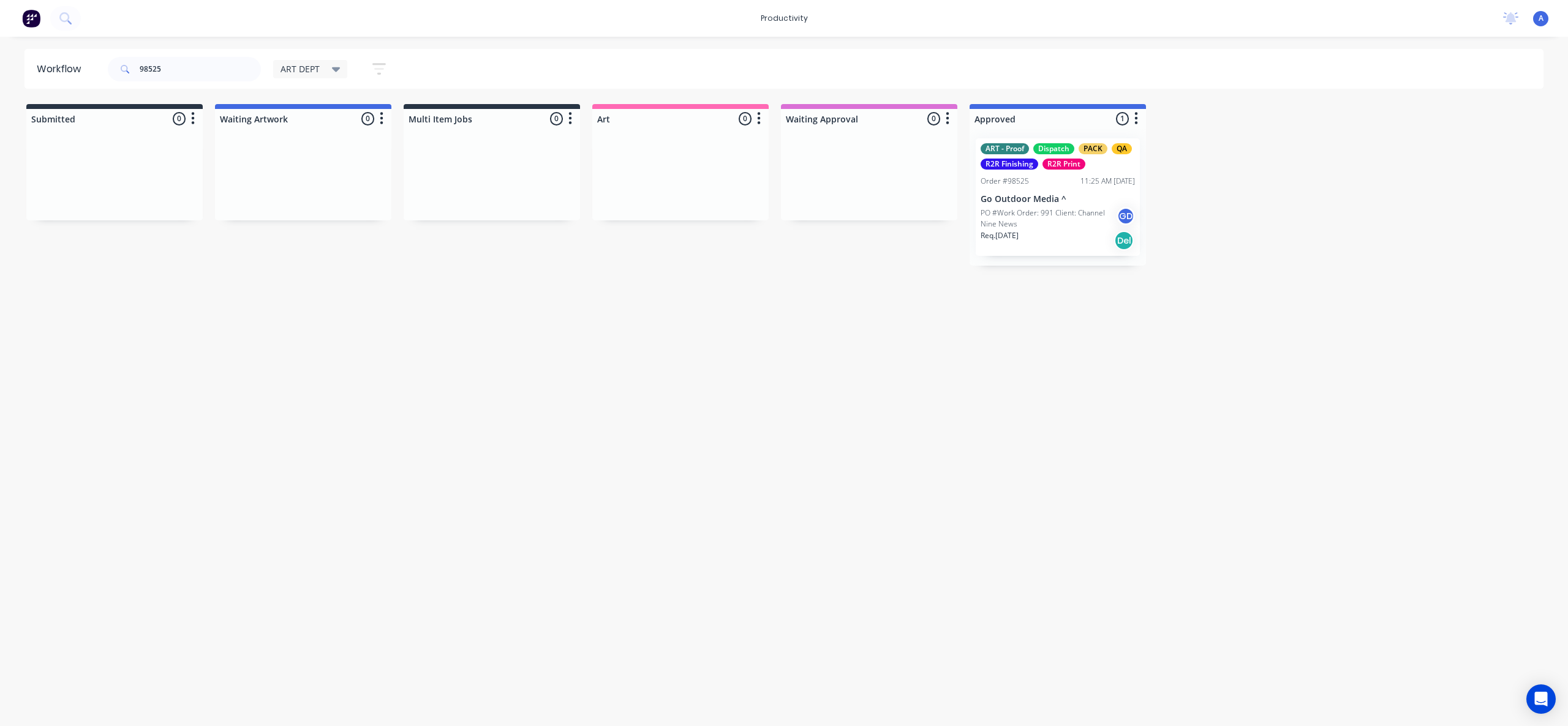
click at [1045, 225] on p "PO #Work Order: 991 Client: Channel Nine News" at bounding box center [1049, 219] width 136 height 22
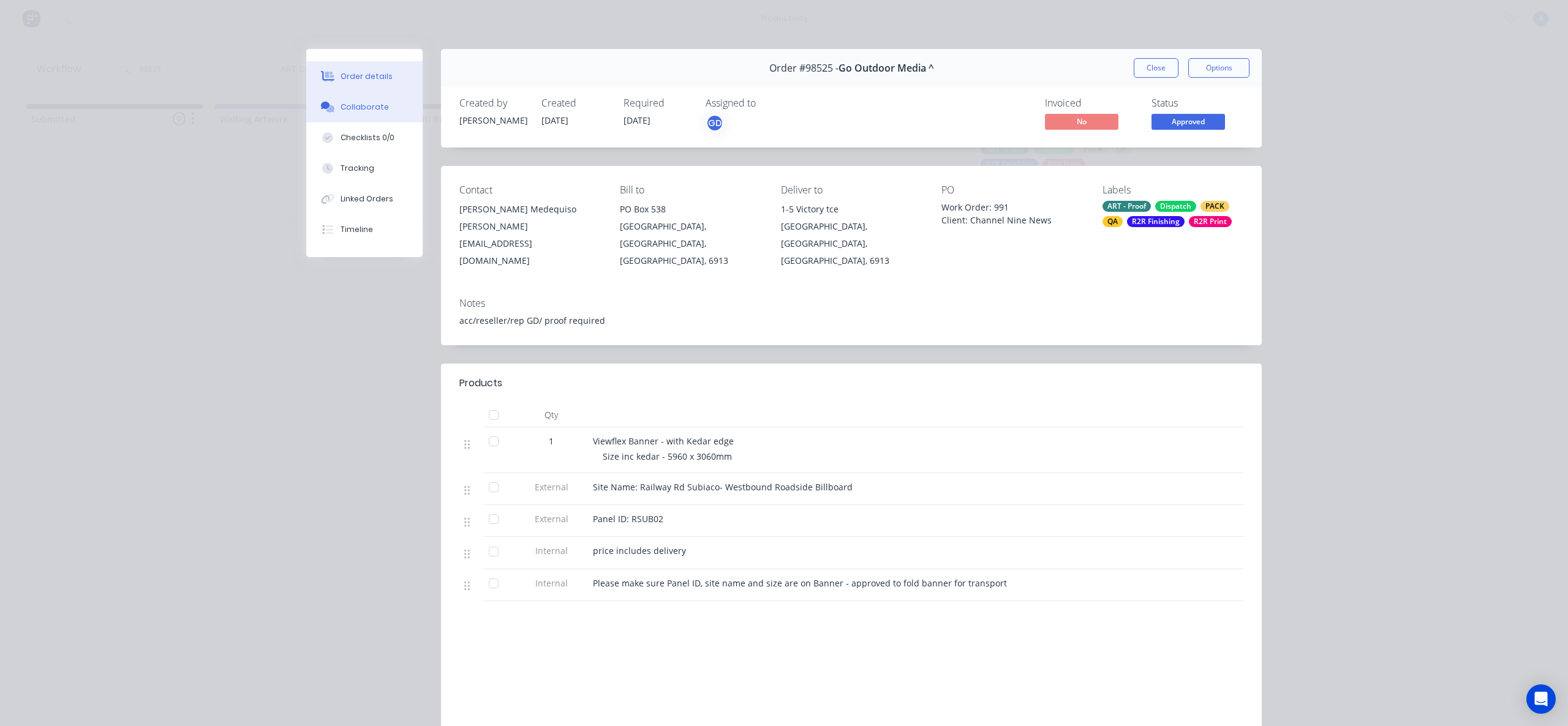
click at [341, 109] on div "Collaborate" at bounding box center [364, 107] width 48 height 11
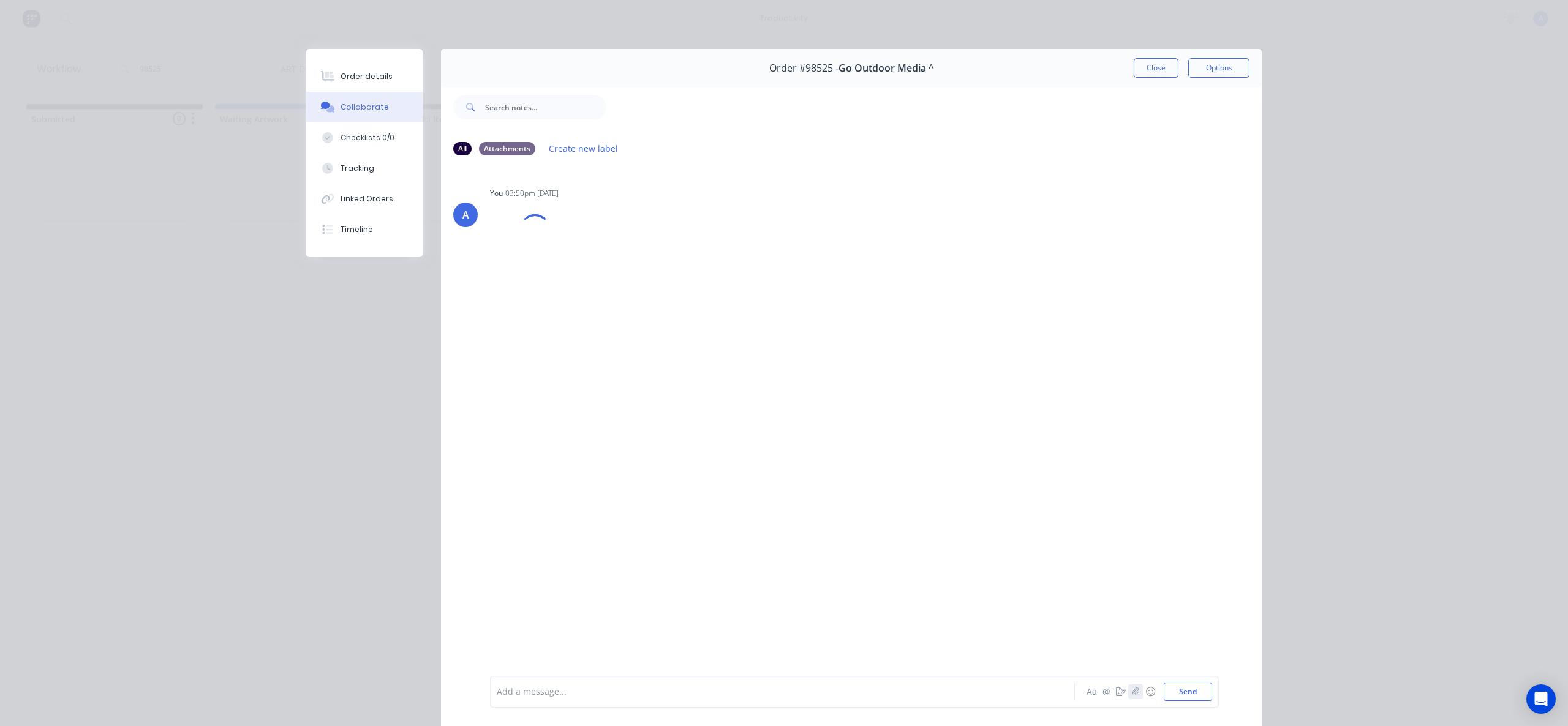
click at [1129, 695] on button "button" at bounding box center [1135, 692] width 14 height 14
click at [334, 172] on button "Tracking" at bounding box center [364, 168] width 116 height 30
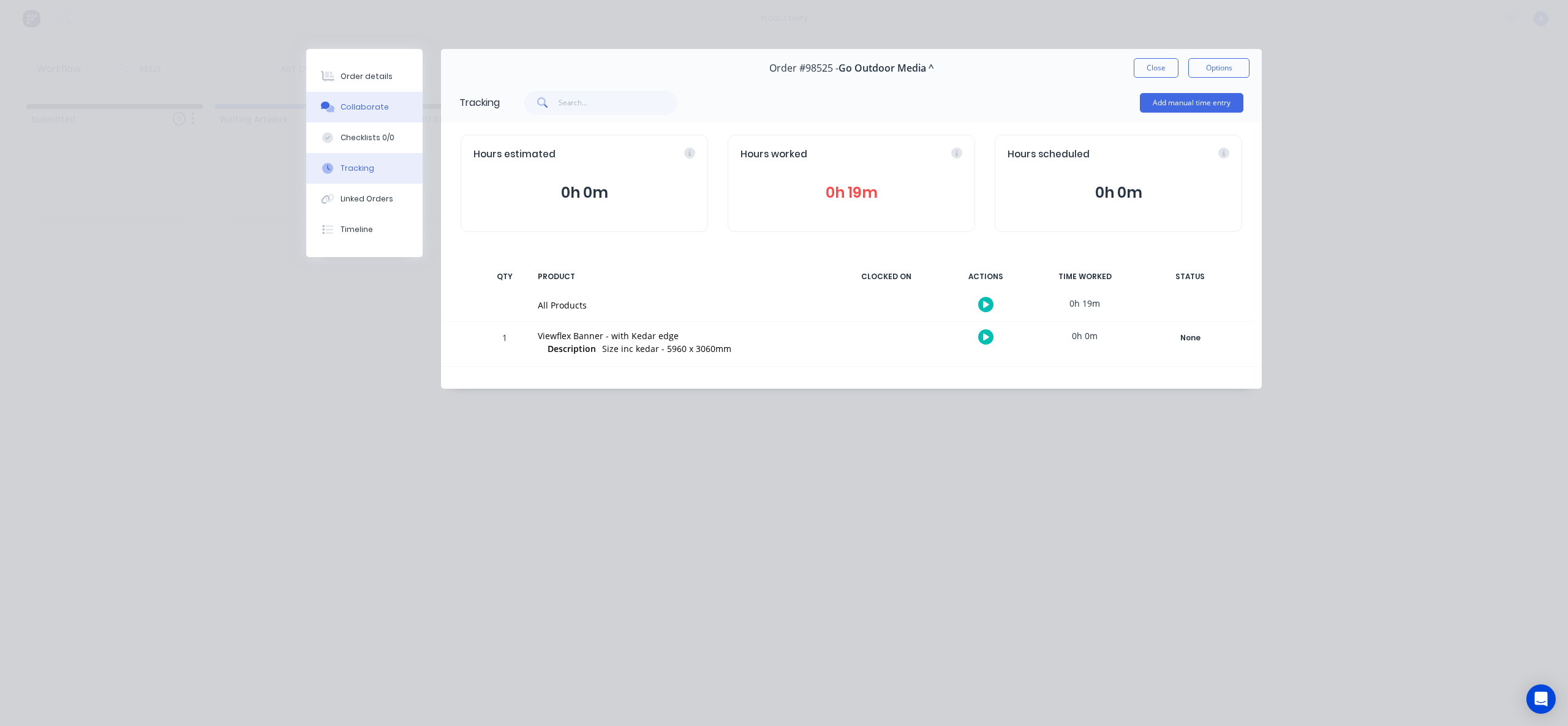
click at [359, 108] on div "Collaborate" at bounding box center [364, 107] width 48 height 11
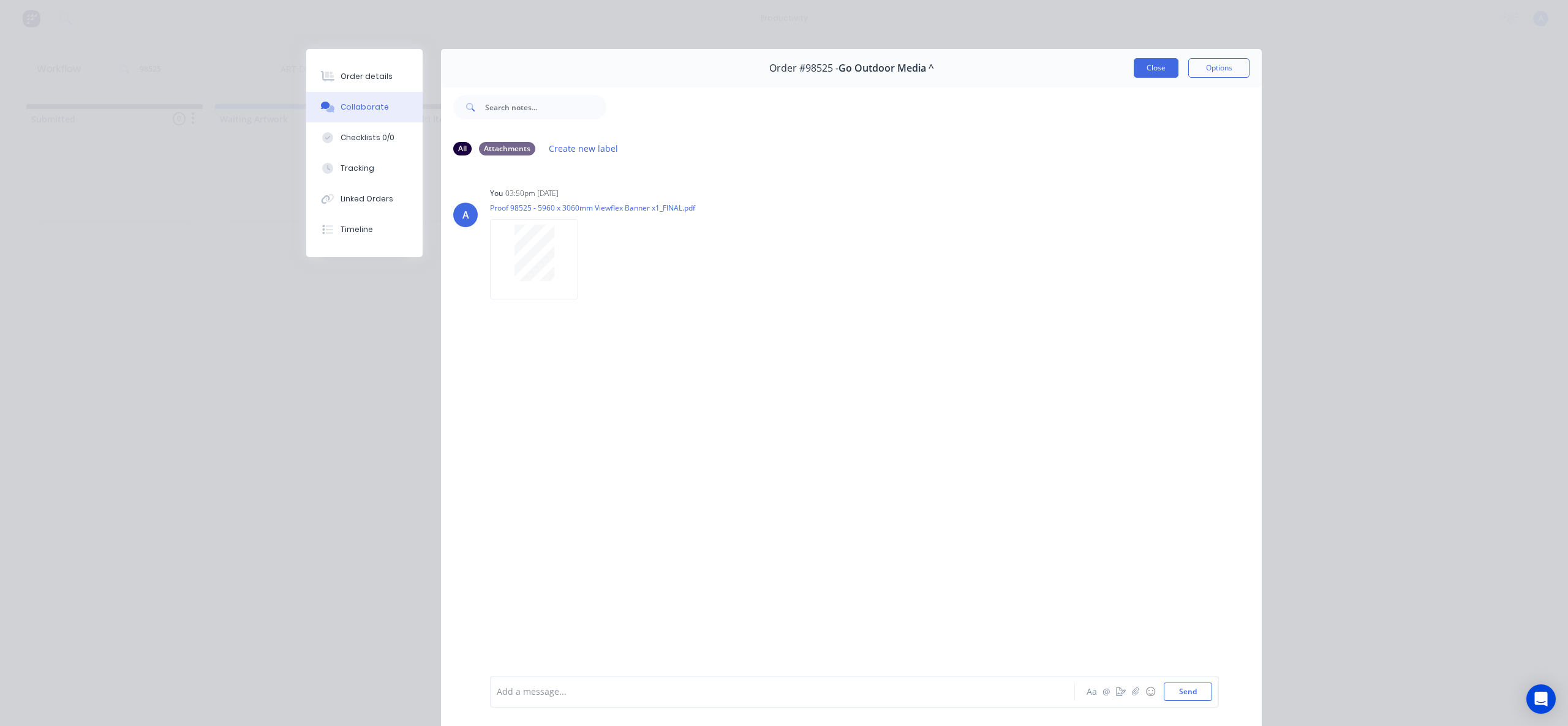
click at [1150, 66] on button "Close" at bounding box center [1156, 67] width 45 height 19
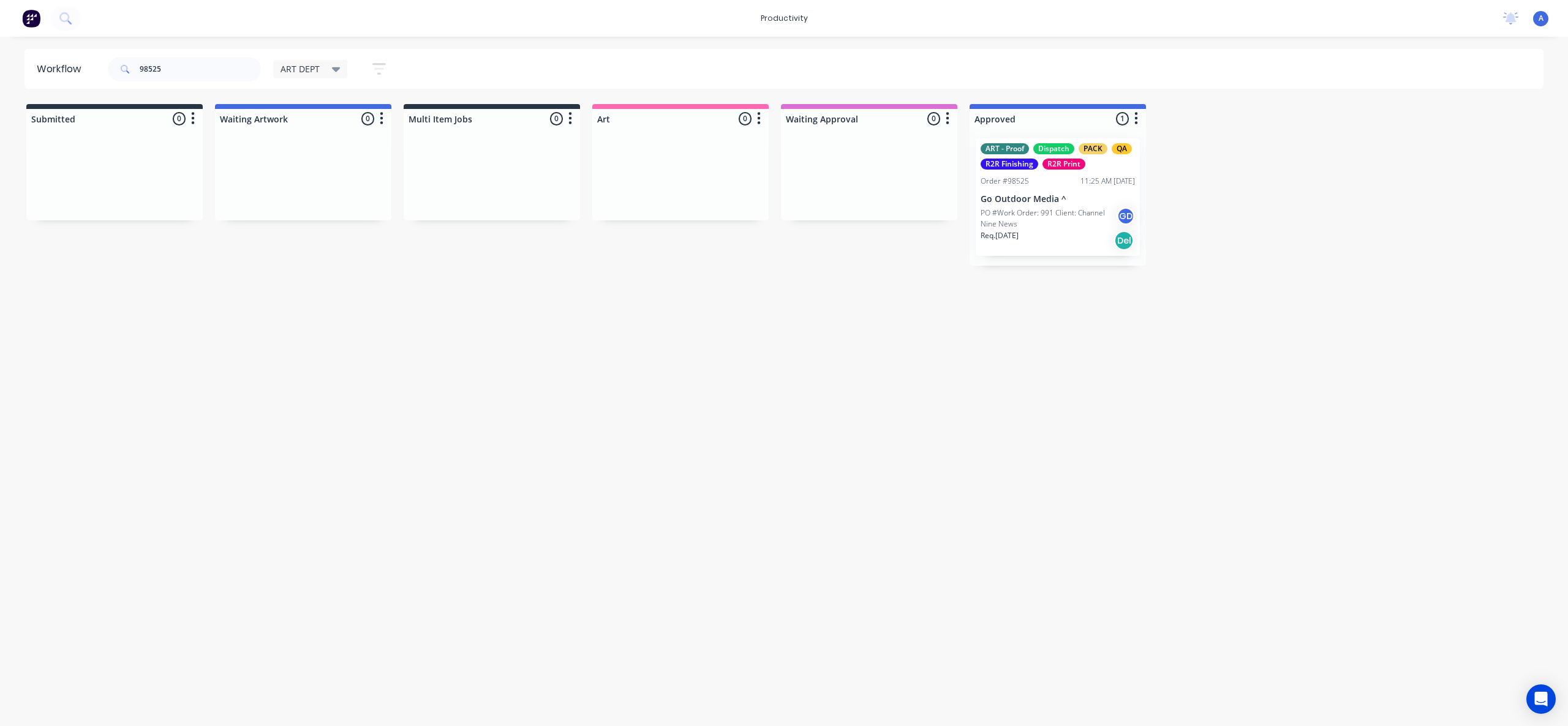
click at [1062, 392] on div "Workflow 98525 ART DEPT Save new view None edit ART DEPT (Default) edit Banner …" at bounding box center [784, 375] width 1568 height 653
click at [1060, 201] on p "Go Outdoor Media ^" at bounding box center [1057, 199] width 154 height 10
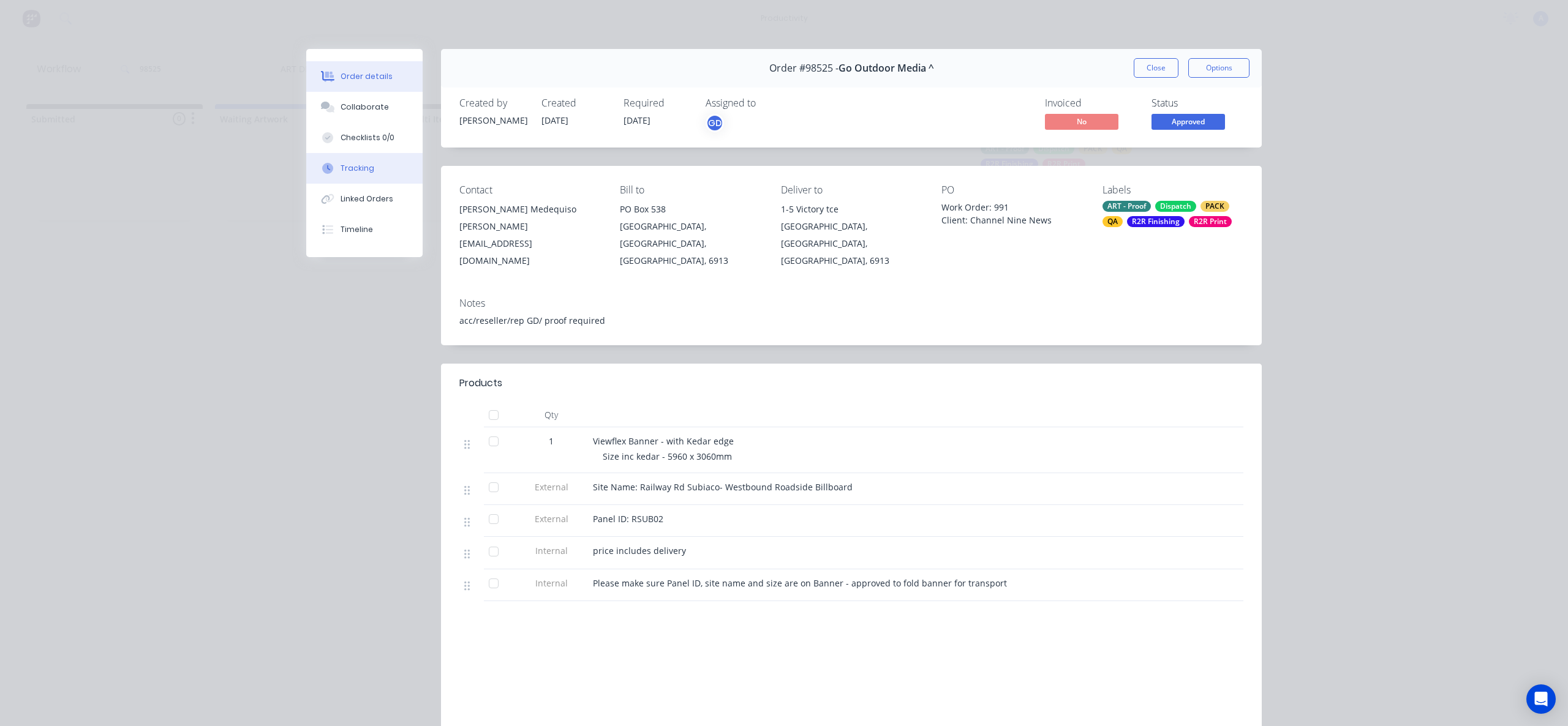
click at [366, 169] on div "Tracking" at bounding box center [358, 168] width 34 height 11
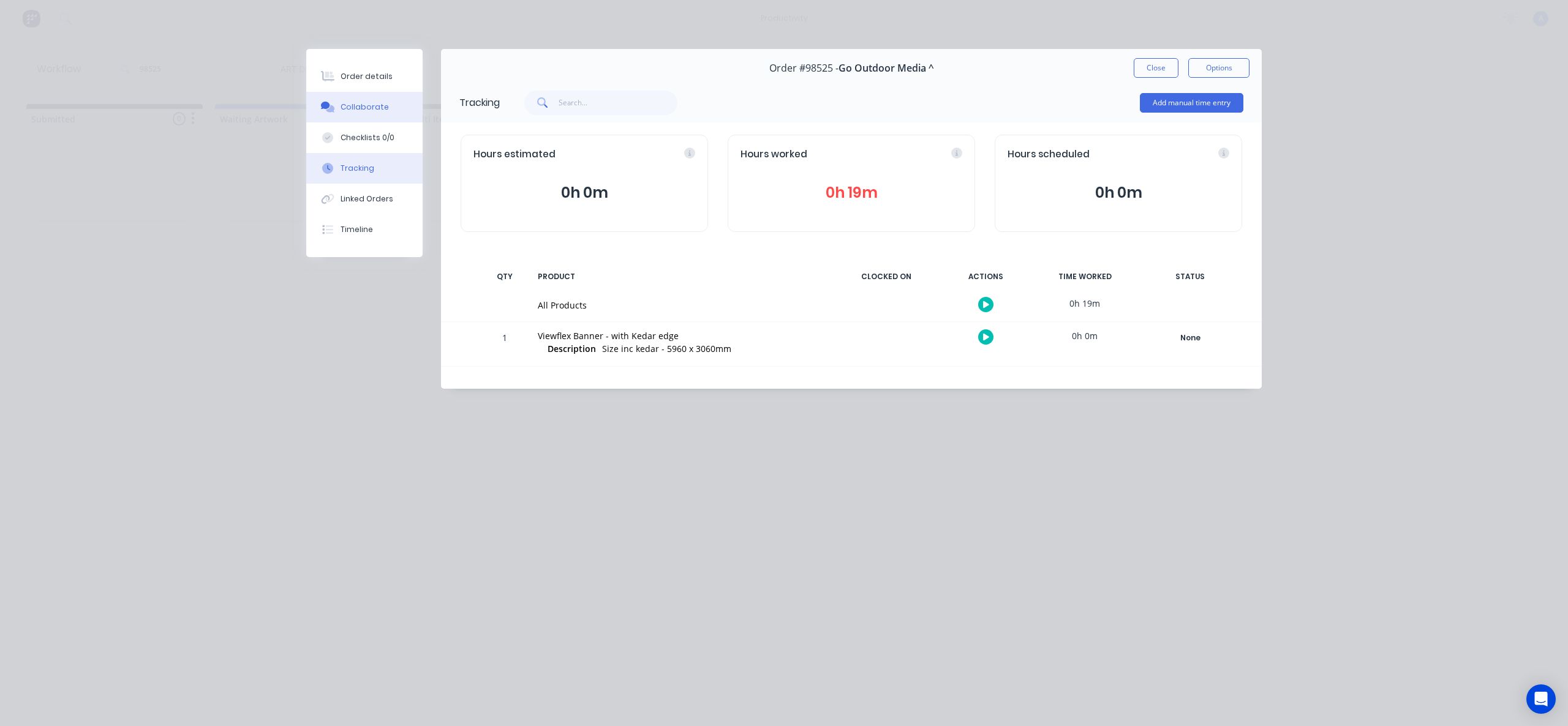
click at [367, 116] on button "Collaborate" at bounding box center [364, 107] width 116 height 30
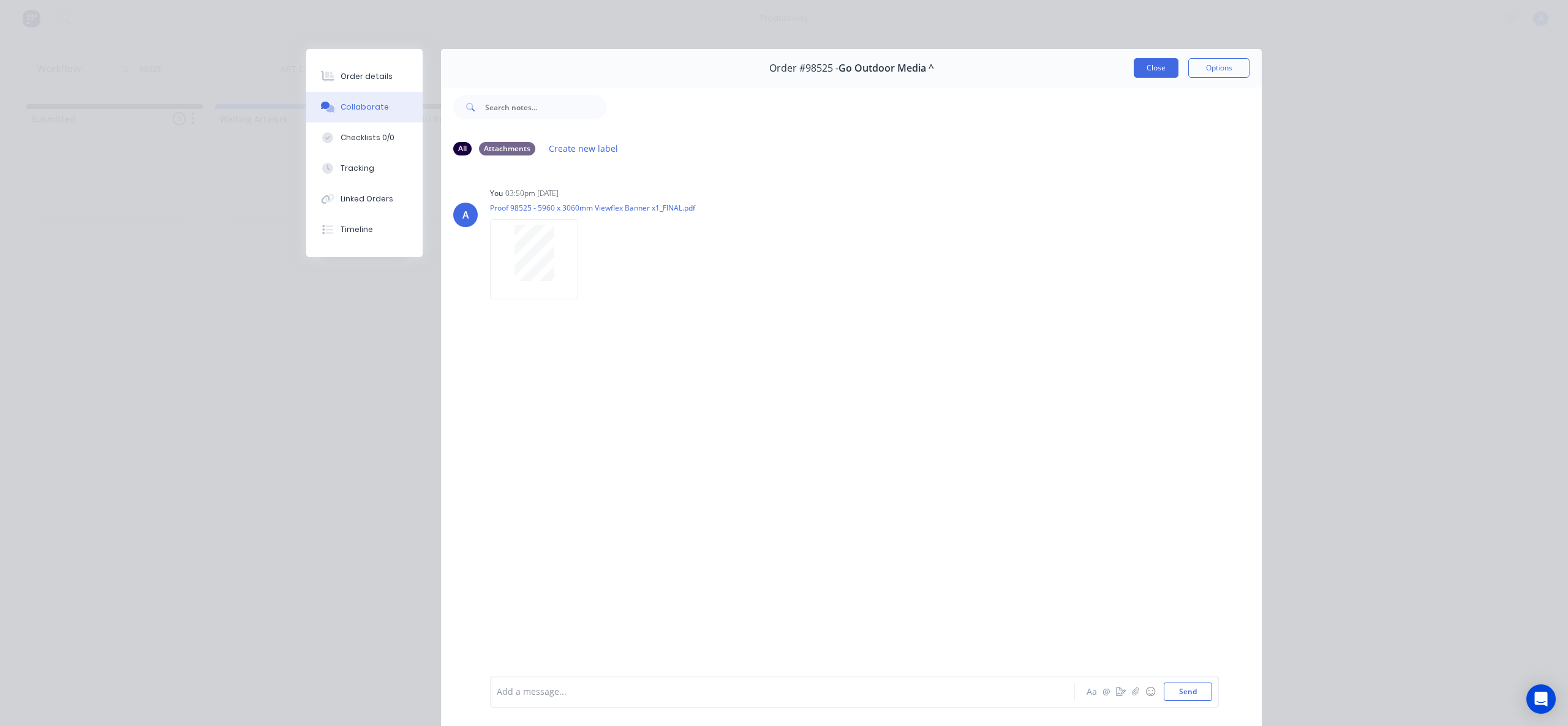
click at [1141, 74] on button "Close" at bounding box center [1156, 67] width 45 height 19
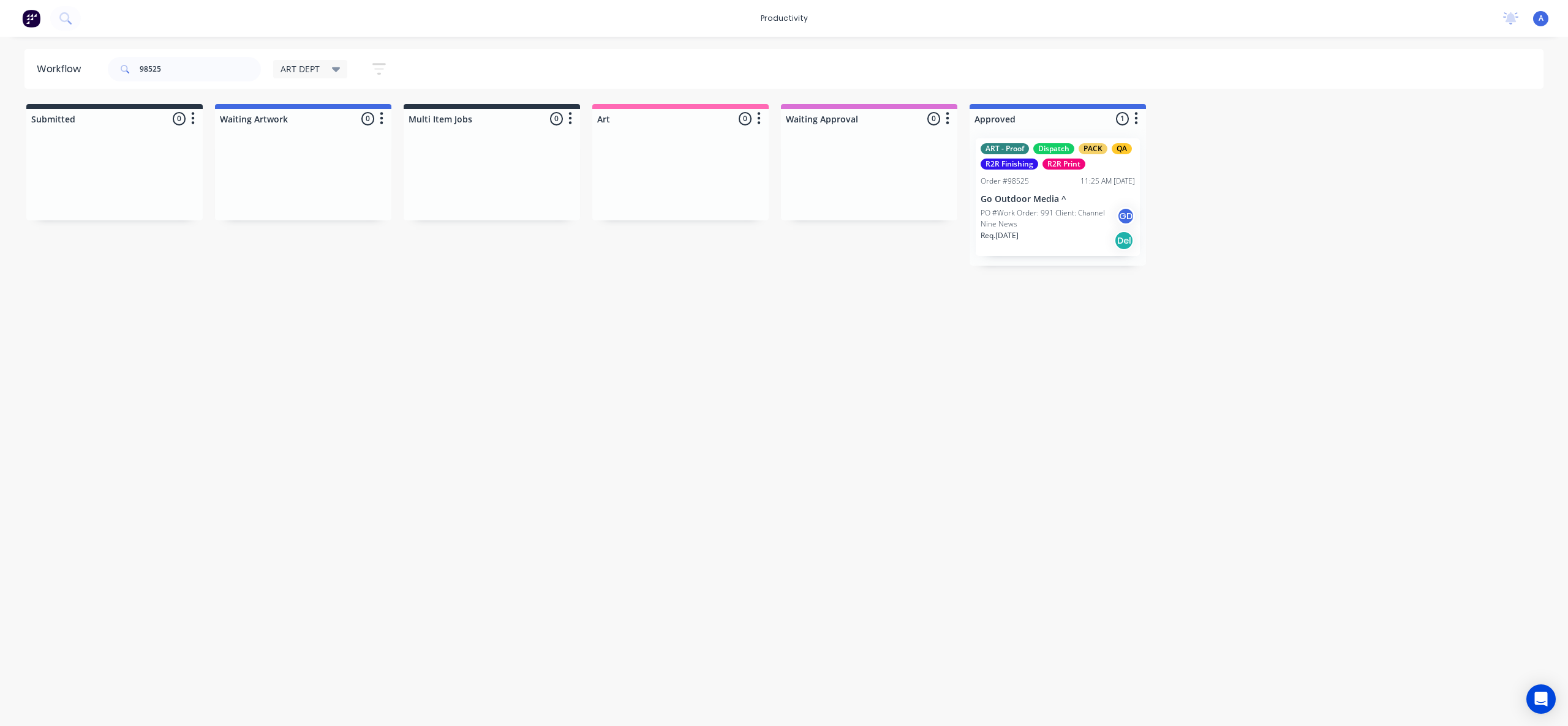
click at [987, 205] on div "ART - Proof Dispatch PACK QA R2R Finishing R2R Print Order #98525 11:25 AM [DAT…" at bounding box center [1057, 197] width 164 height 118
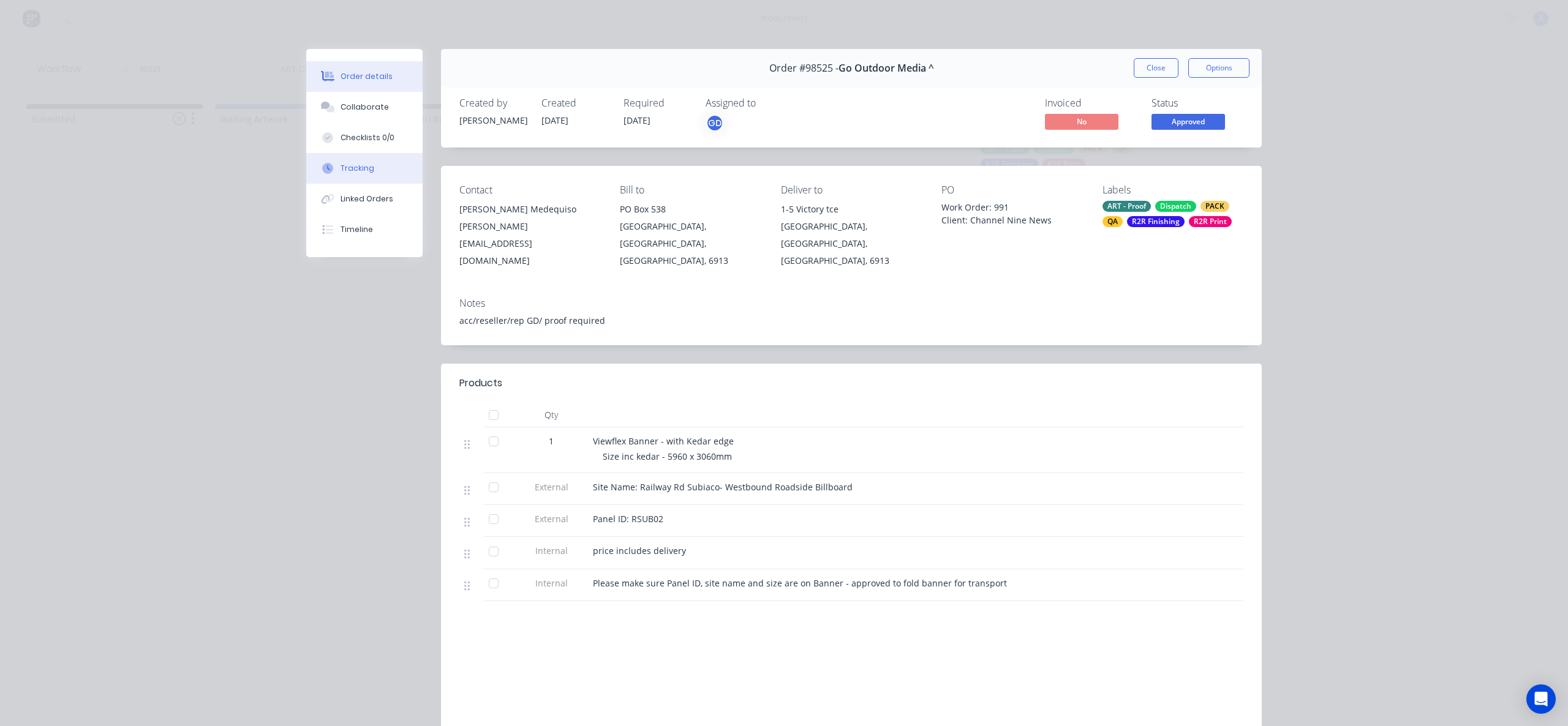
click at [375, 168] on button "Tracking" at bounding box center [364, 168] width 116 height 30
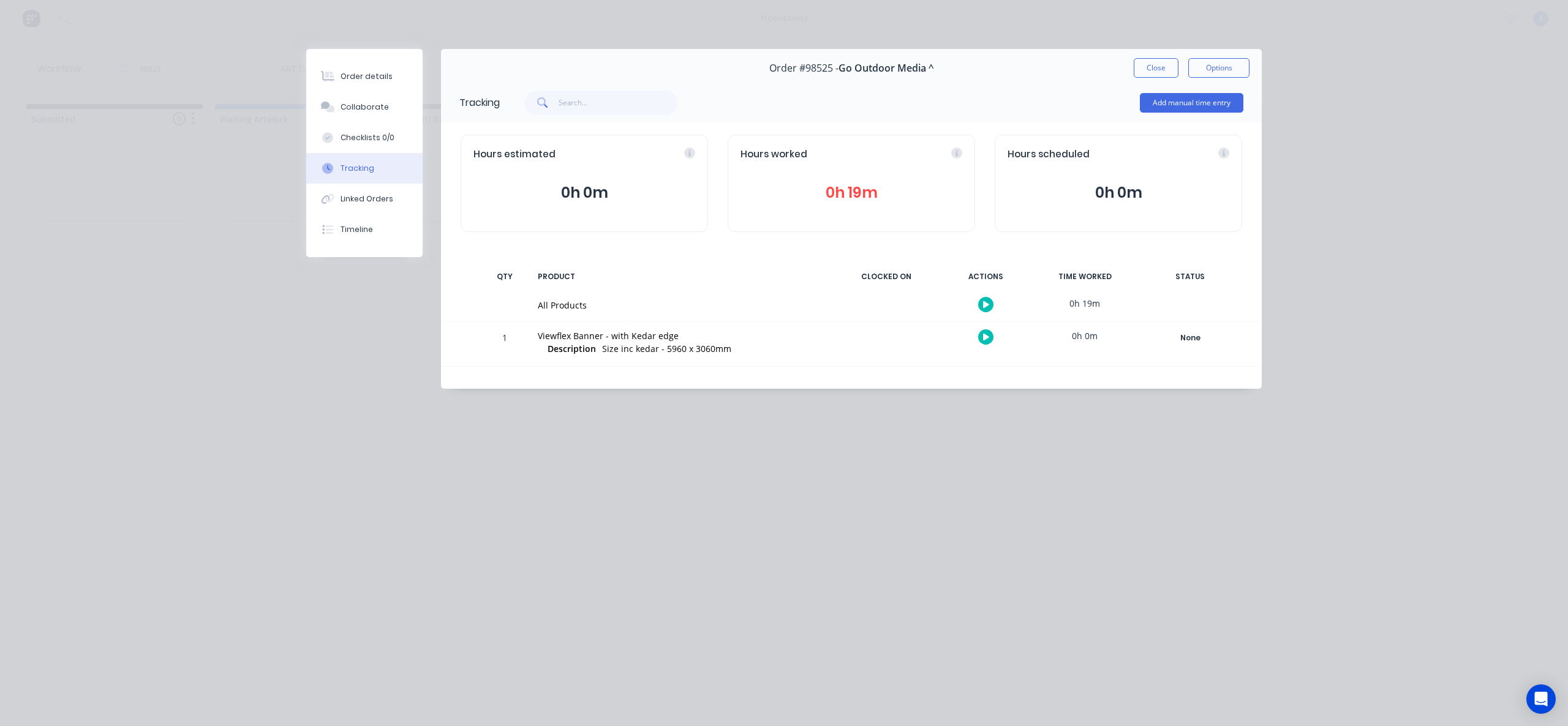
click at [1159, 77] on div "Order #98525 - Go Outdoor Media ^ Close Options" at bounding box center [851, 68] width 821 height 39
click at [1156, 71] on button "Close" at bounding box center [1156, 67] width 45 height 19
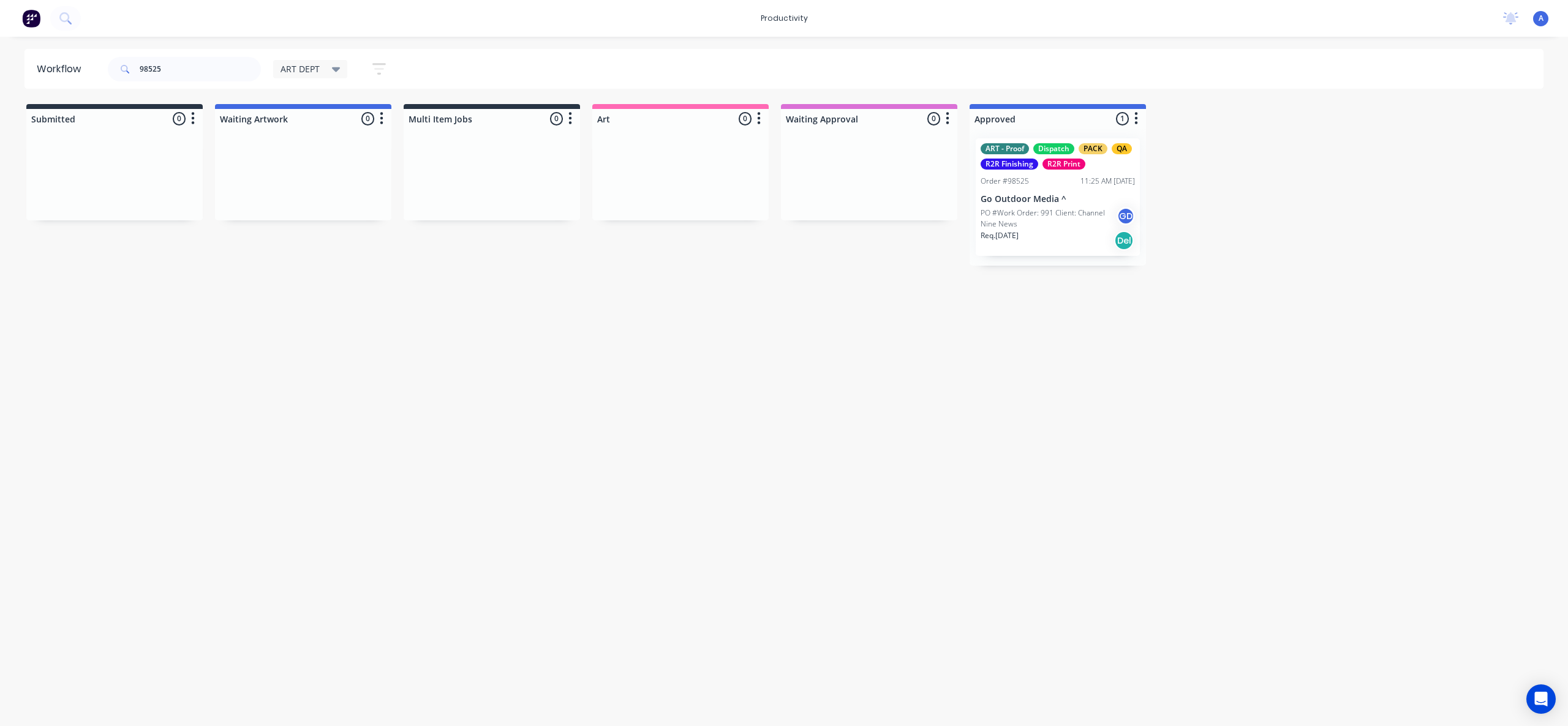
click at [1095, 386] on div "Workflow 98525 ART DEPT Save new view None edit ART DEPT (Default) edit Banner …" at bounding box center [784, 375] width 1568 height 653
click at [1068, 218] on p "PO #Work Order: 991 Client: Channel Nine News" at bounding box center [1049, 219] width 136 height 22
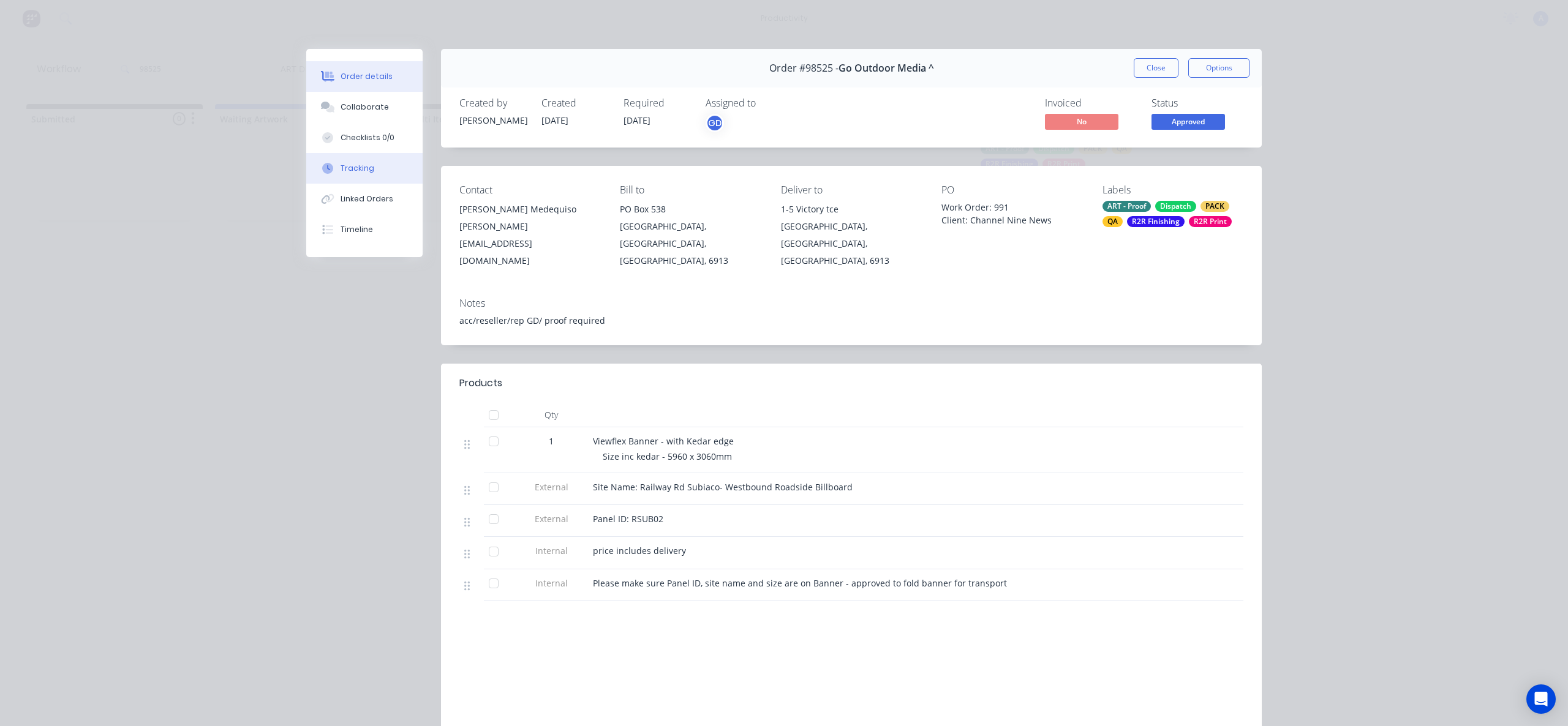
click at [341, 172] on div "Tracking" at bounding box center [358, 168] width 34 height 11
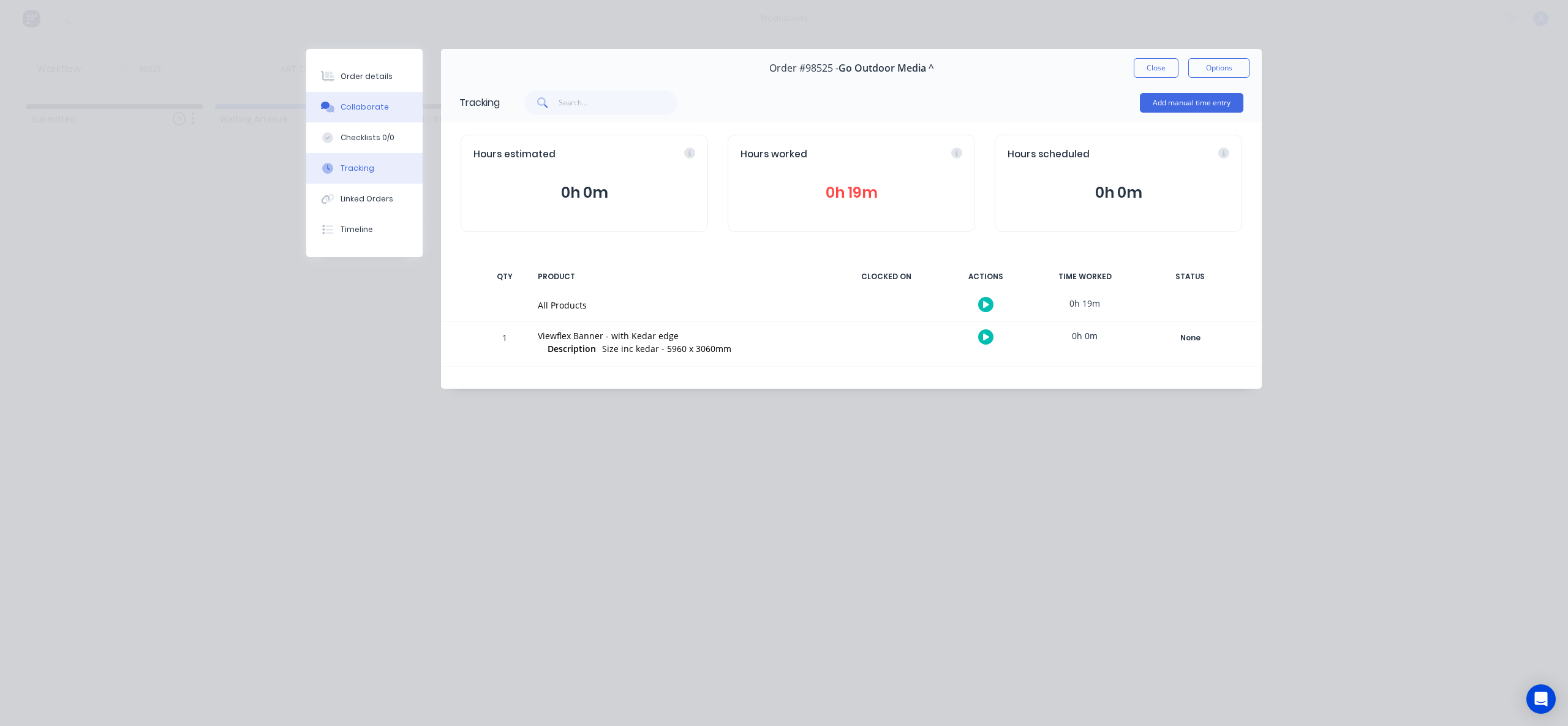
click at [360, 104] on div "Collaborate" at bounding box center [364, 107] width 48 height 11
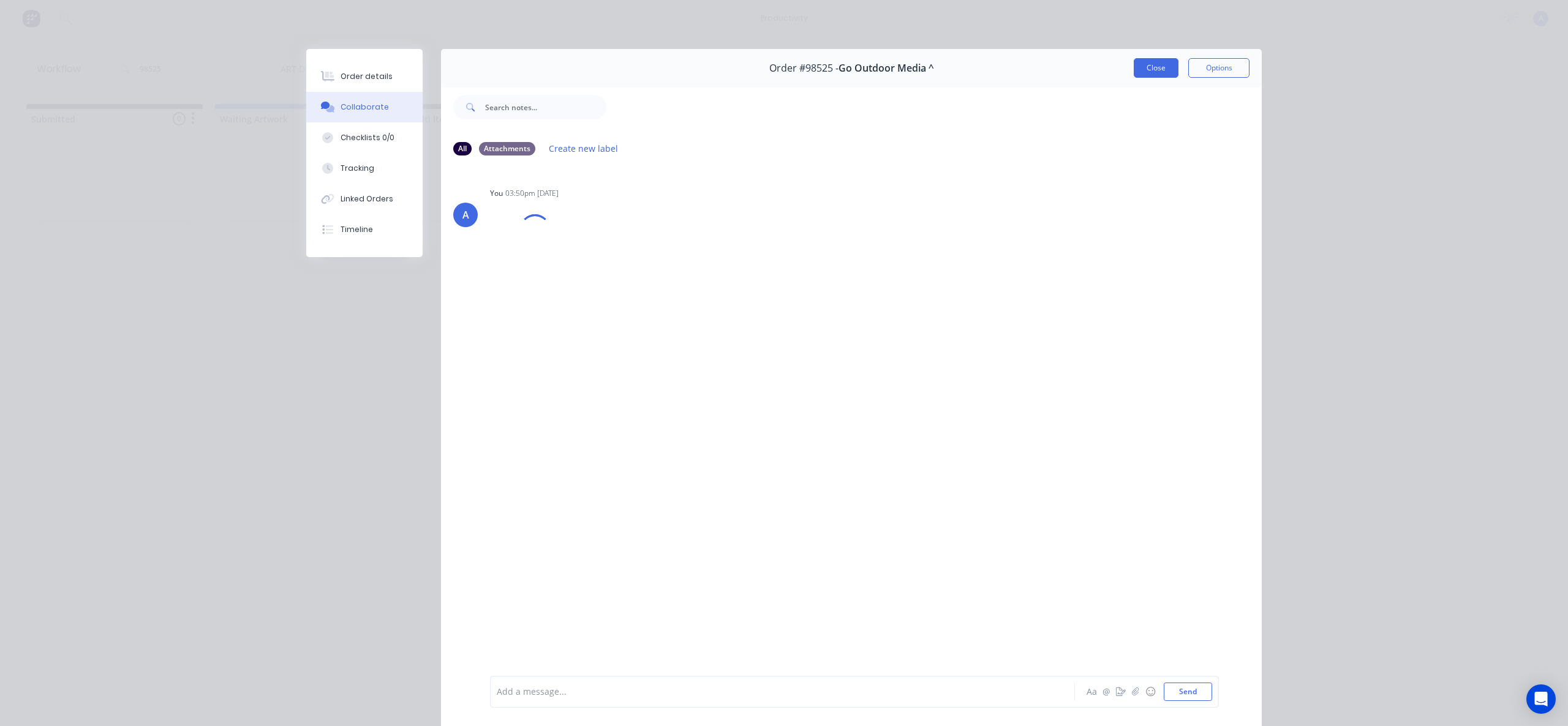
click at [1151, 69] on button "Close" at bounding box center [1156, 67] width 45 height 19
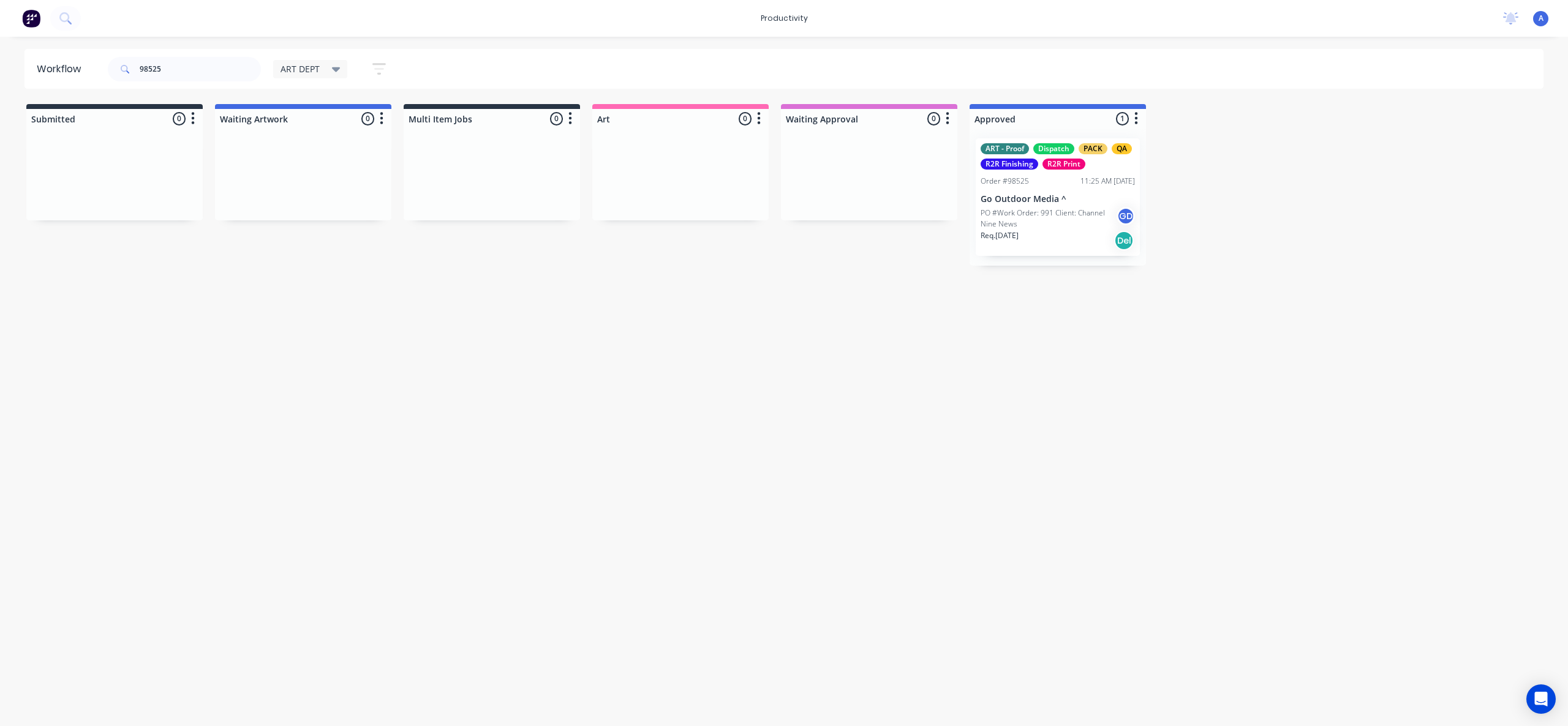
click at [747, 450] on div "Workflow 98525 ART DEPT Save new view None edit ART DEPT (Default) edit Banner …" at bounding box center [784, 375] width 1568 height 653
click at [914, 522] on div "Workflow 98525 ART DEPT Save new view None edit ART DEPT (Default) edit Banner …" at bounding box center [784, 375] width 1568 height 653
click at [920, 468] on div "Workflow 98525 ART DEPT Save new view None edit ART DEPT (Default) edit Banner …" at bounding box center [784, 375] width 1568 height 653
click at [1075, 215] on p "PO #Work Order: 991 Client: Channel Nine News" at bounding box center [1049, 219] width 136 height 22
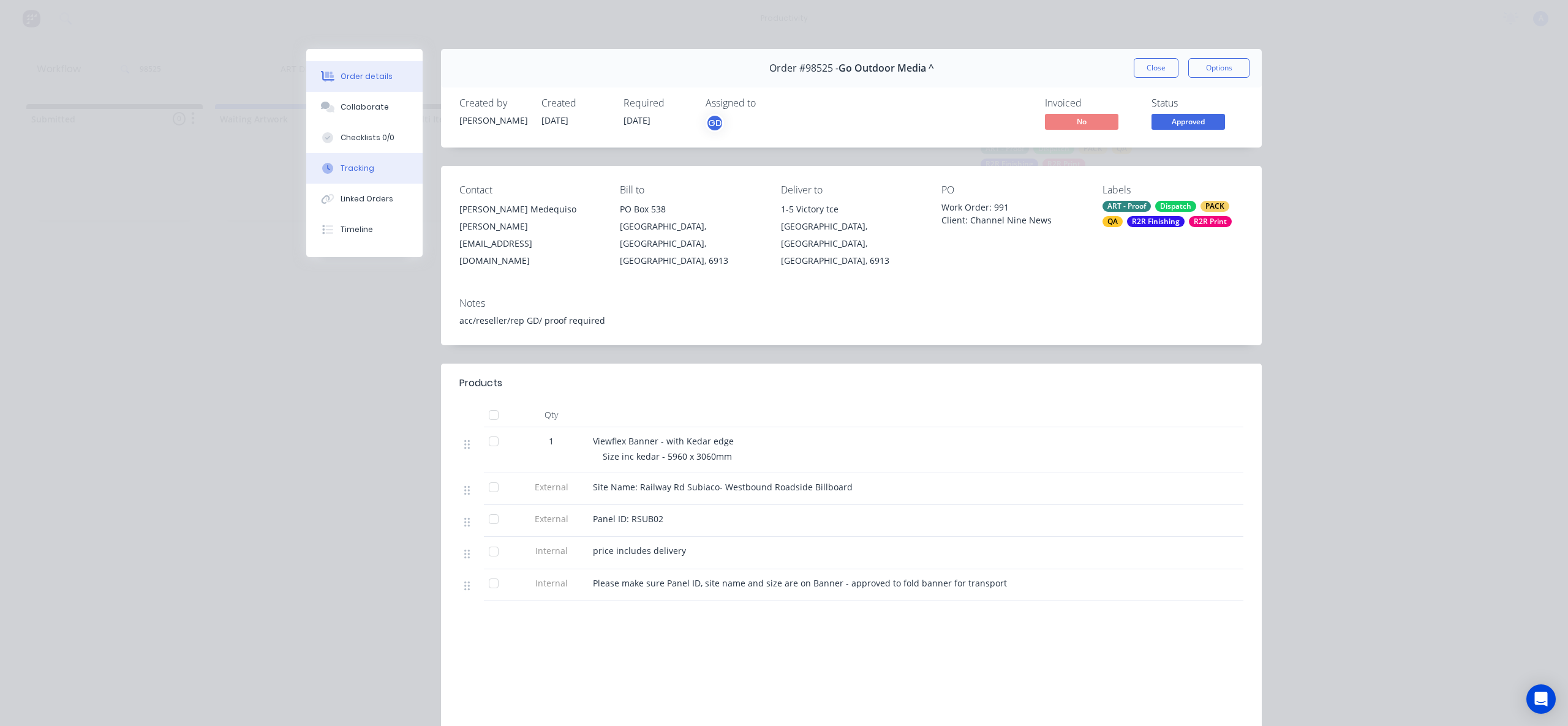
click at [327, 163] on icon at bounding box center [327, 168] width 11 height 11
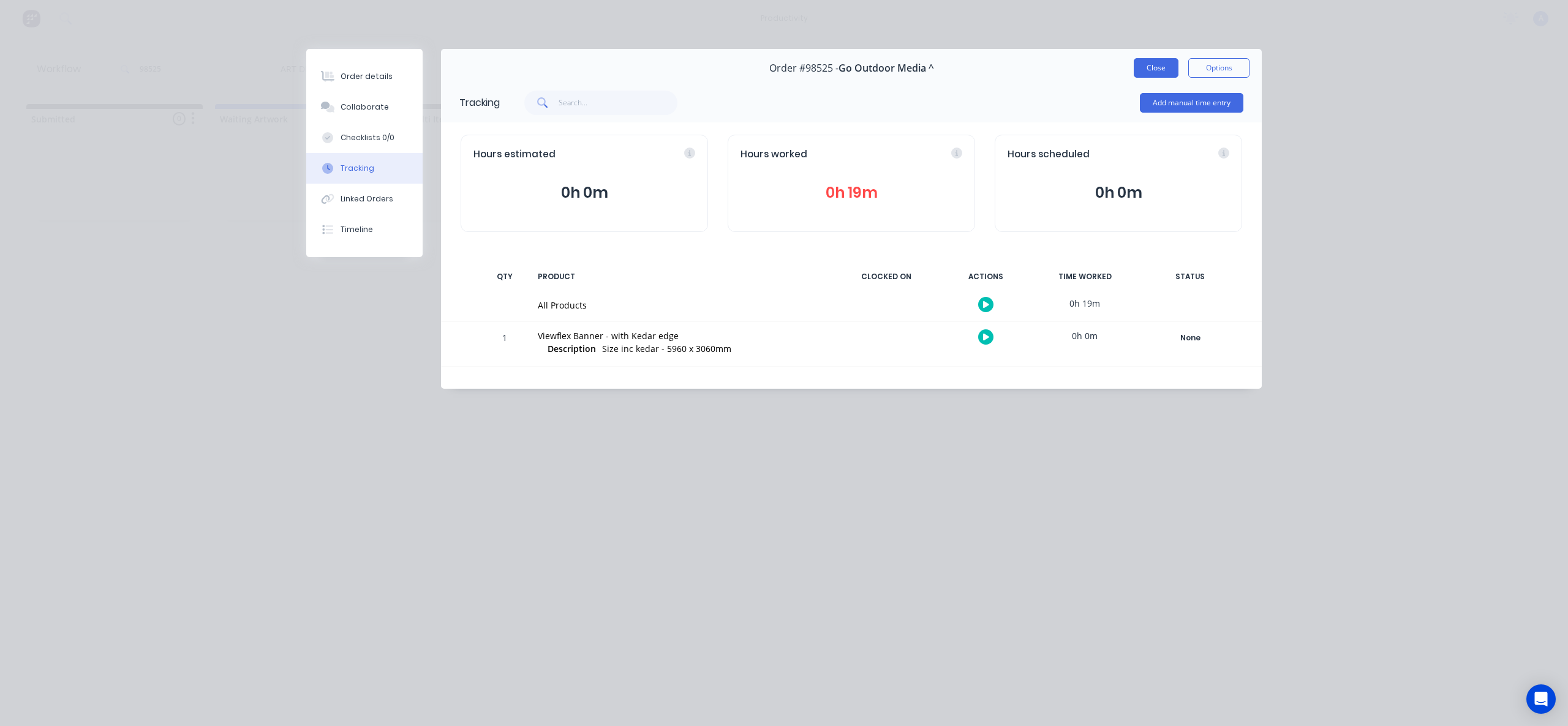
click at [1144, 74] on button "Close" at bounding box center [1156, 67] width 45 height 19
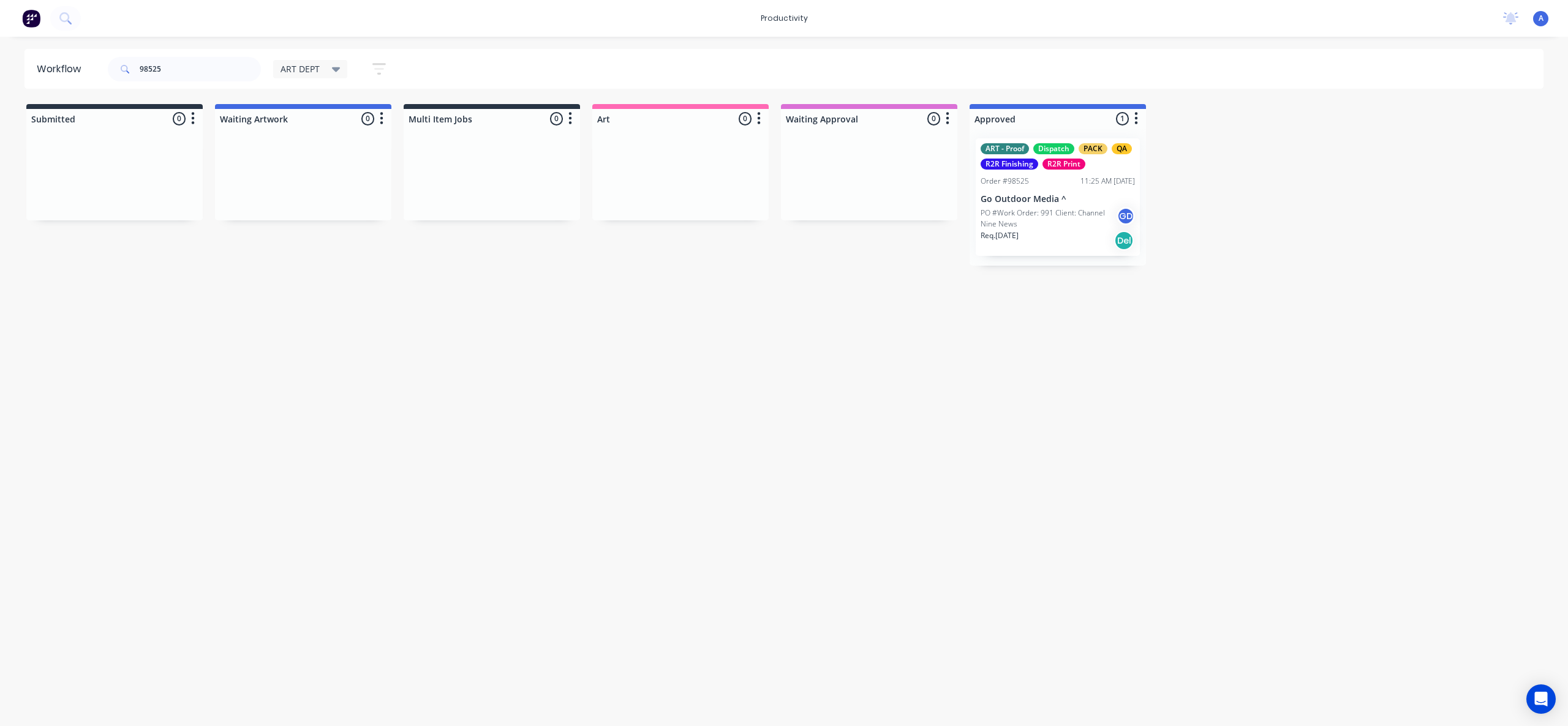
click at [647, 468] on div "Workflow 98525 ART DEPT Save new view None edit ART DEPT (Default) edit Banner …" at bounding box center [784, 375] width 1568 height 653
click at [919, 415] on div "Workflow 98525 ART DEPT Save new view None edit ART DEPT (Default) edit Banner …" at bounding box center [784, 375] width 1568 height 653
